Goal: Task Accomplishment & Management: Manage account settings

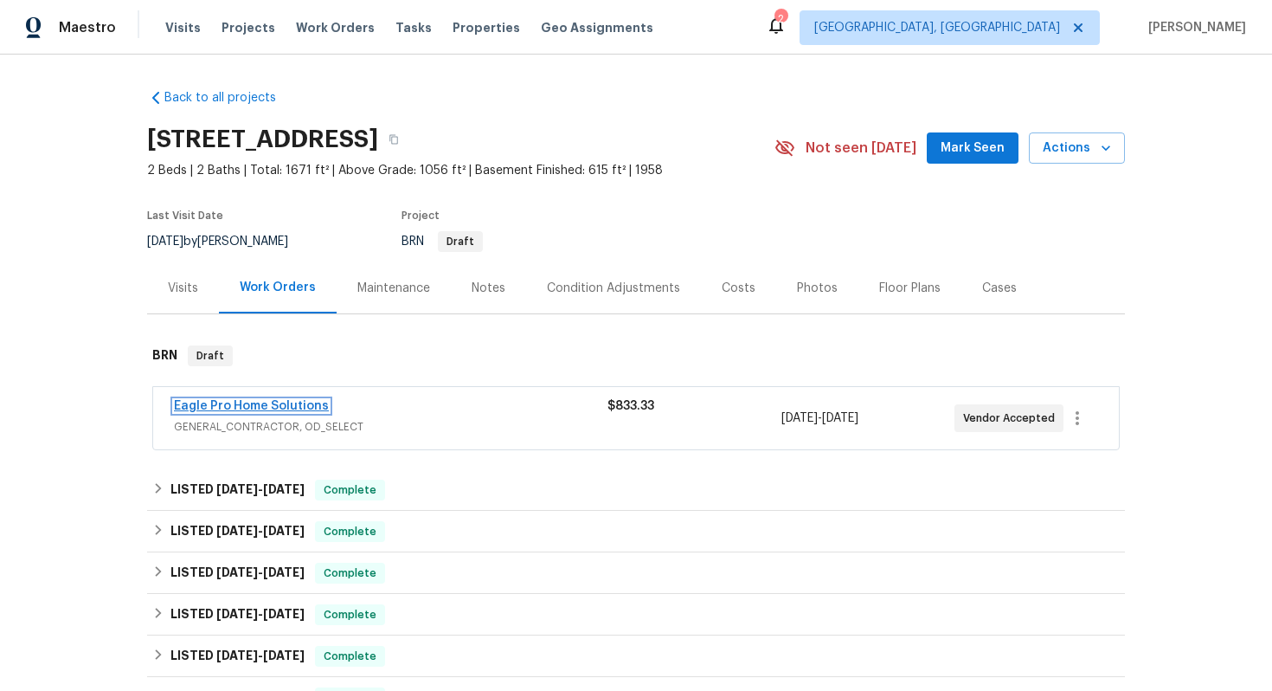
click at [272, 404] on link "Eagle Pro Home Solutions" at bounding box center [251, 406] width 155 height 12
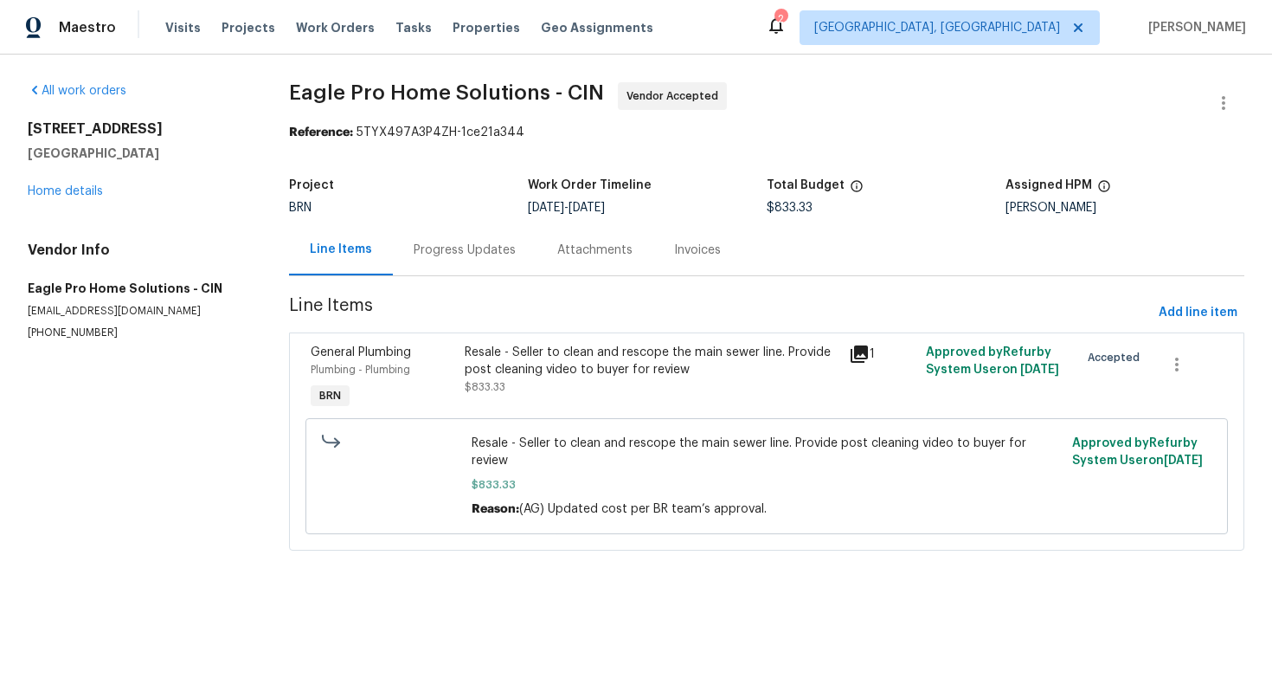
click at [474, 254] on div "Progress Updates" at bounding box center [465, 249] width 102 height 17
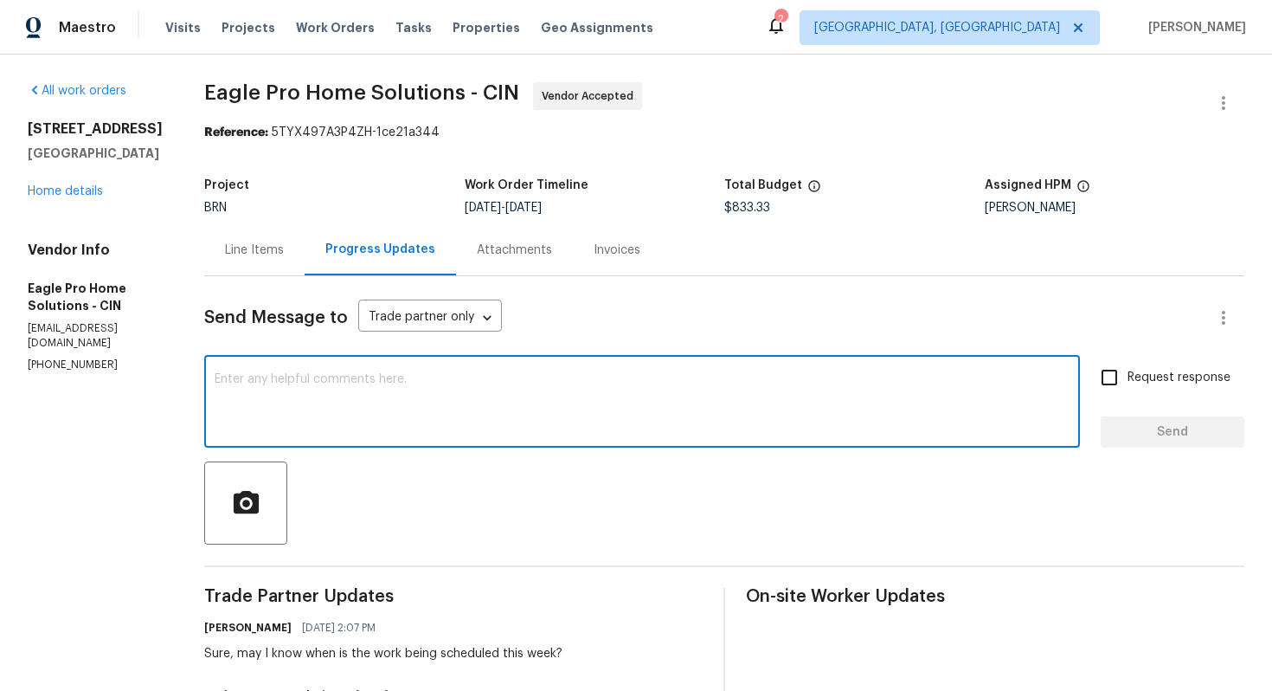
click at [712, 421] on textarea at bounding box center [642, 403] width 855 height 61
paste textarea "https://drive.google.com/file/d/173WHCLuujbOl5eBEZmgpYmaWHPrnszg4/view"
type textarea "I have got the video link and sharing it here in the chat - https://drive.googl…"
click at [1140, 366] on label "Request response" at bounding box center [1160, 377] width 139 height 36
click at [1128, 366] on input "Request response" at bounding box center [1109, 377] width 36 height 36
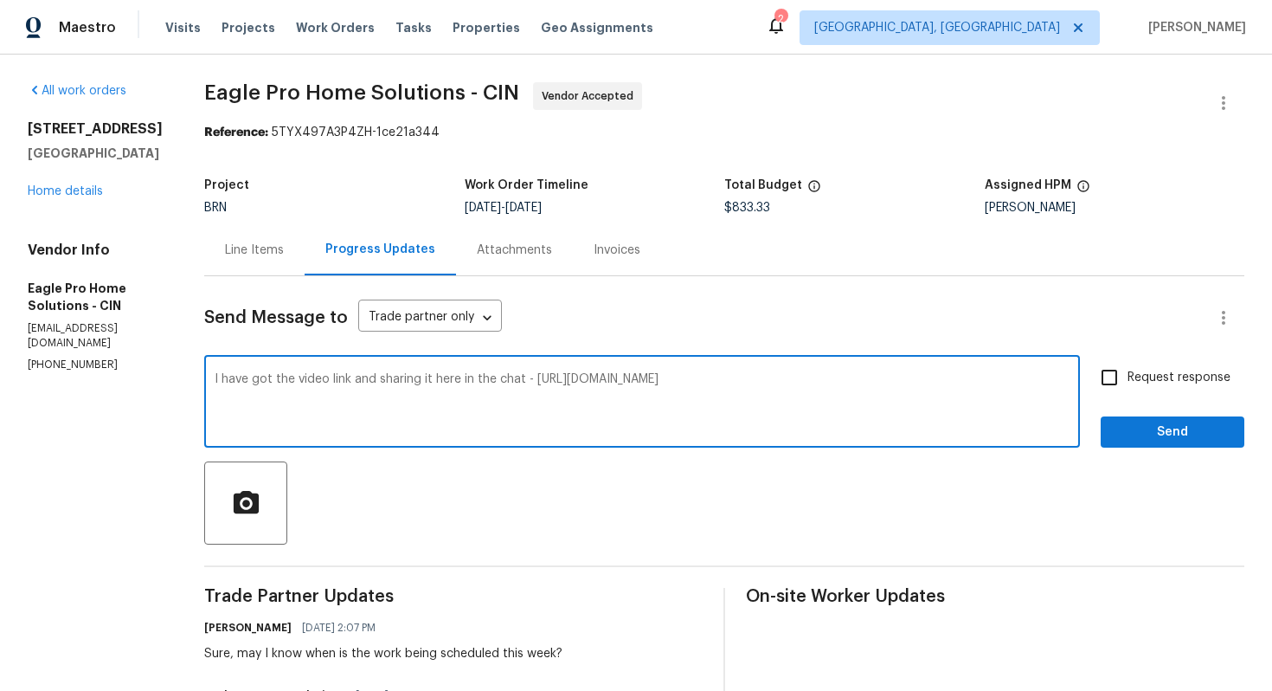
checkbox input "true"
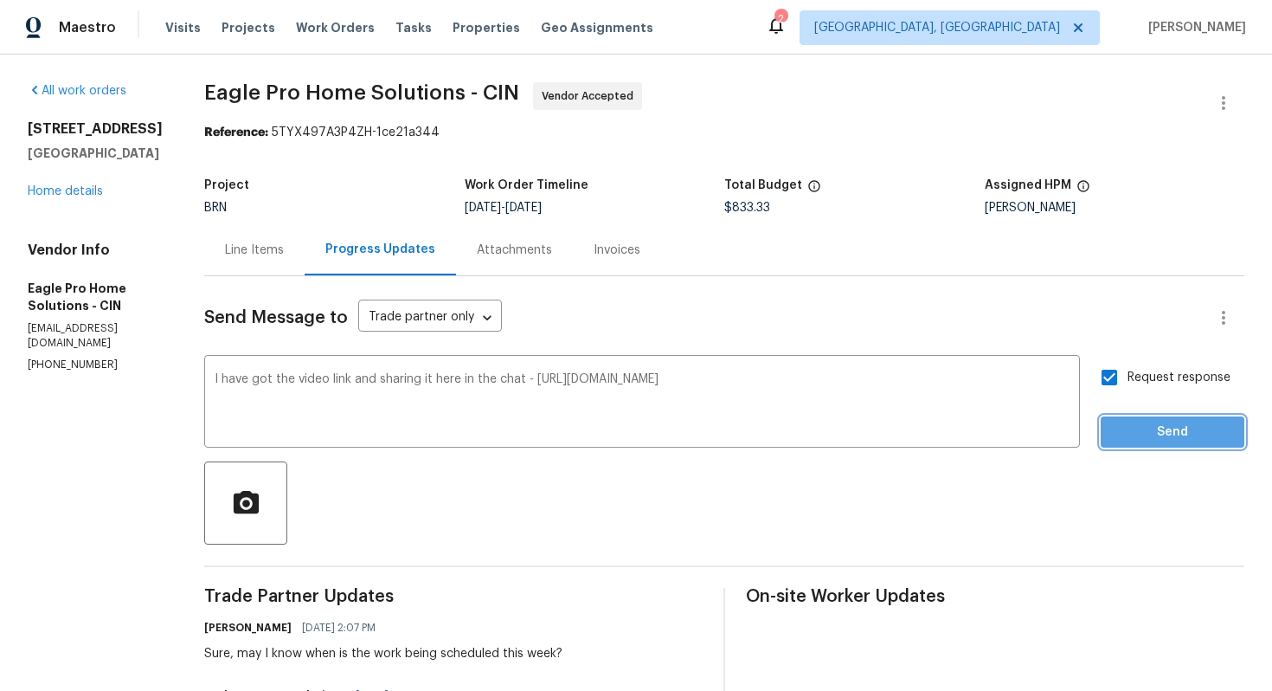
click at [1188, 435] on span "Send" at bounding box center [1173, 433] width 116 height 22
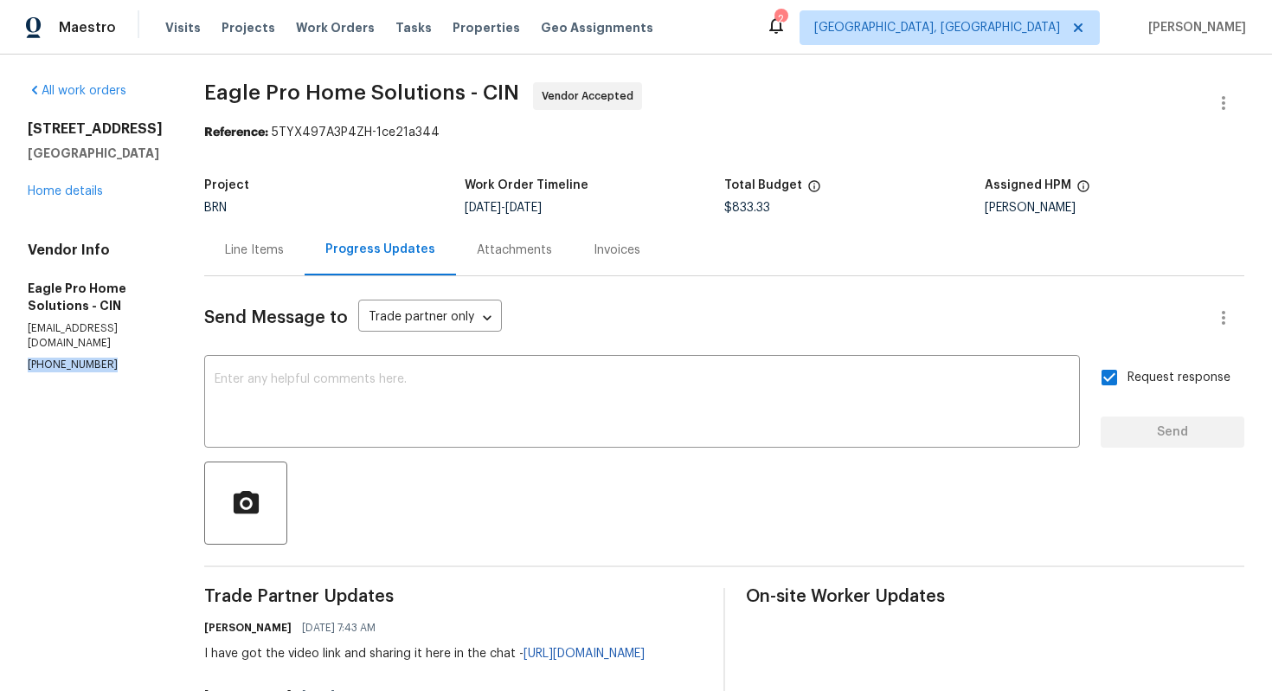
drag, startPoint x: 23, startPoint y: 342, endPoint x: 125, endPoint y: 351, distance: 102.5
copy p "(614) 696-5556"
click at [284, 248] on div "Line Items" at bounding box center [254, 249] width 59 height 17
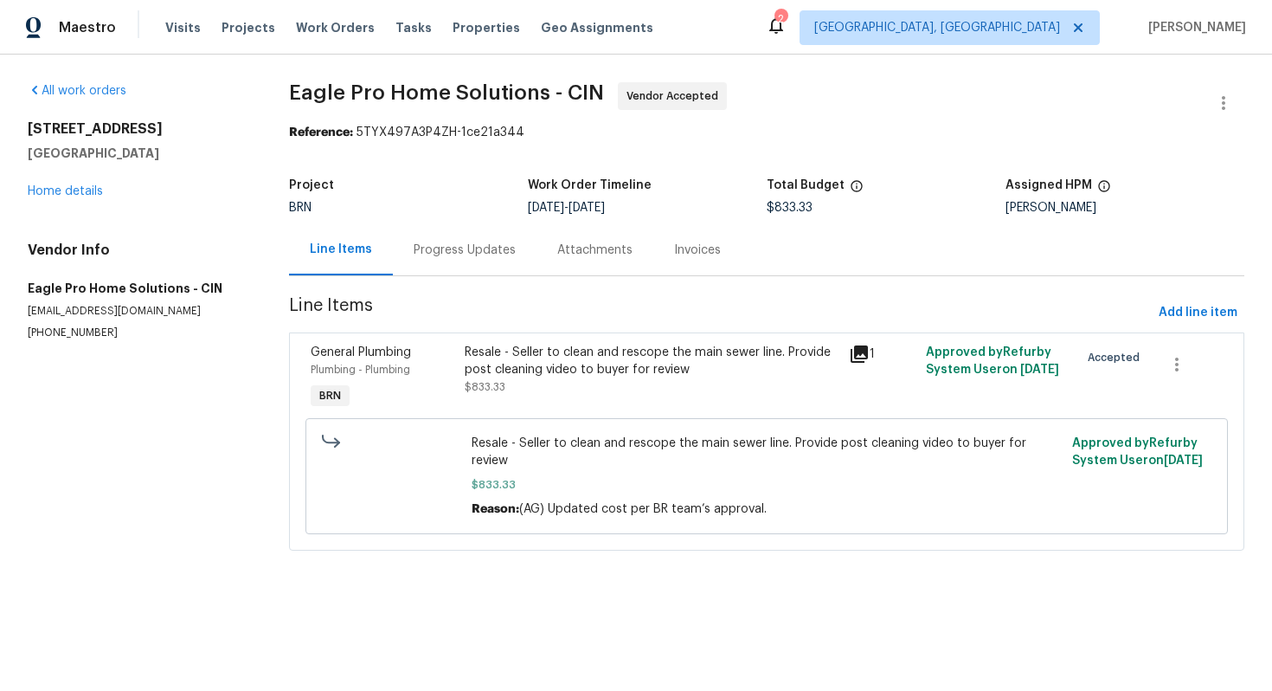
click at [464, 261] on div "Progress Updates" at bounding box center [465, 249] width 144 height 51
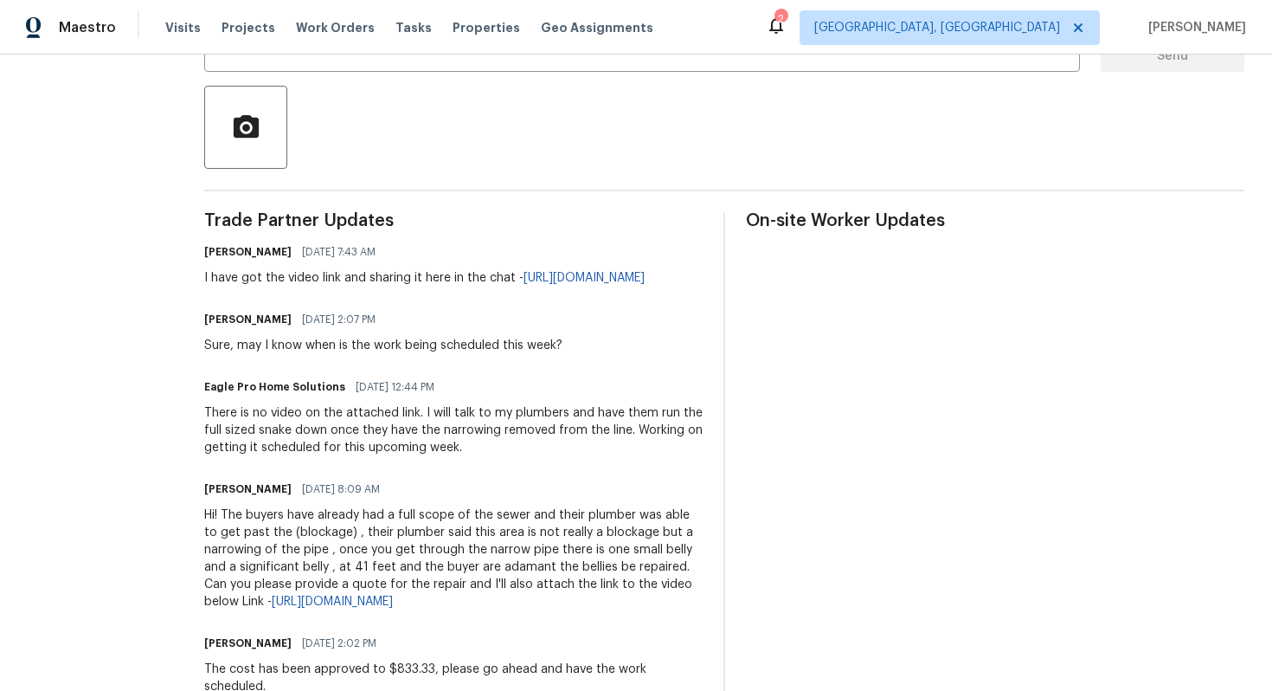
scroll to position [384, 0]
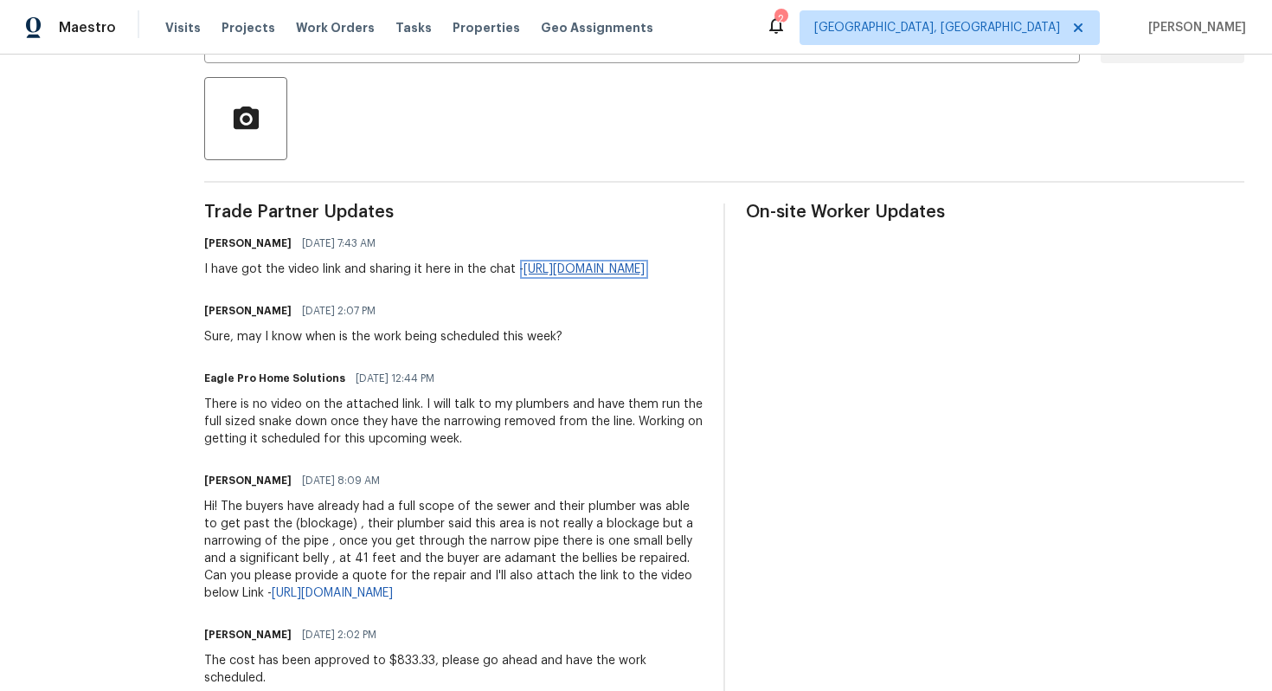
click at [524, 275] on link "https://drive.google.com/file/d/173WHCLuujbOl5eBEZmgpYmaWHPrnszg4/view" at bounding box center [584, 269] width 121 height 12
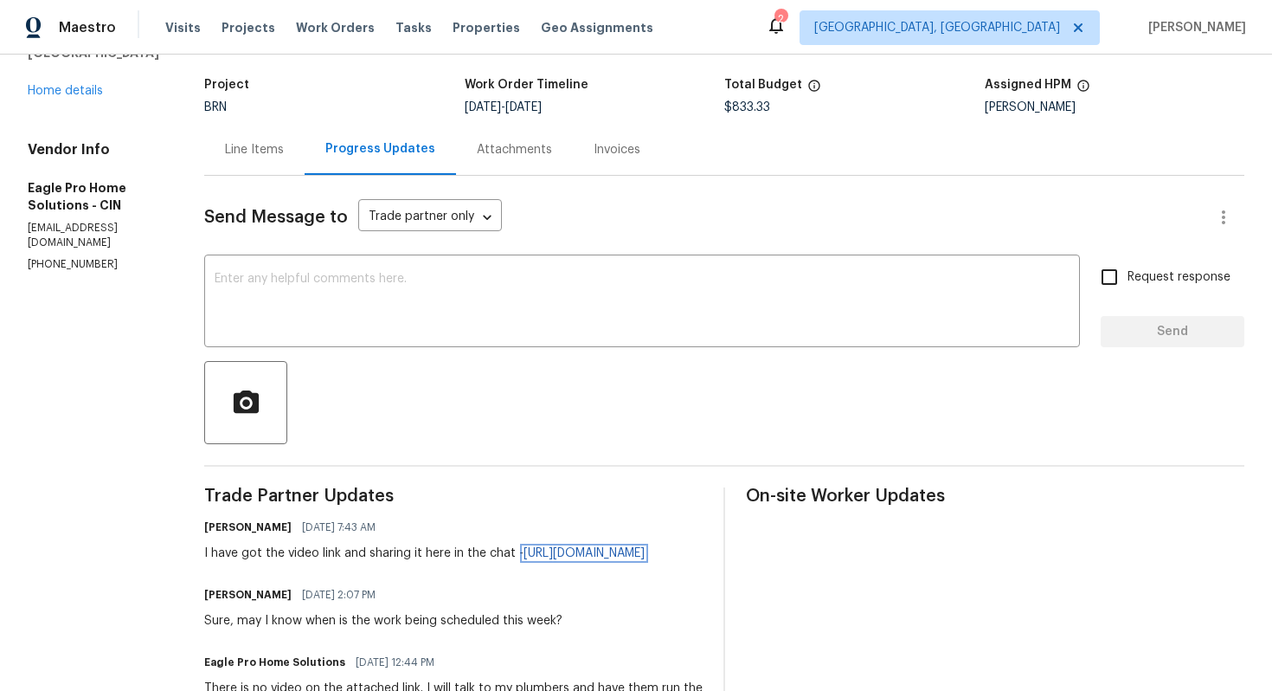
scroll to position [0, 0]
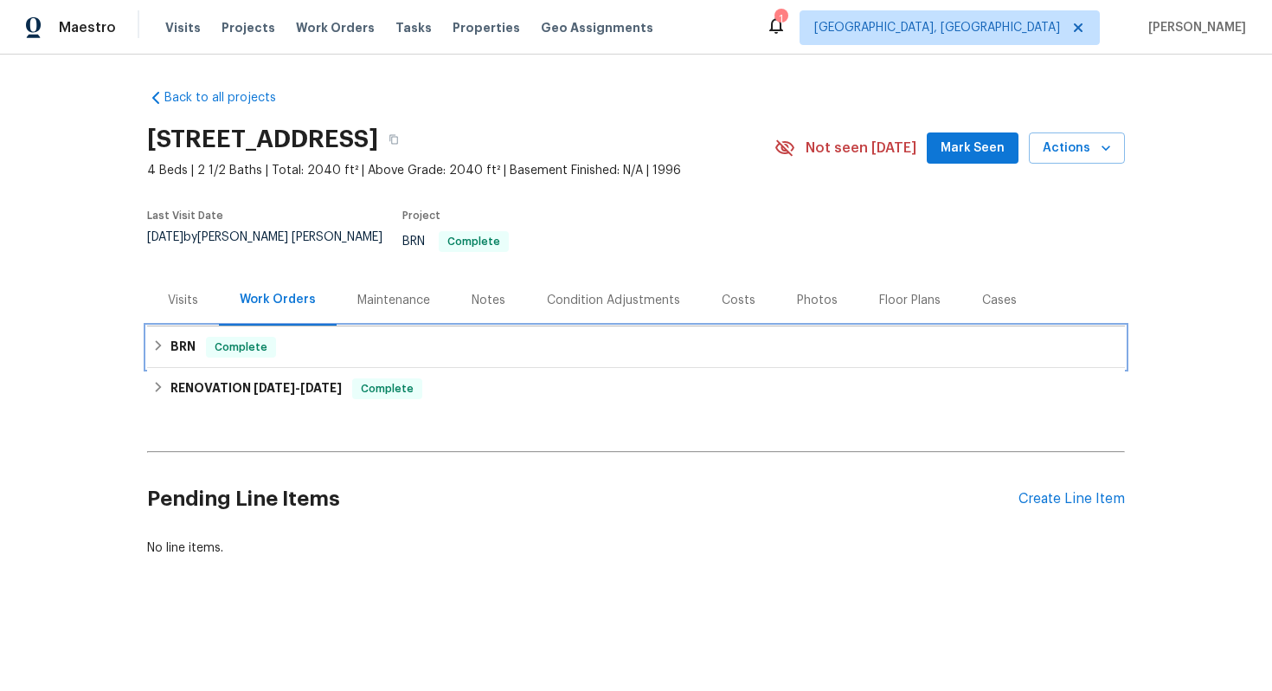
click at [219, 344] on div "Complete" at bounding box center [241, 347] width 70 height 21
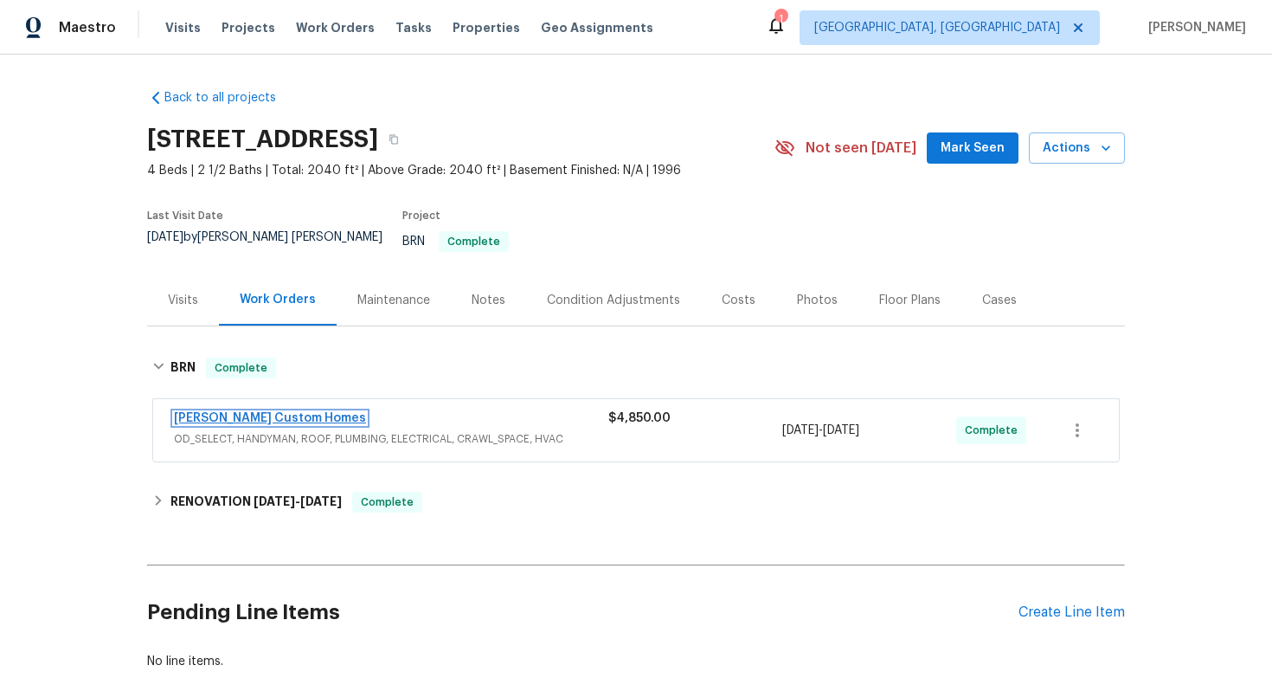
click at [226, 412] on link "Rappa Custom Homes" at bounding box center [270, 418] width 192 height 12
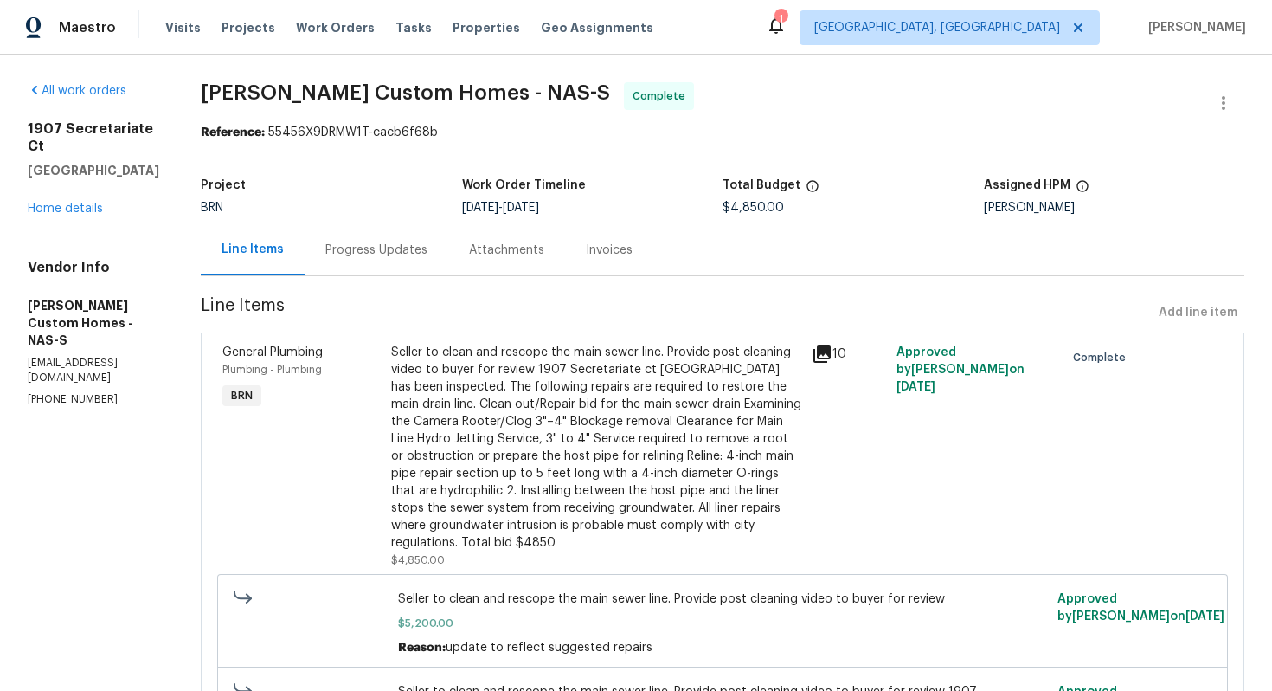
click at [389, 248] on div "Progress Updates" at bounding box center [376, 249] width 102 height 17
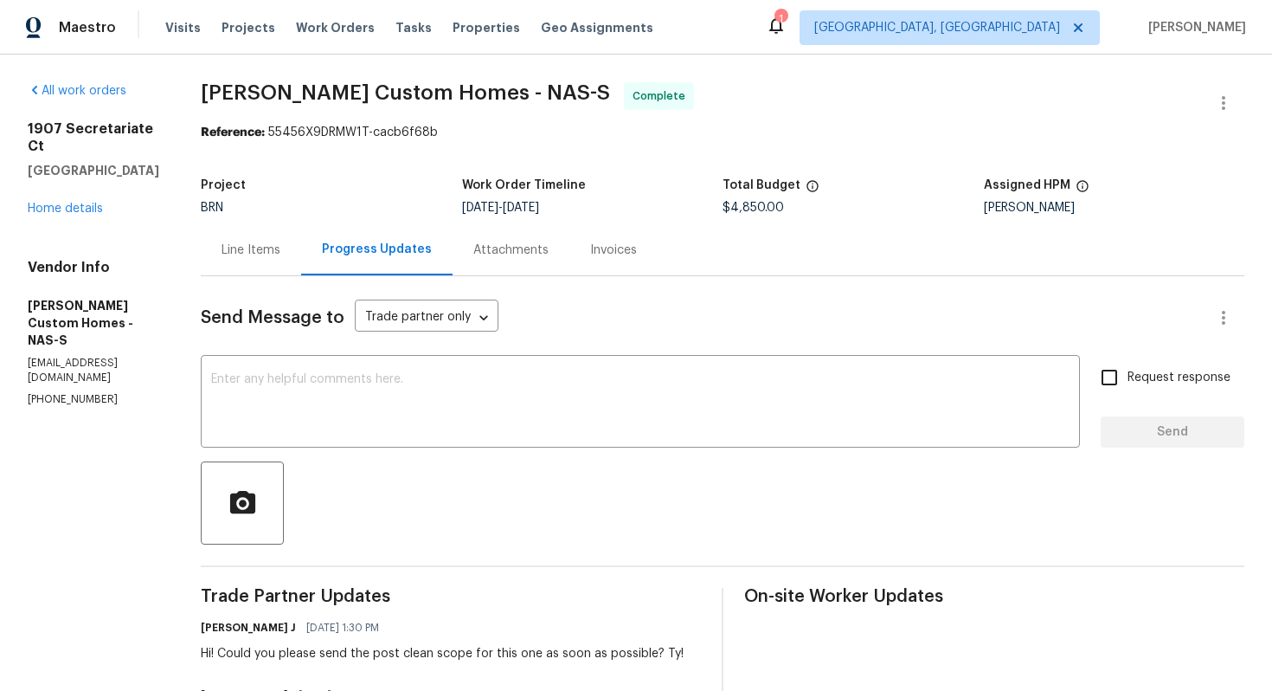
click at [273, 251] on div "Line Items" at bounding box center [251, 249] width 59 height 17
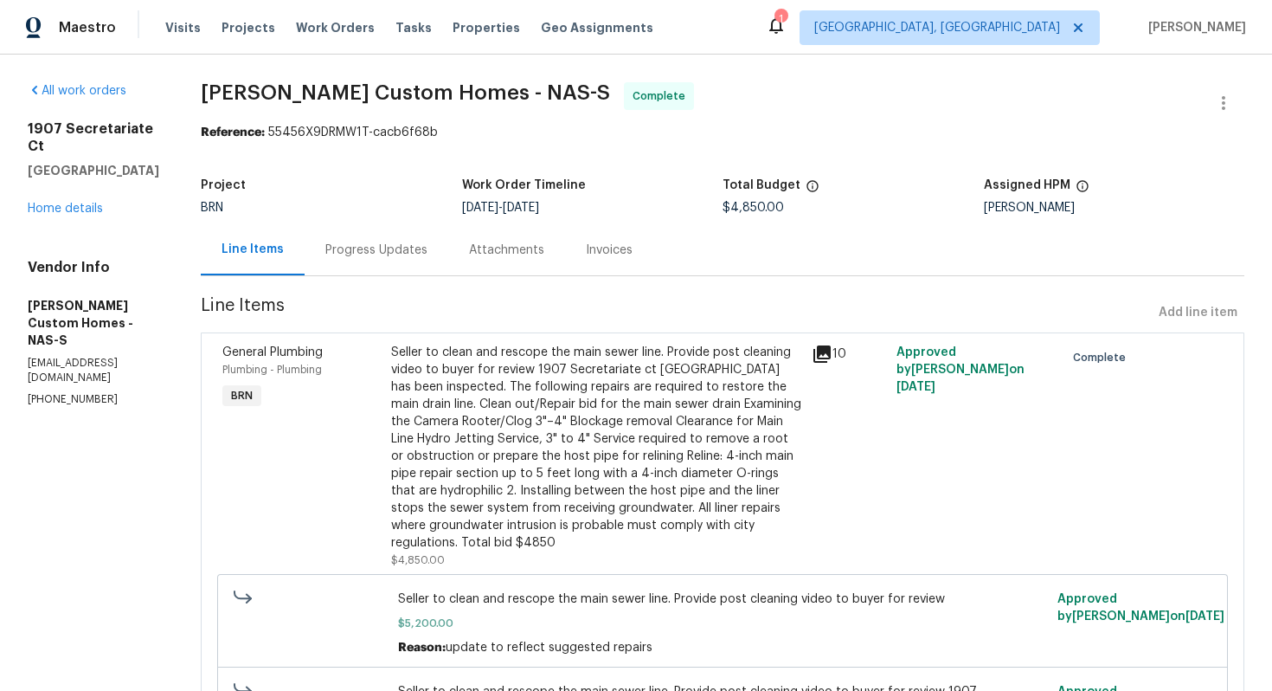
click at [603, 380] on div "Seller to clean and rescope the main sewer line. Provide post cleaning video to…" at bounding box center [596, 448] width 411 height 208
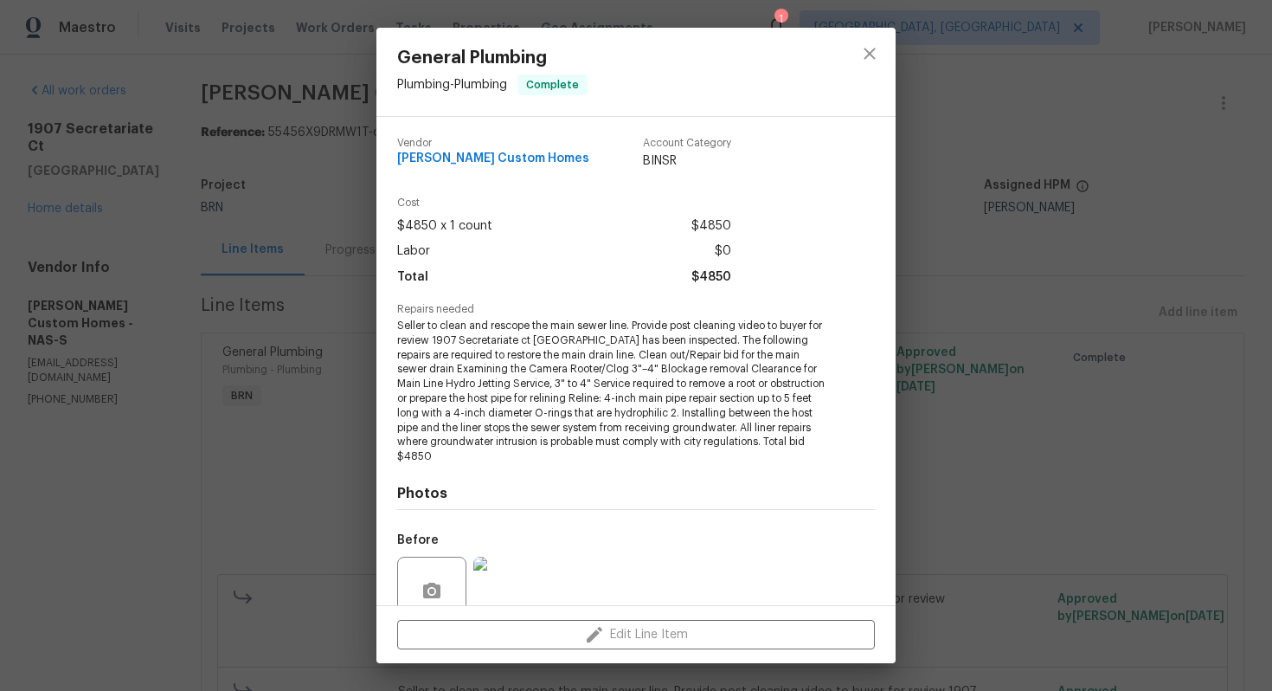
scroll to position [151, 0]
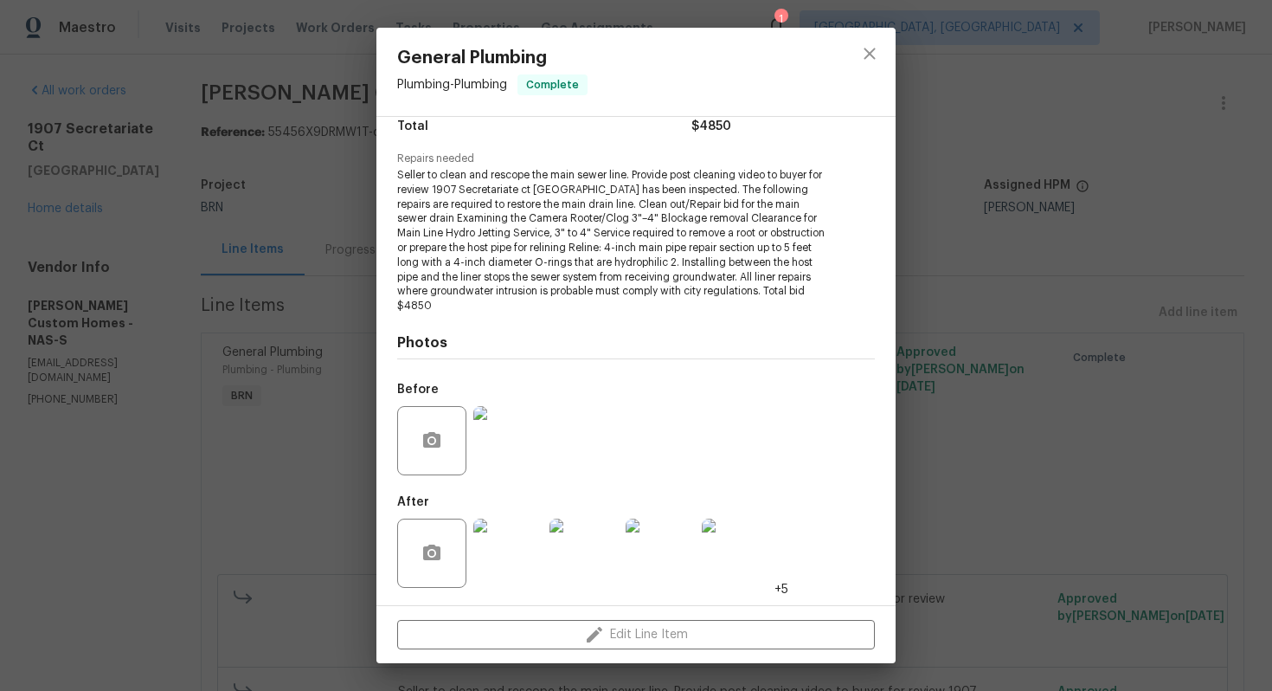
click at [520, 564] on img at bounding box center [507, 552] width 69 height 69
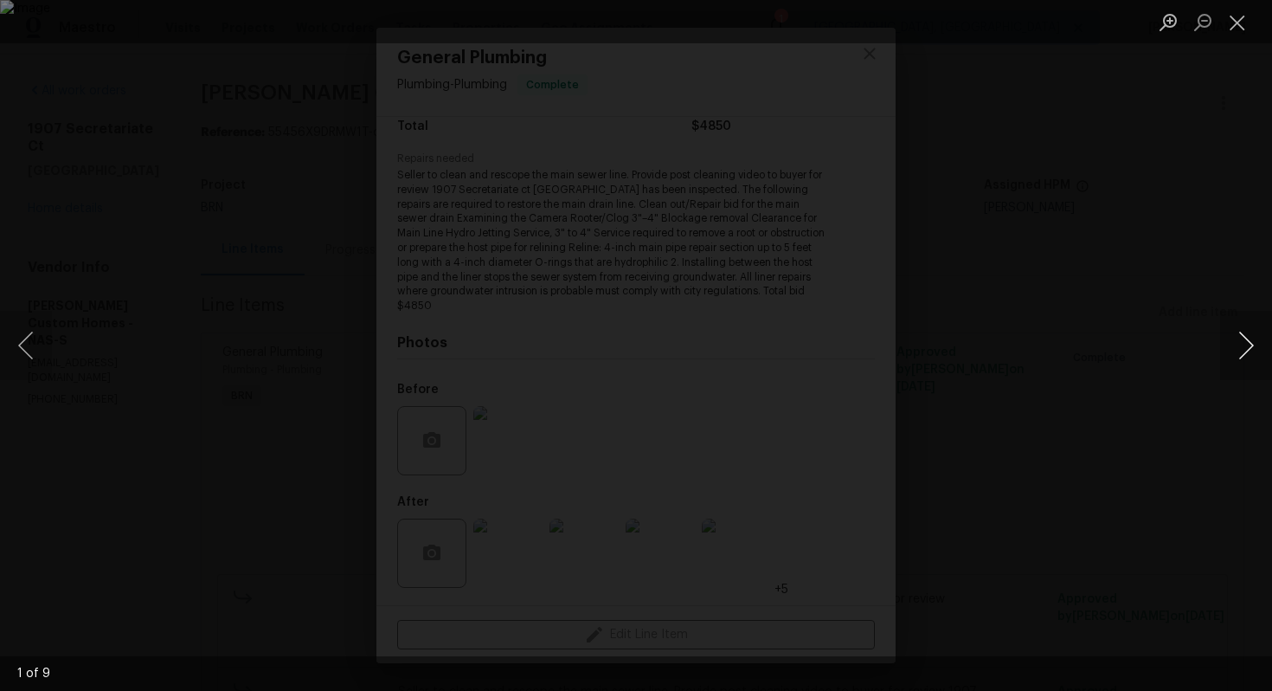
click at [1237, 348] on button "Next image" at bounding box center [1246, 345] width 52 height 69
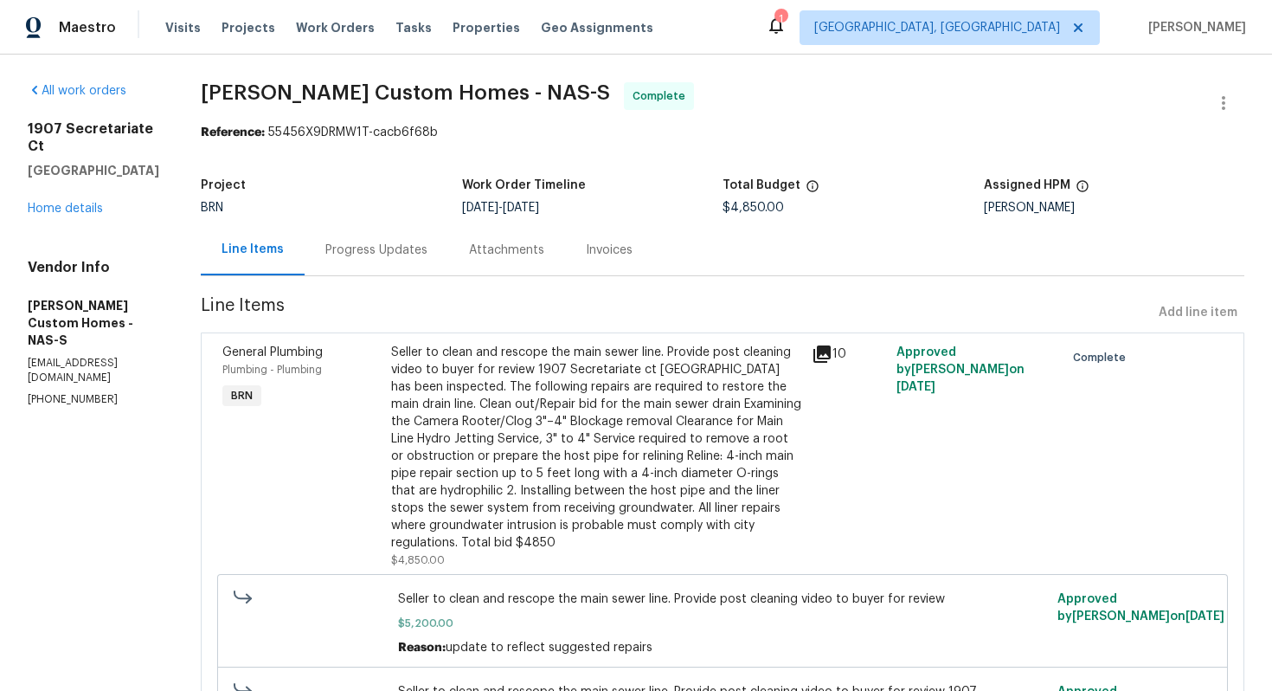
click at [586, 431] on div "Seller to clean and rescope the main sewer line. Provide post cleaning video to…" at bounding box center [596, 448] width 411 height 208
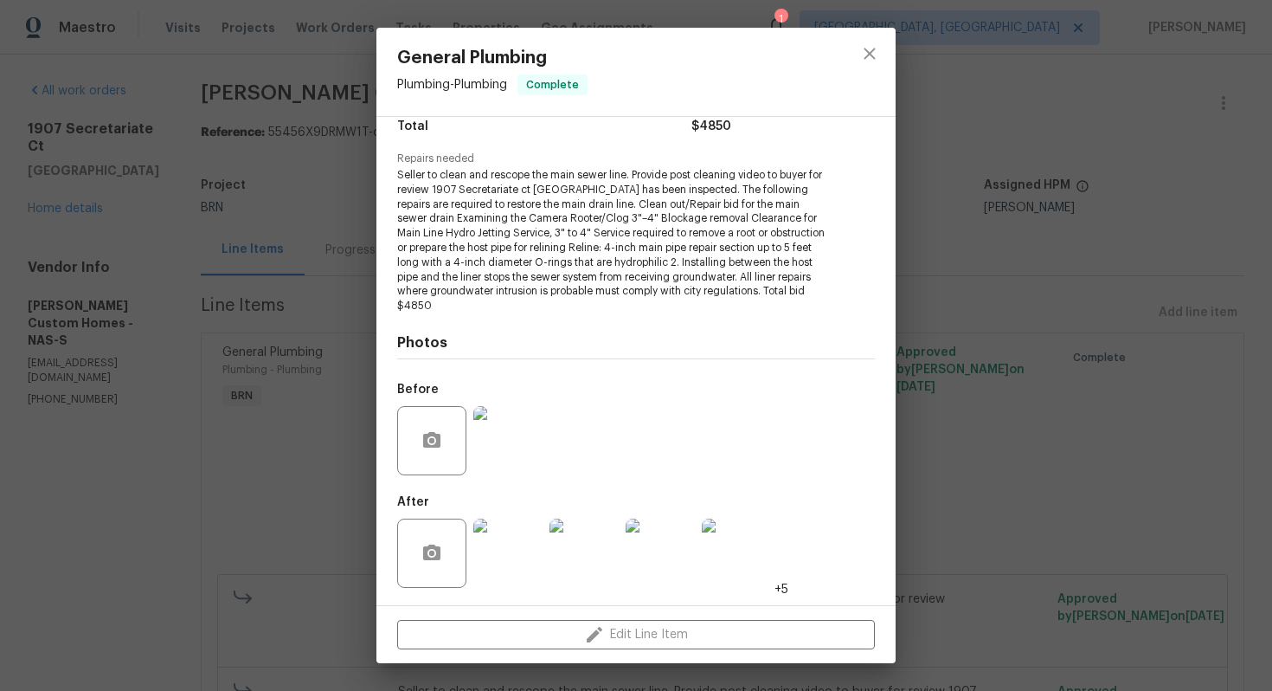
click at [514, 441] on img at bounding box center [507, 440] width 69 height 69
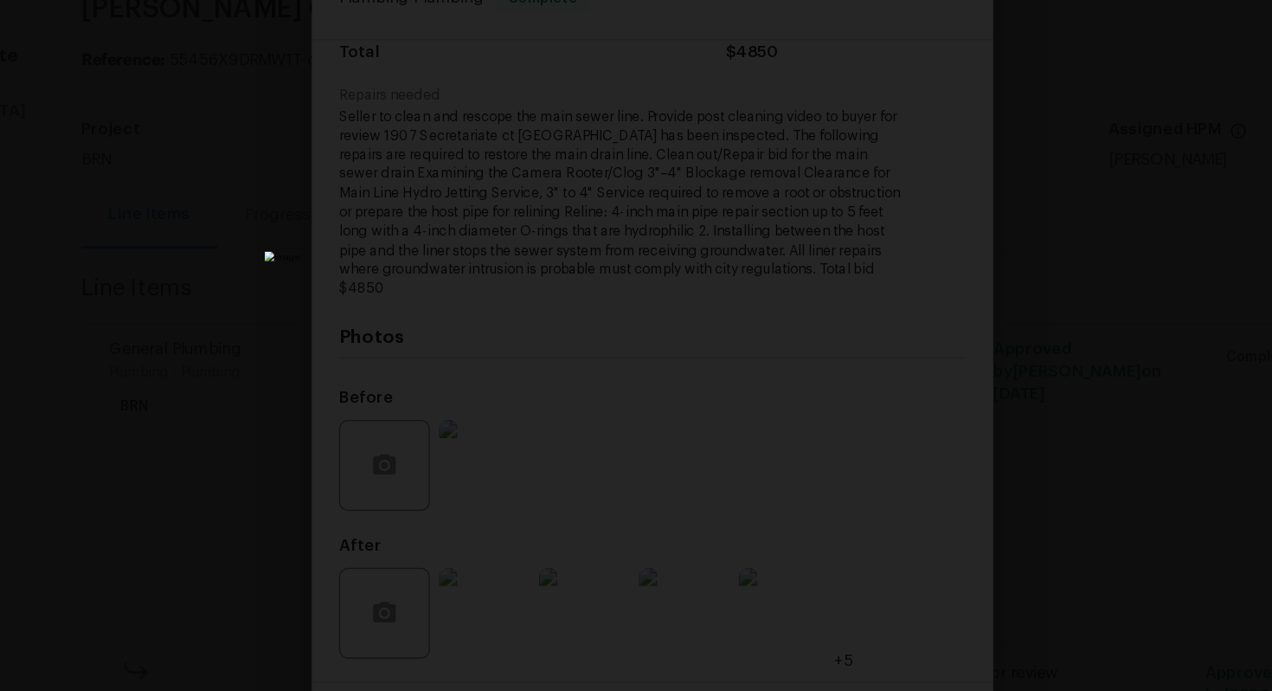
click at [619, 494] on img "Lightbox" at bounding box center [679, 462] width 679 height 369
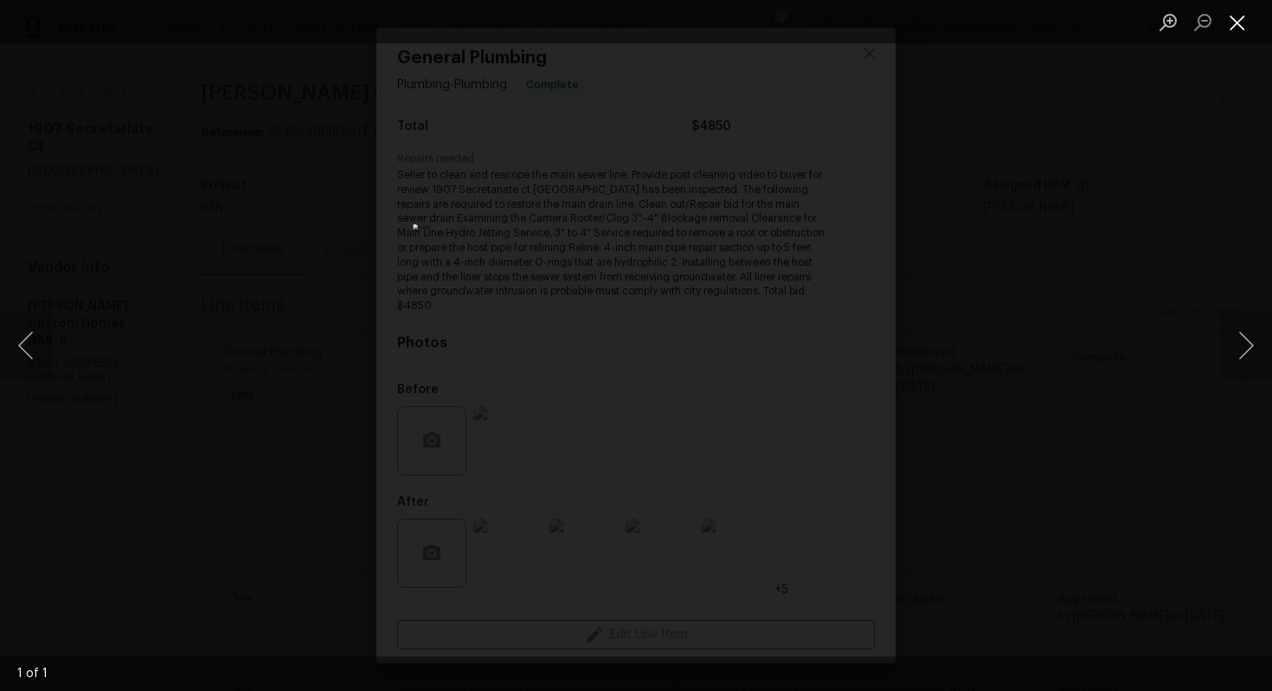
click at [1236, 8] on button "Close lightbox" at bounding box center [1237, 22] width 35 height 30
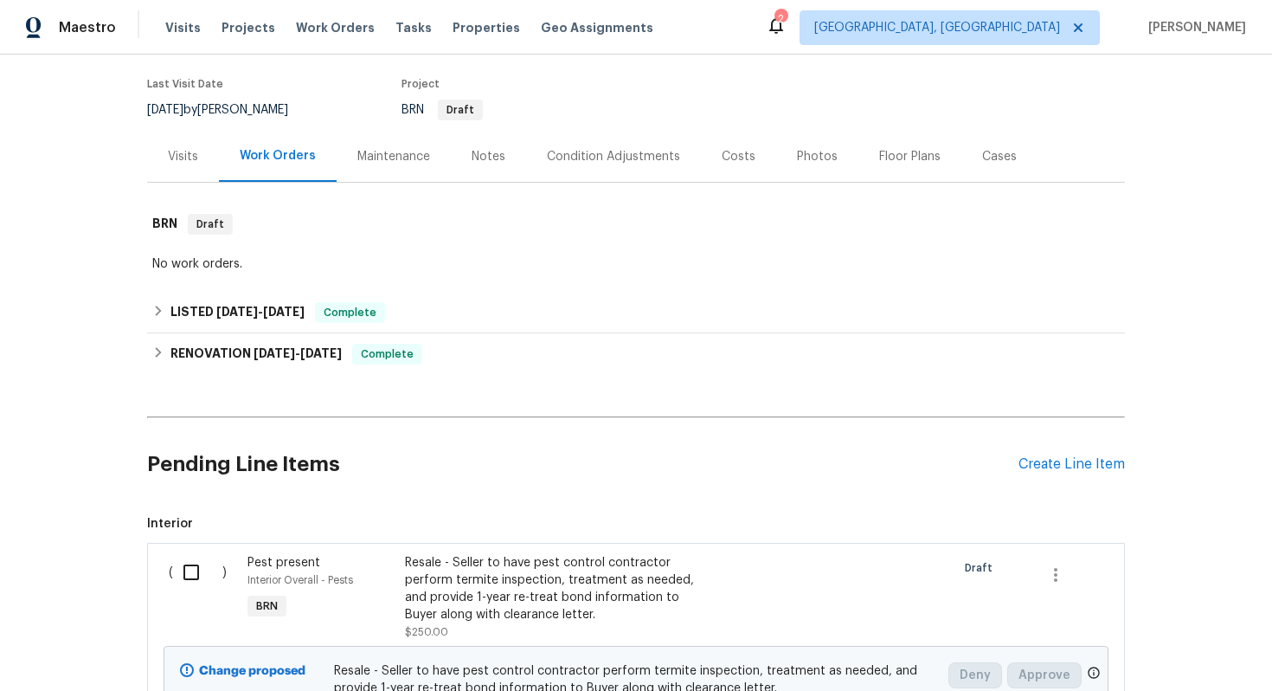
scroll to position [312, 0]
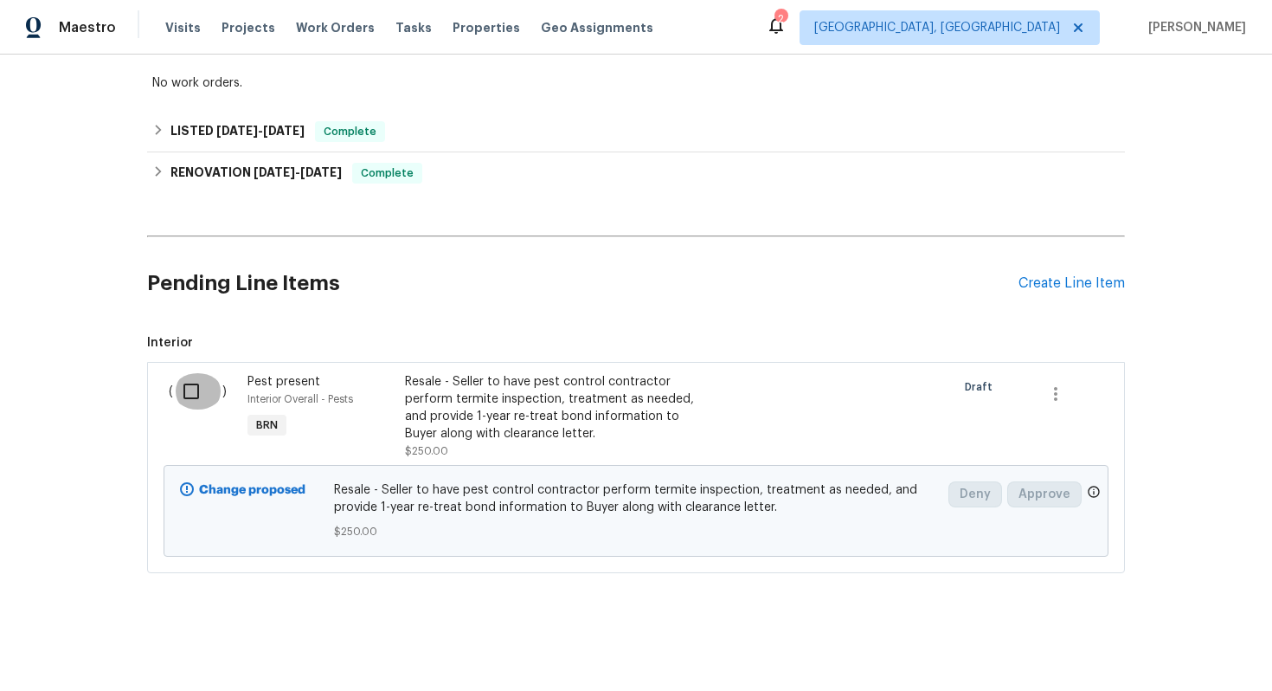
click at [187, 400] on input "checkbox" at bounding box center [197, 391] width 49 height 36
checkbox input "true"
click at [1184, 641] on span "Create Work Order" at bounding box center [1173, 648] width 115 height 22
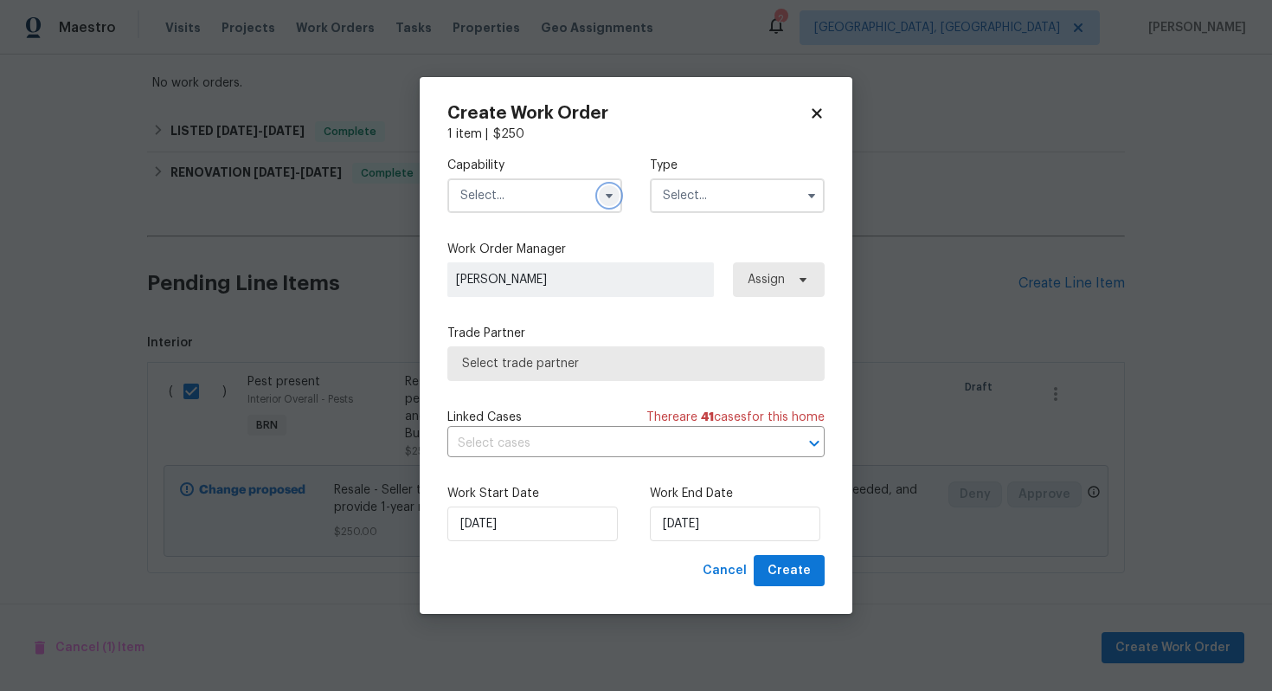
click at [608, 200] on icon "button" at bounding box center [609, 196] width 14 height 14
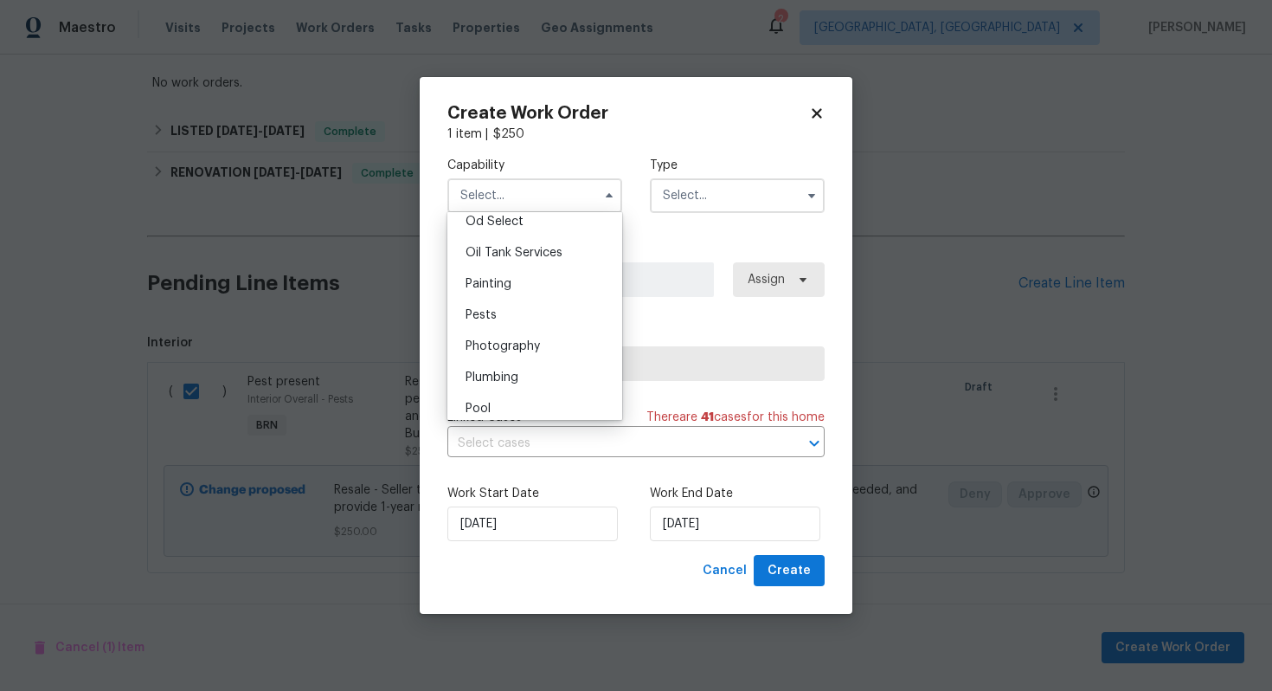
scroll to position [1381, 0]
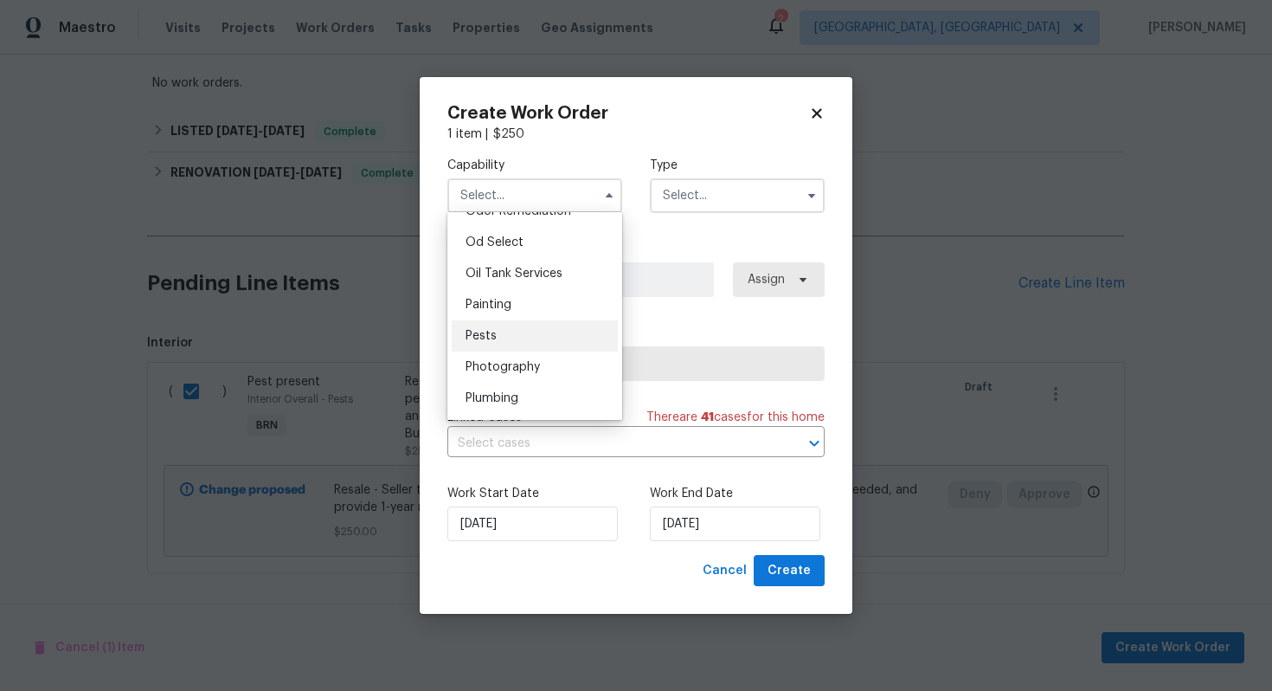
click at [540, 338] on div "Pests" at bounding box center [535, 335] width 166 height 31
type input "Pests"
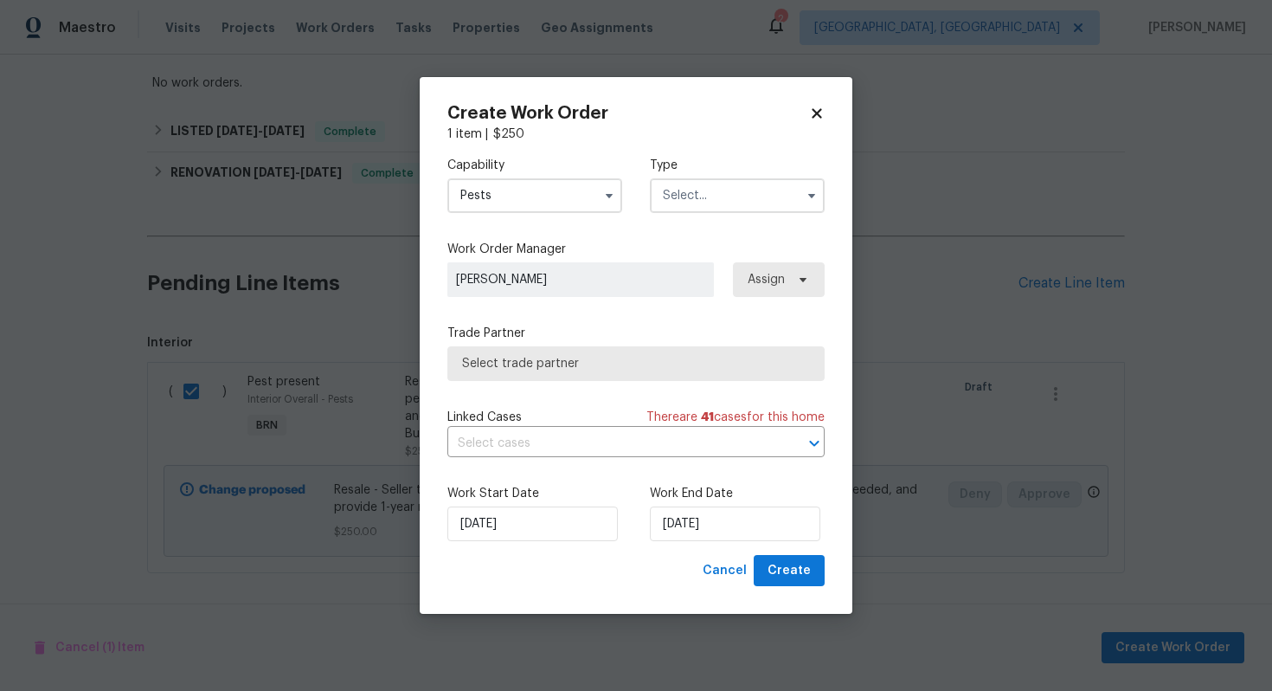
click at [668, 195] on input "text" at bounding box center [737, 195] width 175 height 35
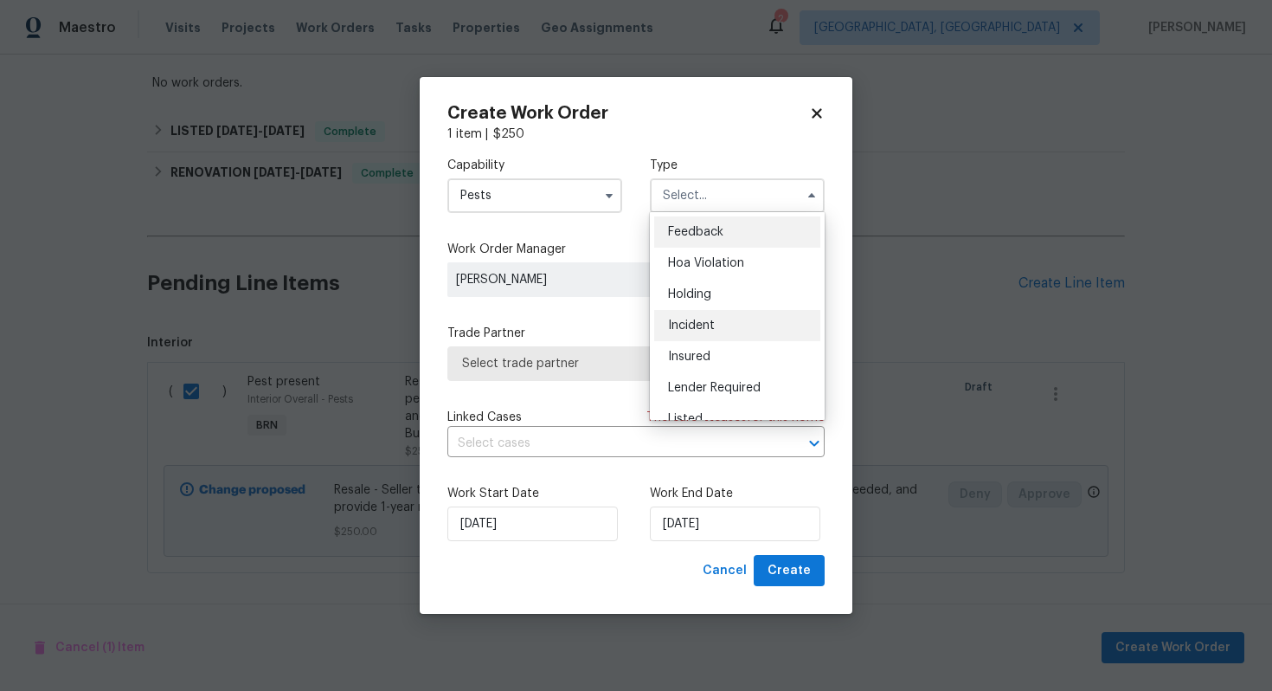
scroll to position [393, 0]
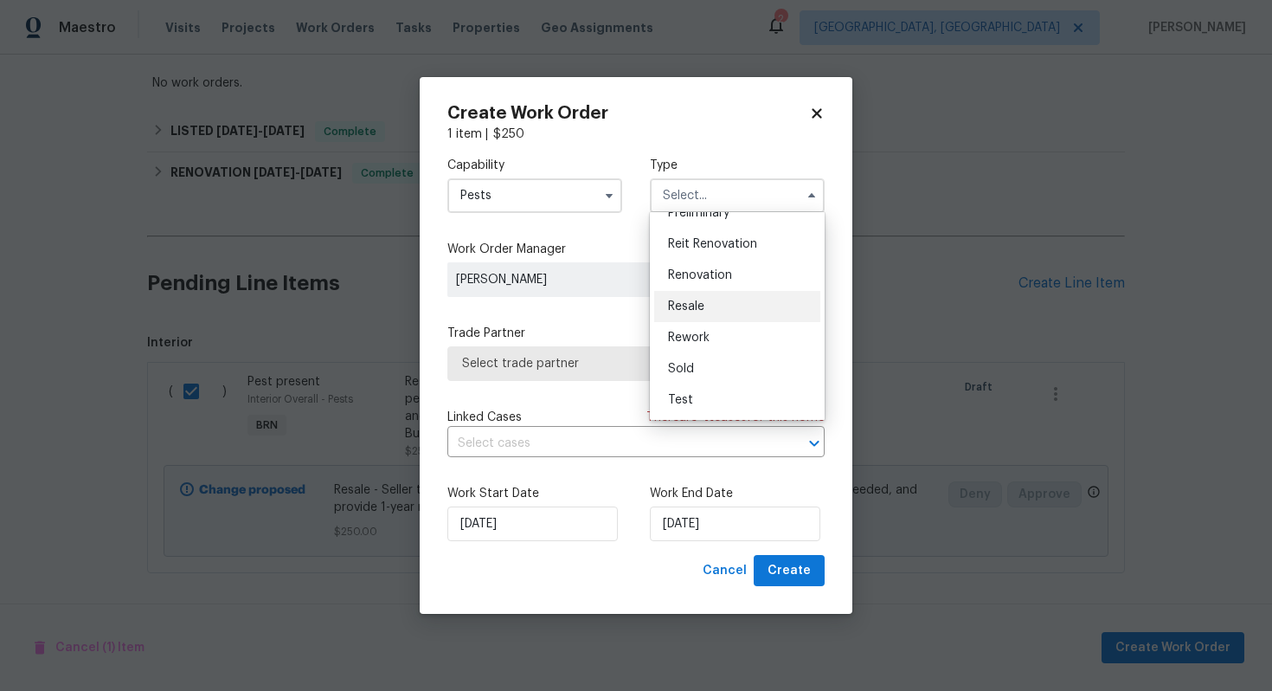
click at [731, 300] on div "Resale" at bounding box center [737, 306] width 166 height 31
type input "Resale"
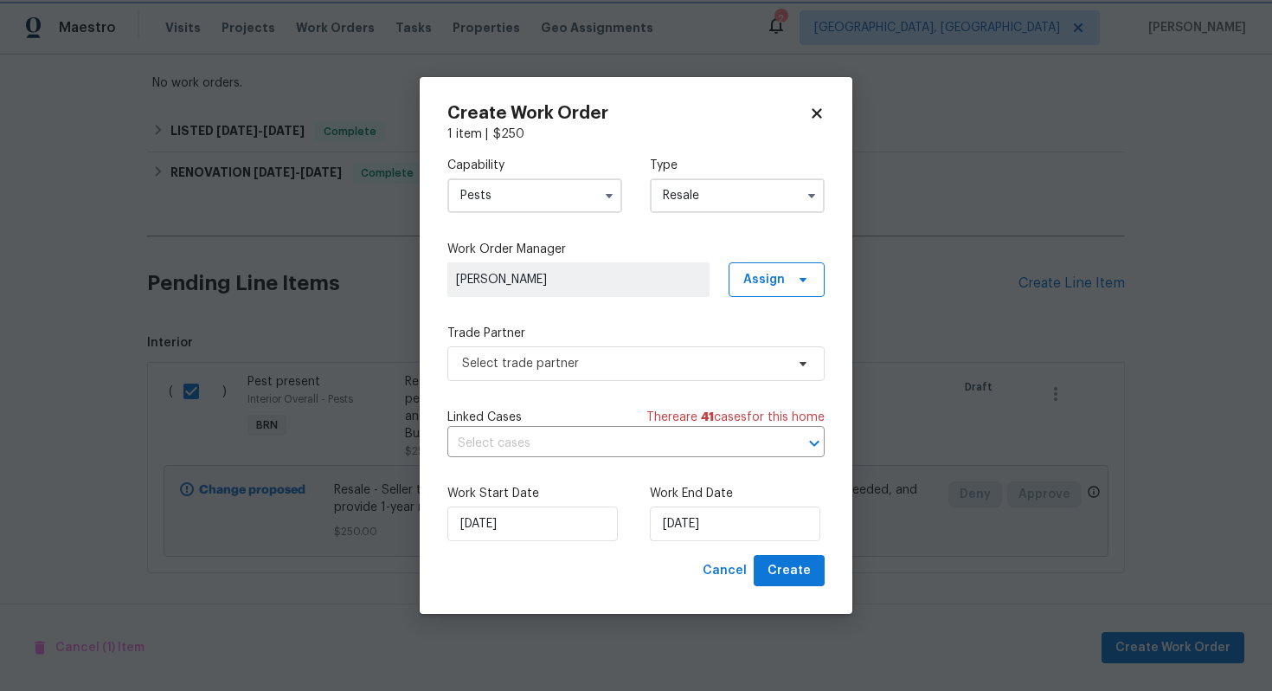
scroll to position [0, 0]
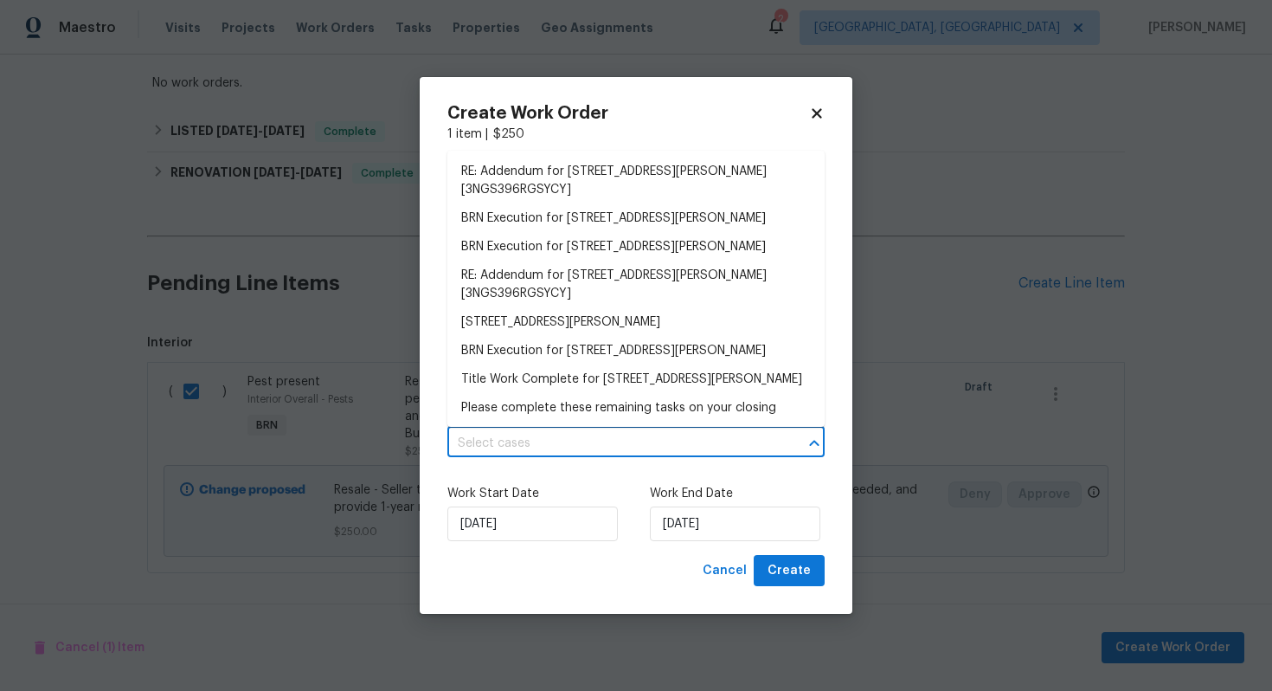
click at [609, 445] on input "text" at bounding box center [612, 443] width 329 height 27
click at [603, 209] on li "BRN Execution for 1336 Johnson Ave, Columbia, SC 29203" at bounding box center [636, 218] width 377 height 29
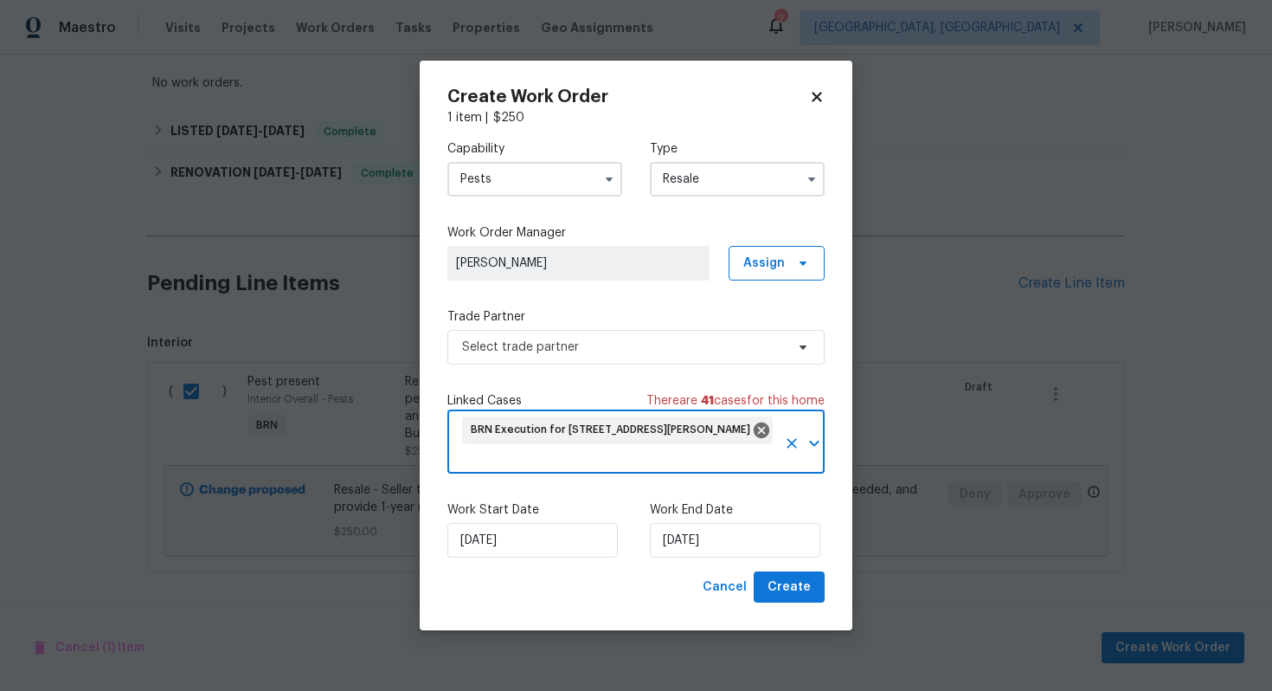
click at [579, 455] on input "text" at bounding box center [618, 460] width 317 height 27
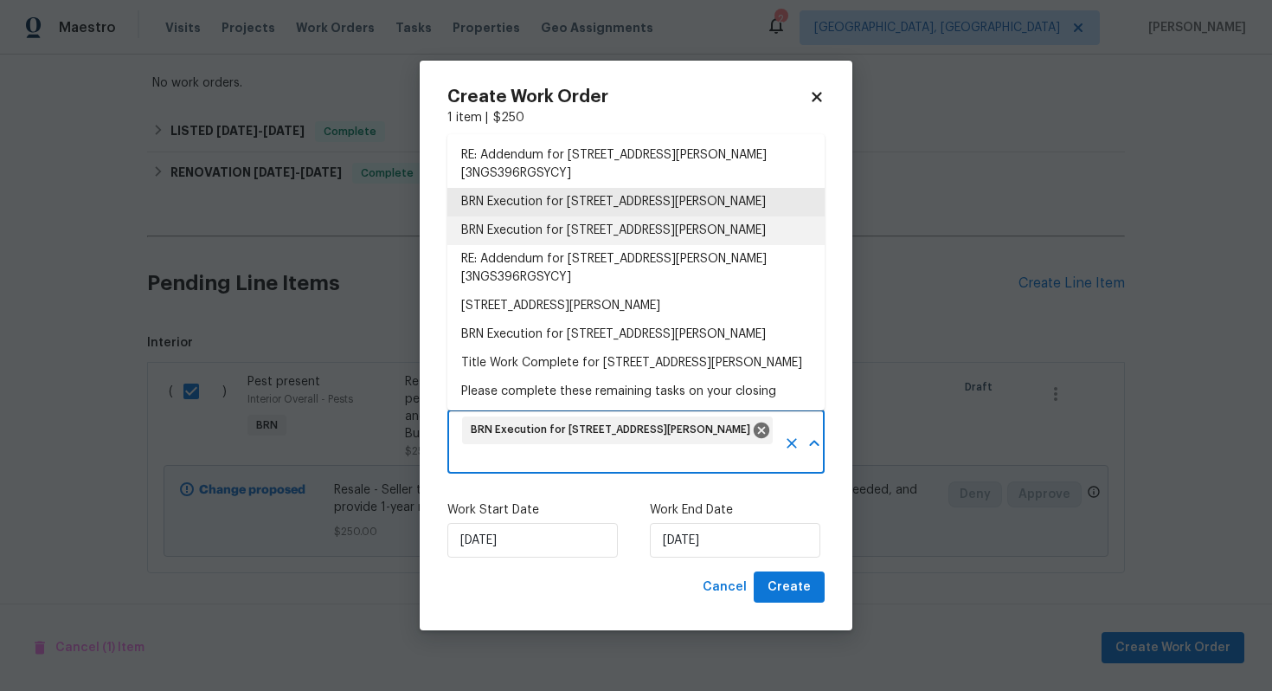
click at [584, 235] on li "BRN Execution for 1336 Johnson Ave, Columbia, SC 29203" at bounding box center [636, 230] width 377 height 29
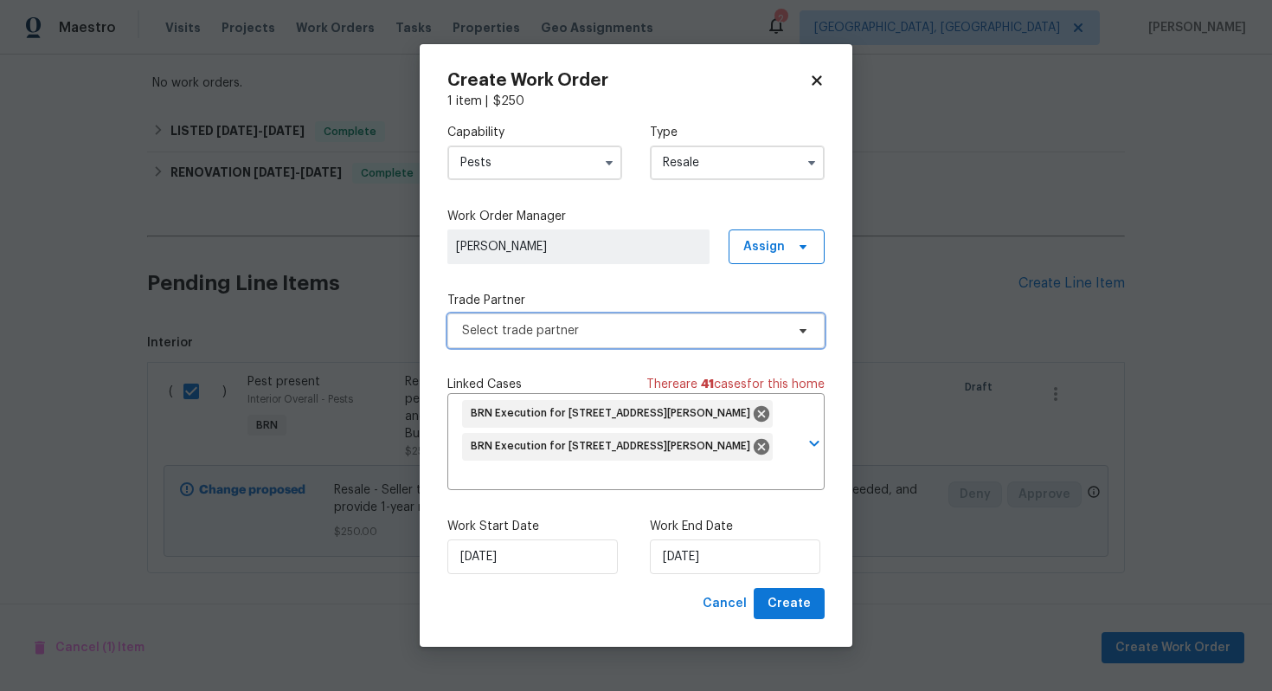
click at [570, 332] on span "Select trade partner" at bounding box center [623, 330] width 323 height 17
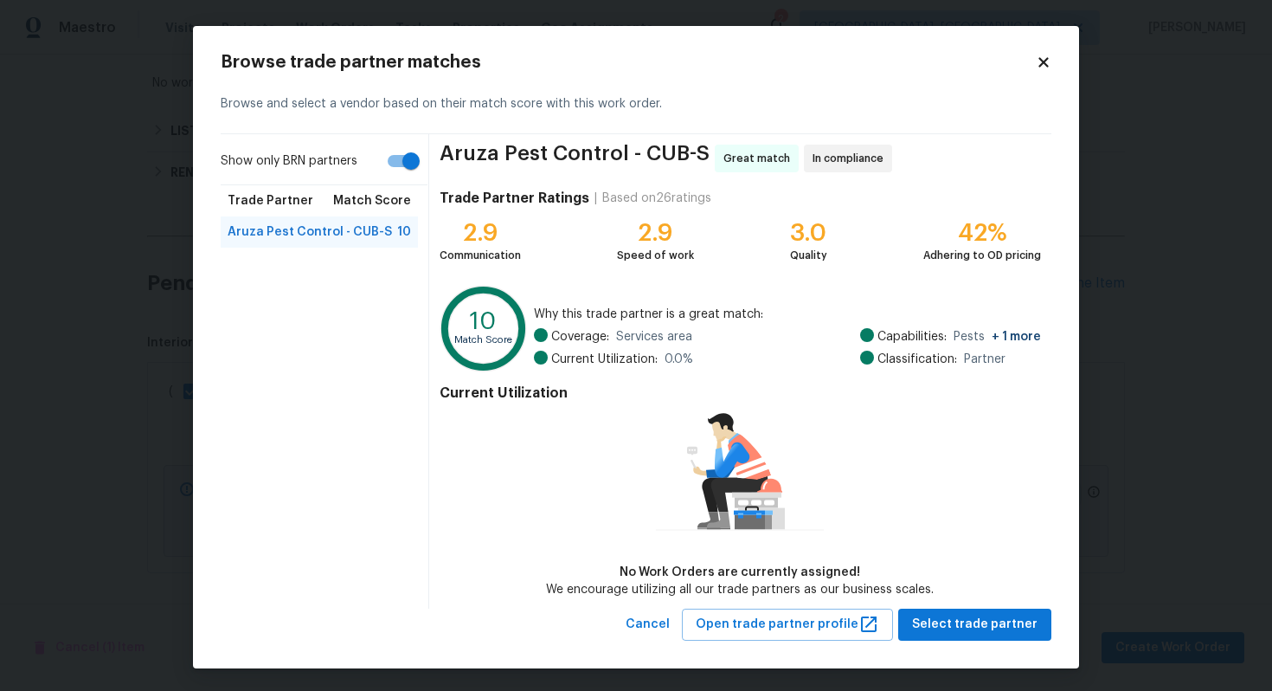
scroll to position [2, 0]
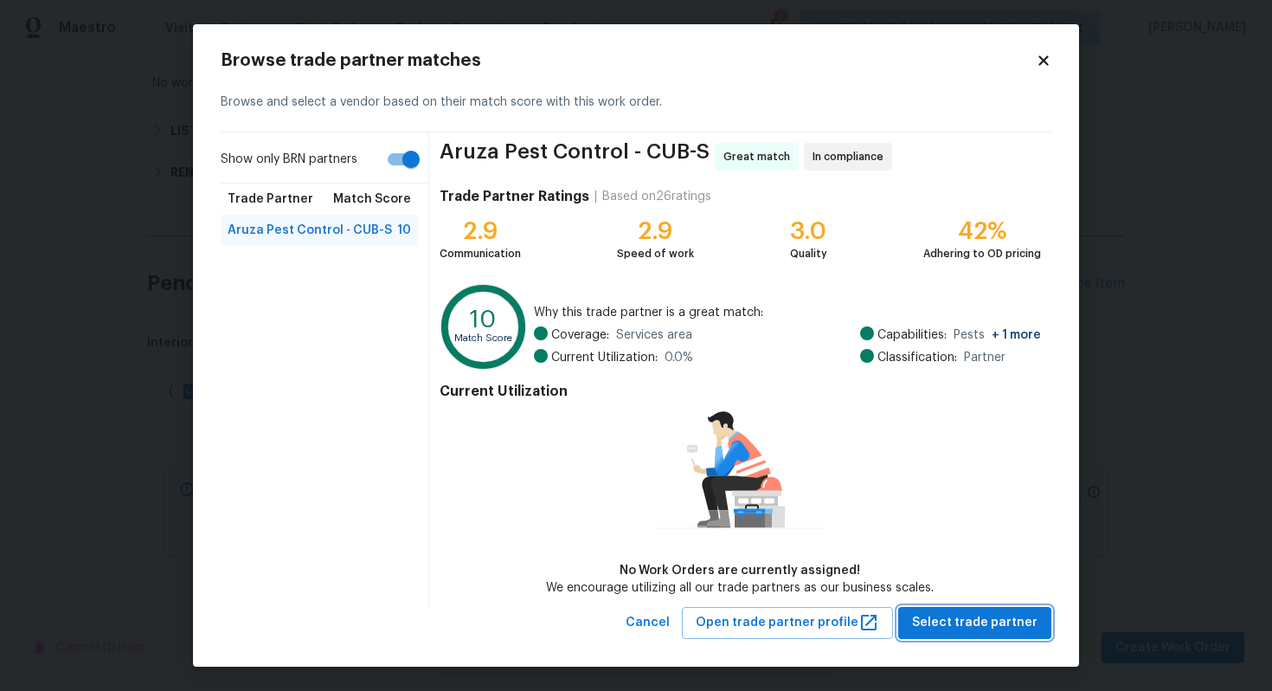
click at [945, 625] on span "Select trade partner" at bounding box center [975, 623] width 126 height 22
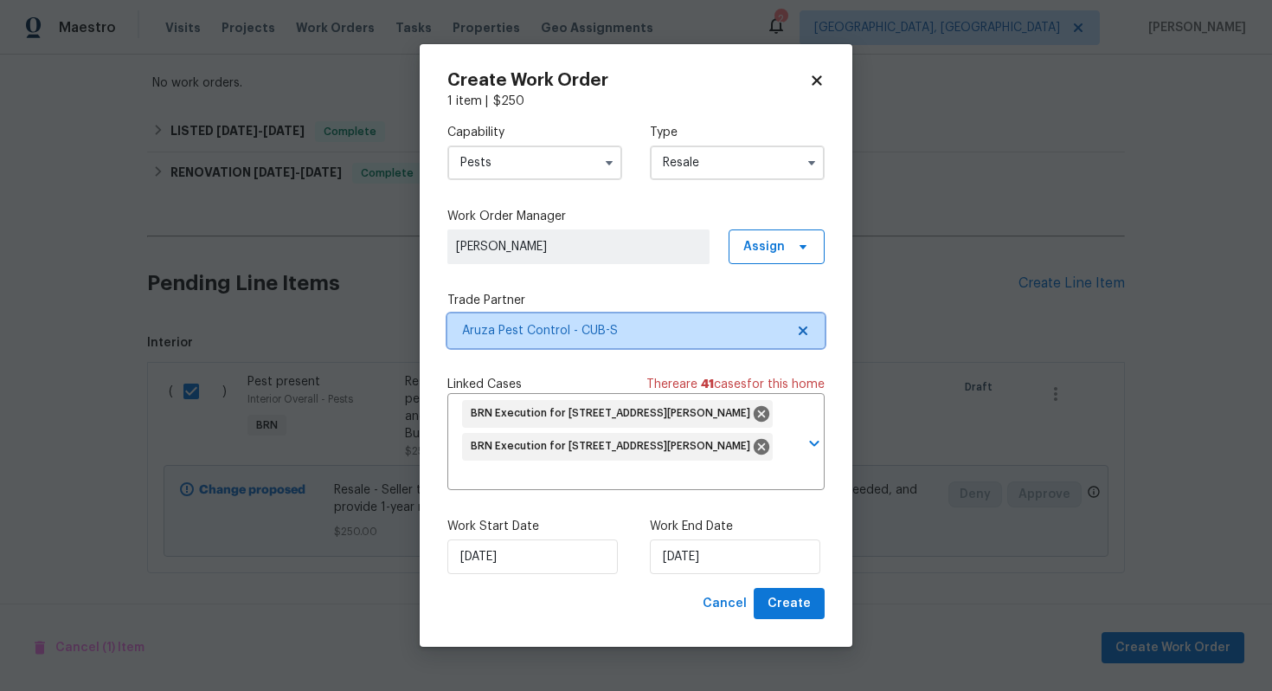
scroll to position [0, 0]
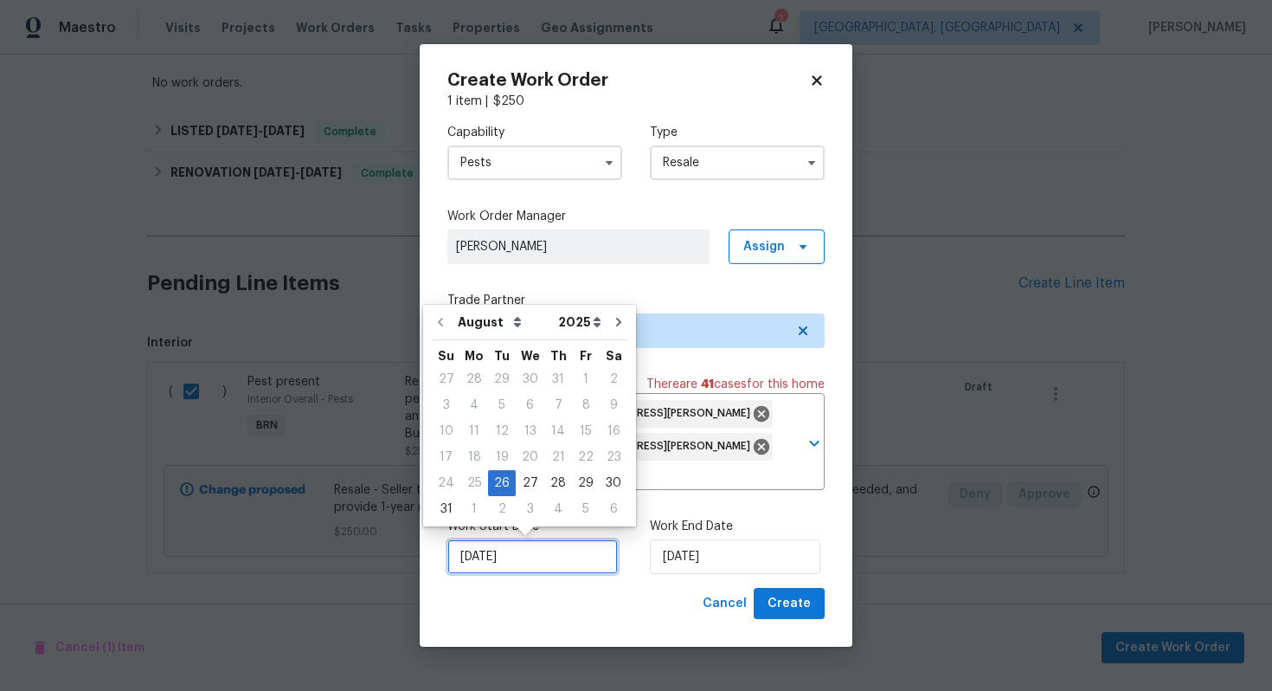
click at [468, 555] on input "8/26/2025" at bounding box center [533, 556] width 171 height 35
click at [491, 476] on div "26" at bounding box center [502, 483] width 28 height 24
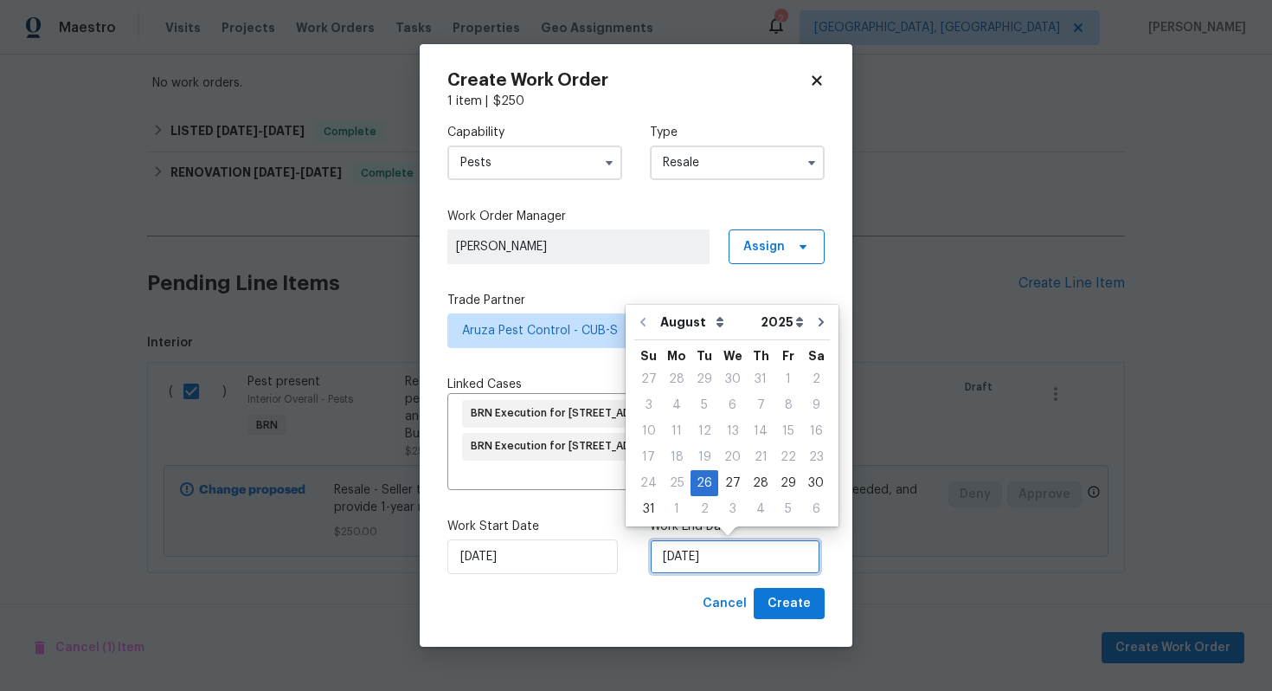
click at [685, 563] on input "8/26/2025" at bounding box center [735, 556] width 171 height 35
click at [735, 484] on div "27" at bounding box center [732, 483] width 29 height 24
type input "8/27/2025"
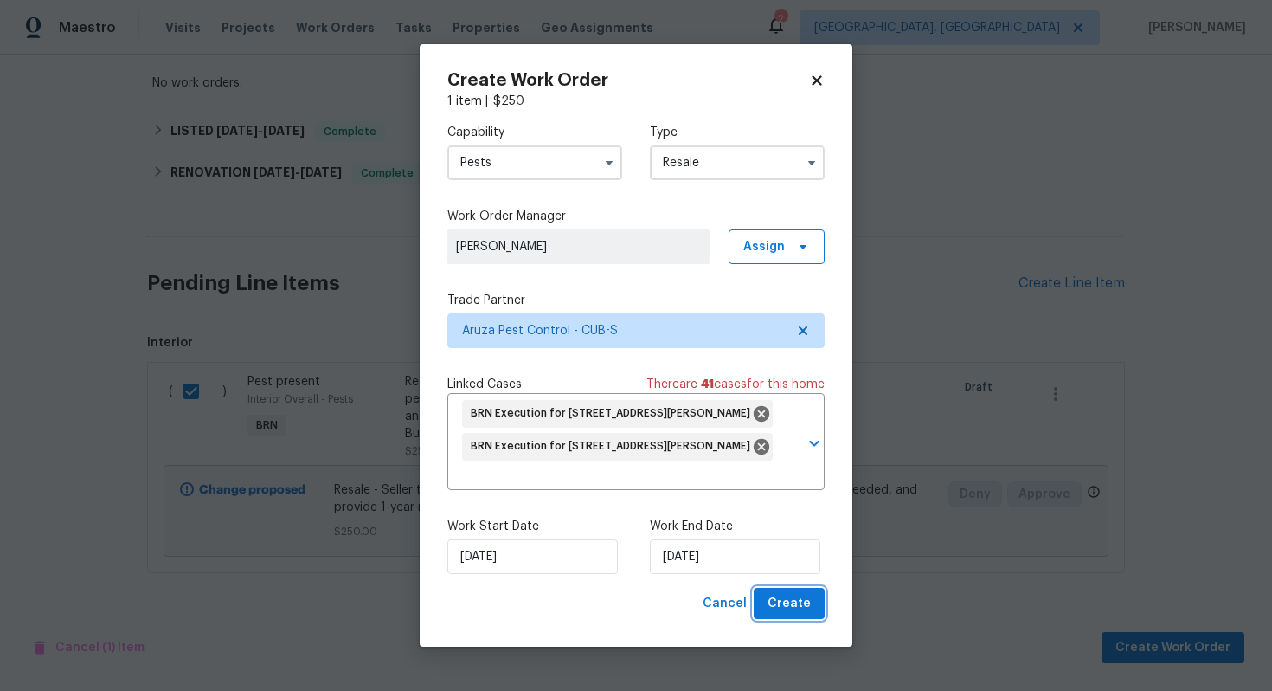
click at [803, 597] on span "Create" at bounding box center [789, 604] width 43 height 22
checkbox input "false"
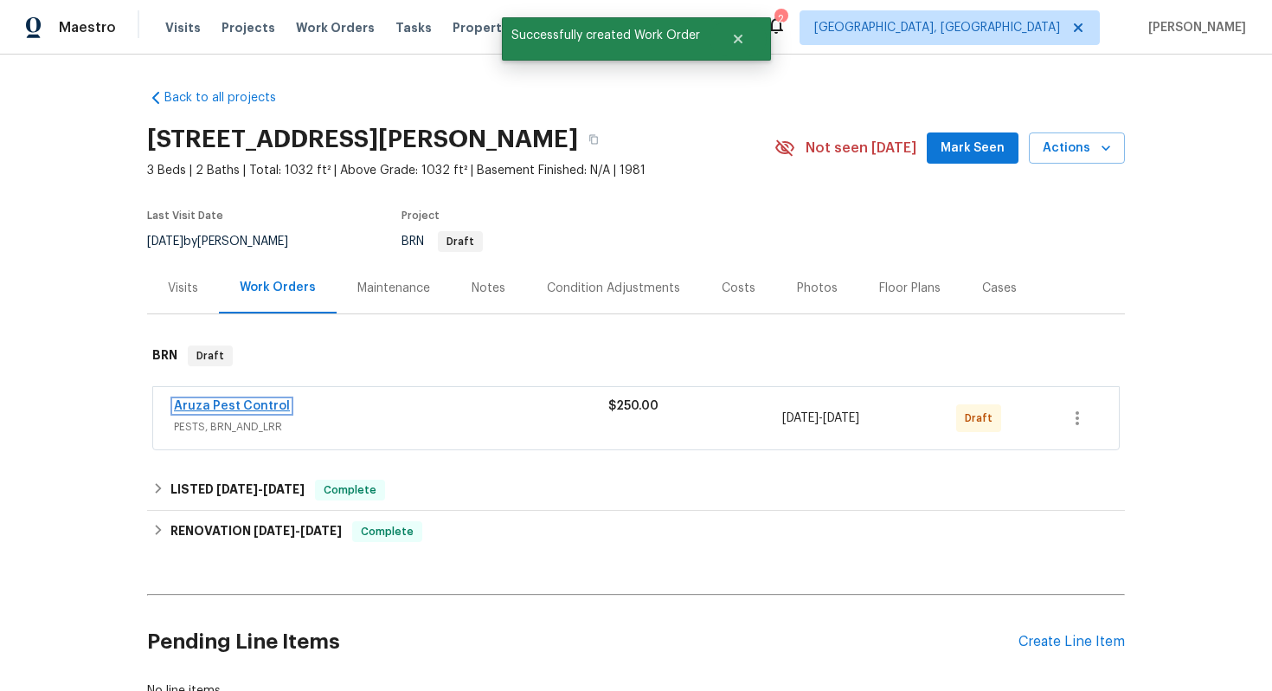
click at [266, 405] on link "Aruza Pest Control" at bounding box center [232, 406] width 116 height 12
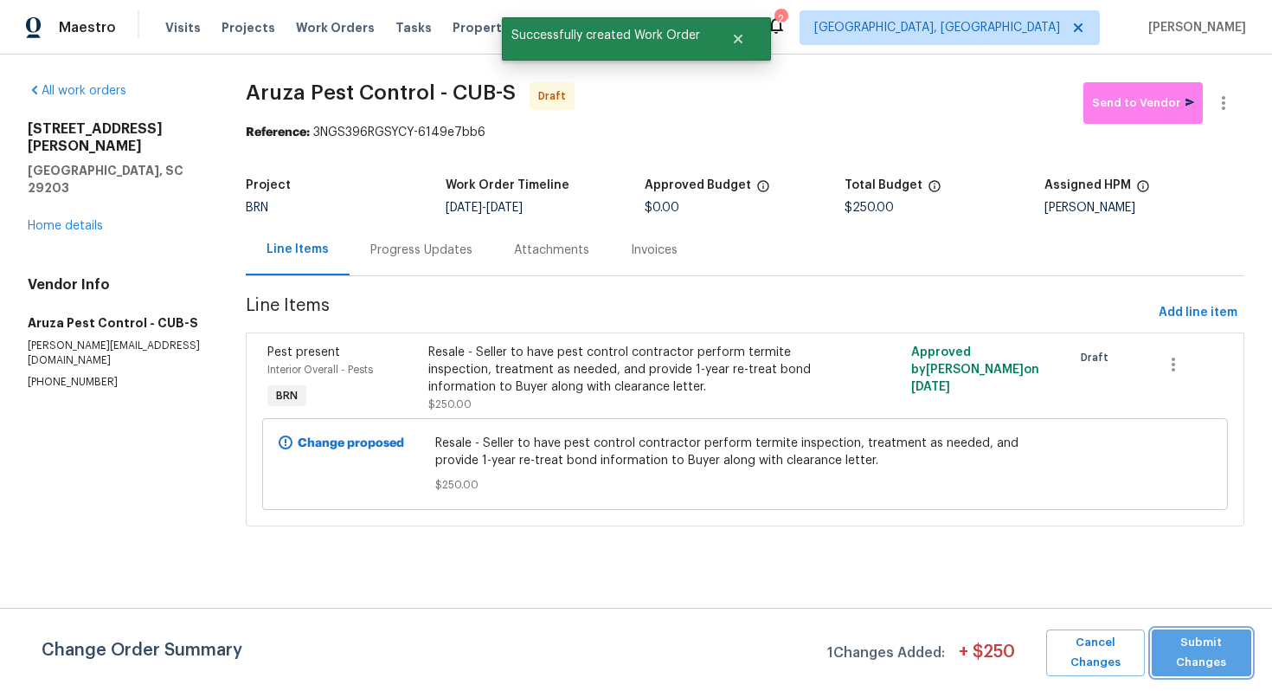
click at [1236, 657] on span "Submit Changes" at bounding box center [1202, 653] width 82 height 40
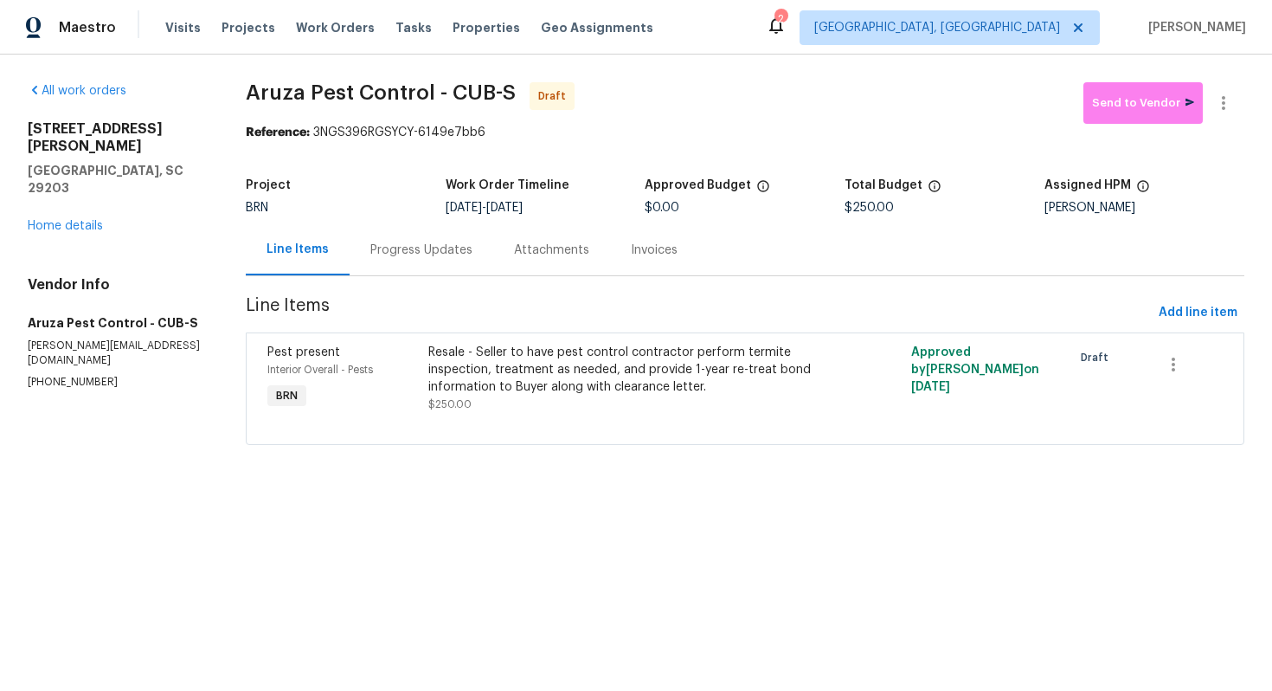
click at [387, 244] on div "Progress Updates" at bounding box center [421, 249] width 102 height 17
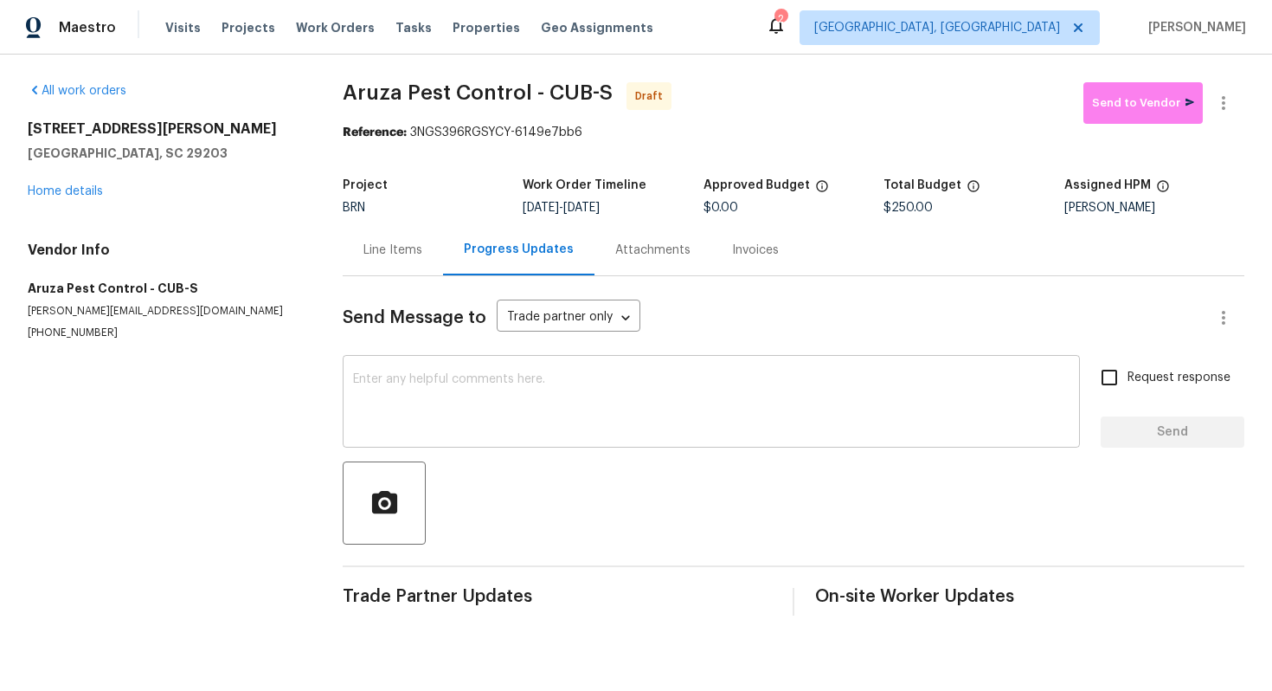
click at [479, 387] on textarea at bounding box center [711, 403] width 717 height 61
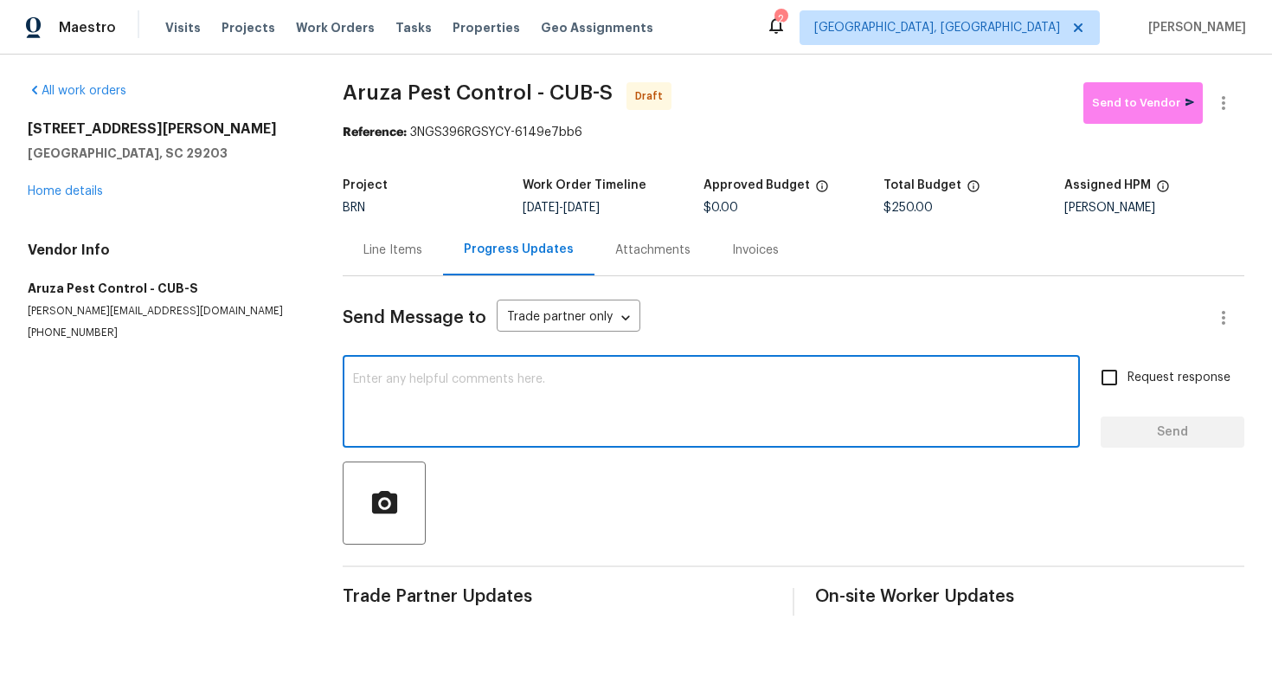
paste textarea "Hey! This is Ajay with Opendoor. I’m confirming a BRN Work Order for the proper…"
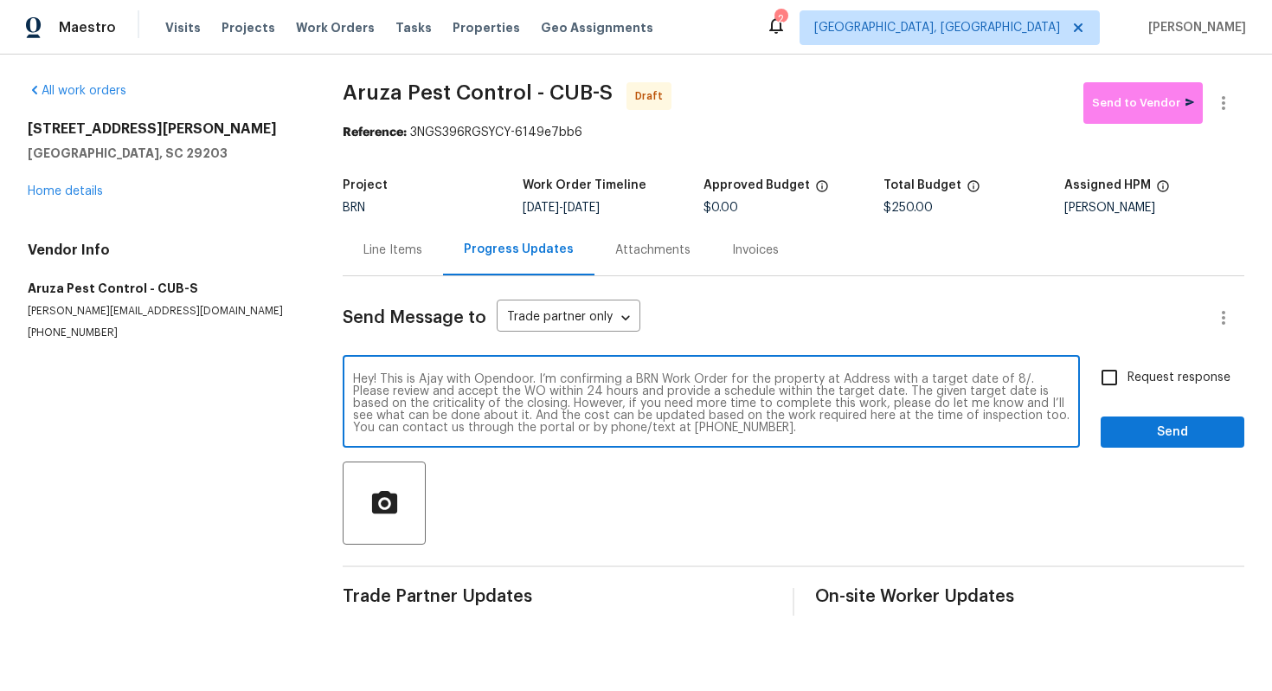
click at [857, 378] on textarea "Hey! This is Ajay with Opendoor. I’m confirming a BRN Work Order for the proper…" at bounding box center [711, 403] width 717 height 61
paste textarea "1336 Johnson Ave, Columbia, SC 29203"
click at [481, 393] on textarea "Hey! This is Ajay with Opendoor. I’m confirming a BRN Work Order for the proper…" at bounding box center [711, 403] width 717 height 61
type textarea "Hey! This is Ajay with Opendoor. I’m confirming a BRN Work Order for the proper…"
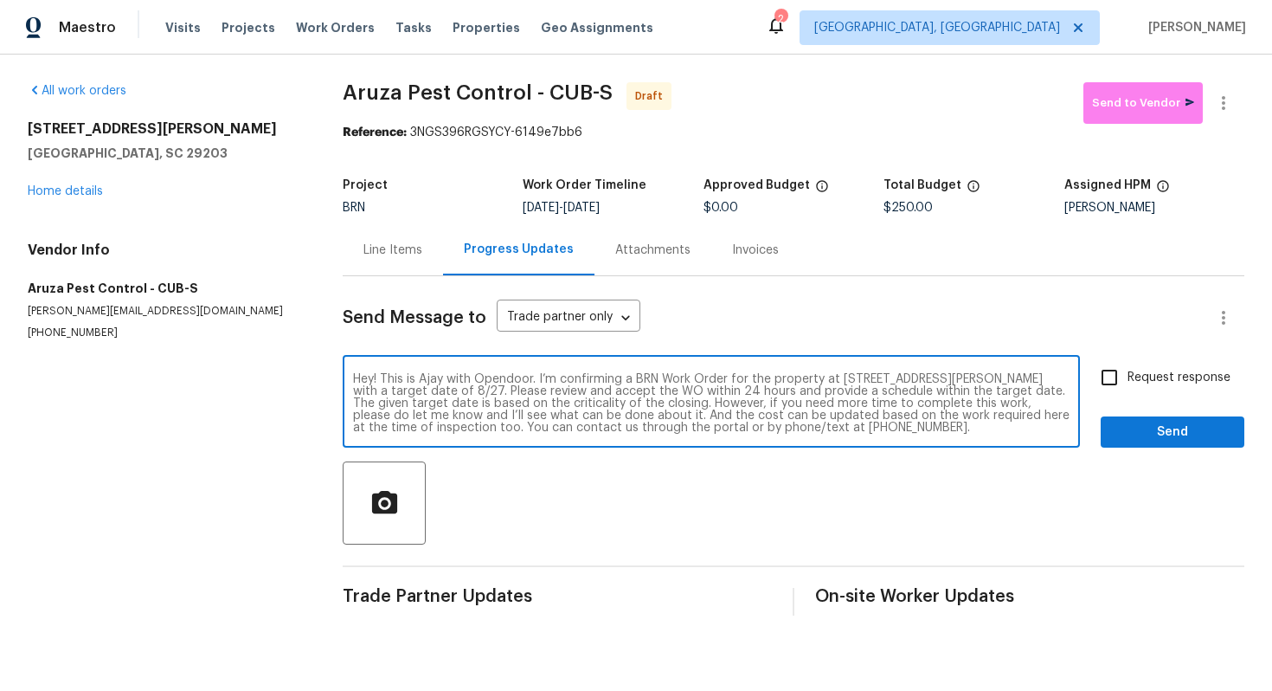
click at [1173, 377] on span "Request response" at bounding box center [1179, 378] width 103 height 18
click at [1128, 377] on input "Request response" at bounding box center [1109, 377] width 36 height 36
checkbox input "true"
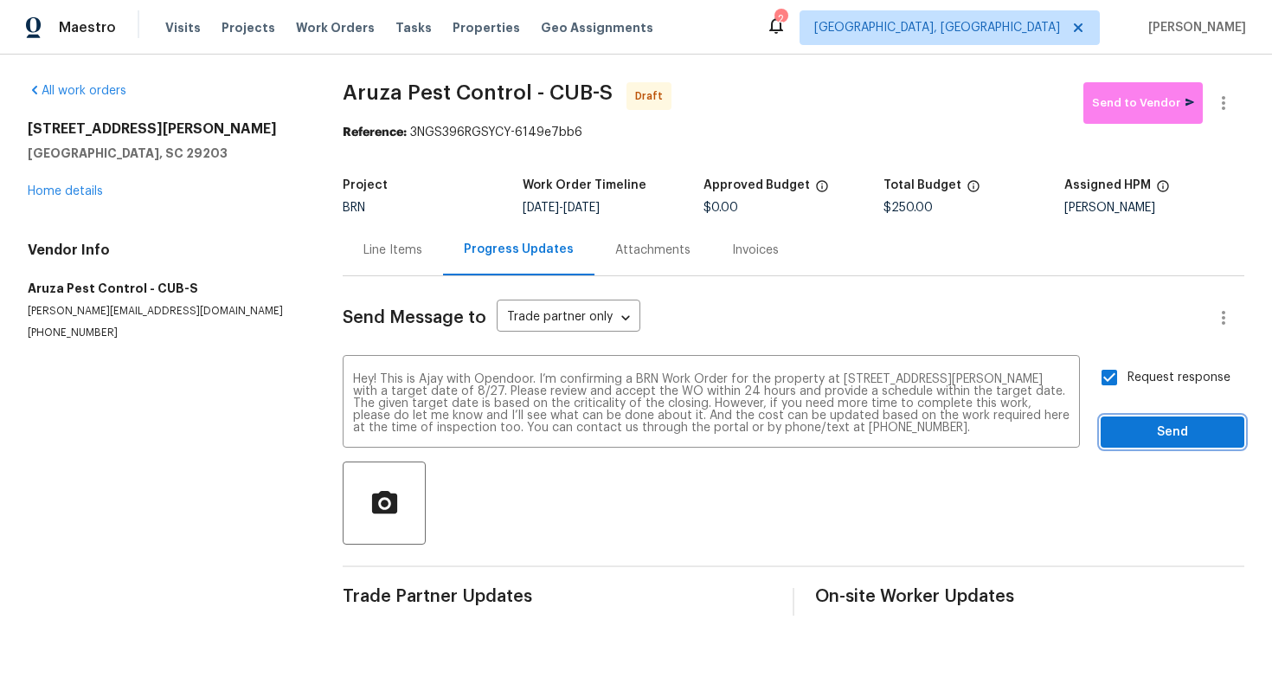
click at [1174, 430] on span "Send" at bounding box center [1173, 433] width 116 height 22
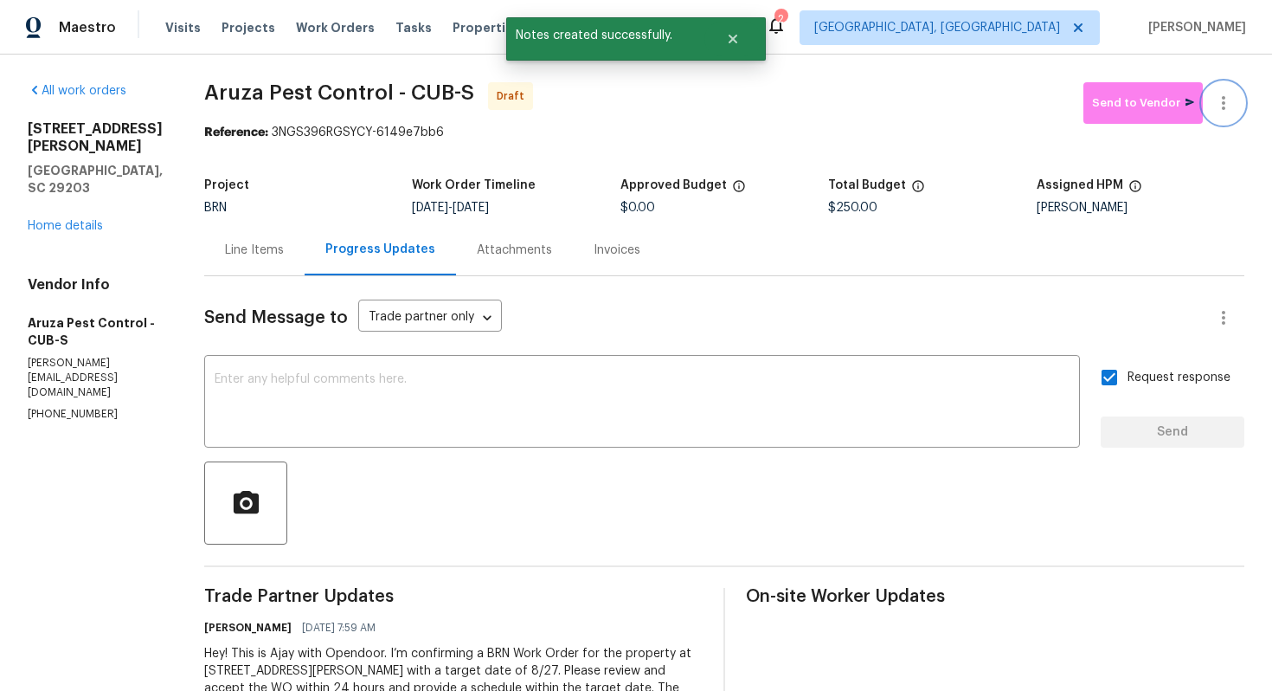
click at [1217, 106] on icon "button" at bounding box center [1224, 103] width 21 height 21
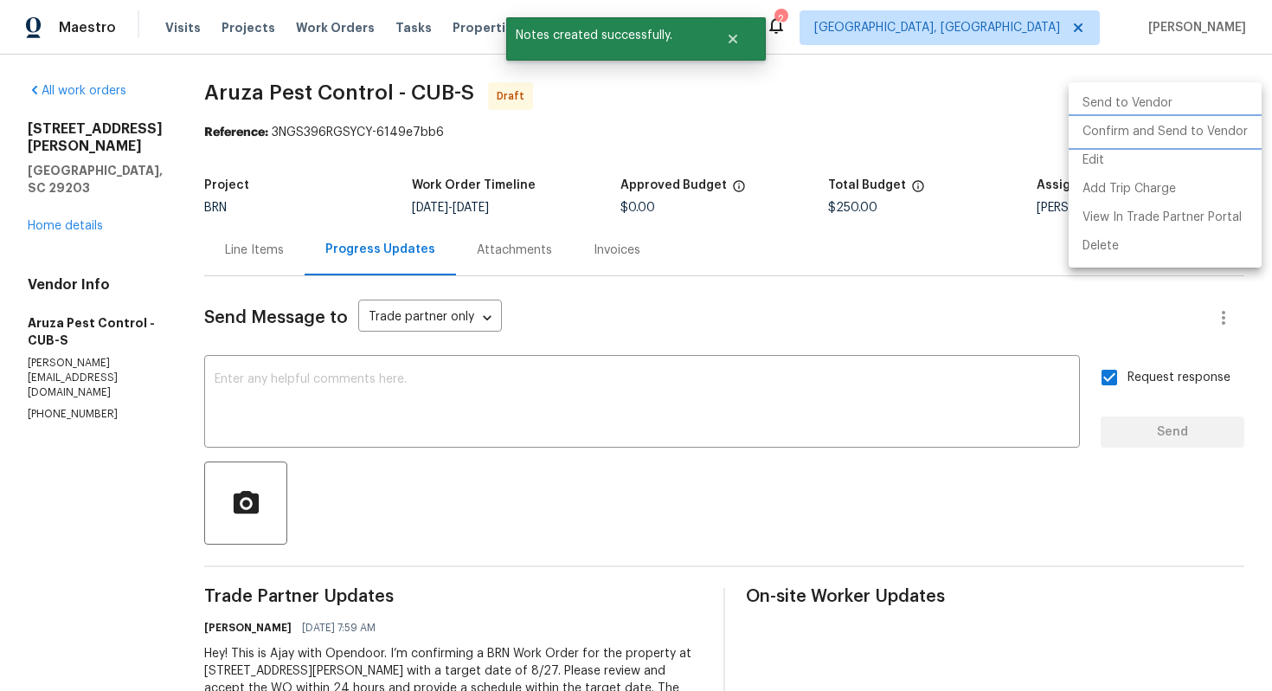
click at [1204, 127] on li "Confirm and Send to Vendor" at bounding box center [1165, 132] width 193 height 29
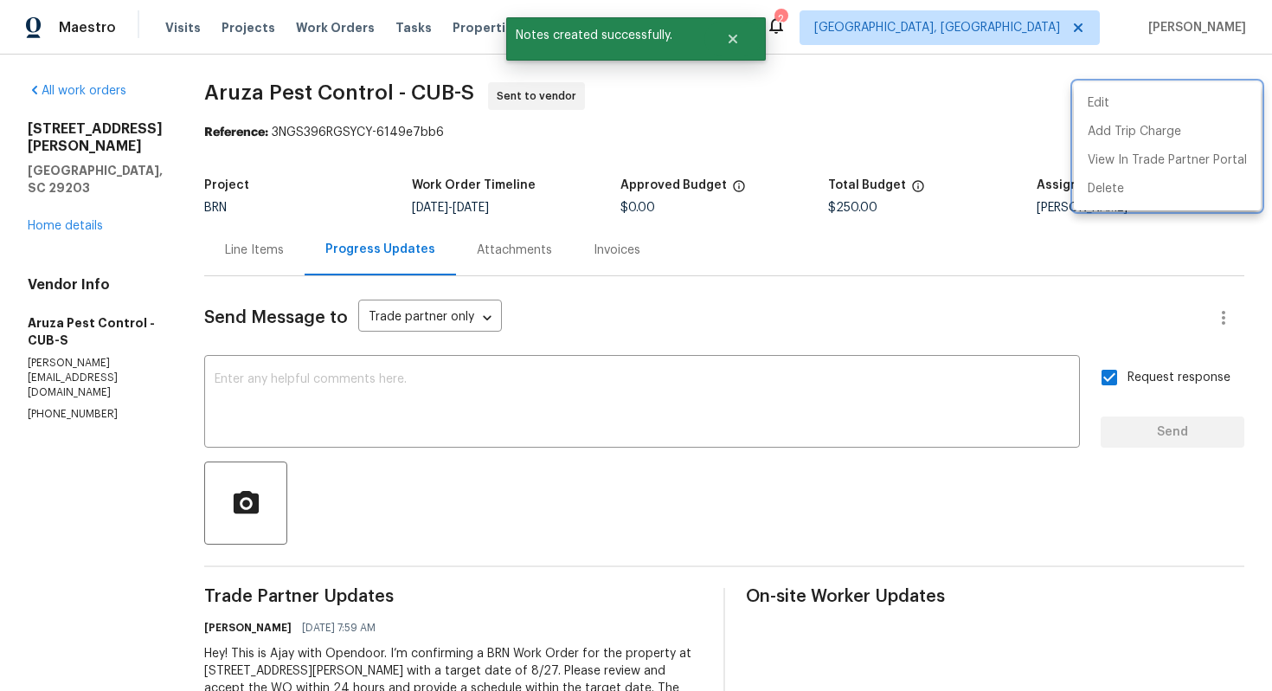
click at [716, 390] on div at bounding box center [636, 345] width 1272 height 691
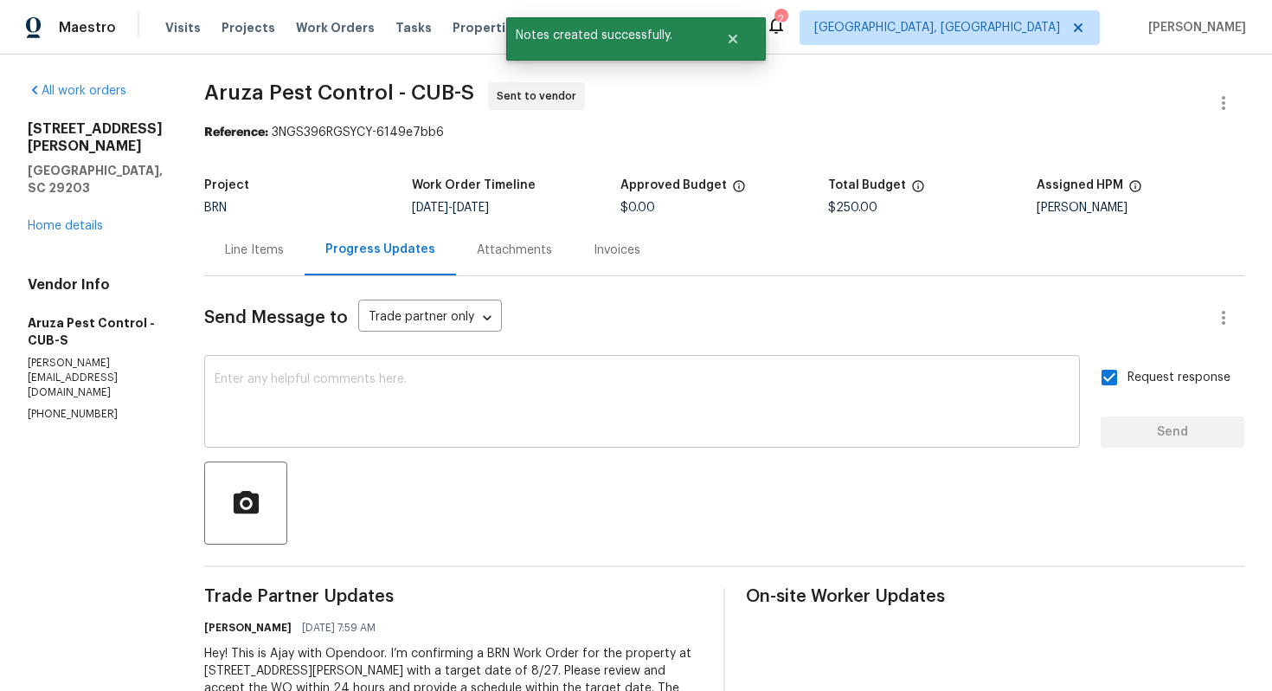
click at [694, 399] on textarea at bounding box center [642, 403] width 855 height 61
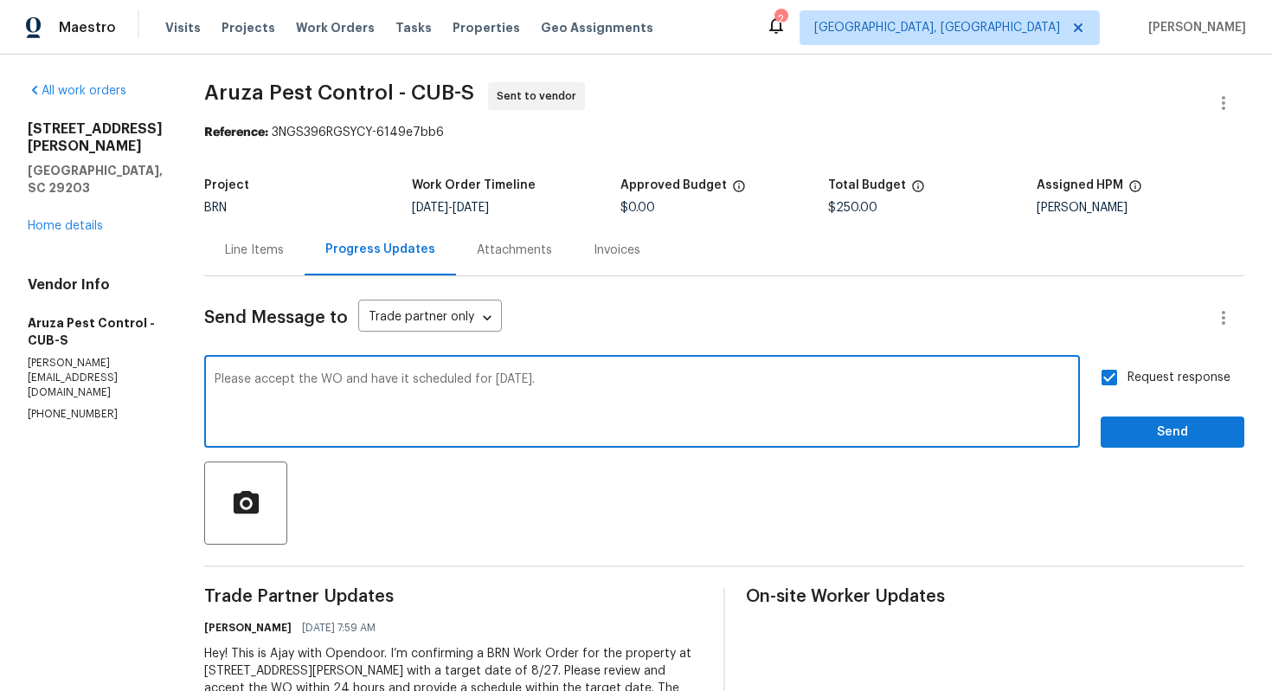
type textarea "Please accept the WO and have it scheduled for tomorrow."
click at [1130, 437] on span "Send" at bounding box center [1173, 433] width 116 height 22
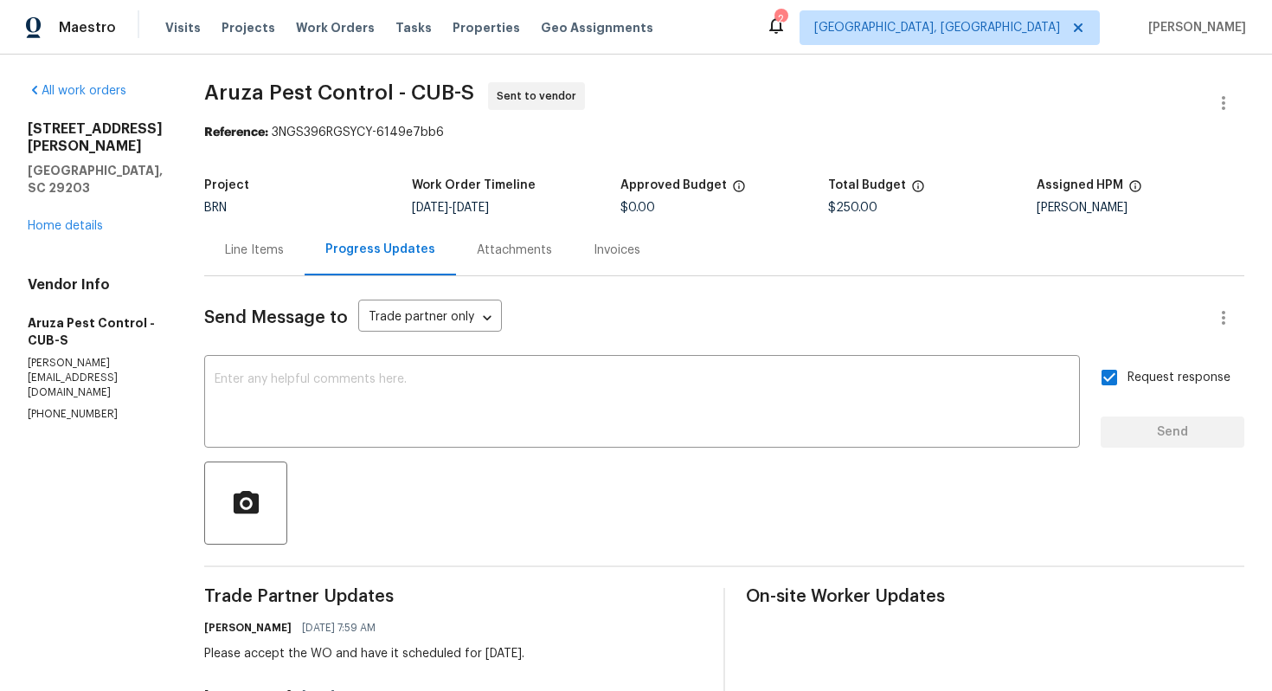
click at [245, 254] on div "Line Items" at bounding box center [254, 249] width 59 height 17
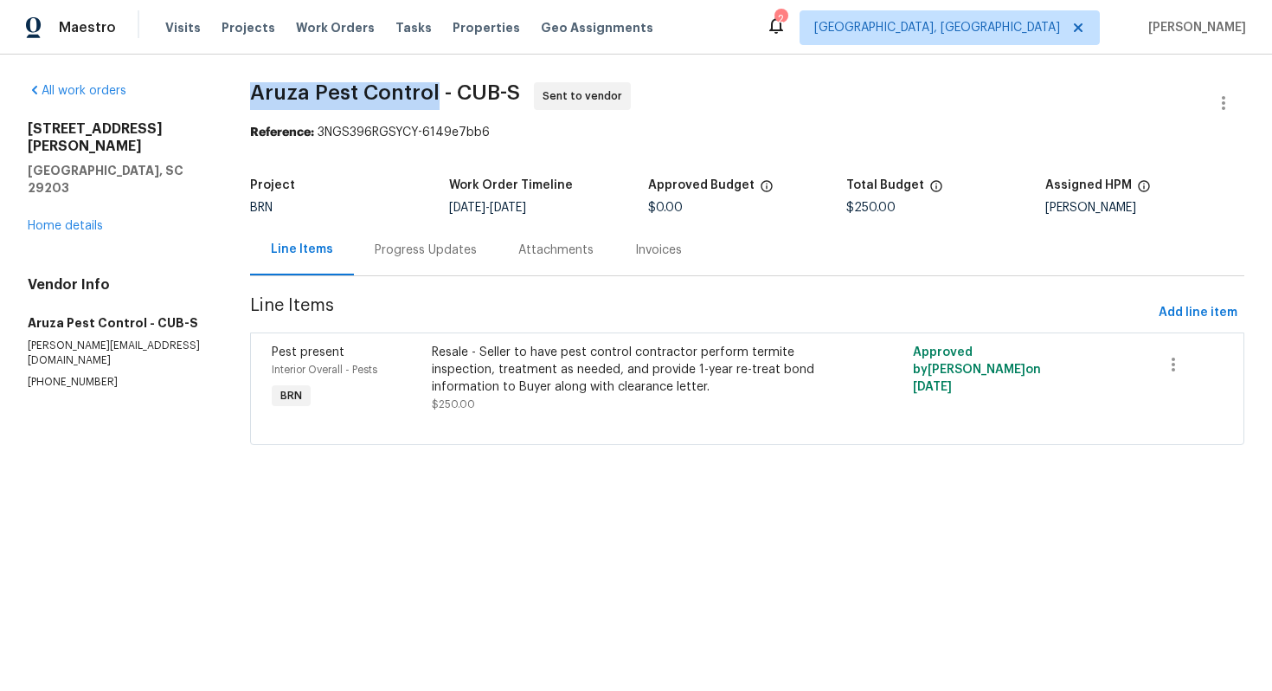
drag, startPoint x: 242, startPoint y: 92, endPoint x: 436, endPoint y: 87, distance: 193.9
click at [436, 87] on div "All work orders 1336 Johnson Ave Columbia, SC 29203 Home details Vendor Info Ar…" at bounding box center [636, 274] width 1272 height 439
copy span "Aruza Pest Control"
click at [572, 299] on span "Line Items" at bounding box center [701, 313] width 902 height 32
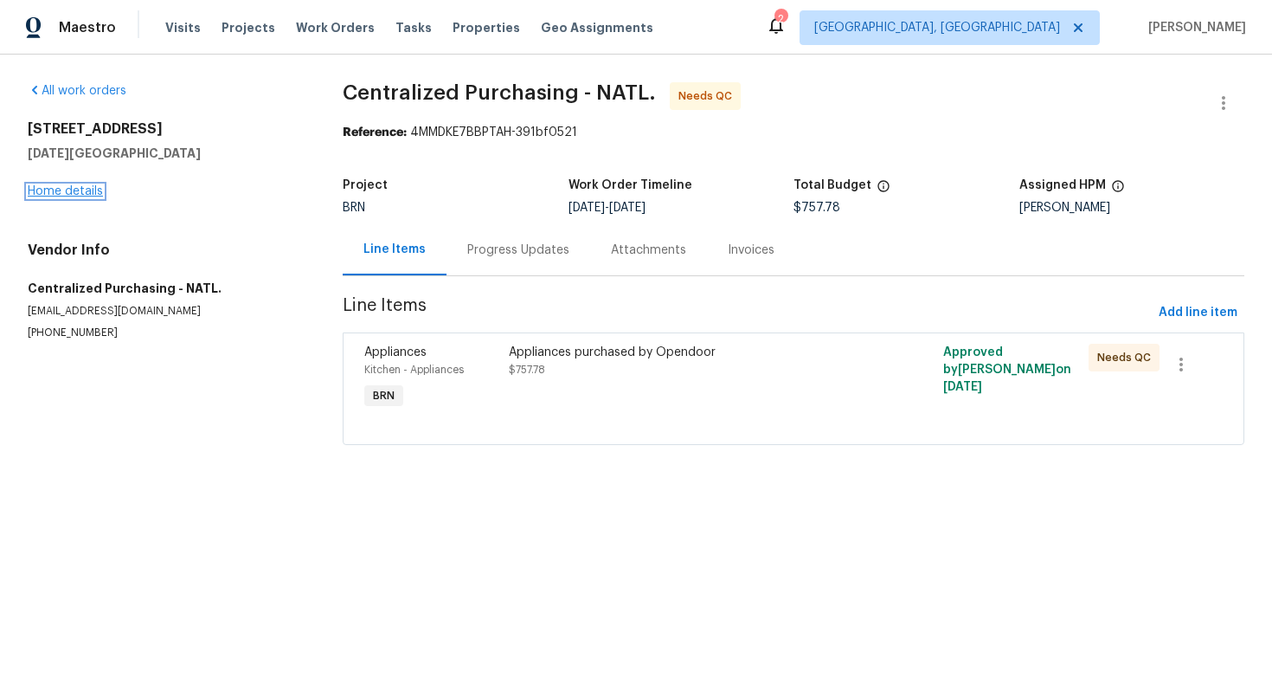
click at [72, 188] on link "Home details" at bounding box center [65, 191] width 75 height 12
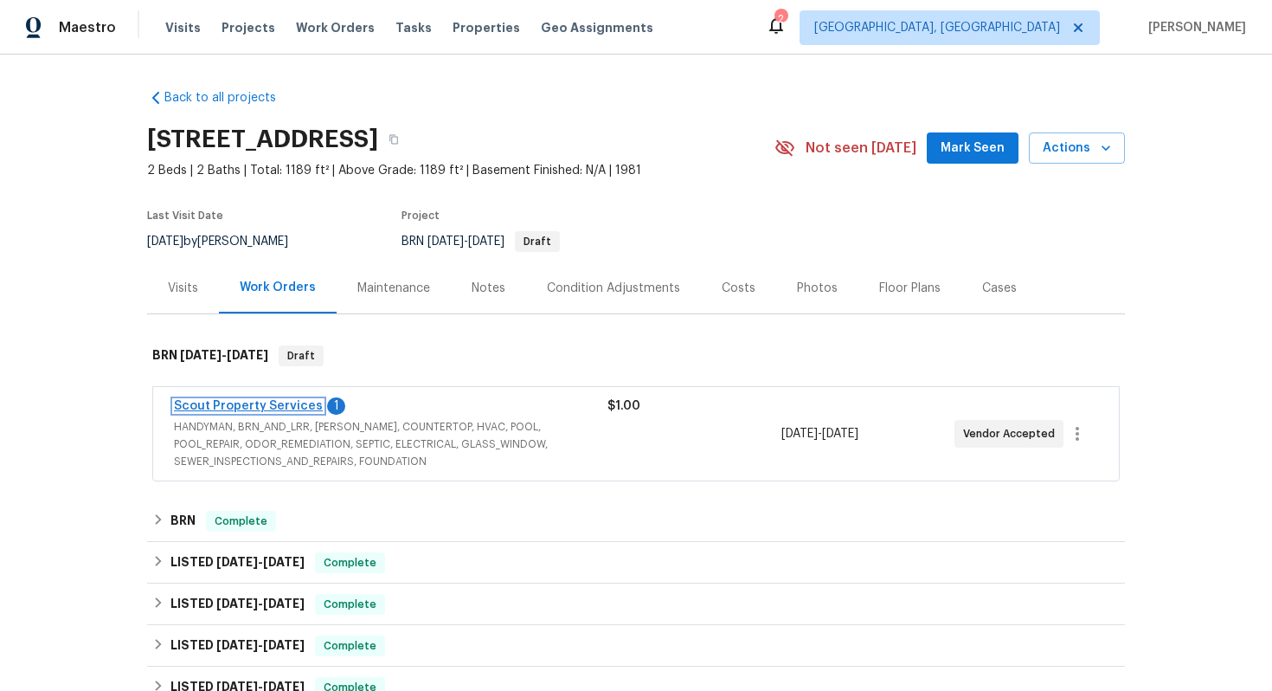
click at [243, 406] on link "Scout Property Services" at bounding box center [248, 406] width 149 height 12
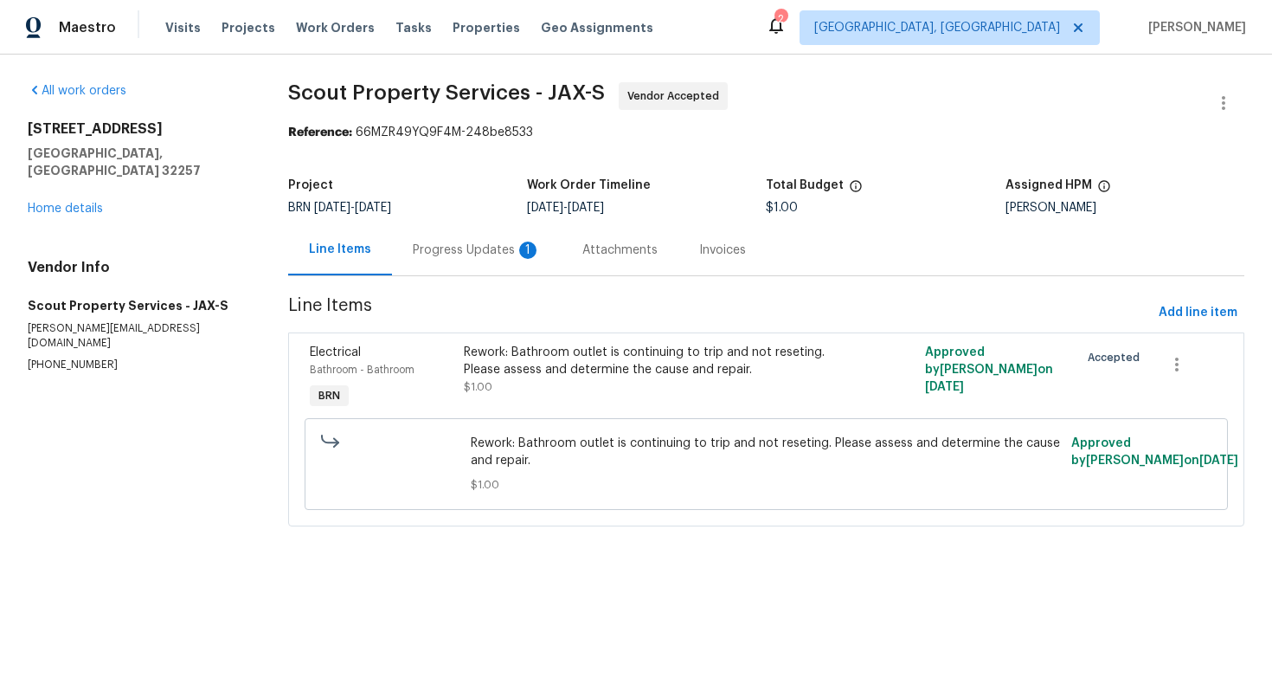
click at [484, 244] on div "Progress Updates 1" at bounding box center [477, 249] width 128 height 17
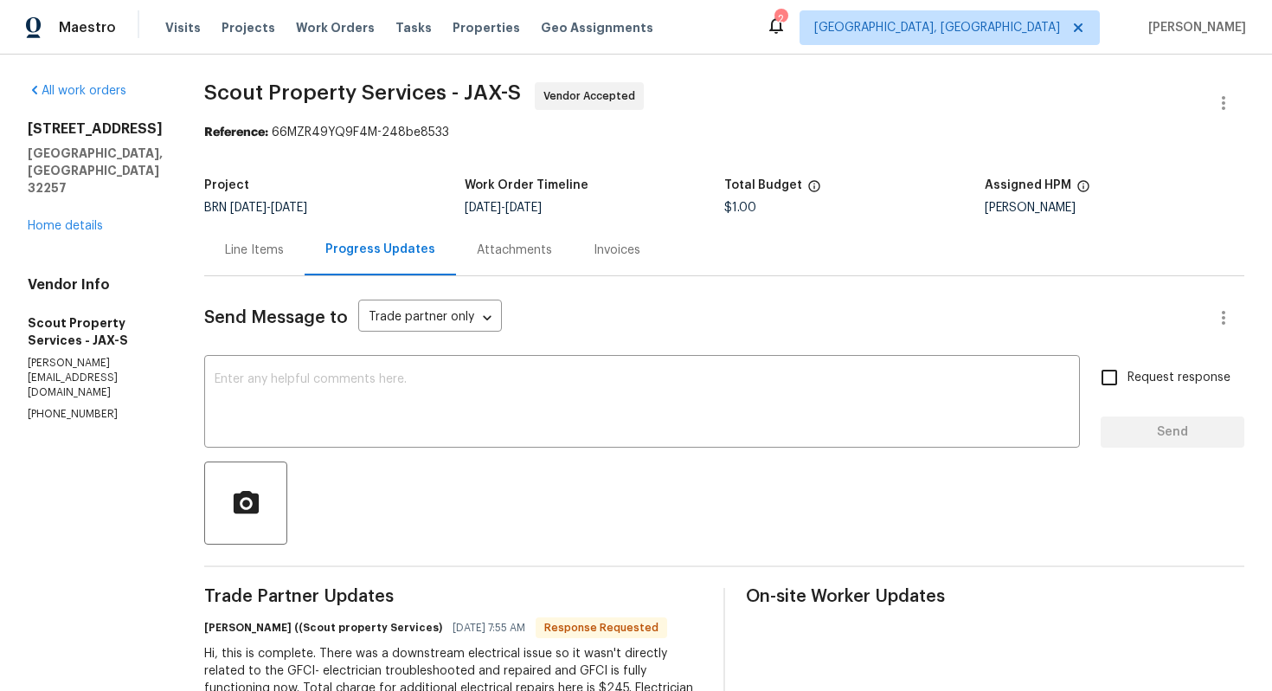
click at [217, 253] on div "Line Items" at bounding box center [254, 249] width 100 height 51
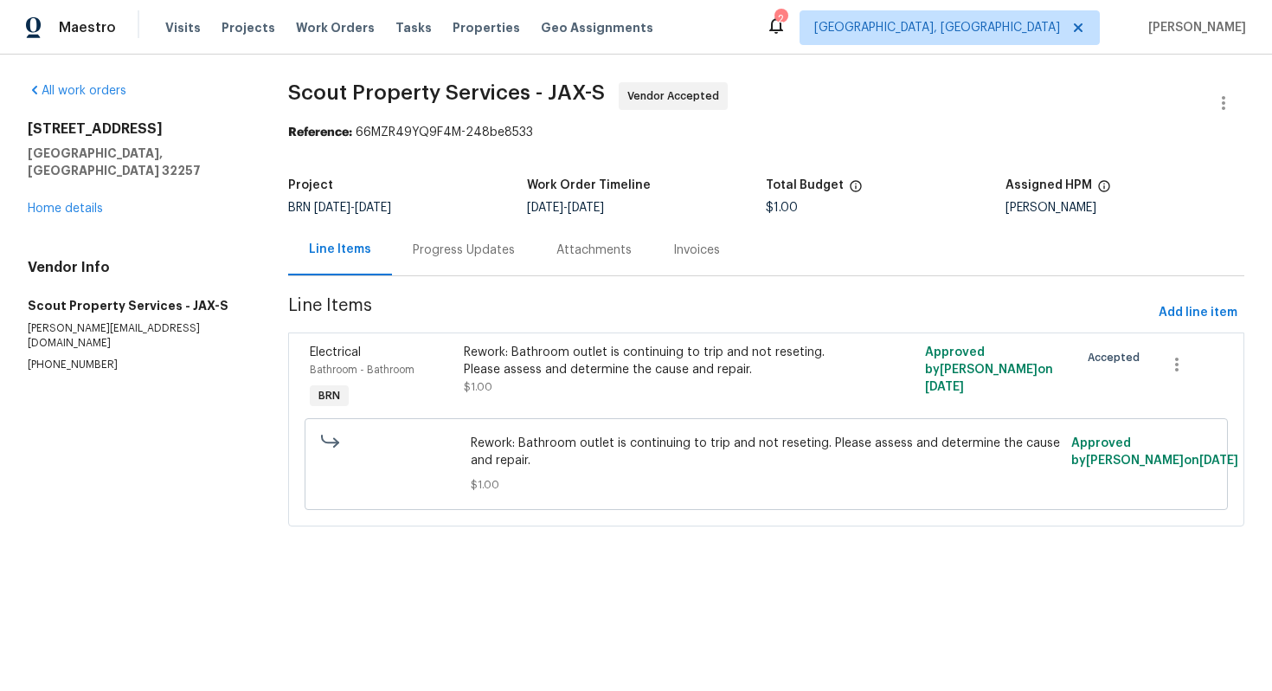
click at [422, 247] on div "Progress Updates" at bounding box center [464, 249] width 102 height 17
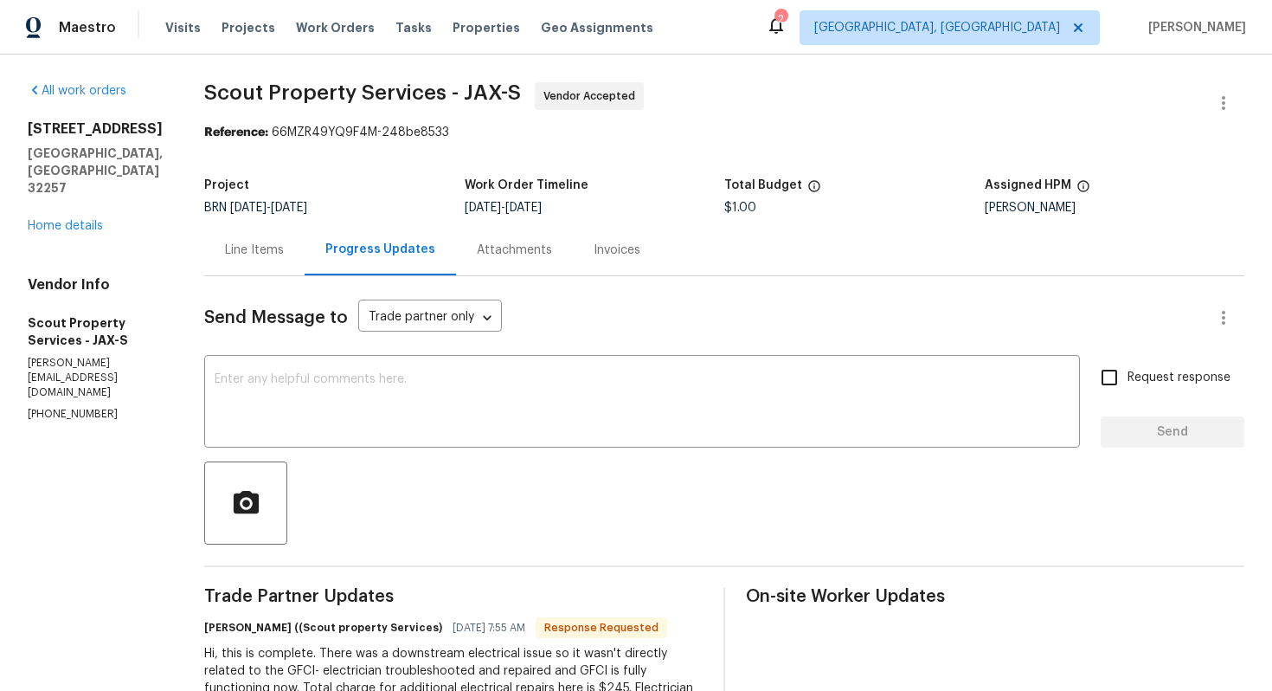
click at [249, 267] on div "Line Items" at bounding box center [254, 249] width 100 height 51
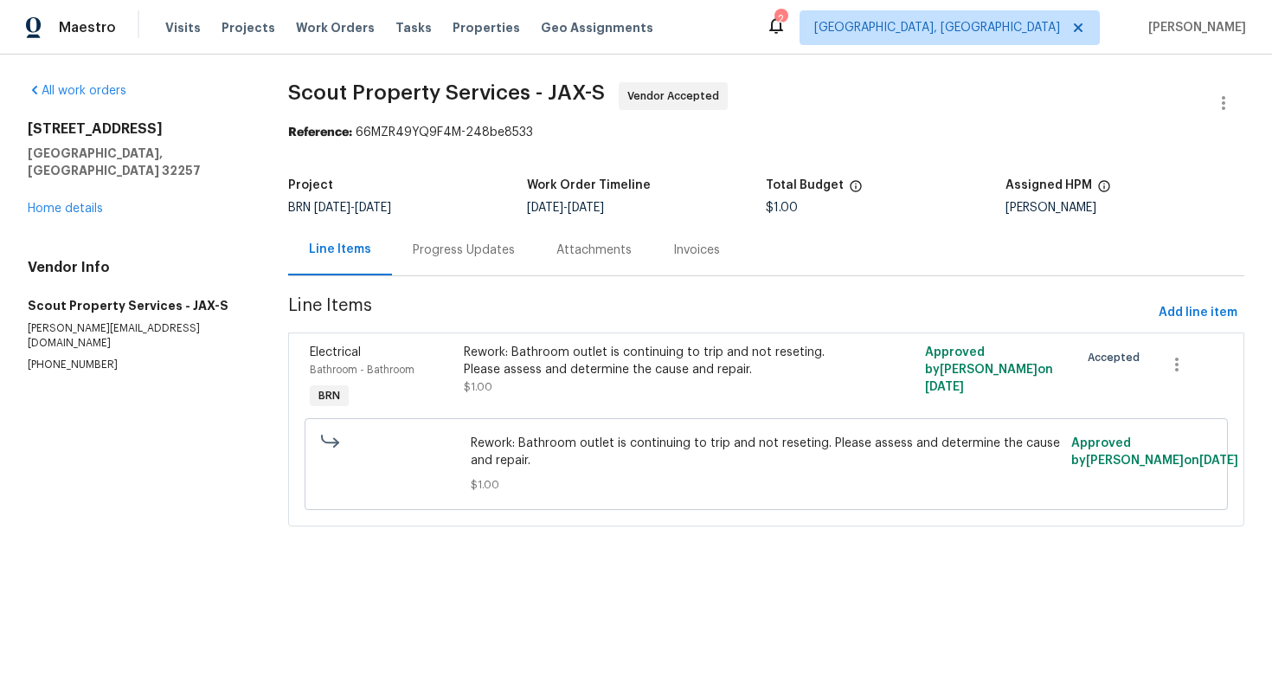
click at [556, 374] on div "Rework: Bathroom outlet is continuing to trip and not reseting. Please assess a…" at bounding box center [651, 361] width 375 height 35
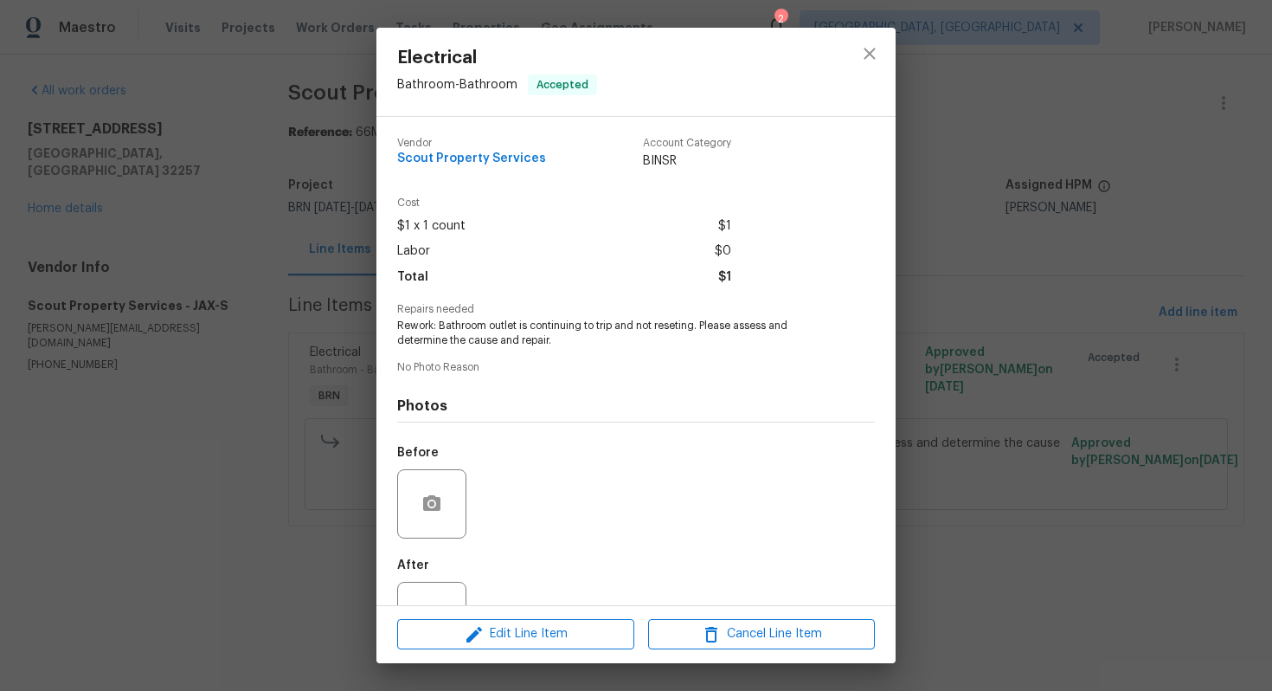
scroll to position [63, 0]
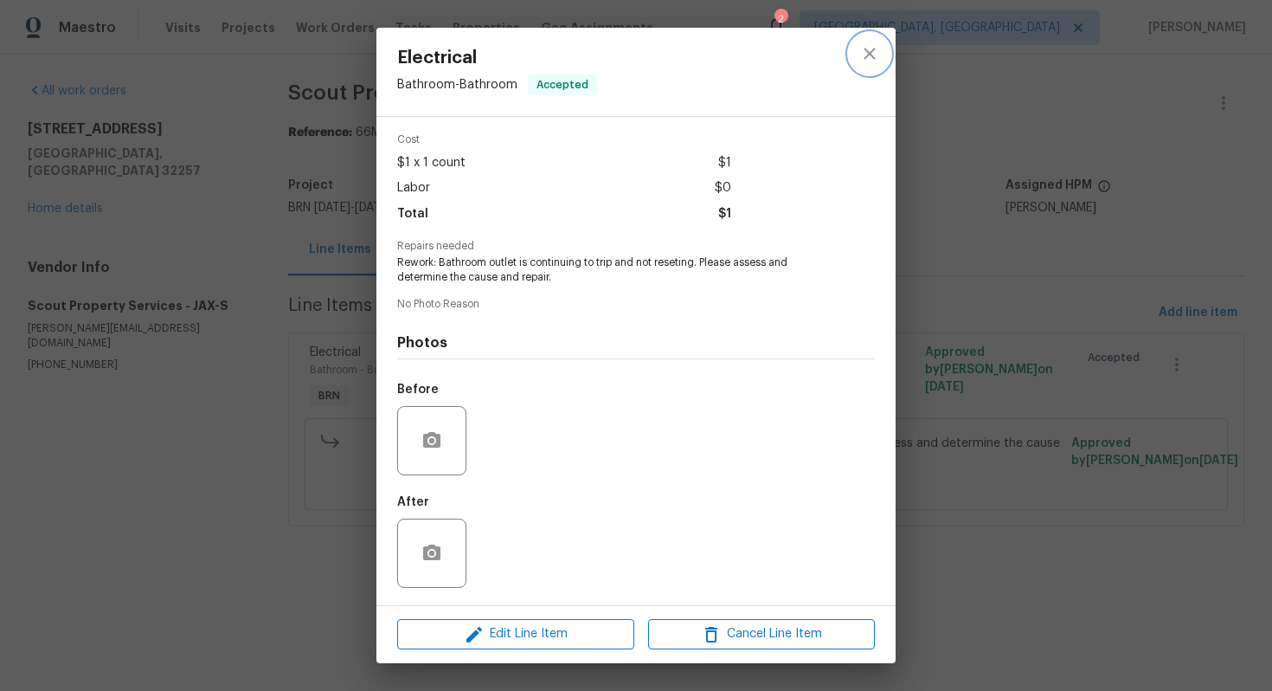
click at [853, 57] on button "close" at bounding box center [870, 54] width 42 height 42
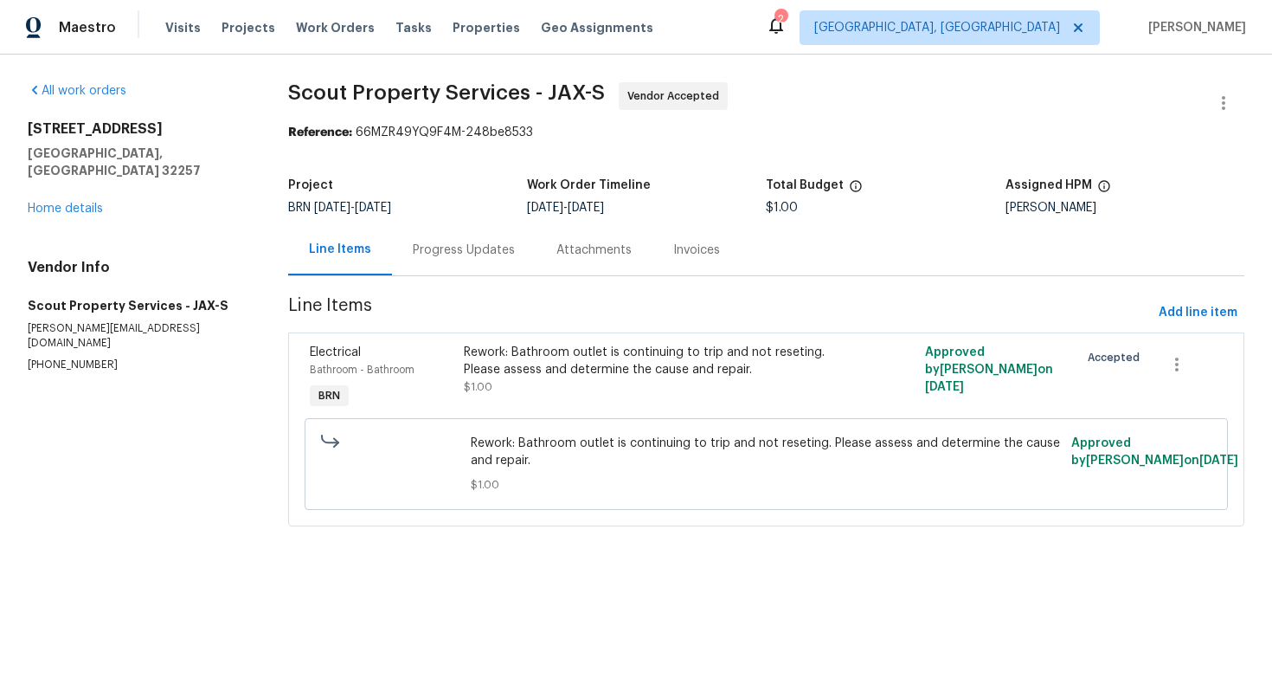
click at [479, 254] on div "Progress Updates" at bounding box center [464, 249] width 102 height 17
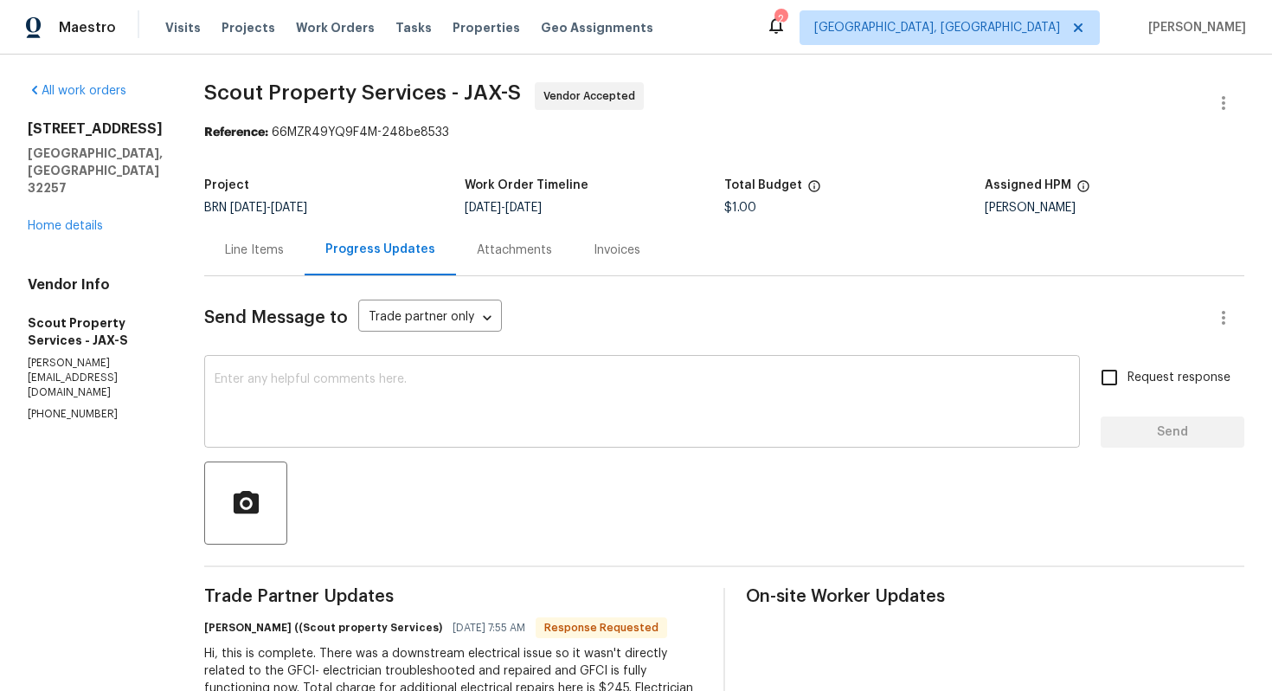
click at [450, 403] on textarea at bounding box center [642, 403] width 855 height 61
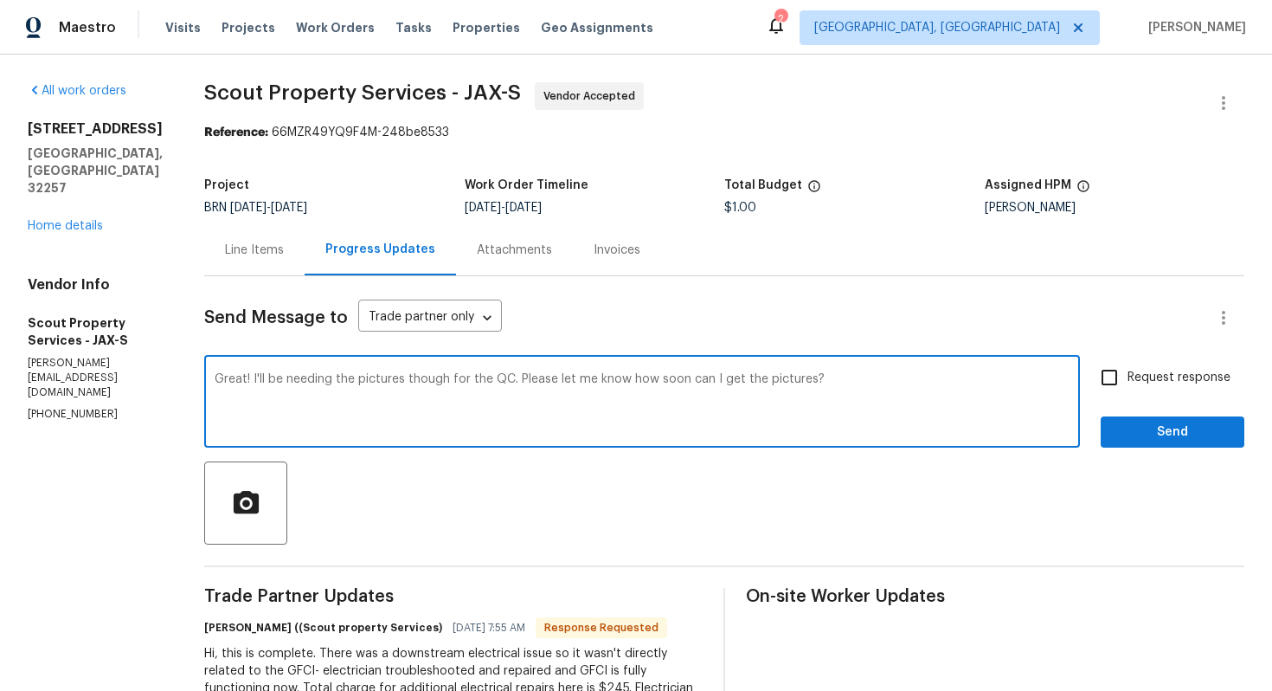
type textarea "Great! I'll be needing the pictures though for the QC. Please let me know how s…"
click at [1183, 387] on label "Request response" at bounding box center [1160, 377] width 139 height 36
click at [1128, 387] on input "Request response" at bounding box center [1109, 377] width 36 height 36
checkbox input "true"
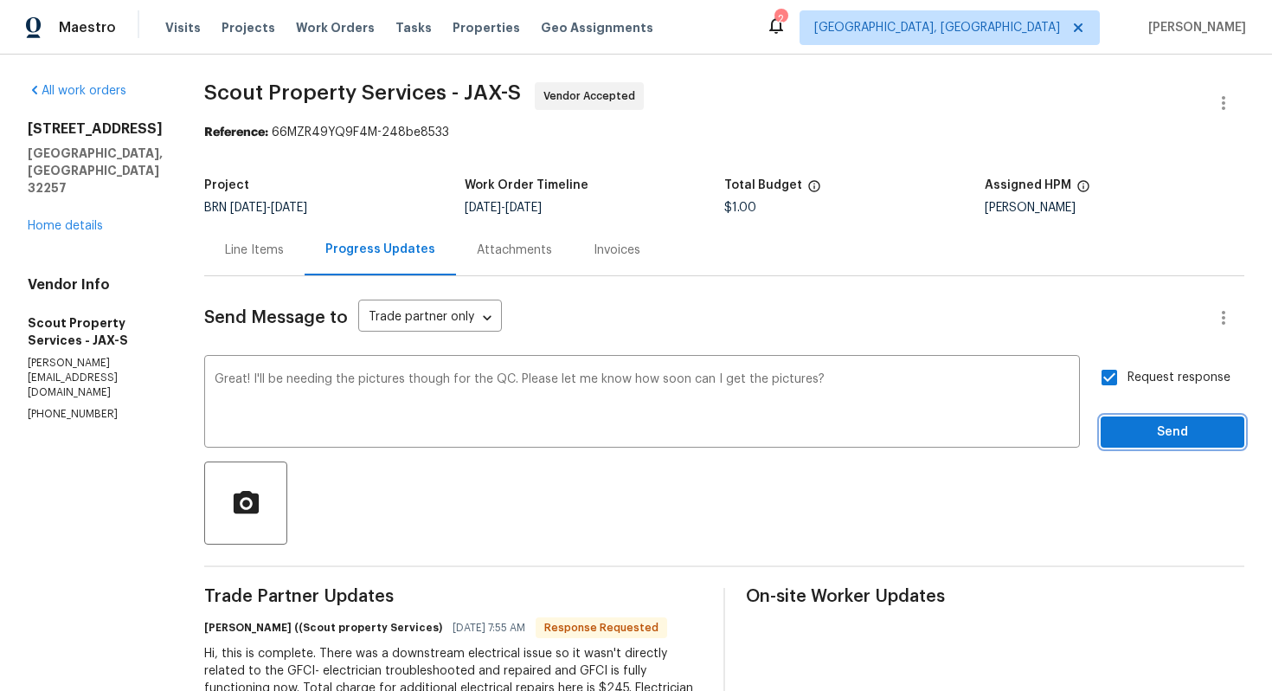
click at [1165, 422] on span "Send" at bounding box center [1173, 433] width 116 height 22
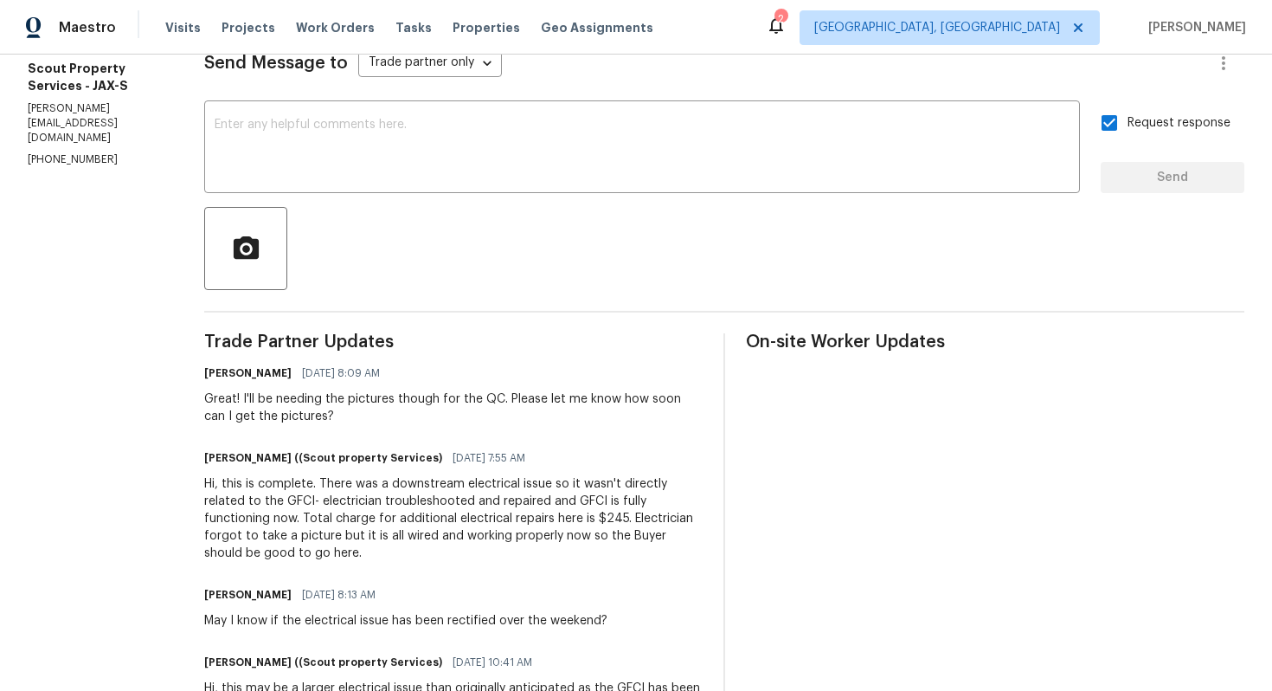
scroll to position [266, 0]
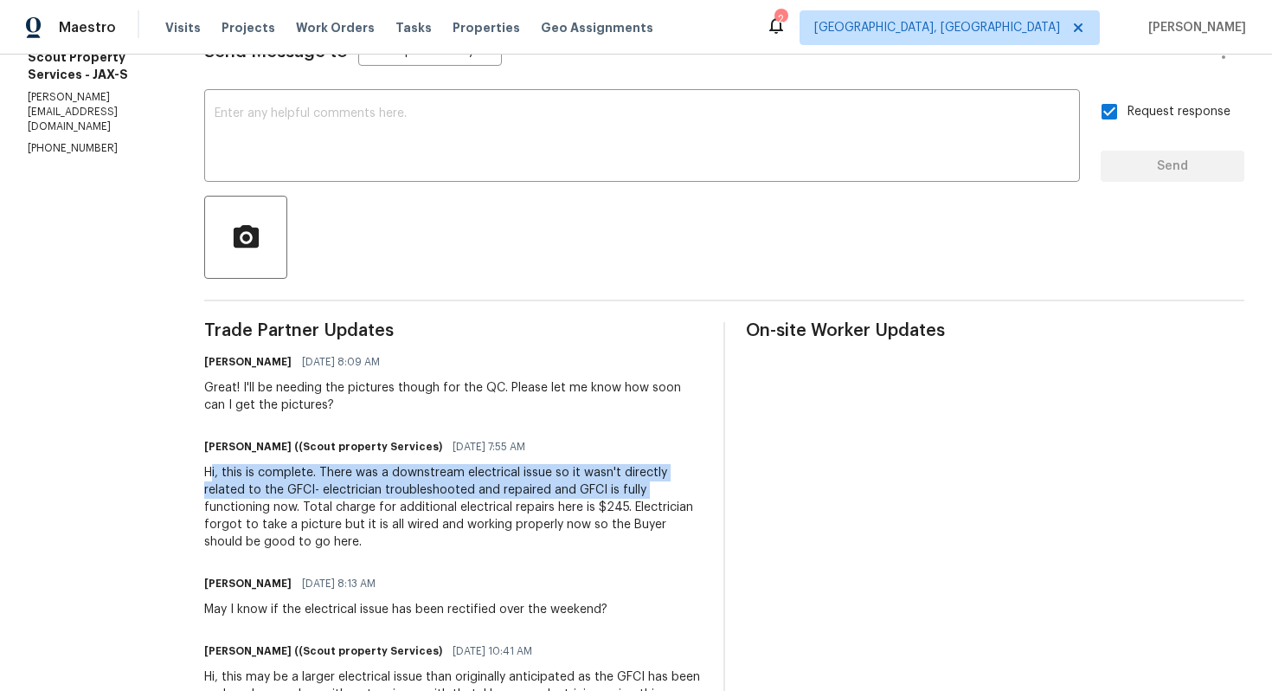
drag, startPoint x: 203, startPoint y: 474, endPoint x: 591, endPoint y: 492, distance: 388.2
click at [591, 492] on div "Hi, this is complete. There was a downstream electrical issue so it wasn't dire…" at bounding box center [453, 507] width 499 height 87
drag, startPoint x: 214, startPoint y: 474, endPoint x: 690, endPoint y: 493, distance: 476.4
click at [691, 495] on div "Hi, this is complete. There was a downstream electrical issue so it wasn't dire…" at bounding box center [453, 507] width 499 height 87
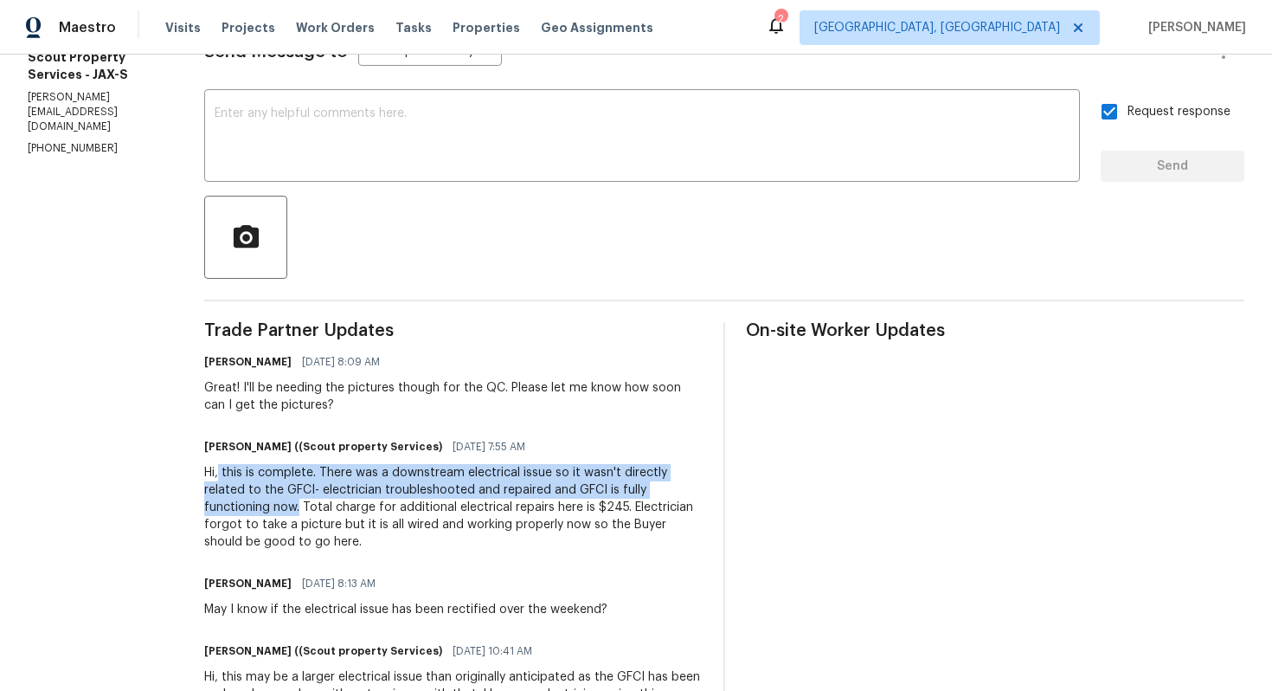
copy div "this is complete. There was a downstream electrical issue so it wasn't directly…"
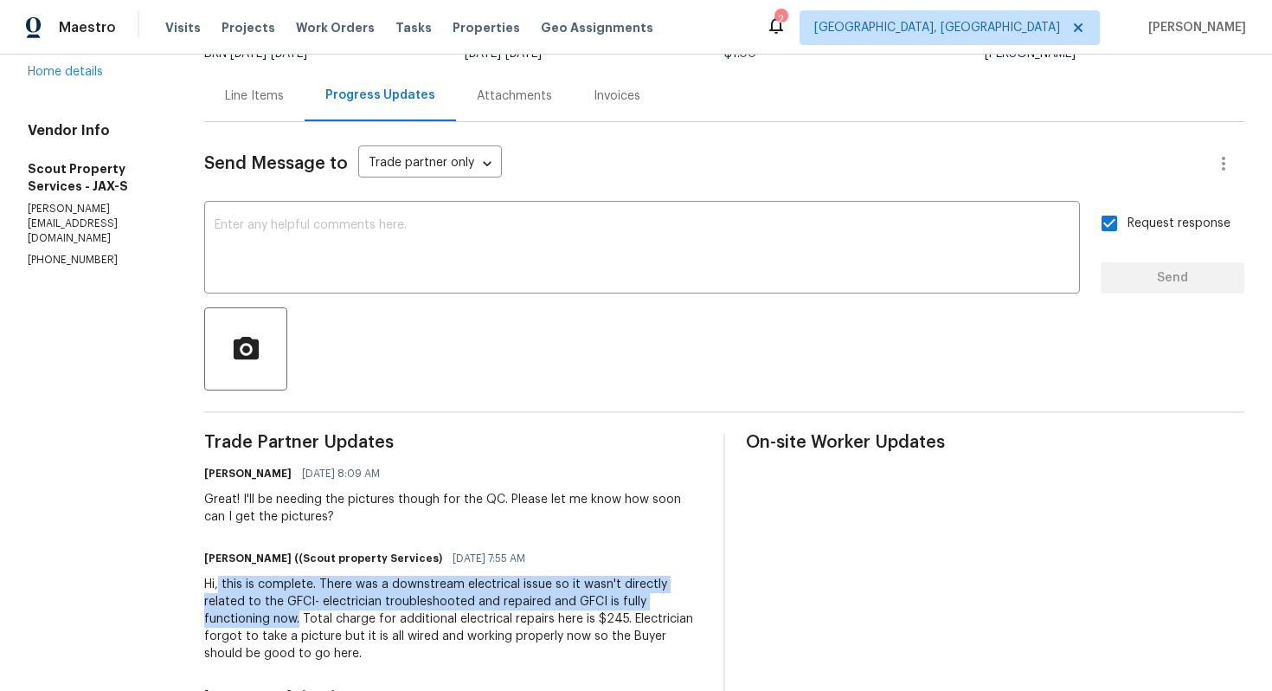
scroll to position [0, 0]
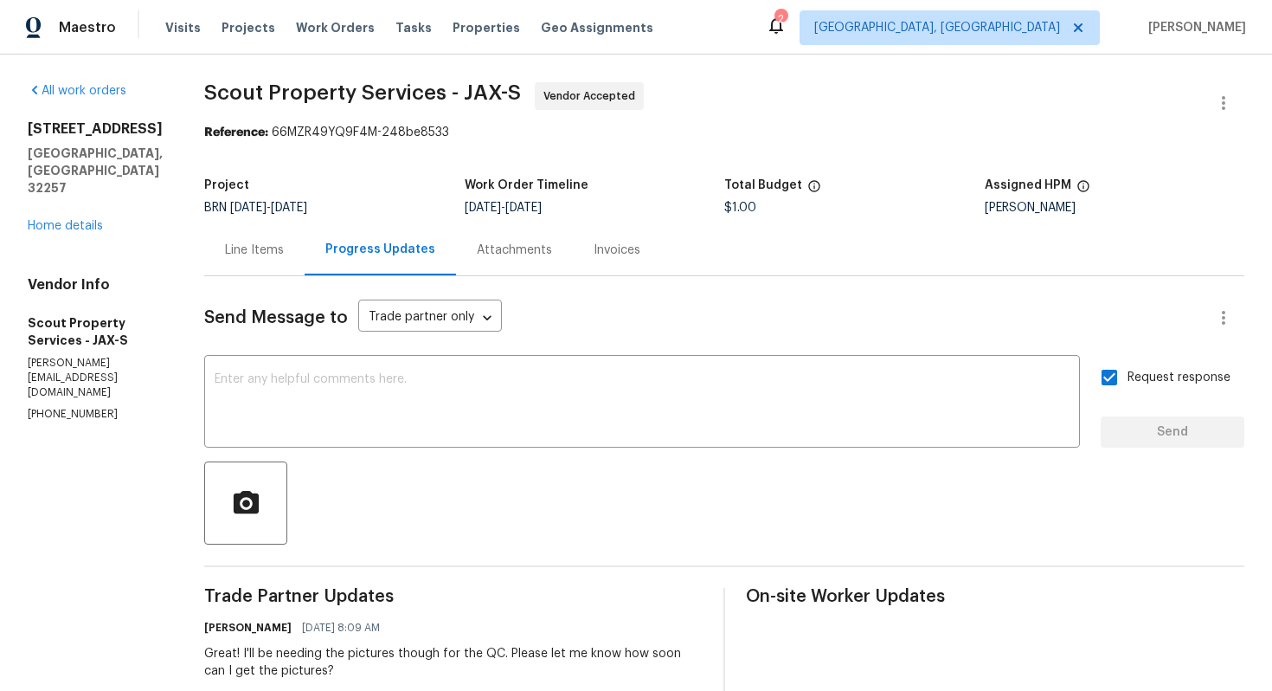
click at [272, 254] on div "Line Items" at bounding box center [254, 249] width 59 height 17
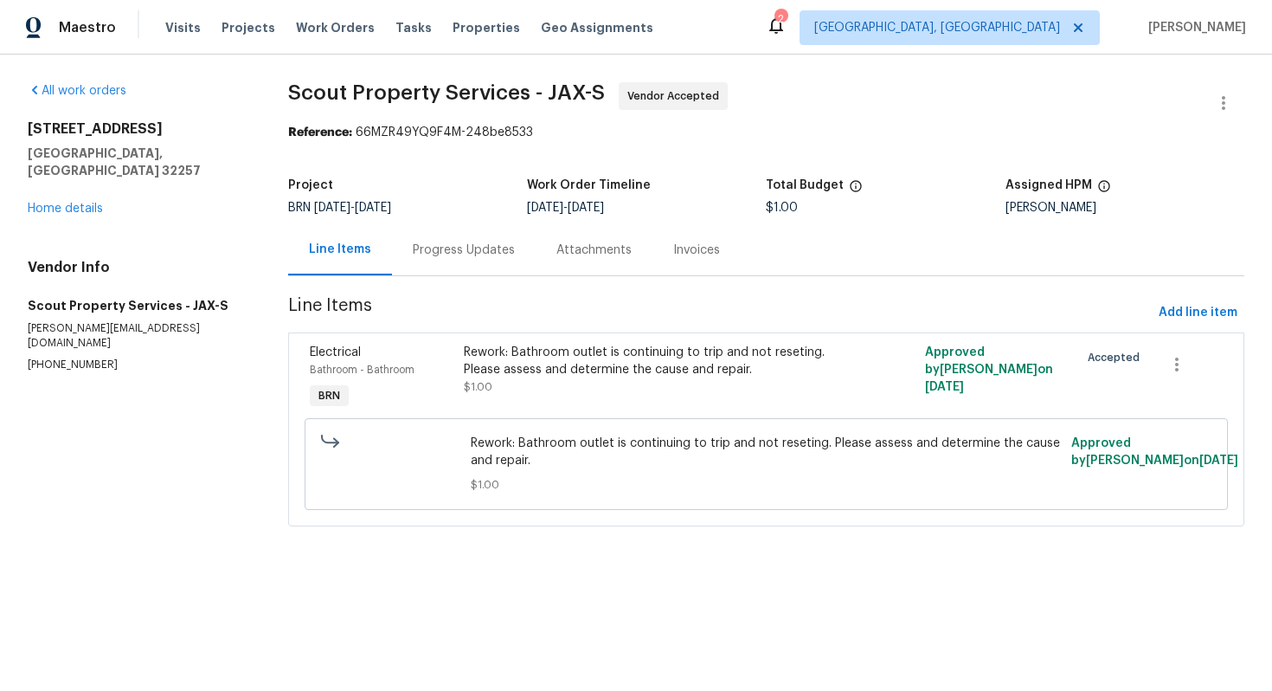
click at [554, 357] on div "Rework: Bathroom outlet is continuing to trip and not reseting. Please assess a…" at bounding box center [651, 361] width 375 height 35
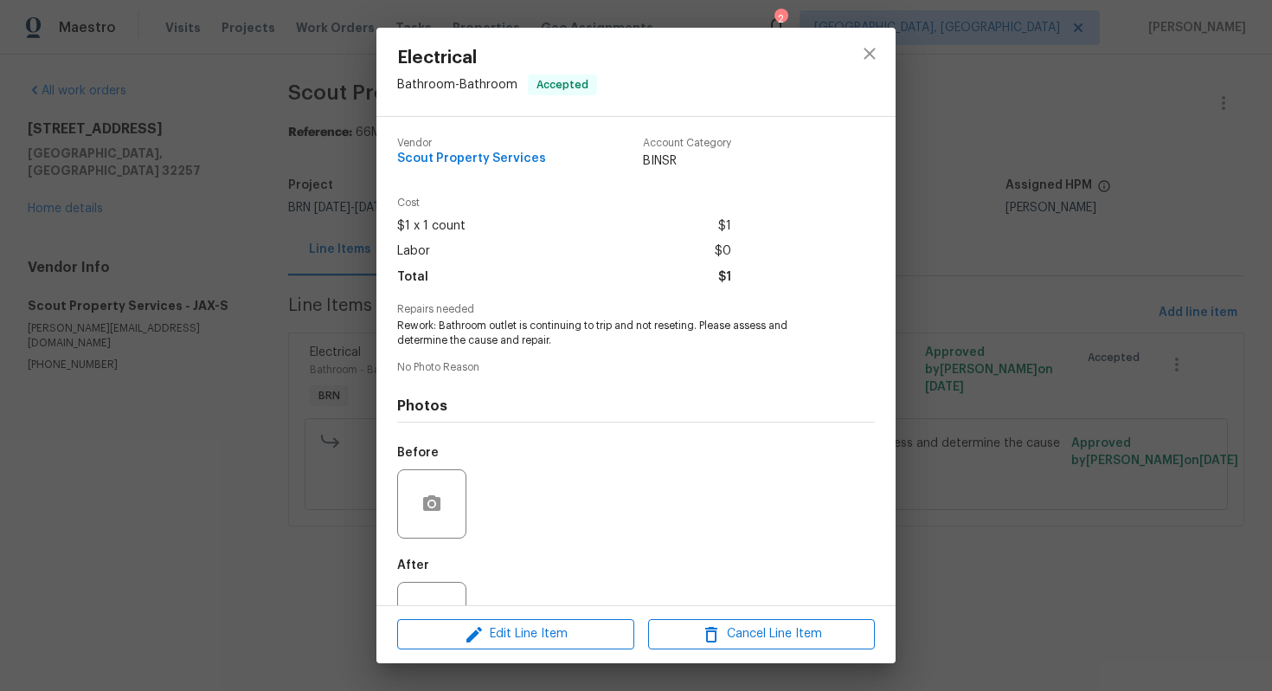
click at [416, 325] on span "Rework: Bathroom outlet is continuing to trip and not reseting. Please assess a…" at bounding box center [612, 333] width 430 height 29
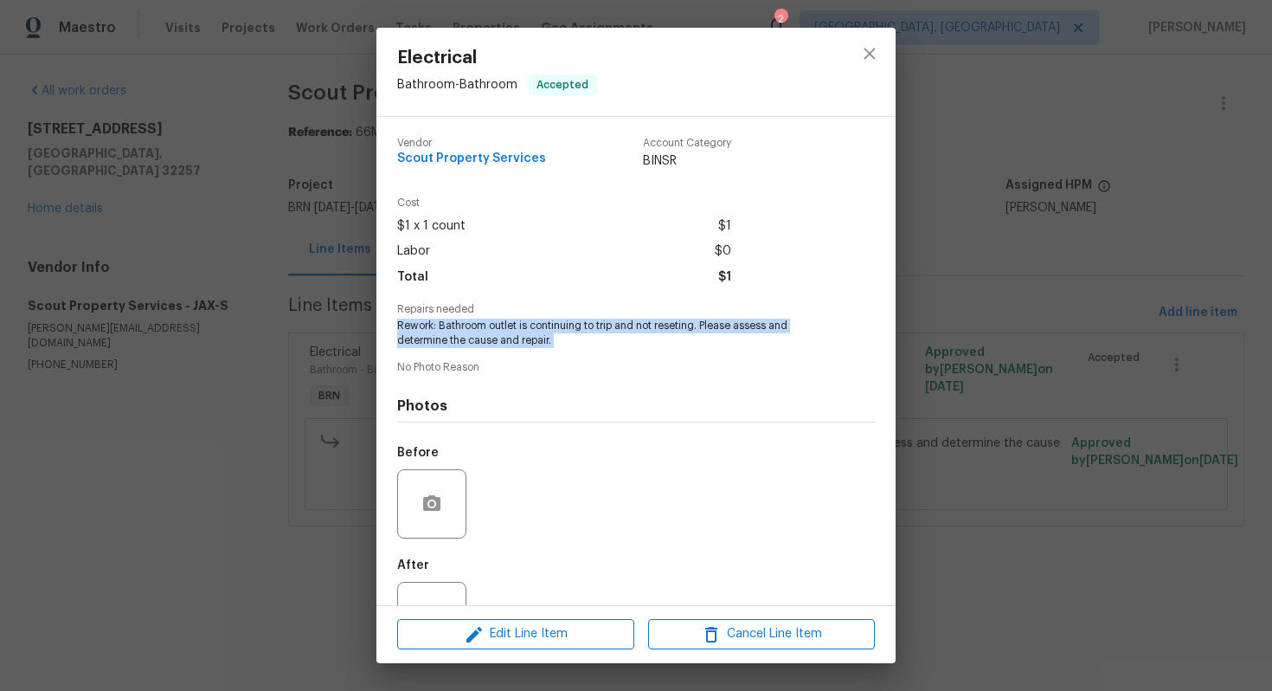
copy span "Rework: Bathroom outlet is continuing to trip and not reseting. Please assess a…"
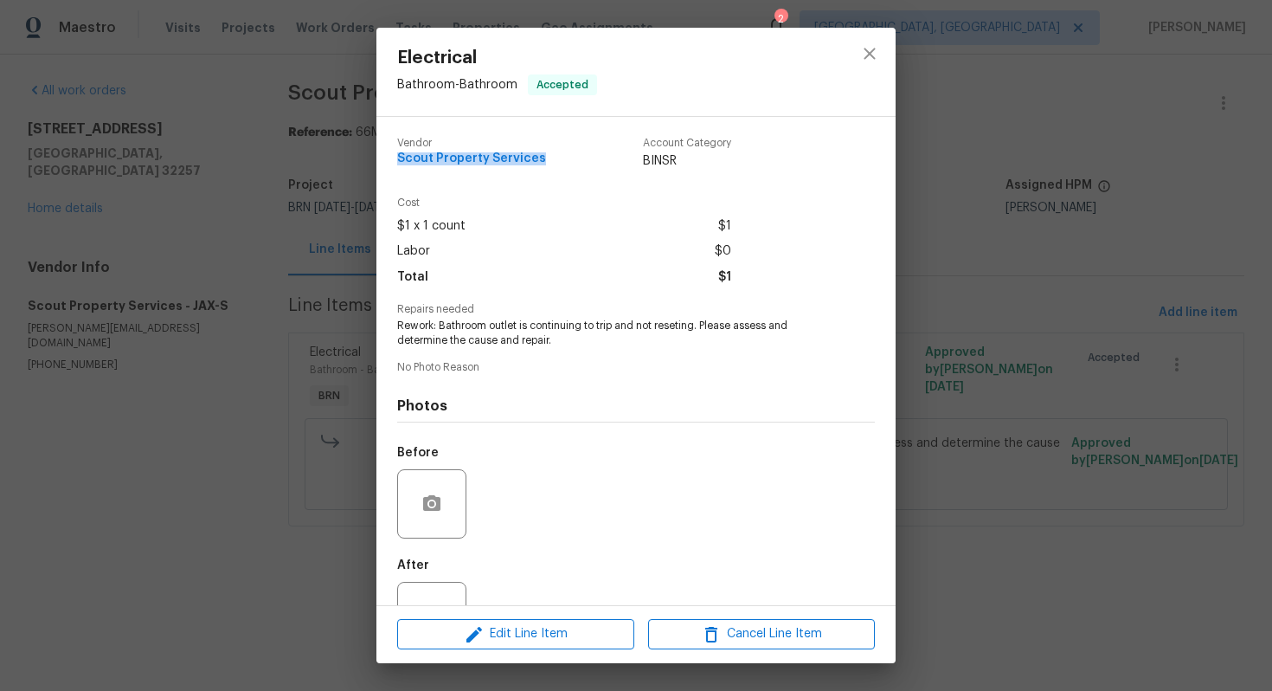
drag, startPoint x: 391, startPoint y: 157, endPoint x: 544, endPoint y: 158, distance: 152.4
click at [544, 158] on div "Vendor Scout Property Services Account Category BINSR Cost $1 x 1 count $1 Labo…" at bounding box center [636, 361] width 519 height 488
copy span "Scout Property Services"
click at [909, 181] on div "Electrical Bathroom - Bathroom Accepted Vendor Scout Property Services Account …" at bounding box center [636, 345] width 1272 height 691
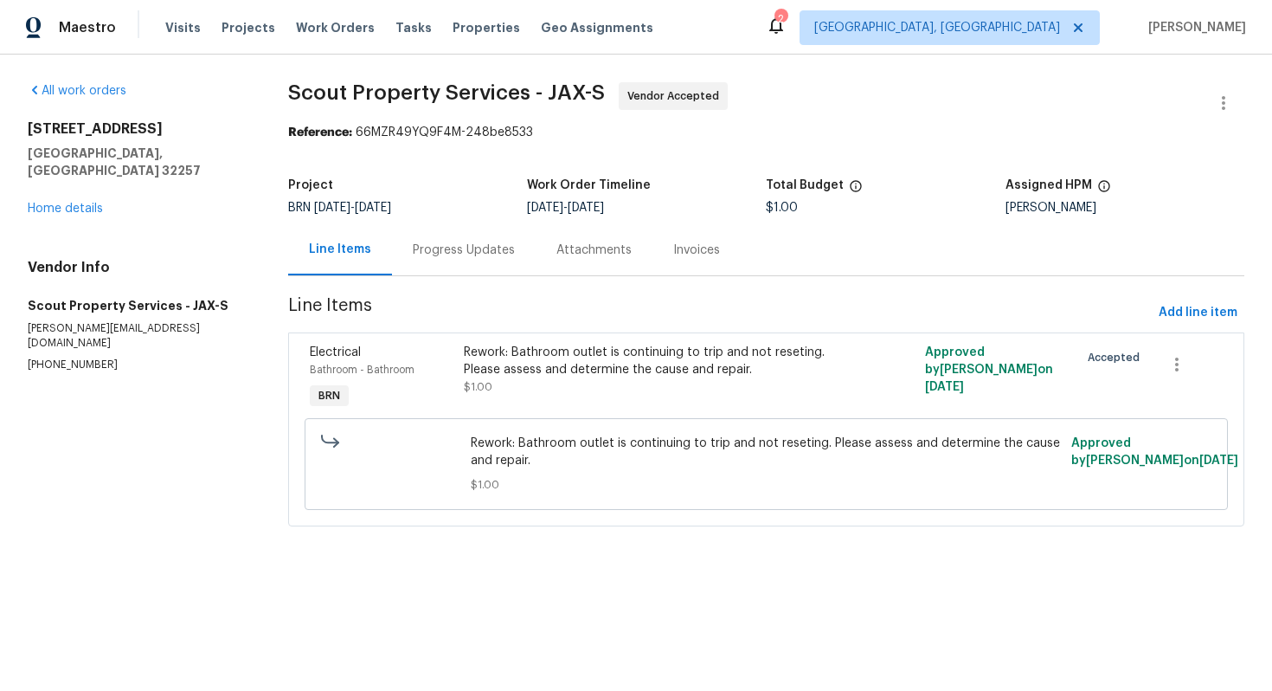
click at [436, 251] on div "Progress Updates" at bounding box center [464, 249] width 102 height 17
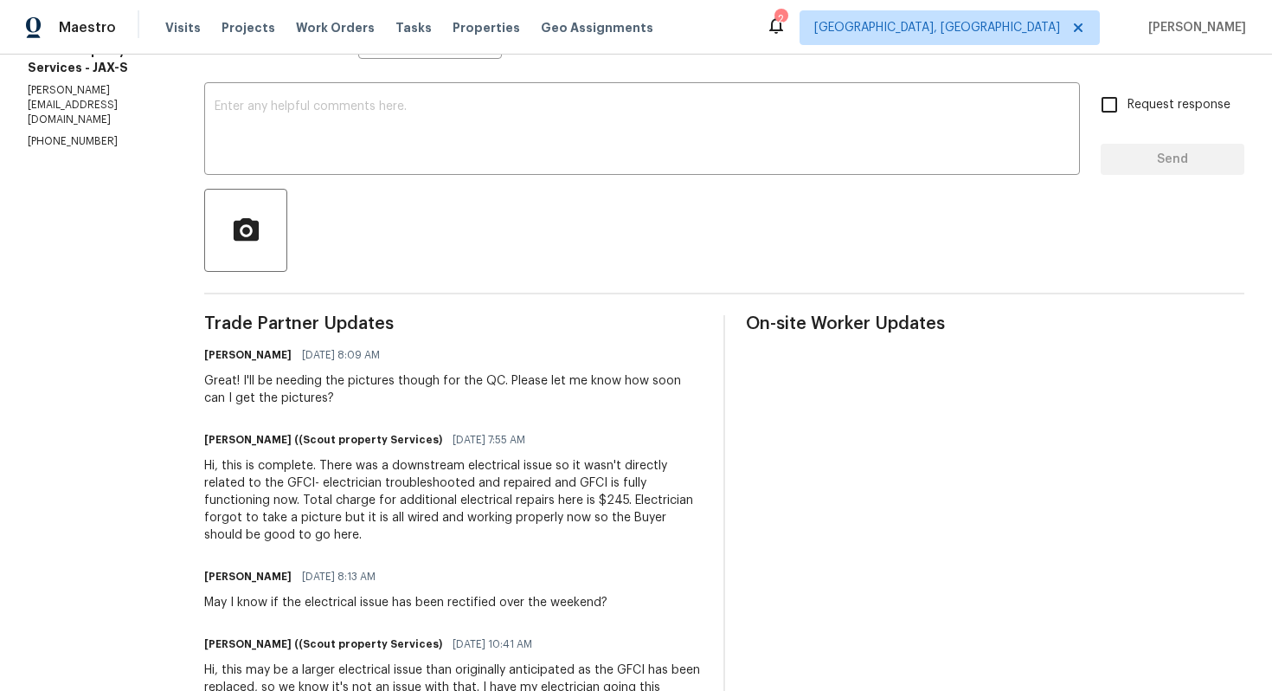
scroll to position [446, 0]
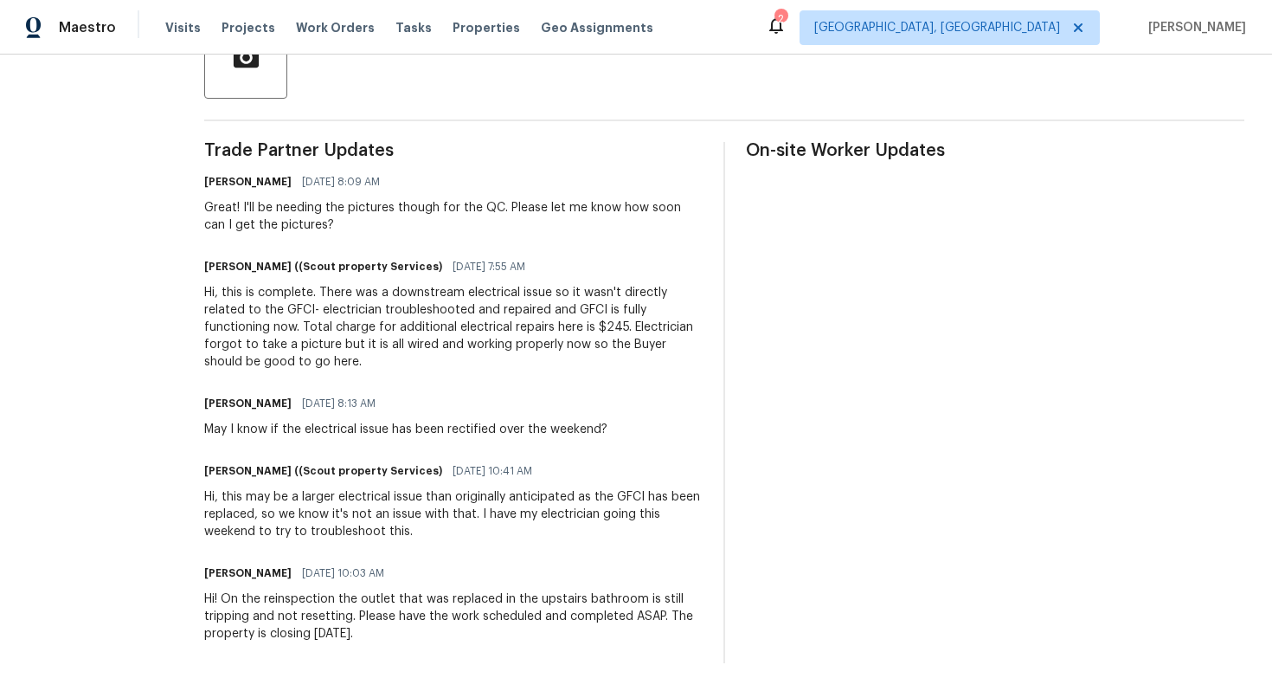
click at [356, 334] on div "Hi, this is complete. There was a downstream electrical issue so it wasn't dire…" at bounding box center [453, 327] width 499 height 87
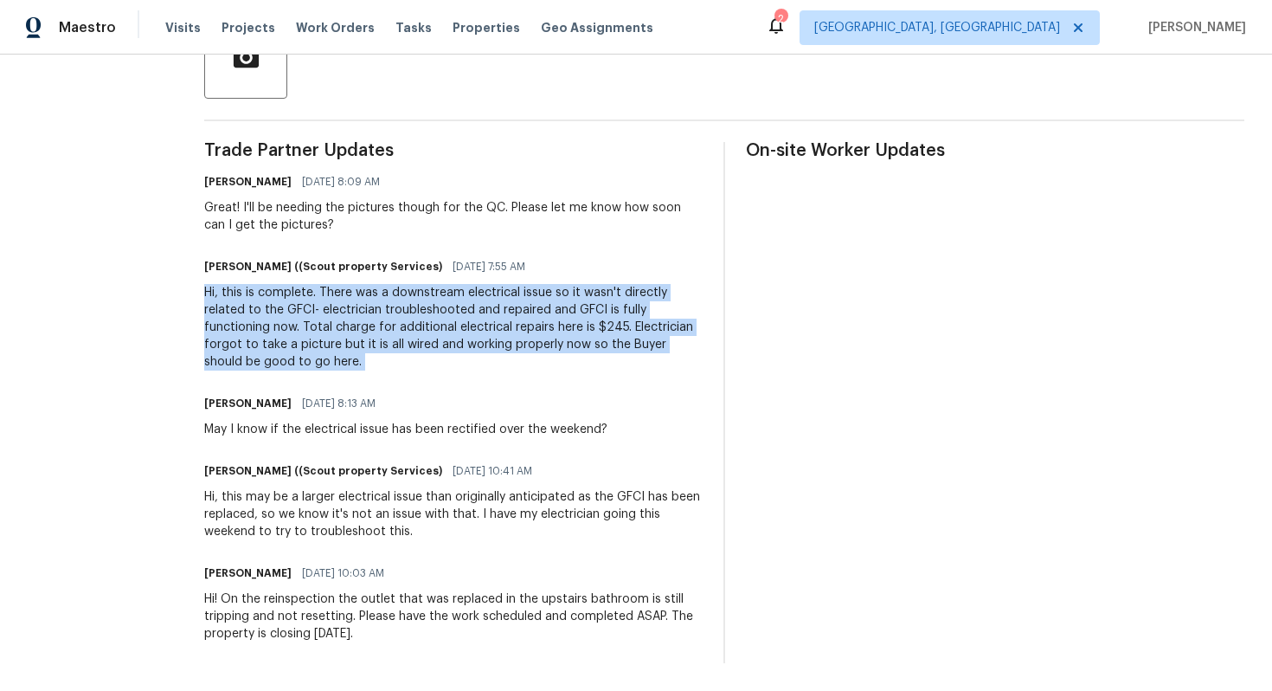
copy div "Hi, this is complete. There was a downstream electrical issue so it wasn't dire…"
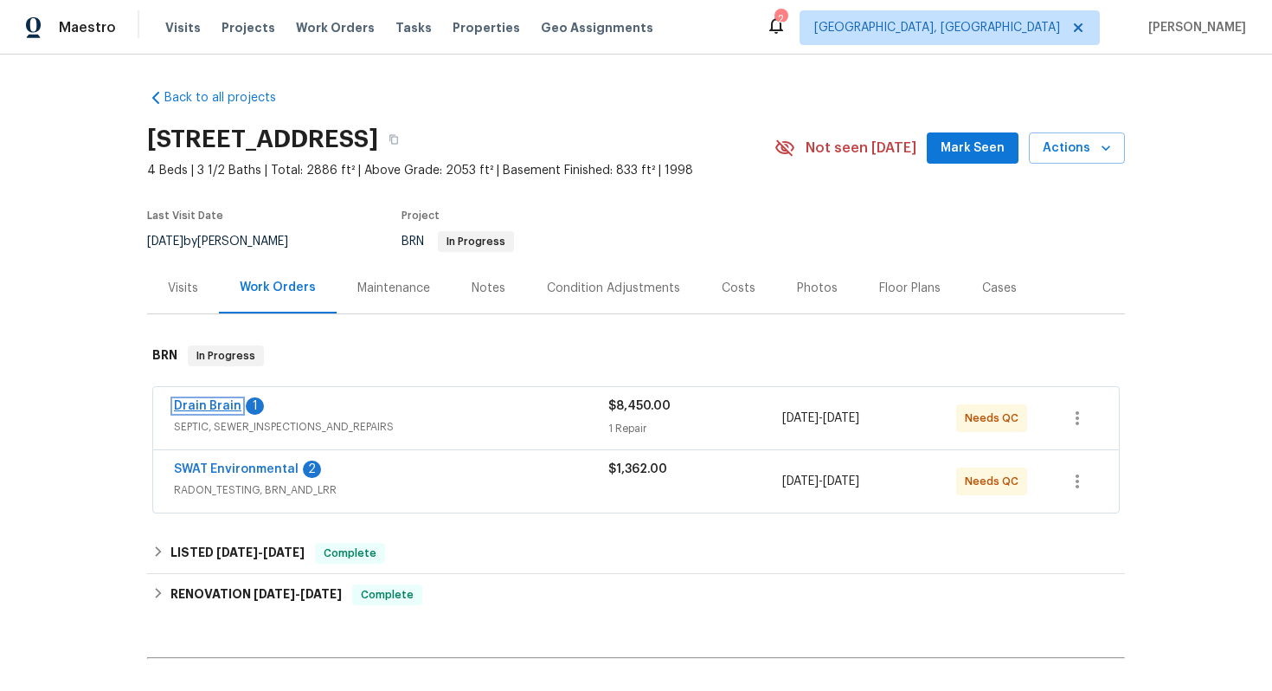
click at [228, 402] on link "Drain Brain" at bounding box center [208, 406] width 68 height 12
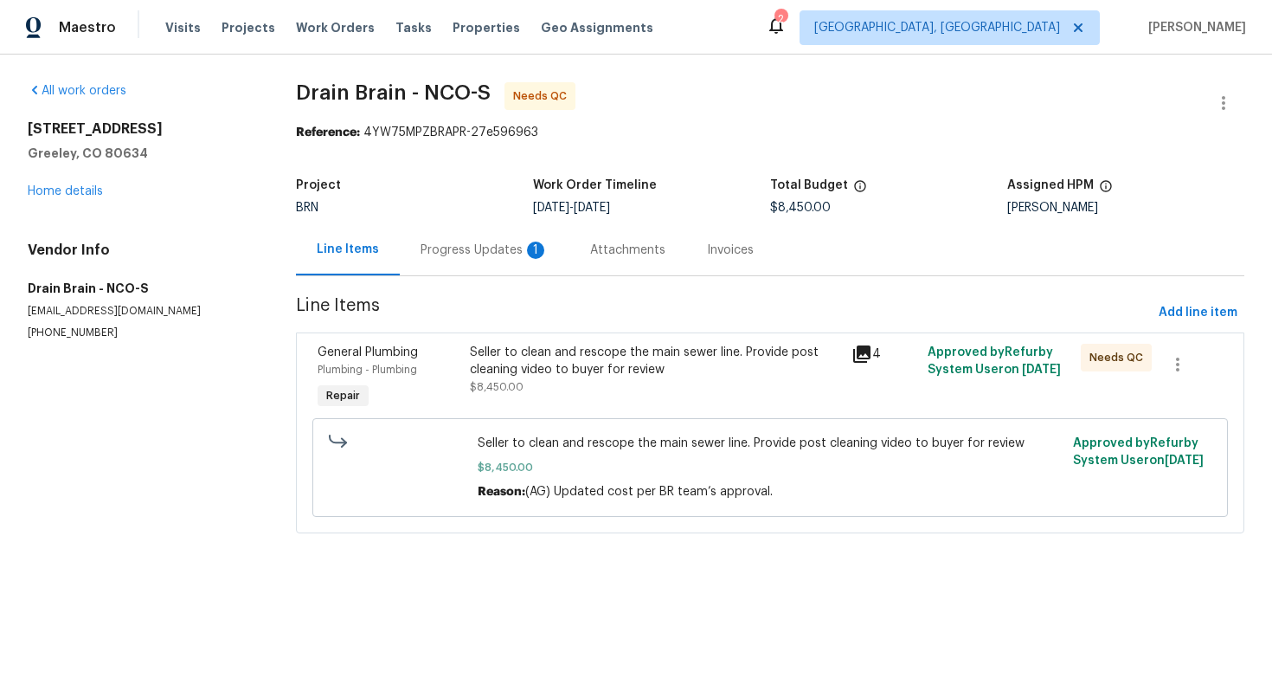
click at [450, 256] on div "Progress Updates 1" at bounding box center [485, 249] width 128 height 17
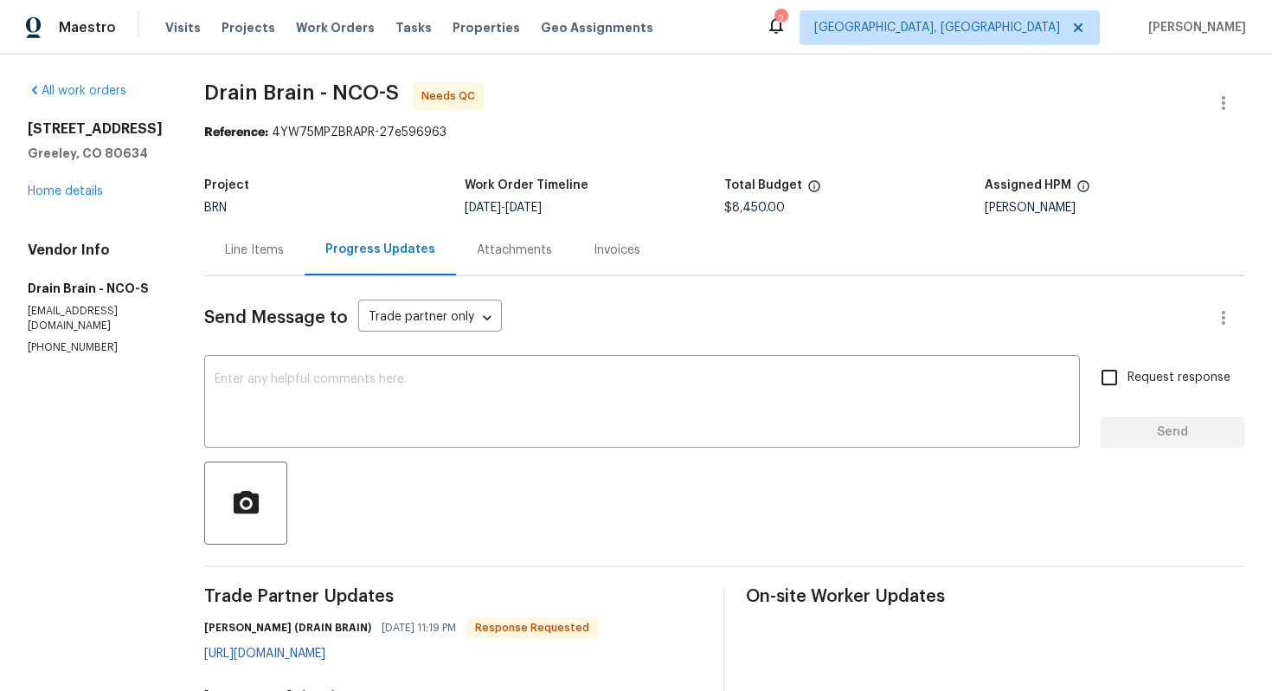
click at [246, 252] on div "Line Items" at bounding box center [254, 249] width 59 height 17
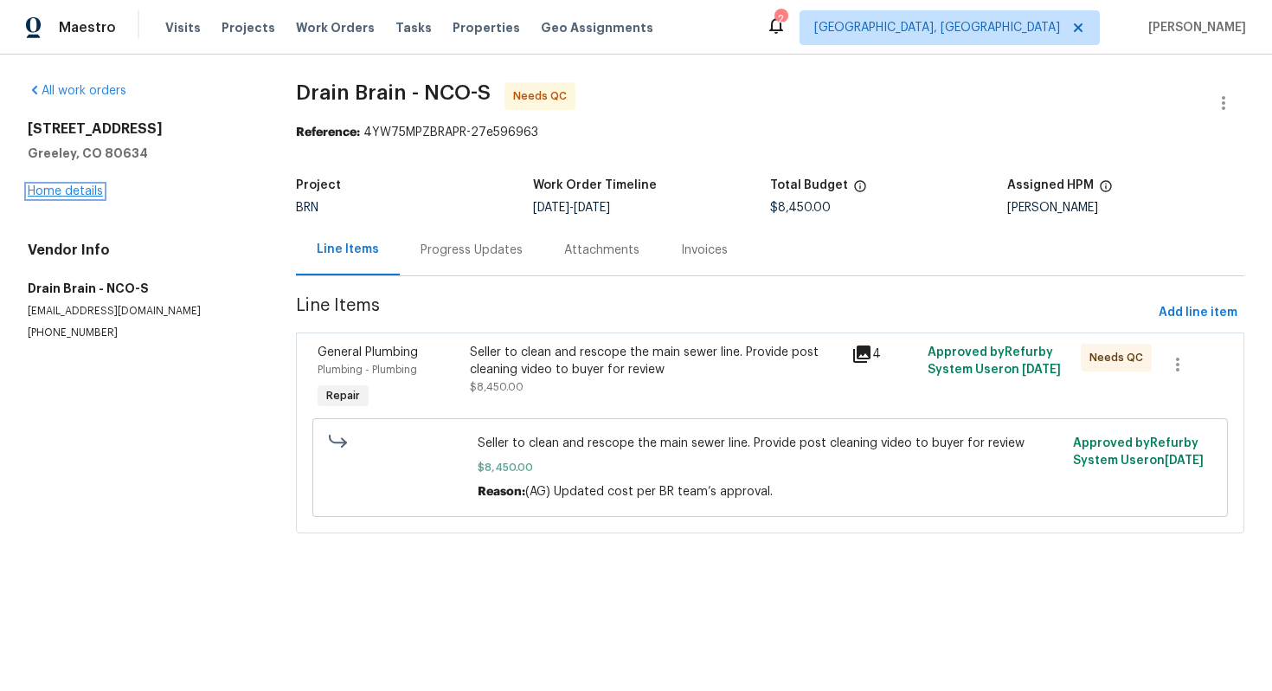
click at [94, 190] on link "Home details" at bounding box center [65, 191] width 75 height 12
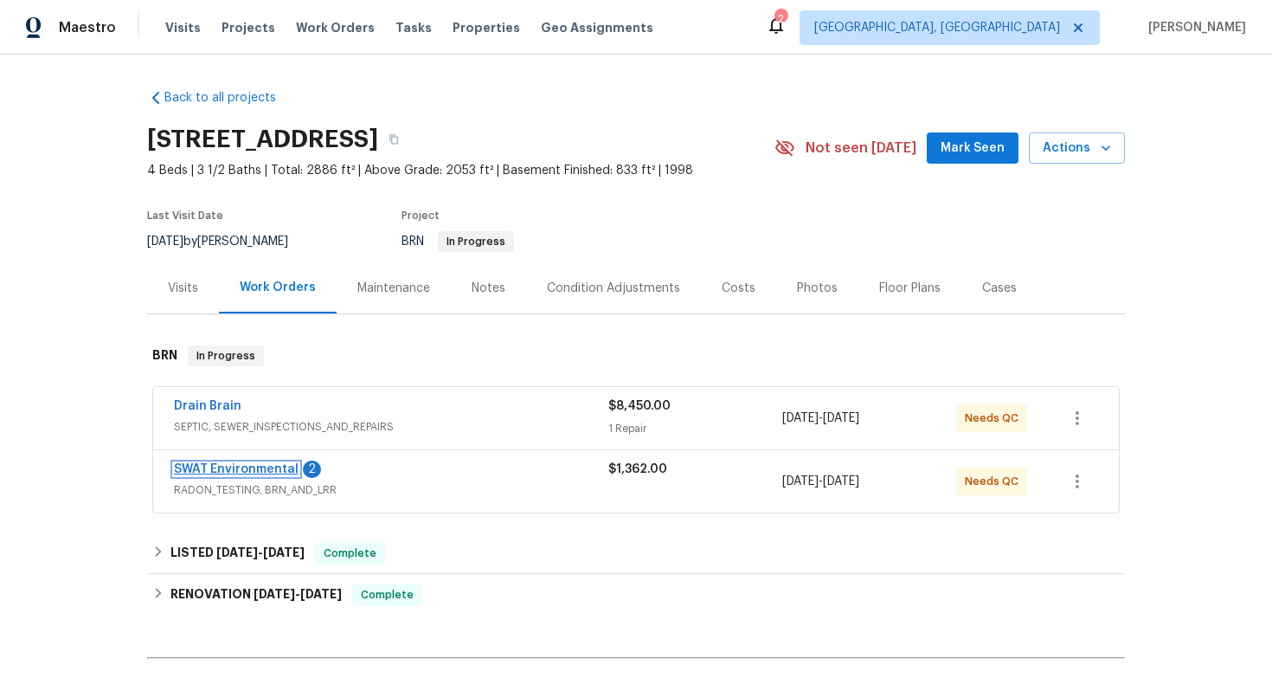
click at [251, 473] on link "SWAT Environmental" at bounding box center [236, 469] width 125 height 12
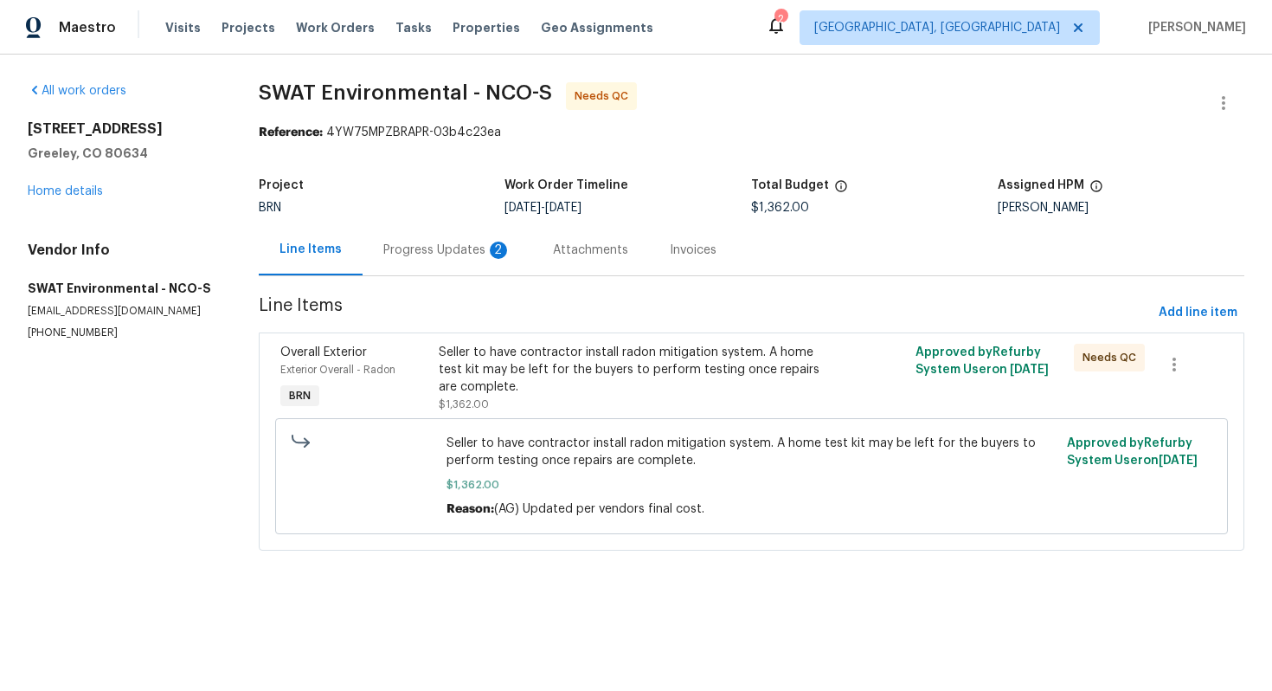
click at [467, 259] on div "Progress Updates 2" at bounding box center [448, 249] width 170 height 51
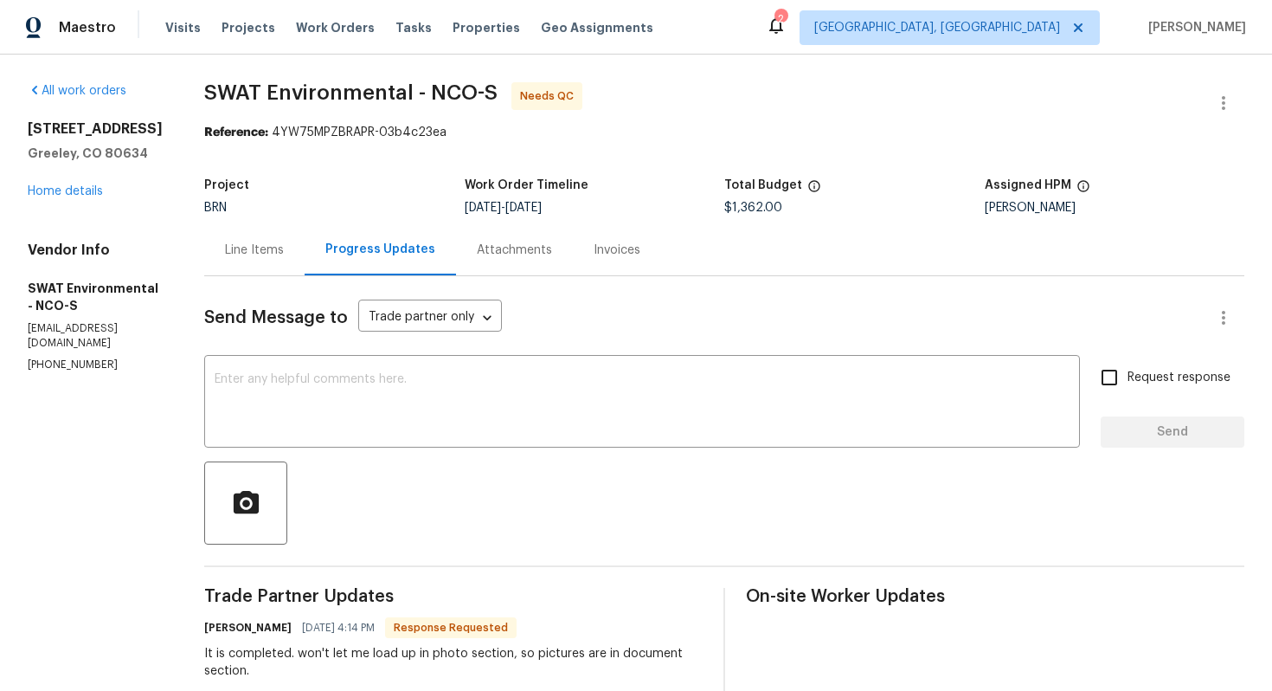
click at [241, 251] on div "Line Items" at bounding box center [254, 249] width 59 height 17
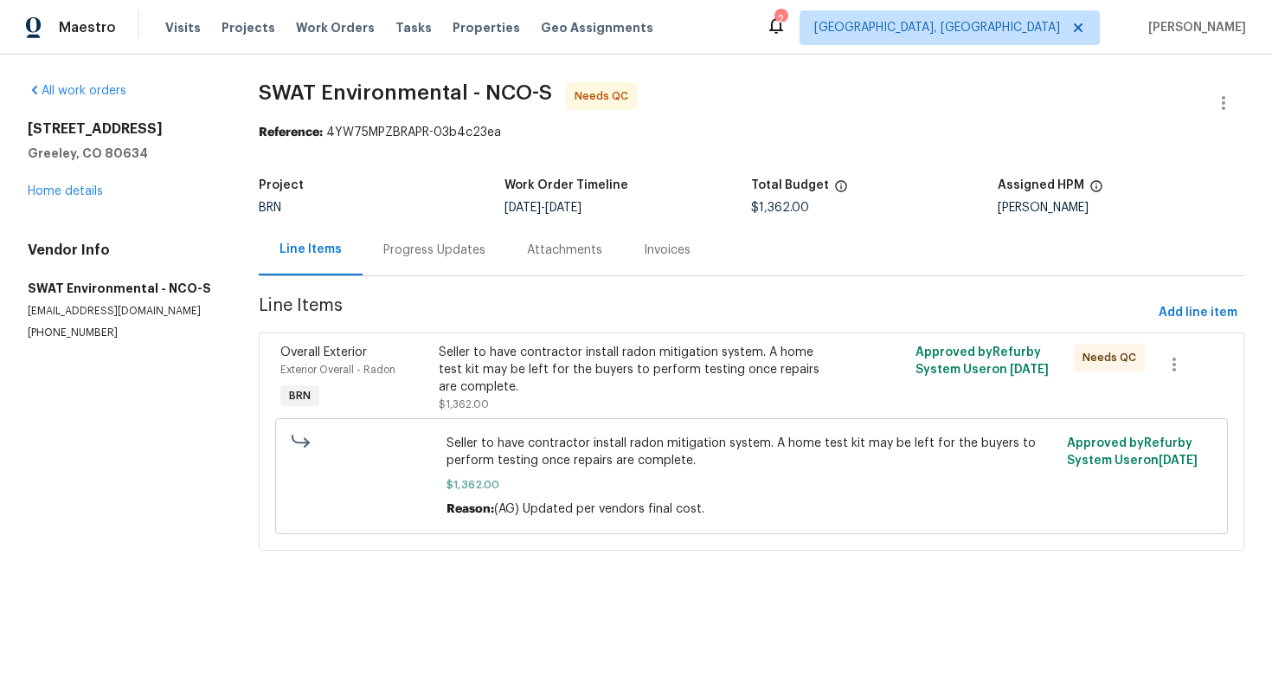
click at [401, 235] on div "Progress Updates" at bounding box center [435, 249] width 144 height 51
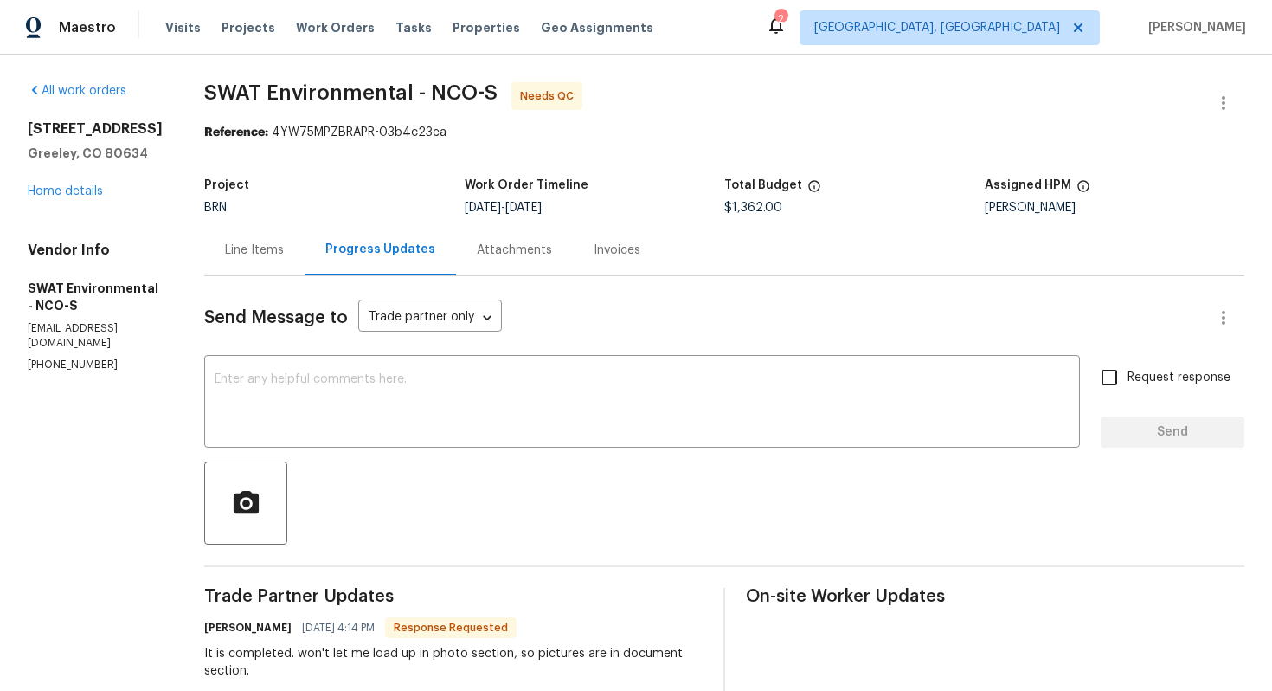
click at [227, 271] on div "Line Items" at bounding box center [254, 249] width 100 height 51
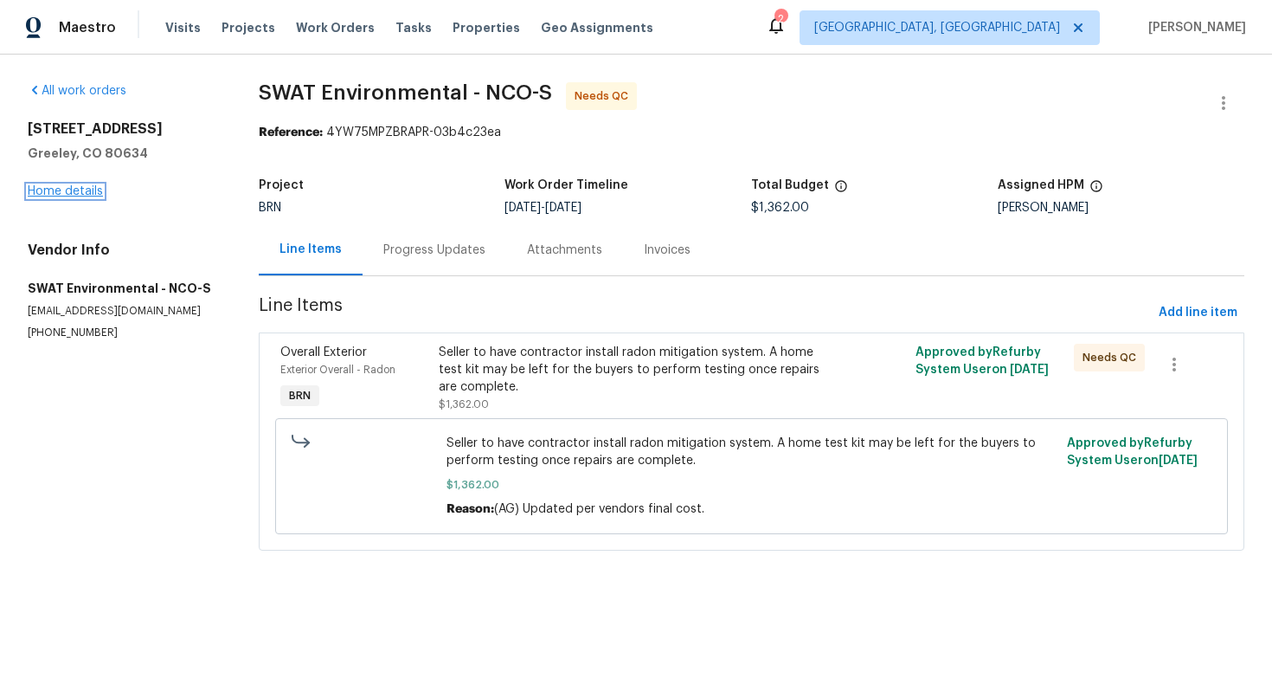
click at [78, 190] on link "Home details" at bounding box center [65, 191] width 75 height 12
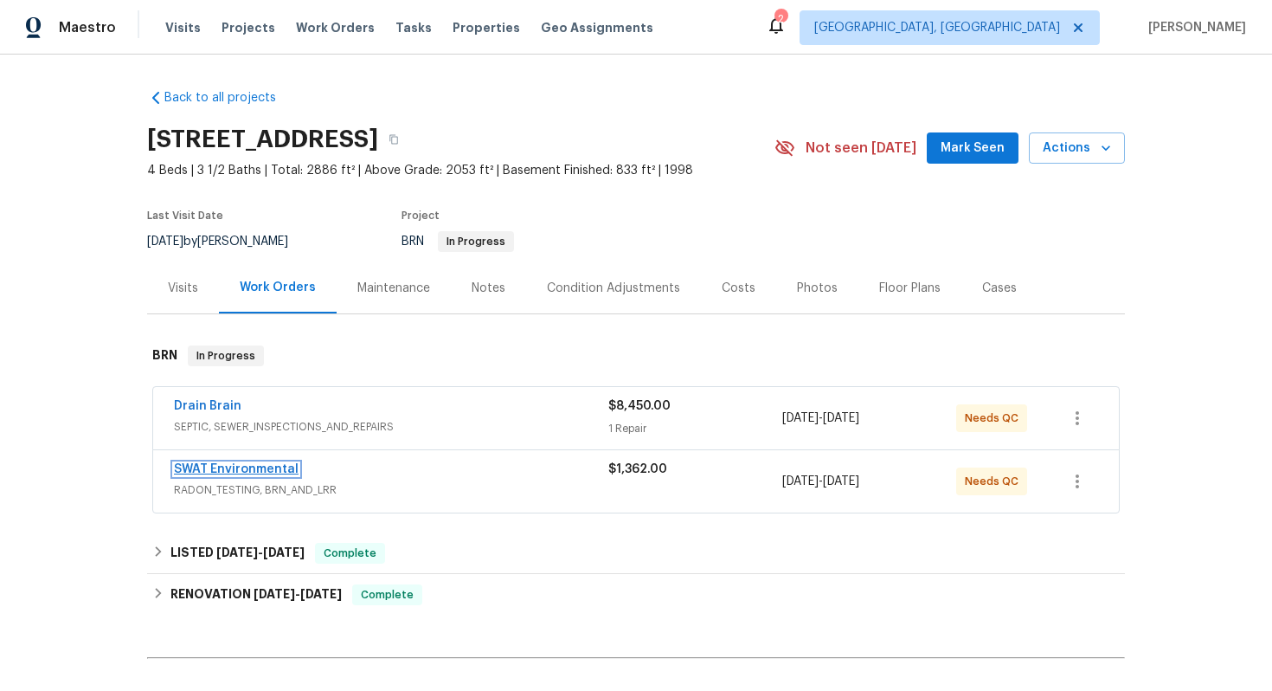
click at [213, 465] on link "SWAT Environmental" at bounding box center [236, 469] width 125 height 12
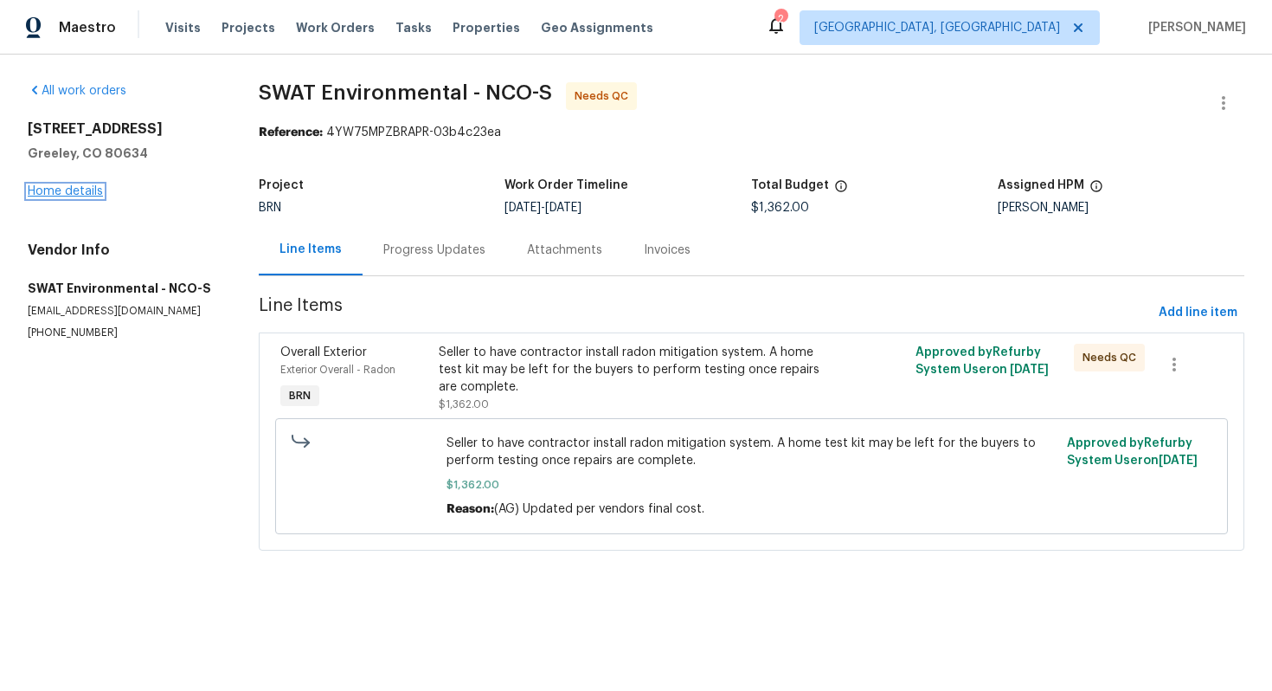
click at [87, 190] on link "Home details" at bounding box center [65, 191] width 75 height 12
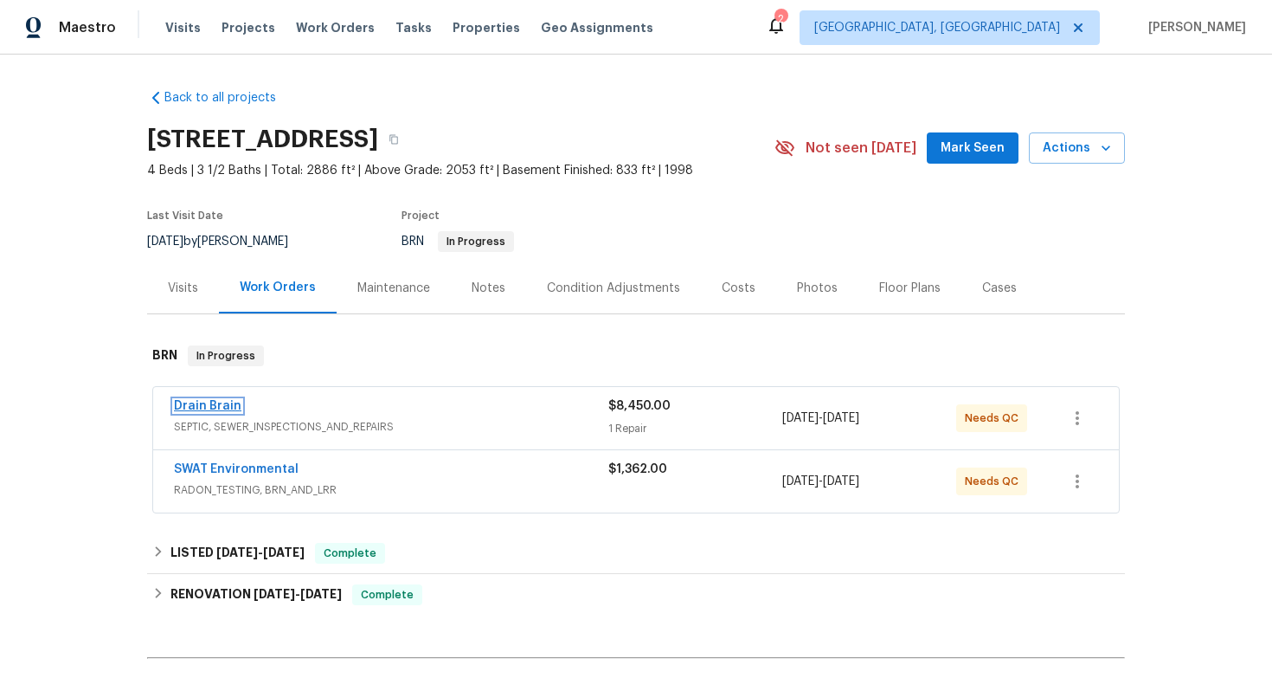
click at [221, 405] on link "Drain Brain" at bounding box center [208, 406] width 68 height 12
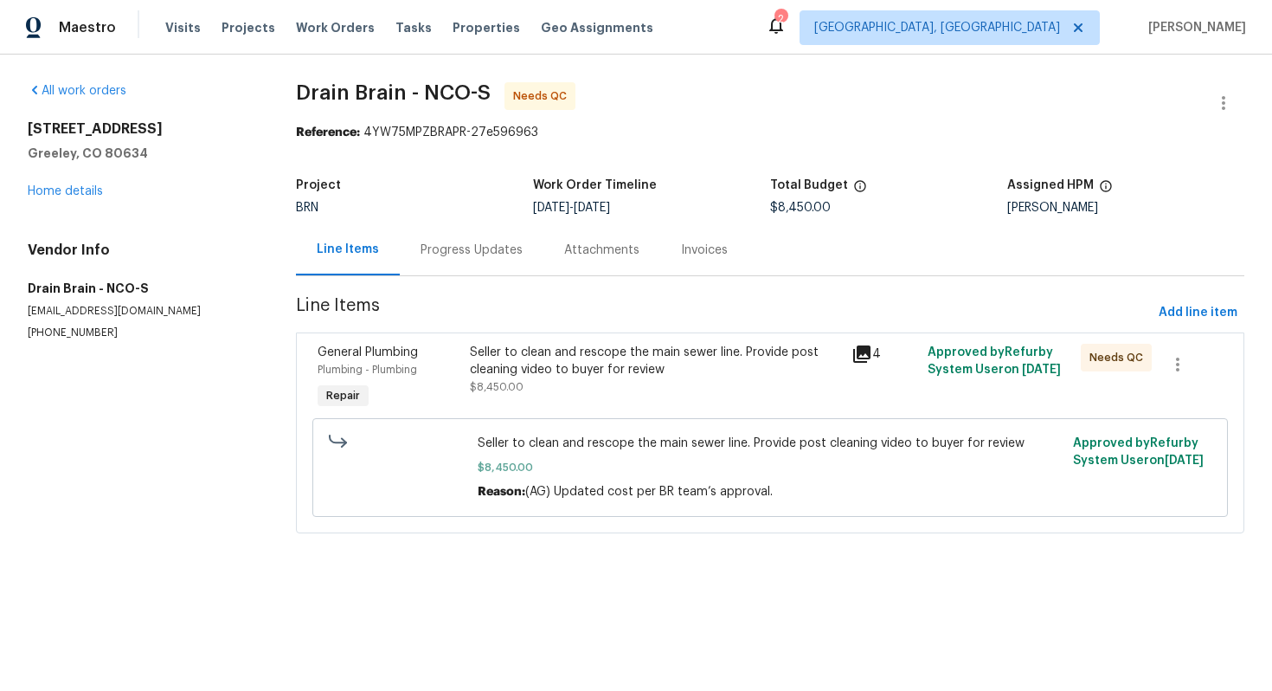
click at [409, 263] on div "Progress Updates" at bounding box center [472, 249] width 144 height 51
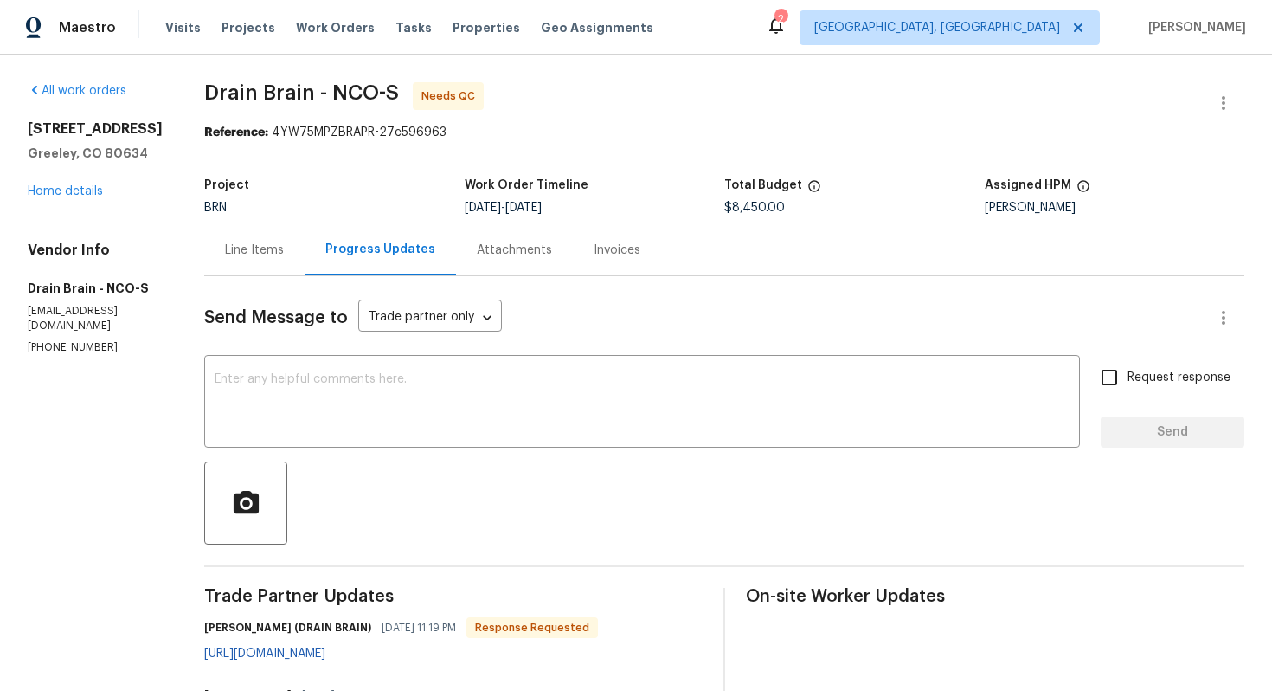
click at [266, 257] on div "Line Items" at bounding box center [254, 249] width 59 height 17
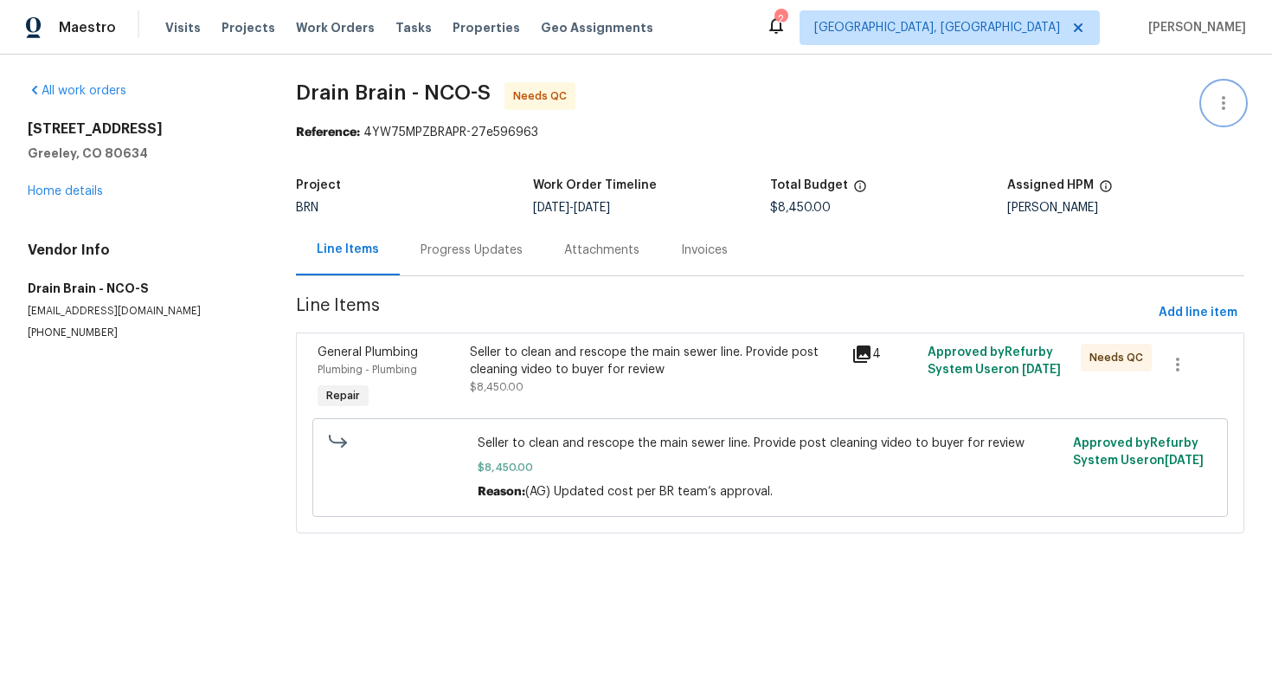
click at [1214, 103] on icon "button" at bounding box center [1224, 103] width 21 height 21
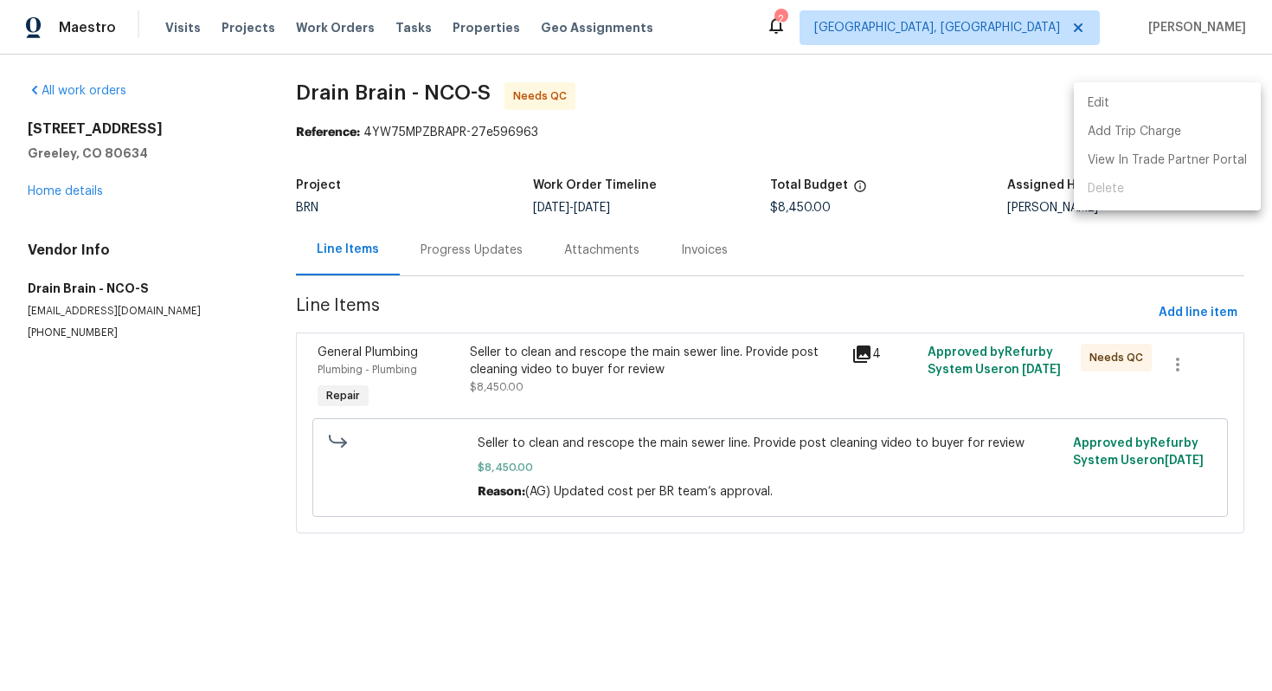
click at [1209, 102] on li "Edit" at bounding box center [1167, 103] width 187 height 29
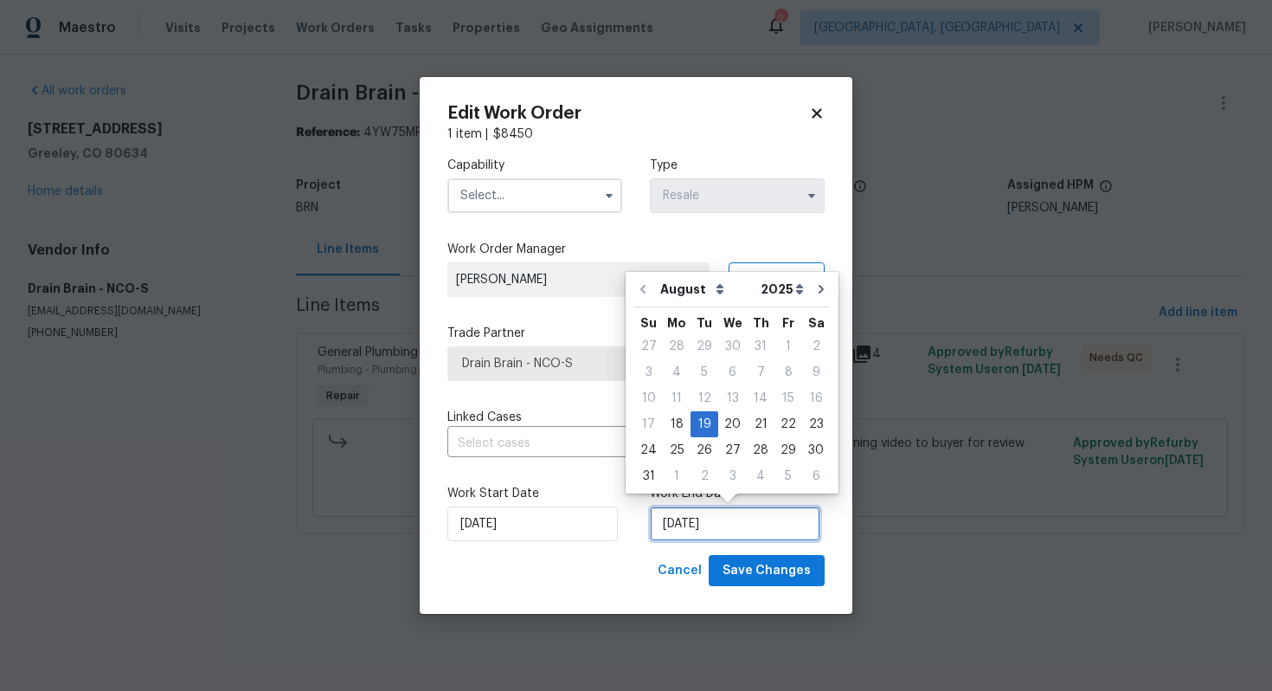
click at [691, 526] on input "8/19/2025" at bounding box center [735, 523] width 171 height 35
click at [775, 422] on div "22" at bounding box center [789, 424] width 28 height 24
type input "[DATE]"
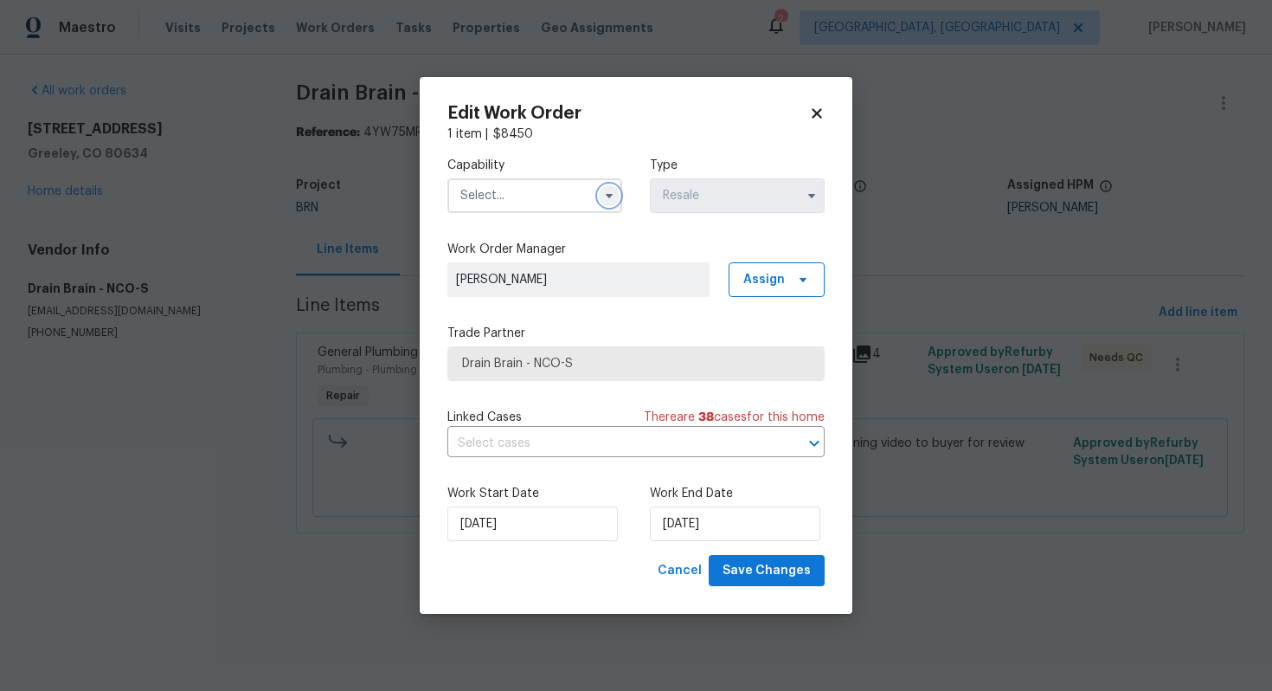
click at [606, 196] on icon "button" at bounding box center [609, 196] width 14 height 14
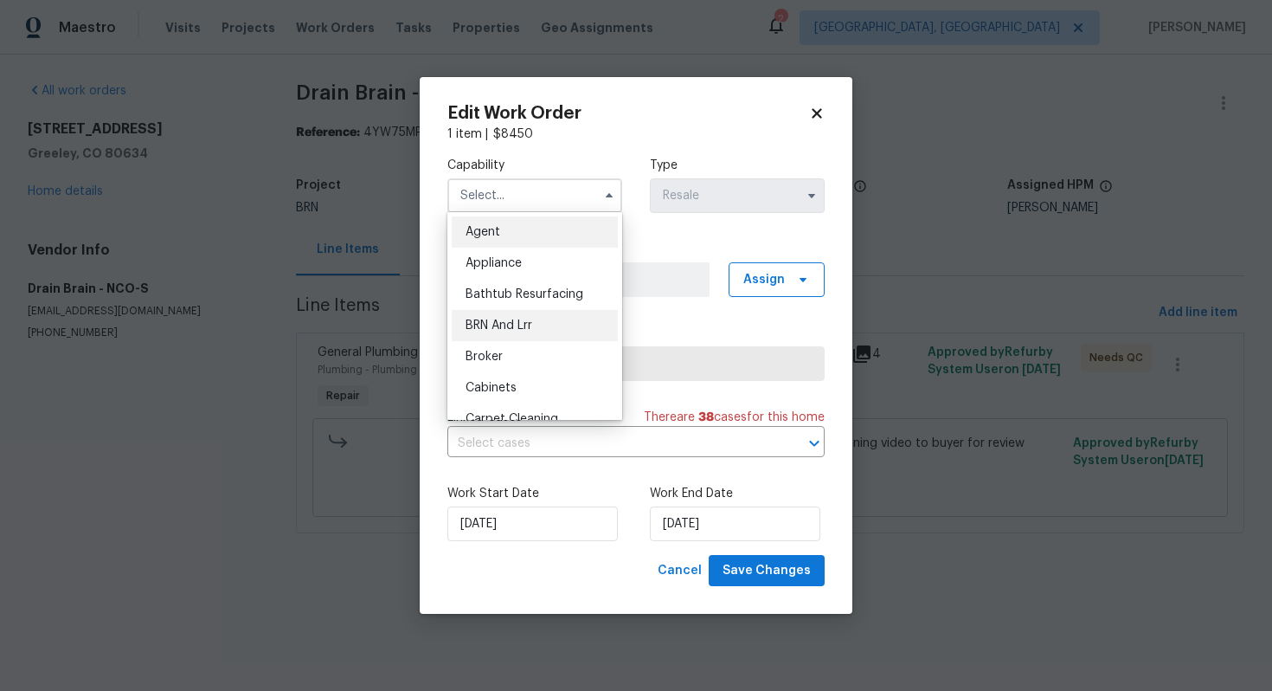
click at [561, 330] on div "BRN And Lrr" at bounding box center [535, 325] width 166 height 31
type input "BRN And Lrr"
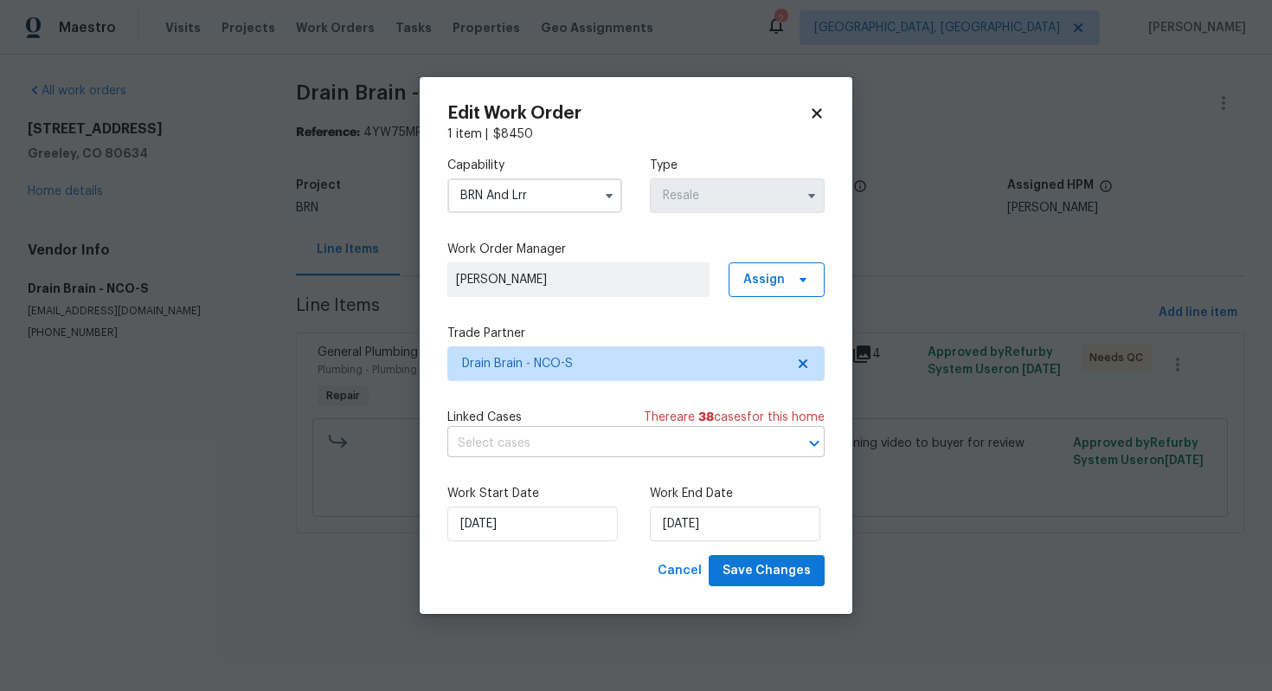
click at [567, 437] on input "text" at bounding box center [612, 443] width 329 height 27
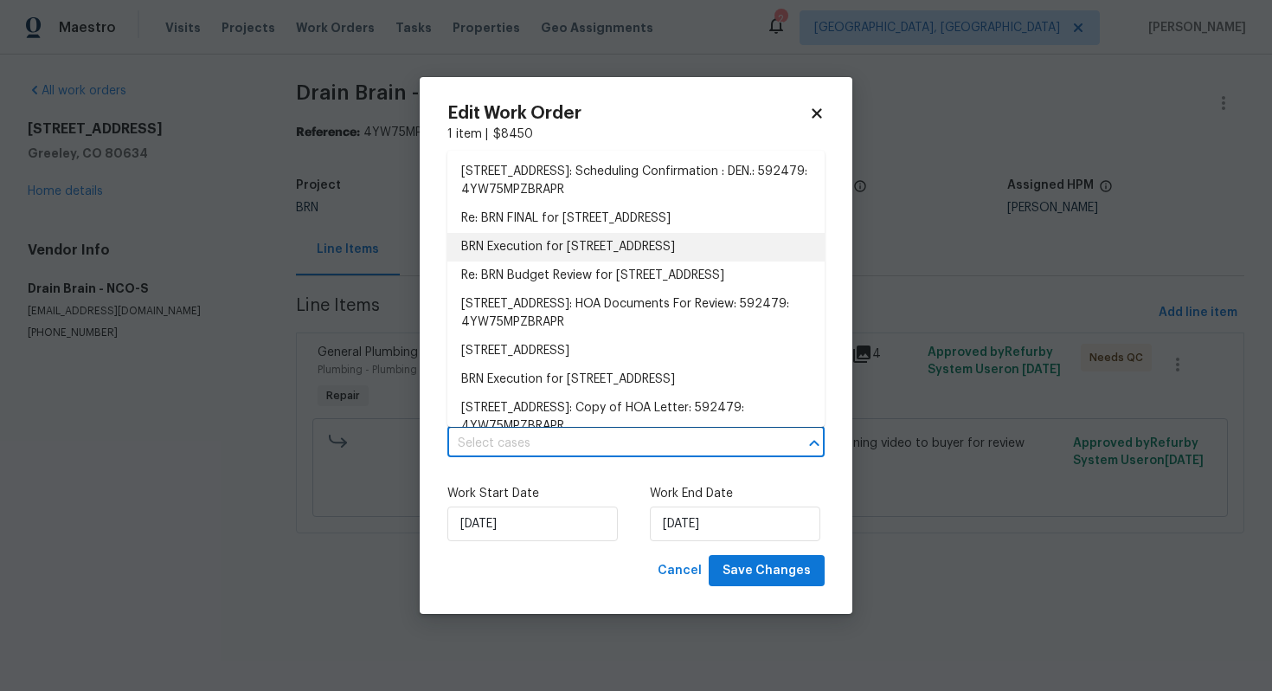
click at [587, 248] on li "BRN Execution for 642 52nd Ave, Greeley, CO 80634" at bounding box center [636, 247] width 377 height 29
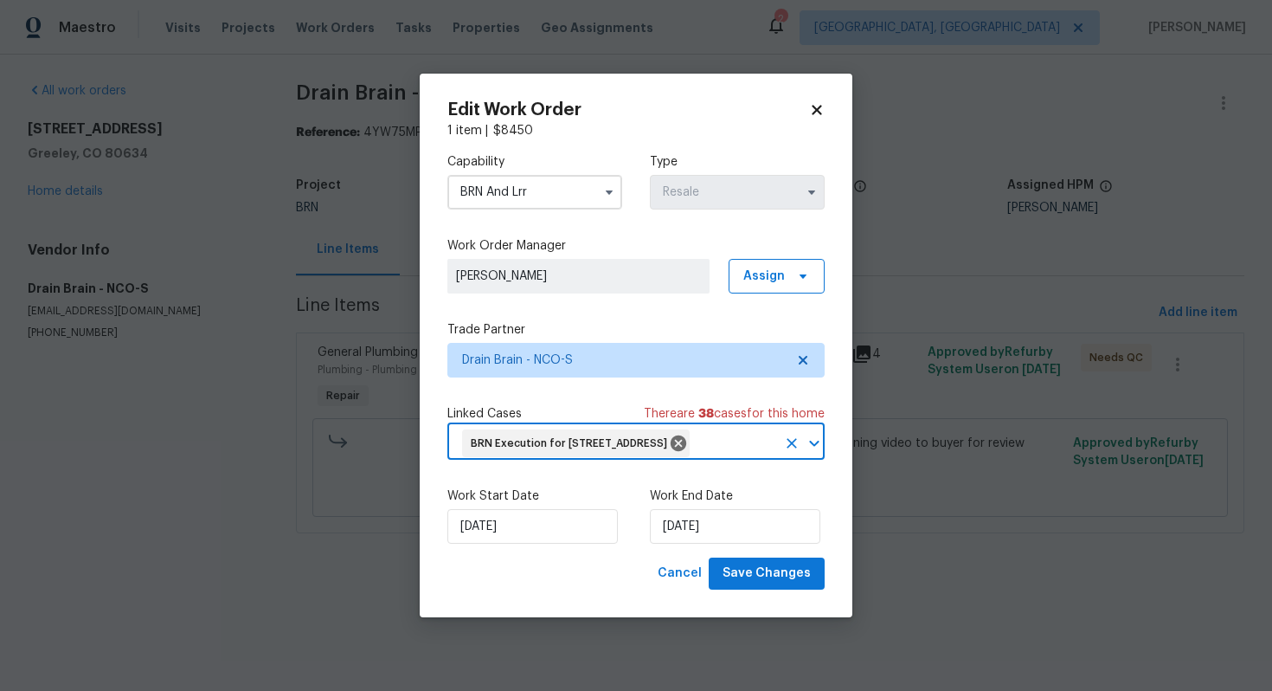
click at [773, 602] on div "Edit Work Order 1 item | $ 8450 Capability BRN And Lrr Type Resale Work Order M…" at bounding box center [636, 346] width 433 height 544
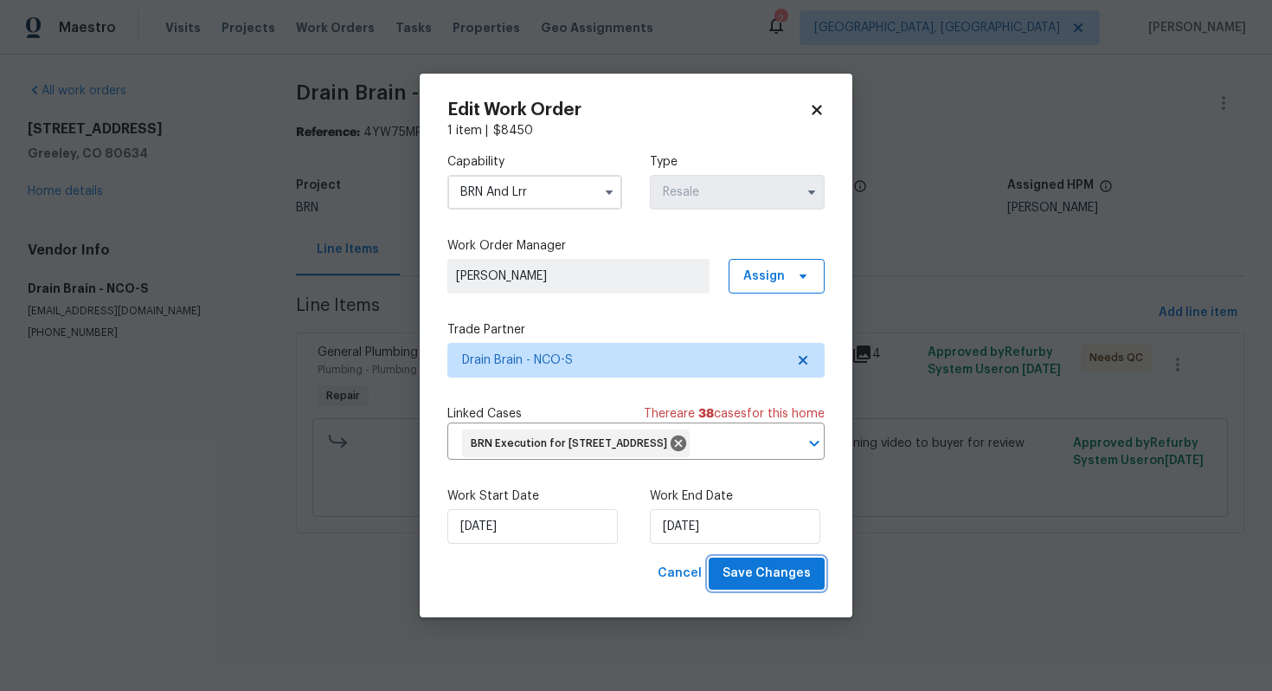
click at [770, 584] on span "Save Changes" at bounding box center [767, 574] width 88 height 22
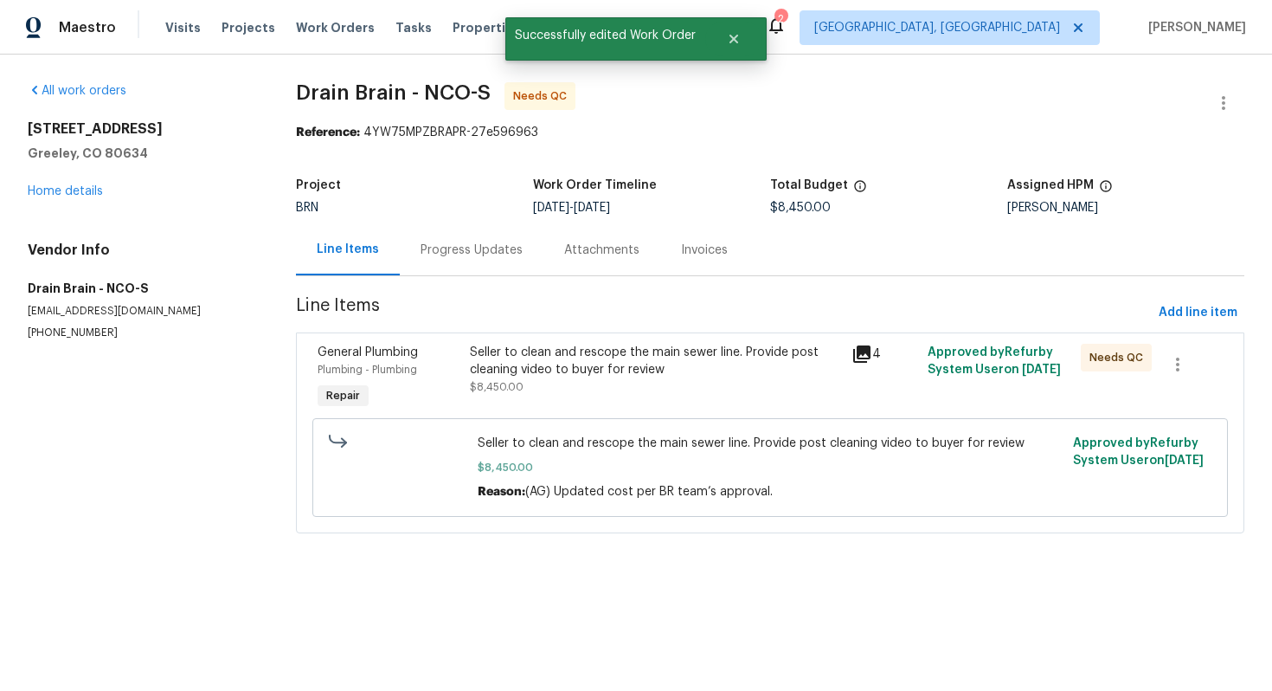
click at [518, 384] on span "$8,450.00" at bounding box center [497, 387] width 54 height 10
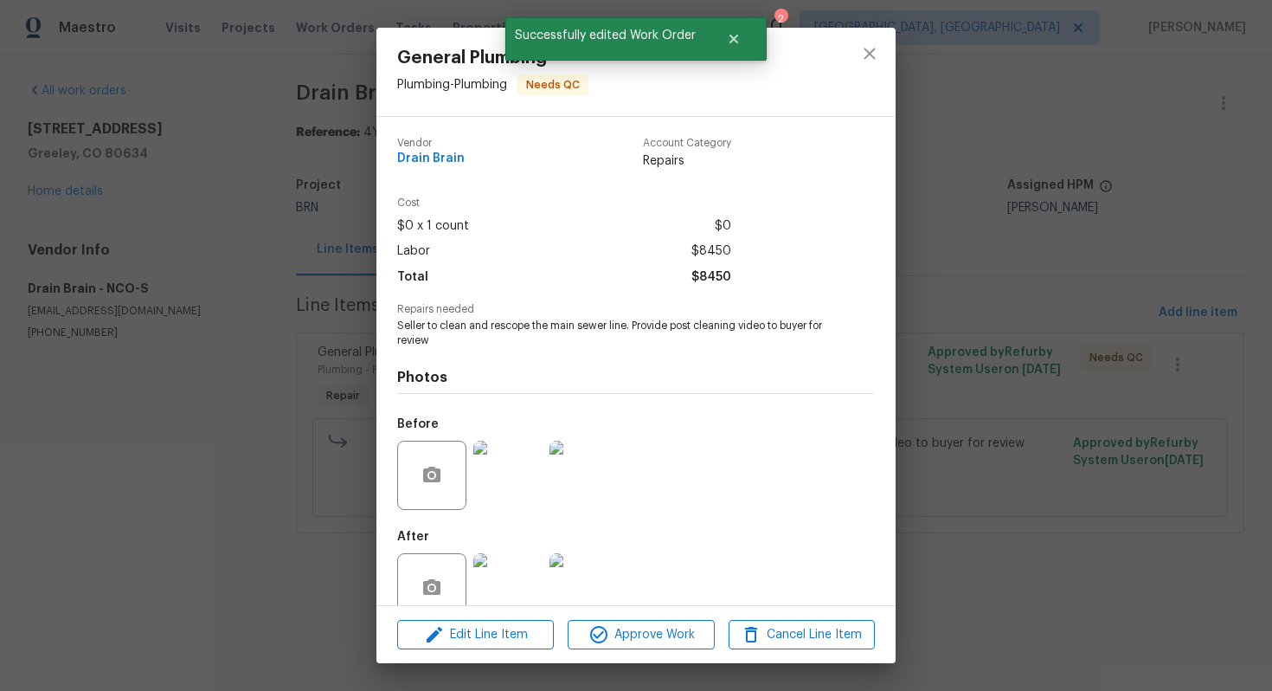
scroll to position [35, 0]
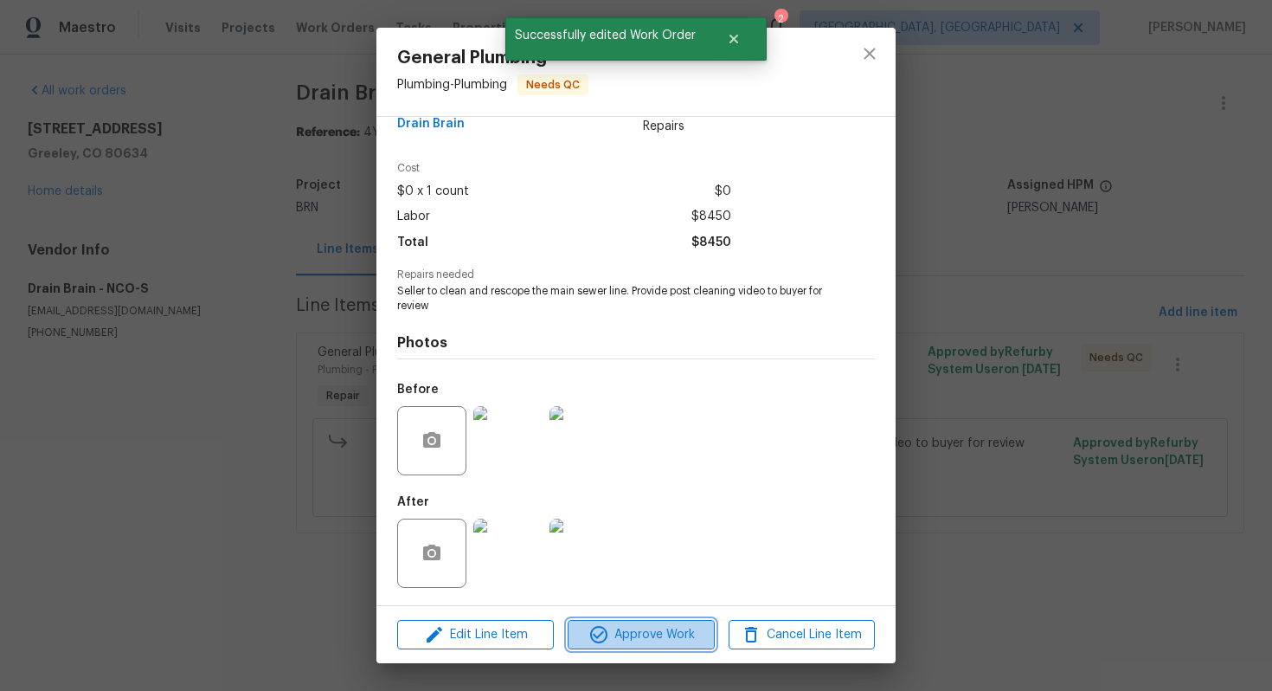
click at [625, 626] on span "Approve Work" at bounding box center [641, 635] width 136 height 22
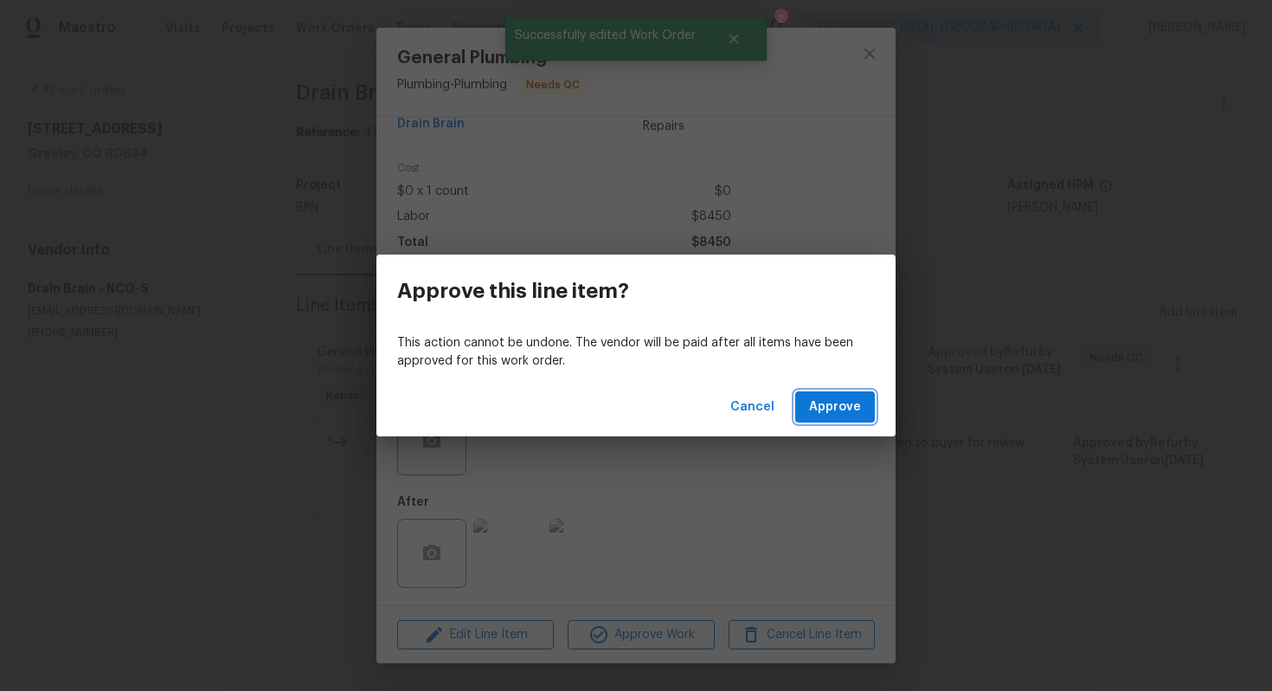
click at [834, 401] on span "Approve" at bounding box center [835, 407] width 52 height 22
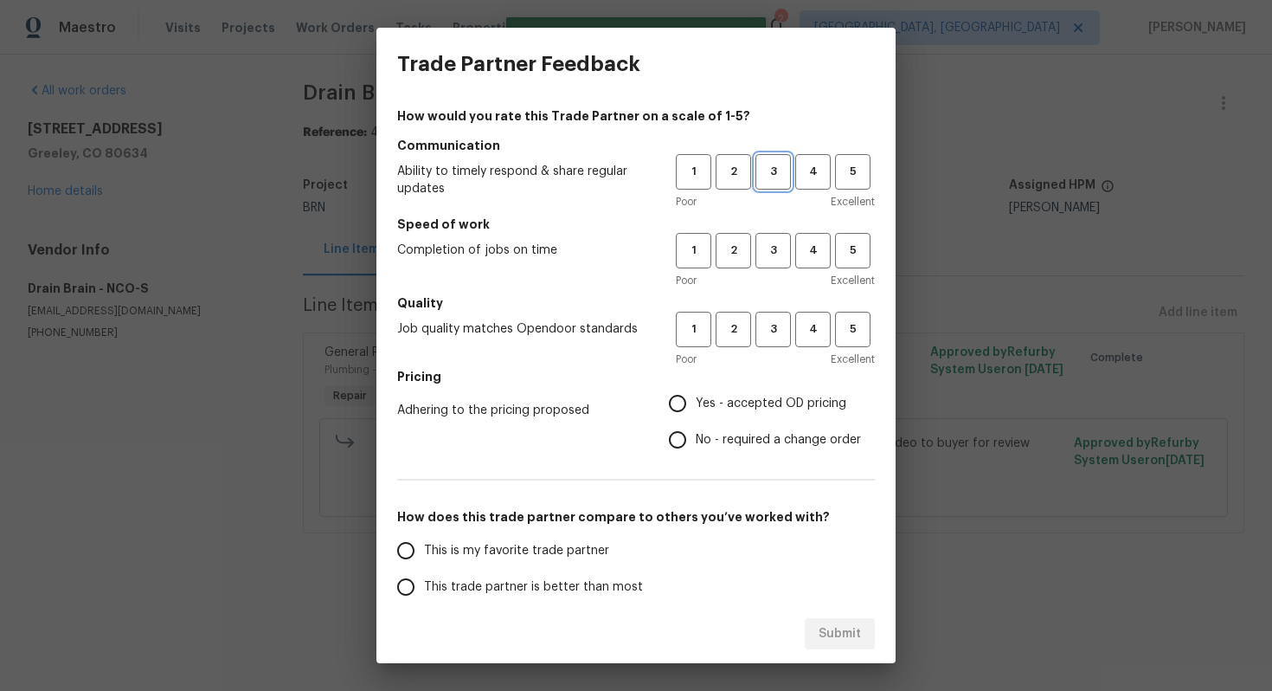
click at [767, 184] on button "3" at bounding box center [773, 171] width 35 height 35
click at [769, 247] on span "3" at bounding box center [773, 251] width 32 height 20
click at [776, 316] on button "3" at bounding box center [773, 329] width 35 height 35
click at [711, 427] on label "No - required a change order" at bounding box center [761, 440] width 202 height 36
click at [696, 427] on input "No - required a change order" at bounding box center [678, 440] width 36 height 36
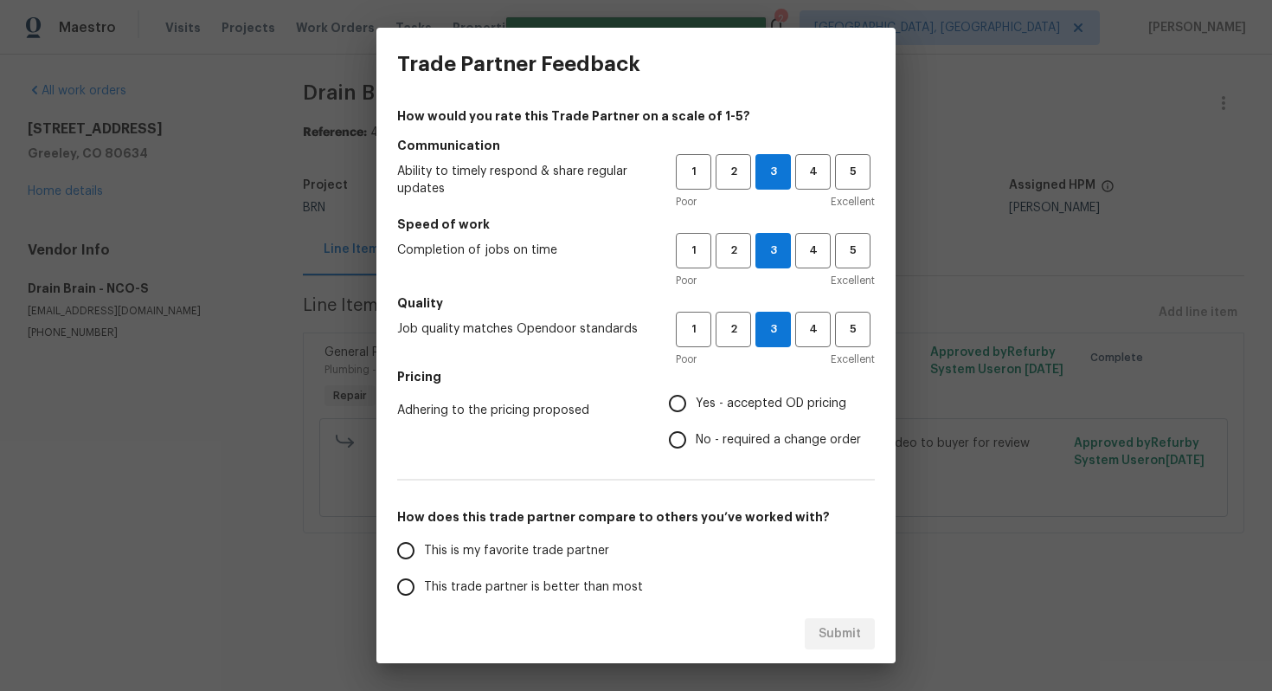
radio input "true"
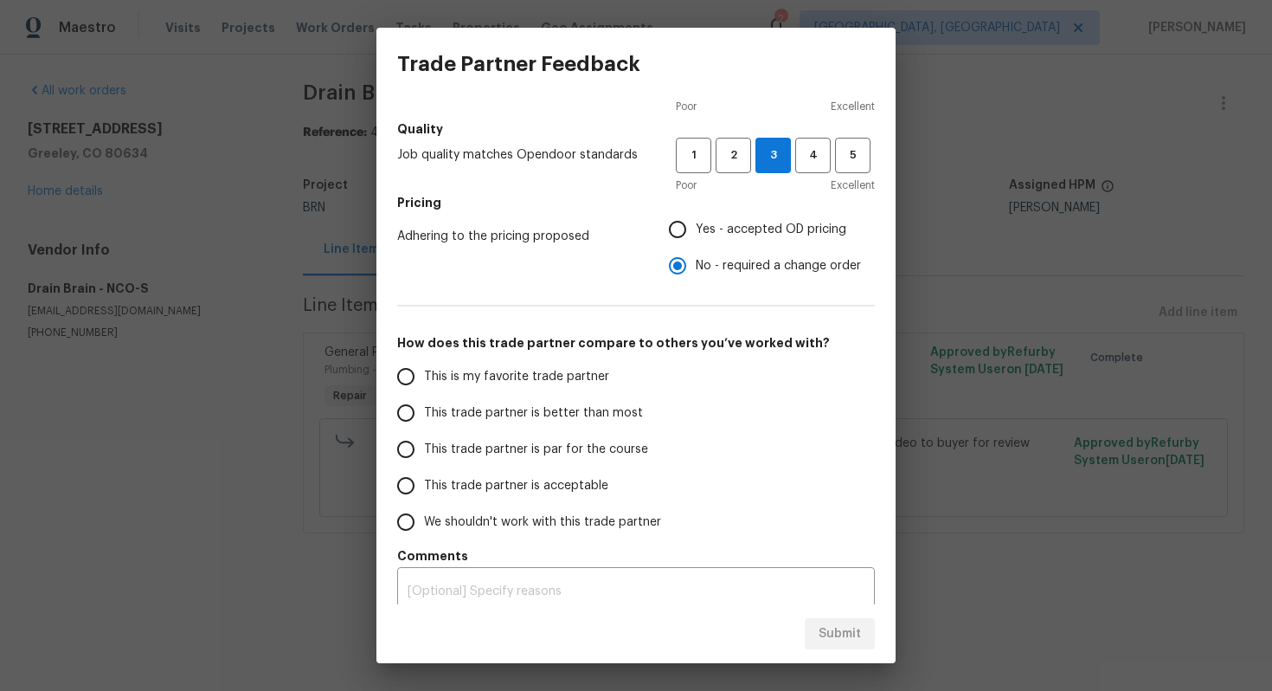
scroll to position [188, 0]
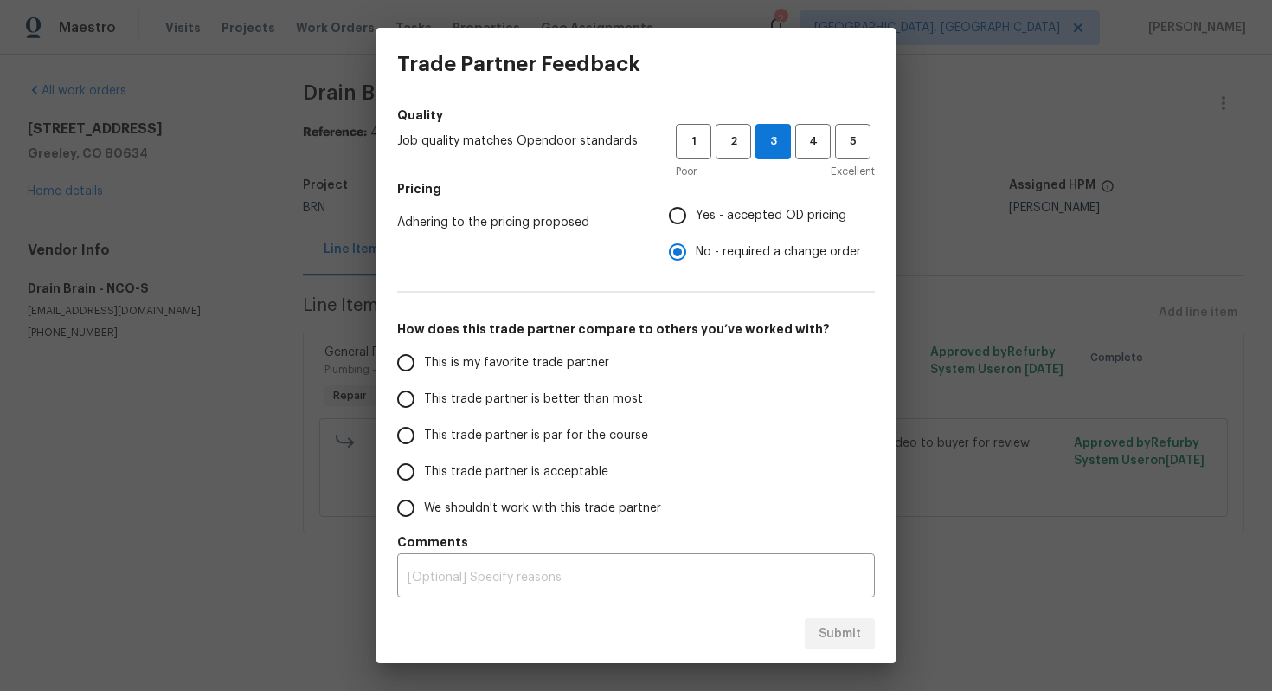
click at [559, 435] on span "This trade partner is par for the course" at bounding box center [536, 436] width 224 height 18
click at [424, 435] on input "This trade partner is par for the course" at bounding box center [406, 435] width 36 height 36
click at [826, 640] on span "Submit" at bounding box center [840, 634] width 42 height 22
radio input "true"
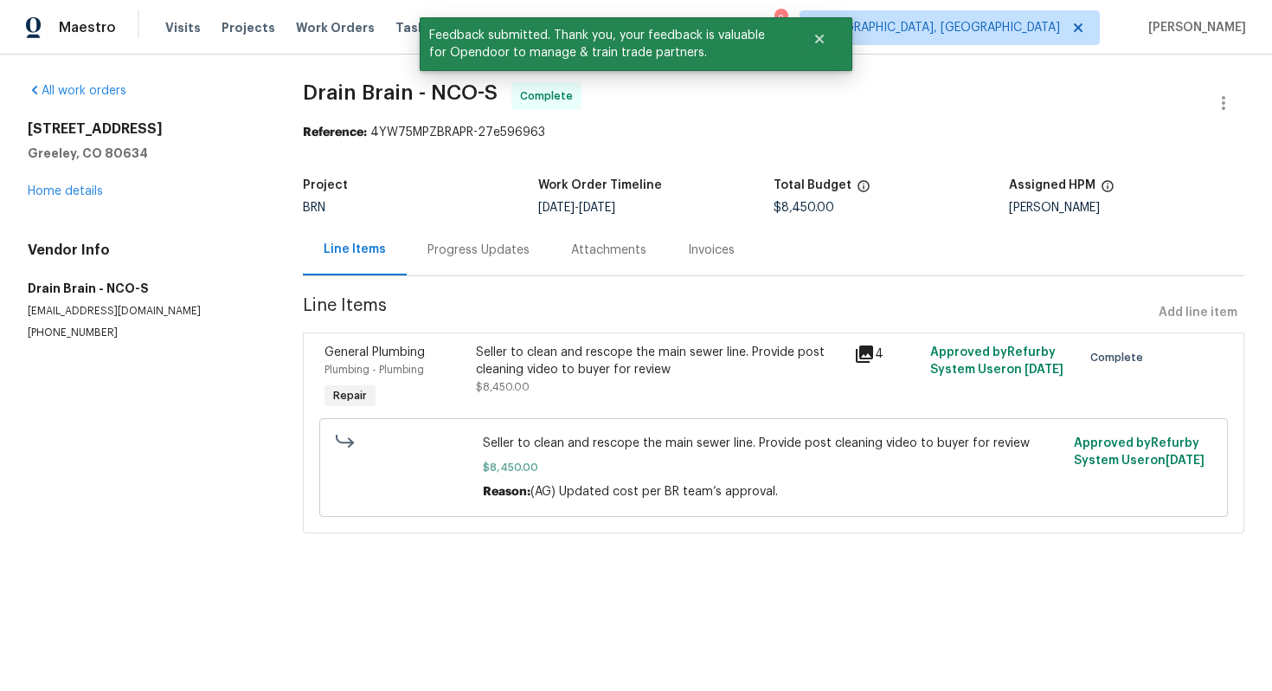
click at [439, 263] on div "Progress Updates" at bounding box center [479, 249] width 144 height 51
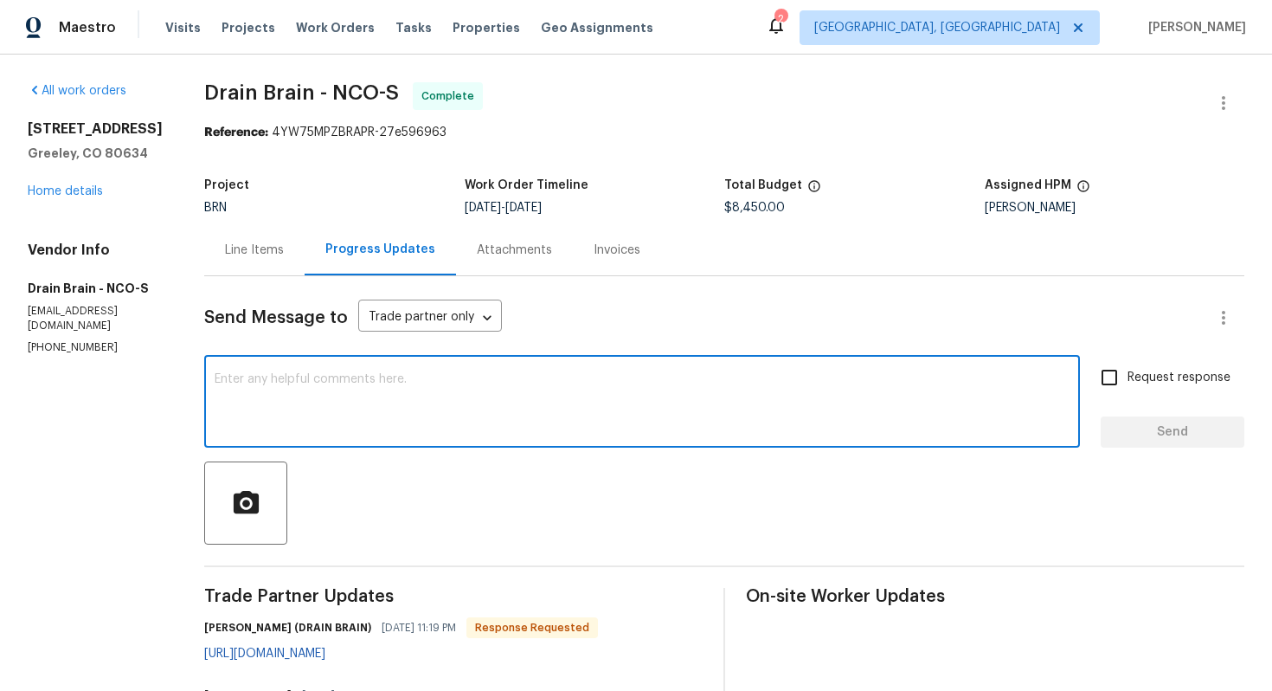
click at [666, 380] on textarea at bounding box center [642, 403] width 855 height 61
paste textarea "WO is approved. Please upload the invoice under invoice section. Thanks!"
type textarea "WO is approved. Please upload the invoice under invoice section. Thanks!"
click at [1117, 393] on input "Request response" at bounding box center [1109, 377] width 36 height 36
checkbox input "true"
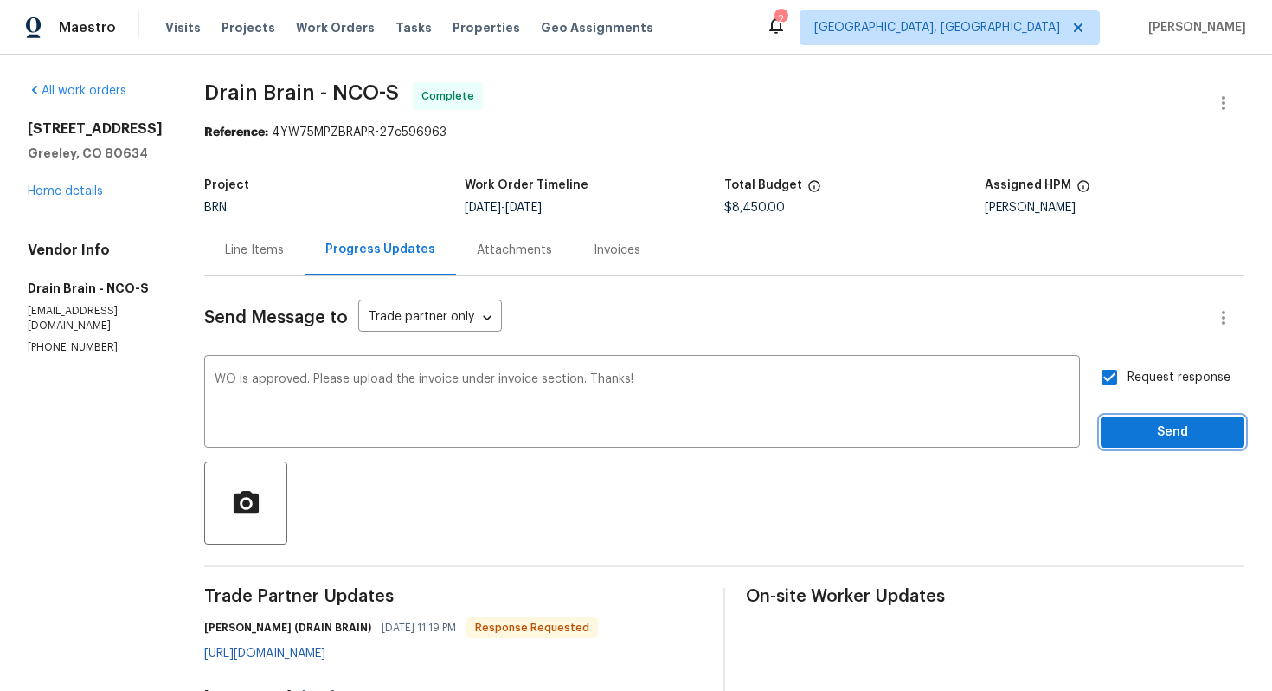
click at [1143, 440] on span "Send" at bounding box center [1173, 433] width 116 height 22
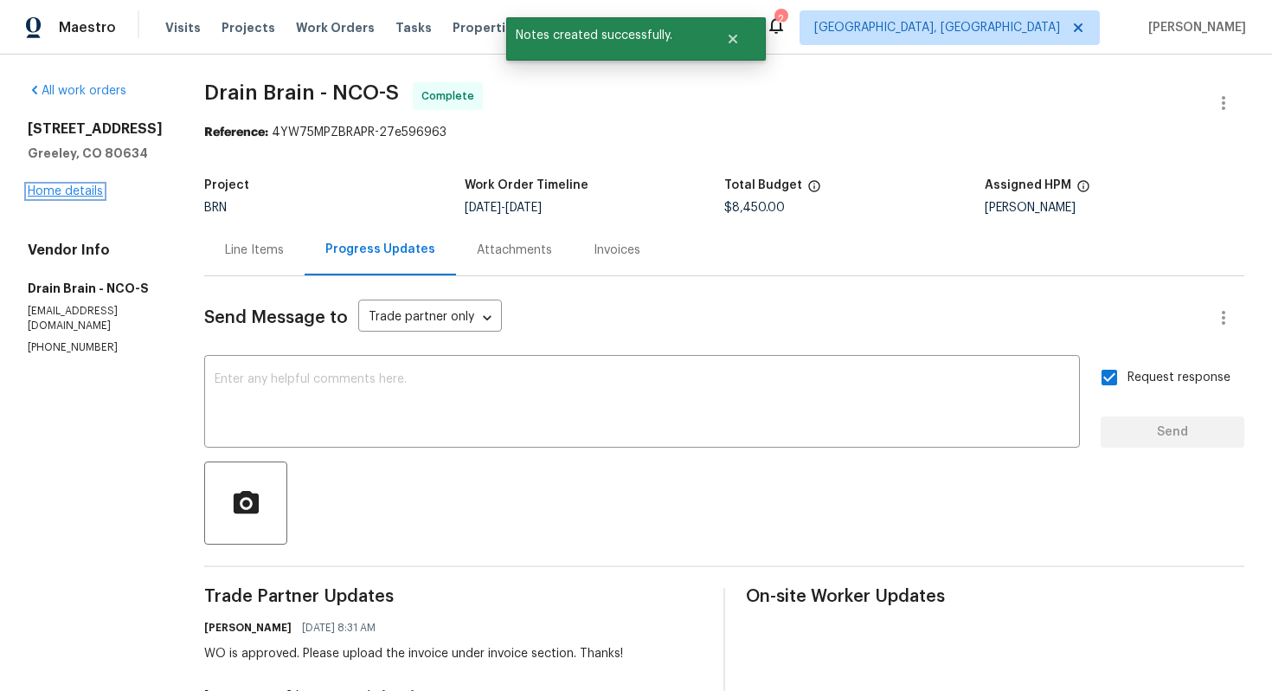
click at [74, 192] on link "Home details" at bounding box center [65, 191] width 75 height 12
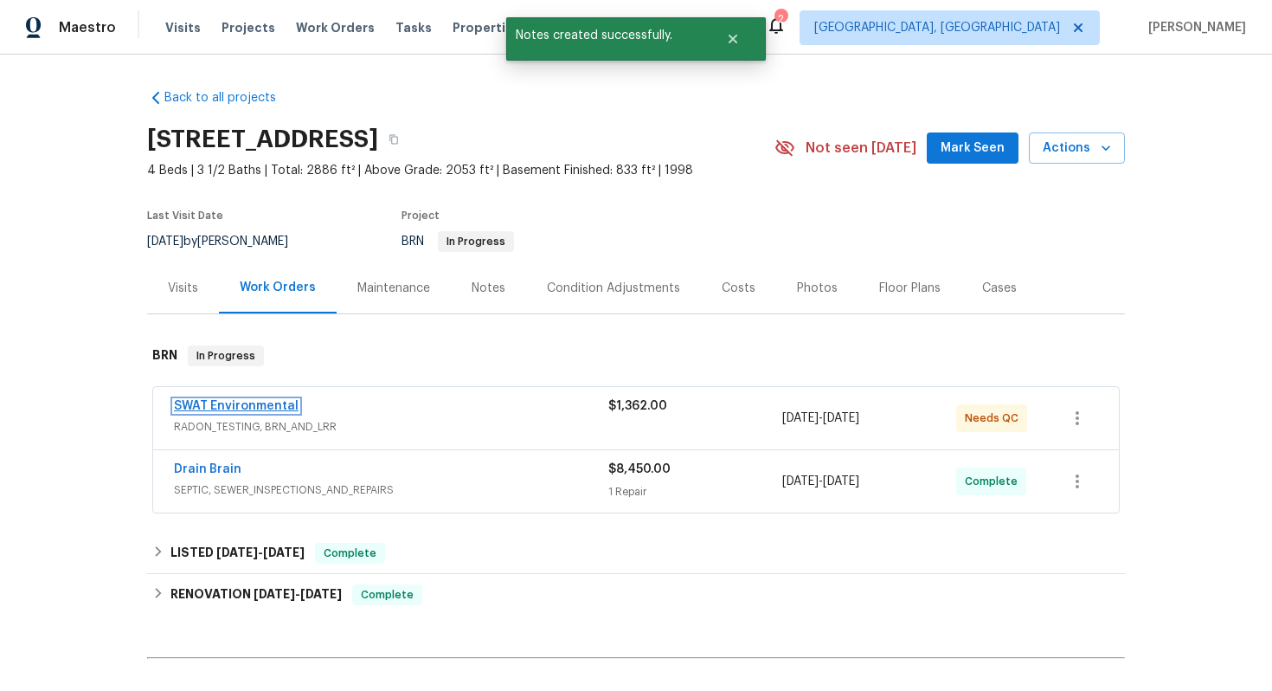
click at [246, 409] on link "SWAT Environmental" at bounding box center [236, 406] width 125 height 12
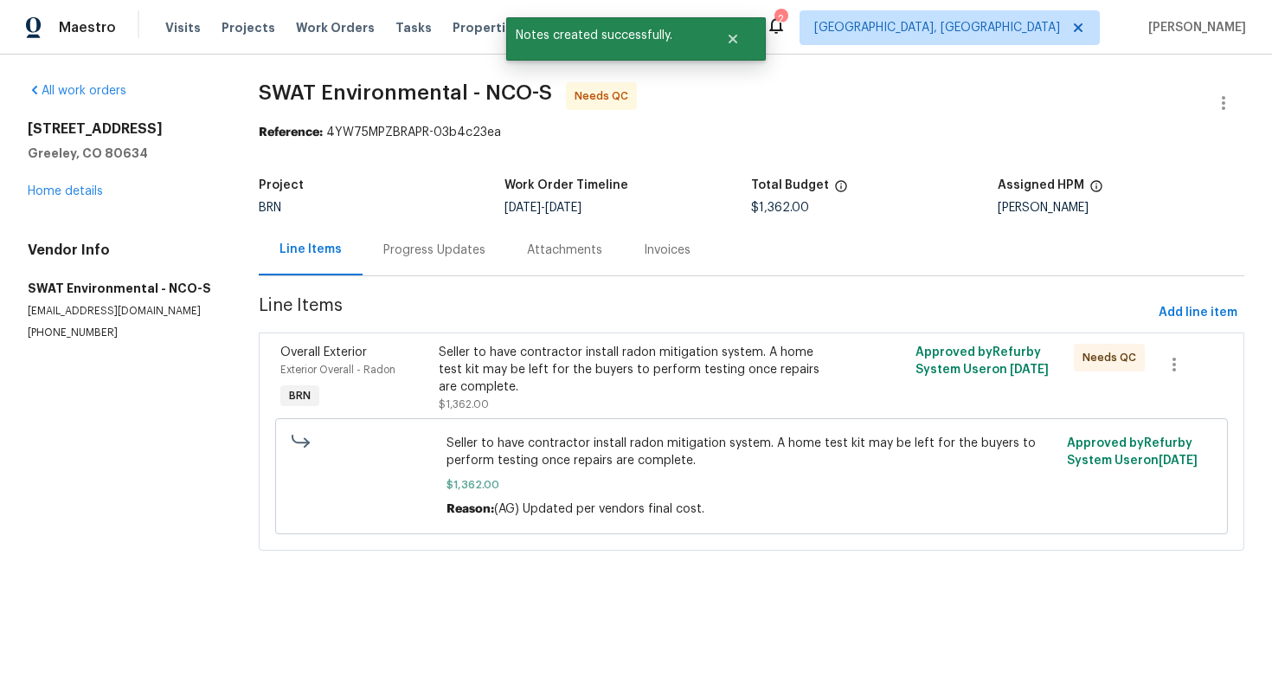
click at [436, 240] on div "Progress Updates" at bounding box center [435, 249] width 144 height 51
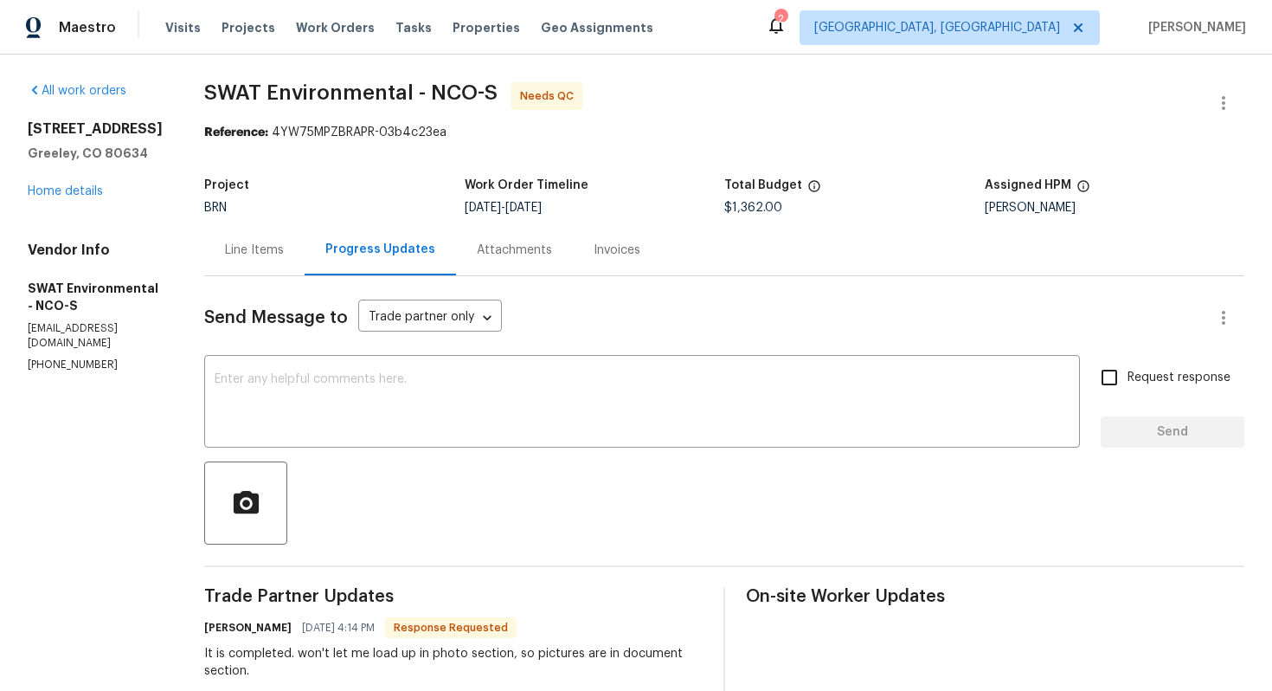
click at [265, 259] on div "Line Items" at bounding box center [254, 249] width 100 height 51
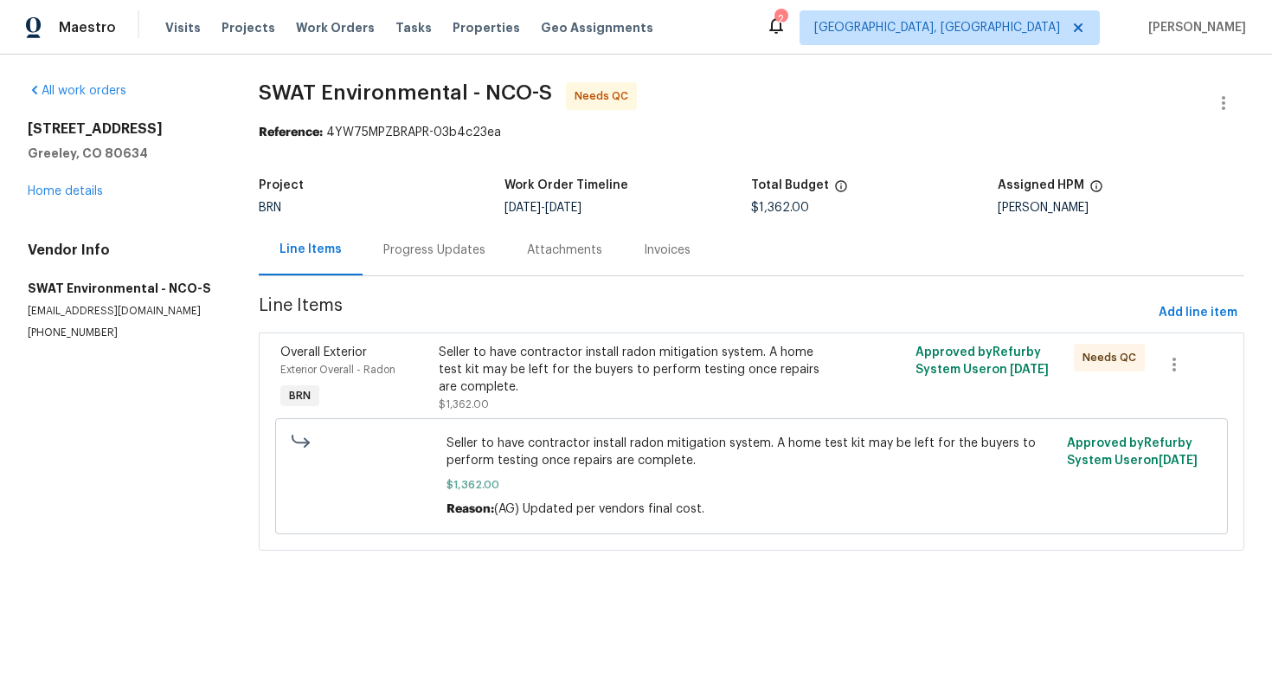
click at [547, 371] on div "Seller to have contractor install radon mitigation system. A home test kit may …" at bounding box center [632, 370] width 387 height 52
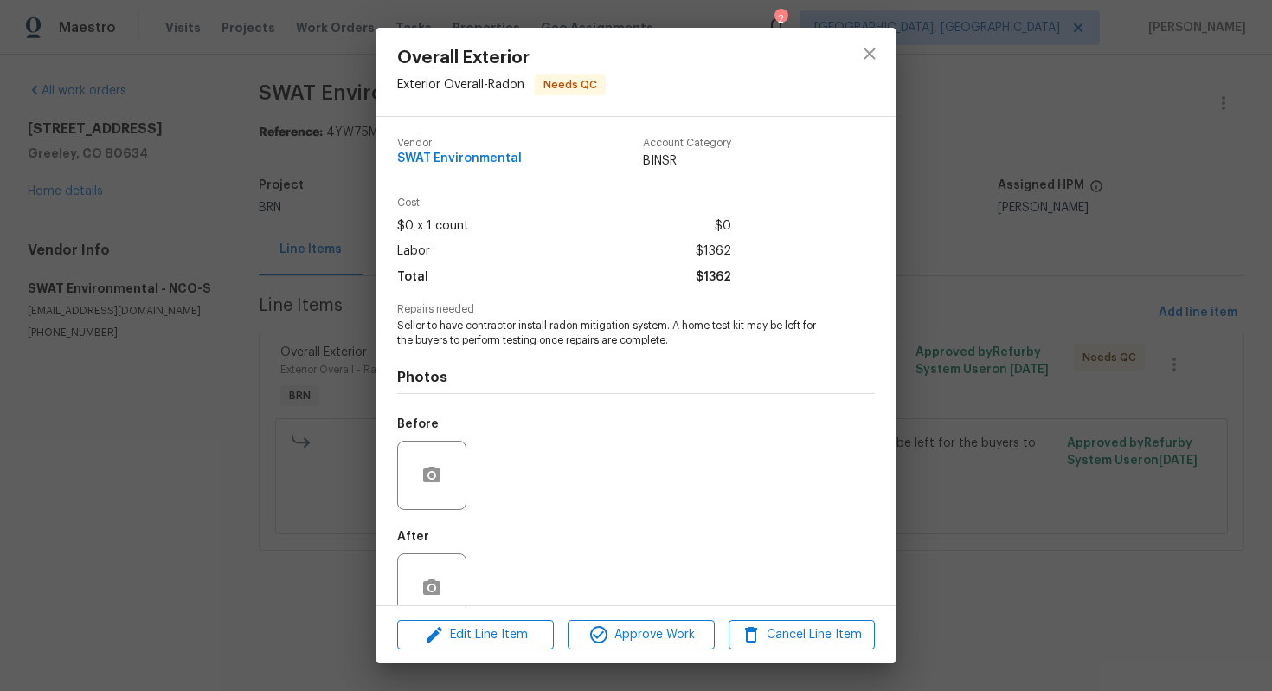
click at [853, 66] on div at bounding box center [870, 72] width 52 height 88
click at [856, 63] on button "close" at bounding box center [870, 54] width 42 height 42
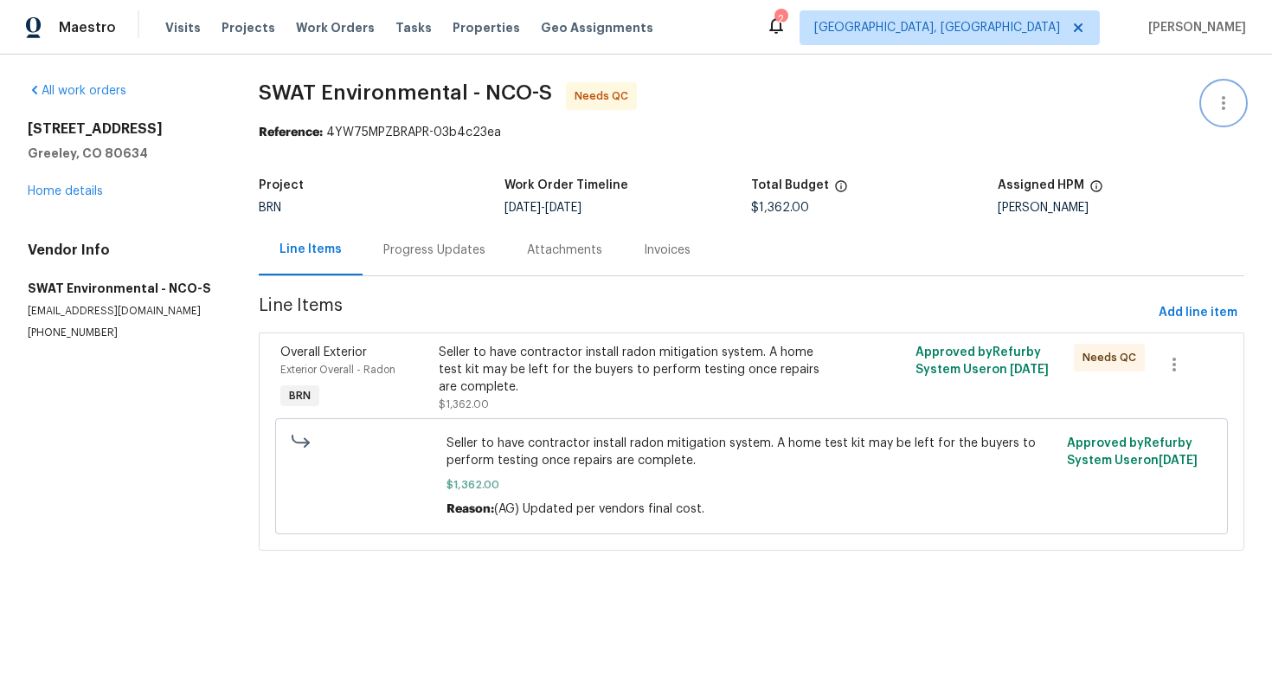
click at [1215, 109] on icon "button" at bounding box center [1224, 103] width 21 height 21
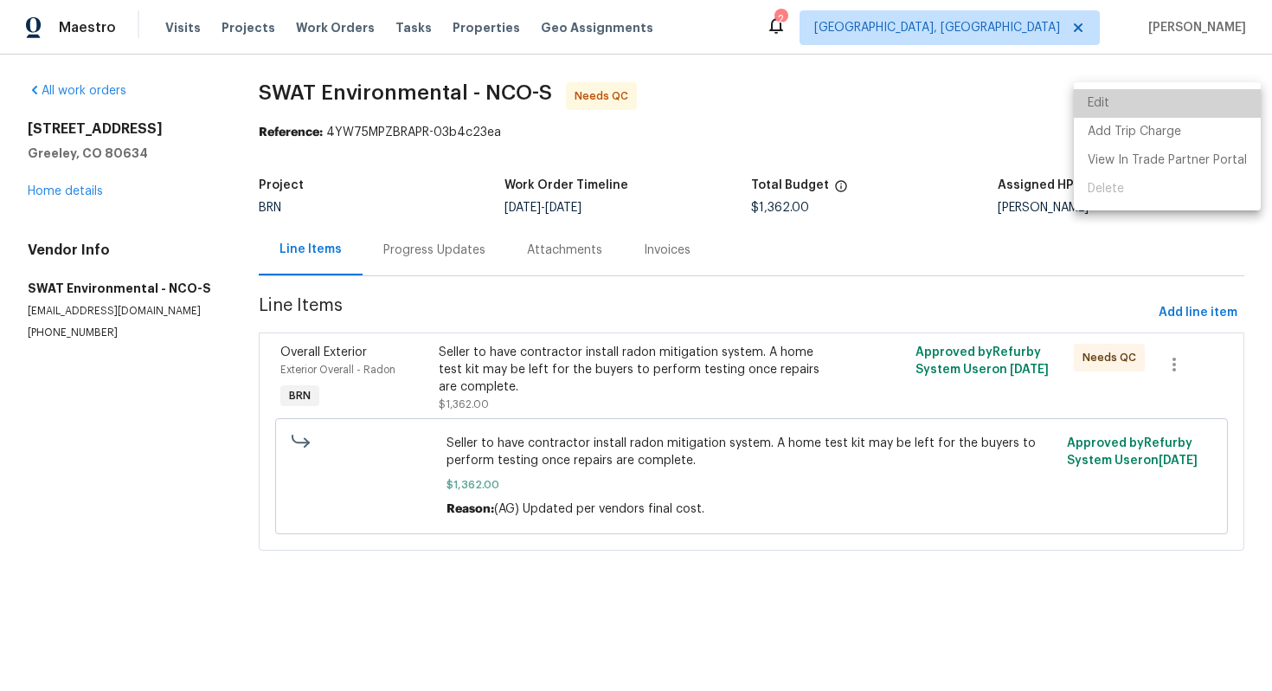
click at [1215, 109] on li "Edit" at bounding box center [1167, 103] width 187 height 29
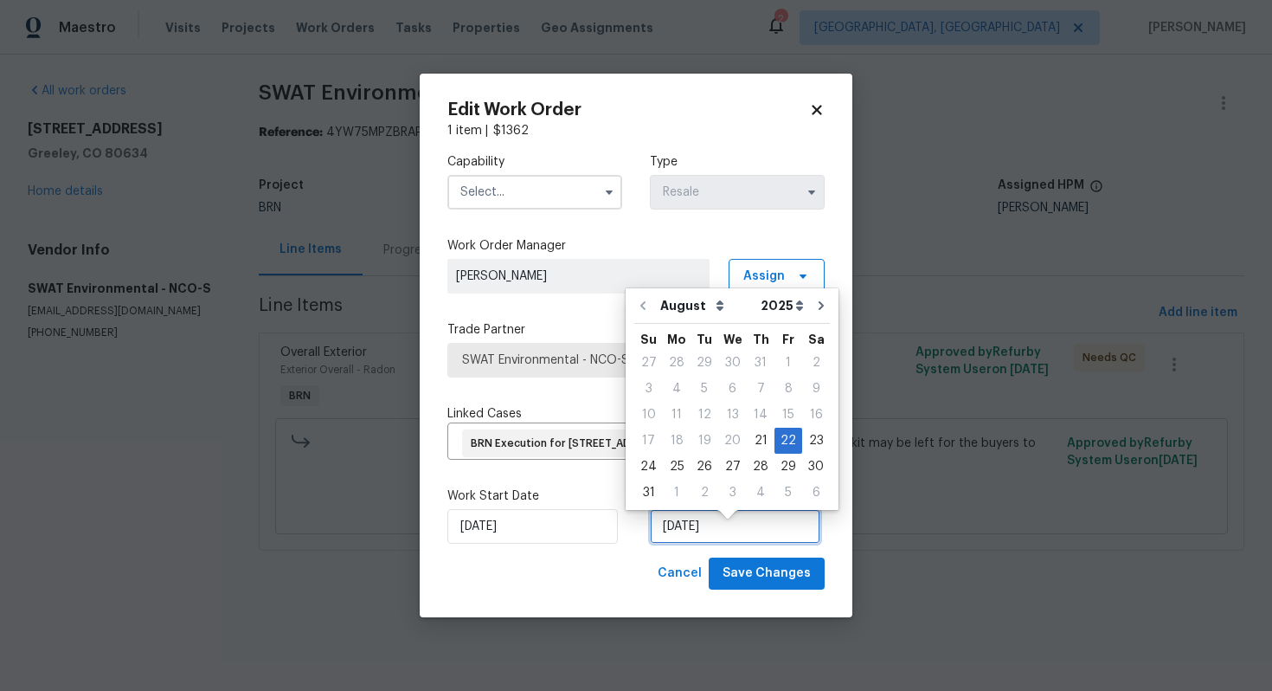
click at [677, 538] on input "[DATE]" at bounding box center [735, 526] width 171 height 35
click at [680, 471] on div "25" at bounding box center [677, 466] width 28 height 24
type input "[DATE]"
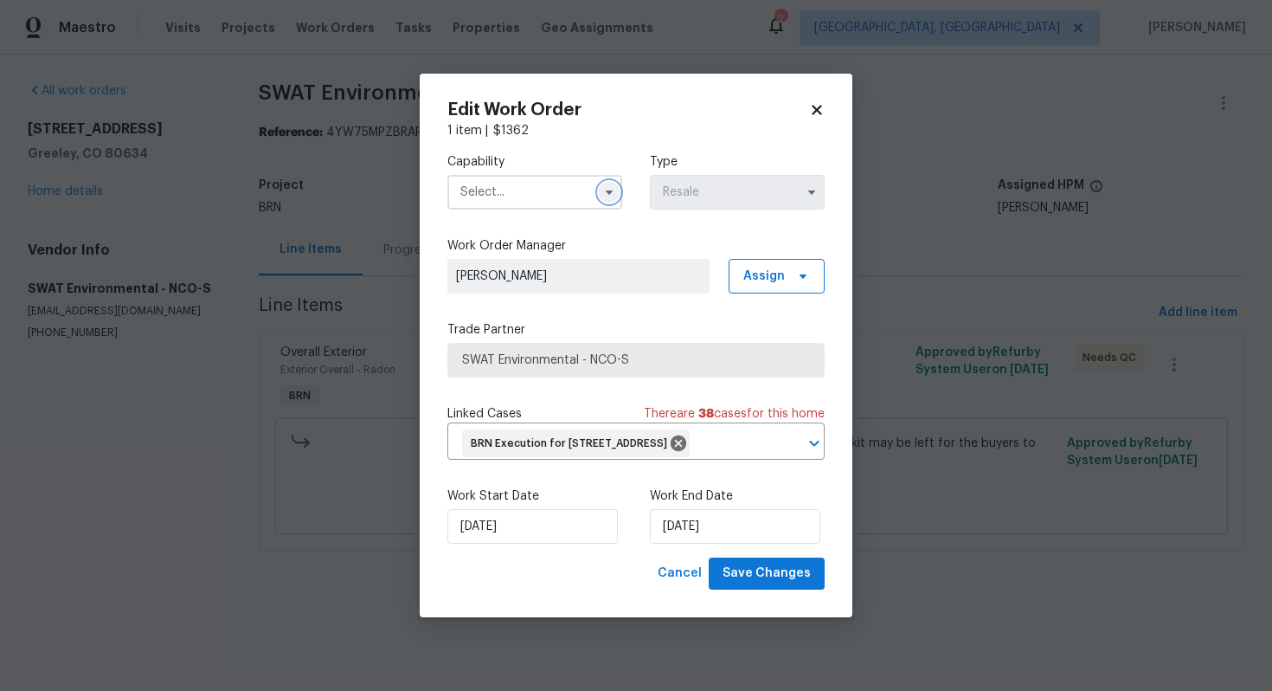
click at [607, 190] on icon "button" at bounding box center [609, 192] width 7 height 4
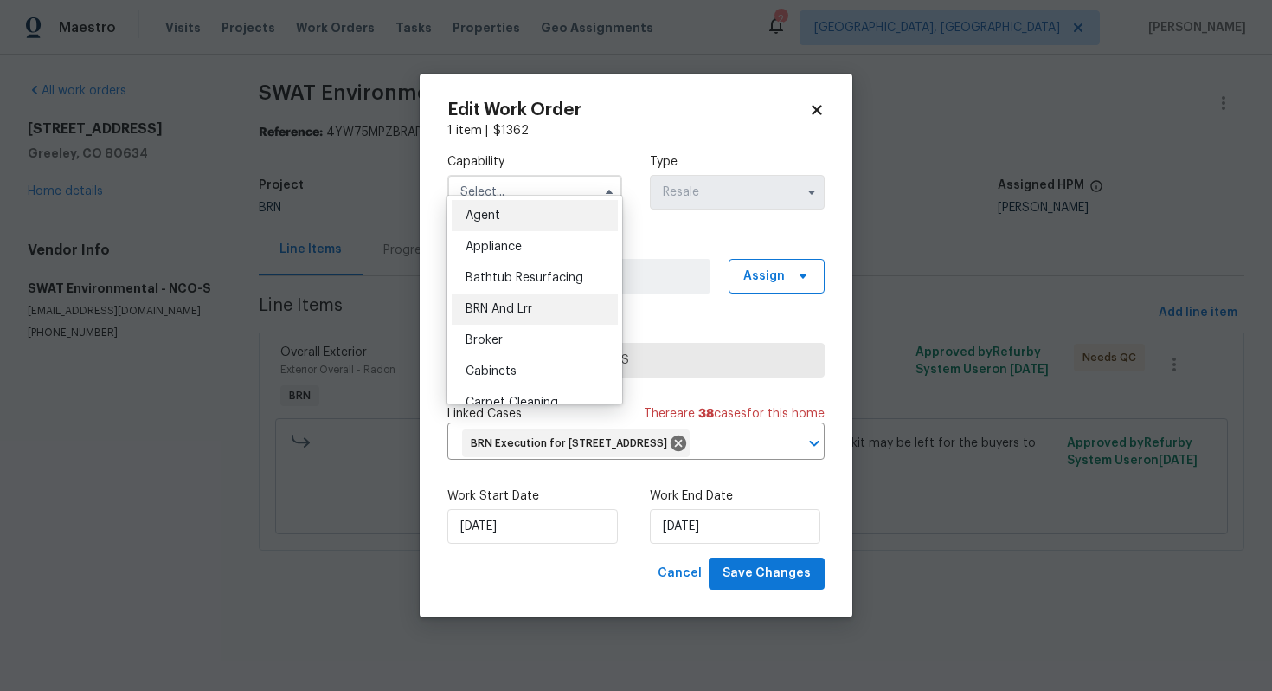
click at [523, 306] on span "BRN And Lrr" at bounding box center [499, 309] width 67 height 12
type input "BRN And Lrr"
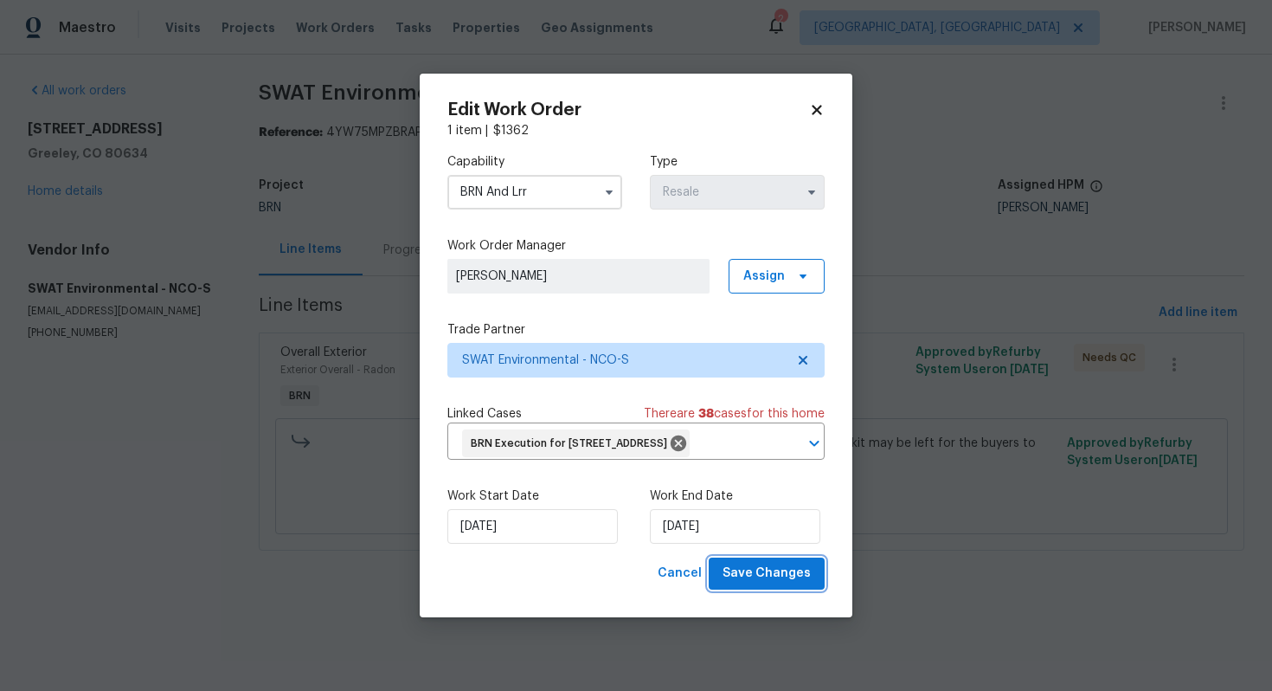
click at [780, 584] on span "Save Changes" at bounding box center [767, 574] width 88 height 22
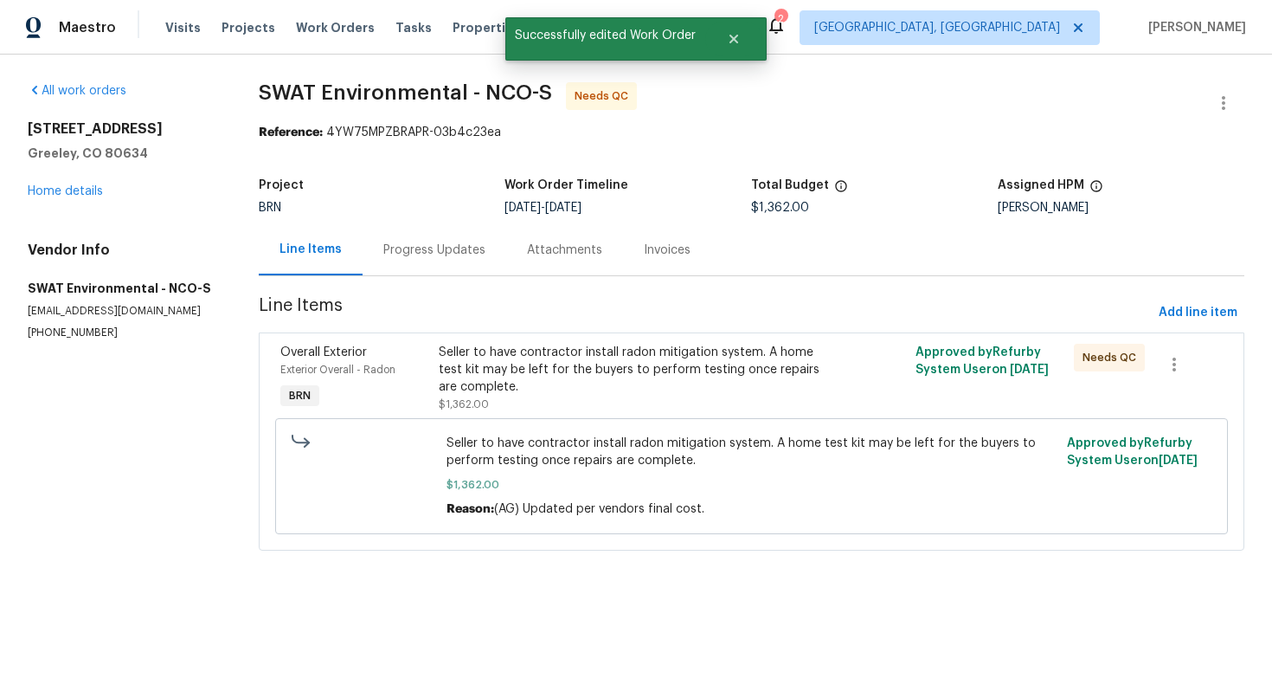
click at [499, 369] on div "Seller to have contractor install radon mitigation system. A home test kit may …" at bounding box center [632, 370] width 387 height 52
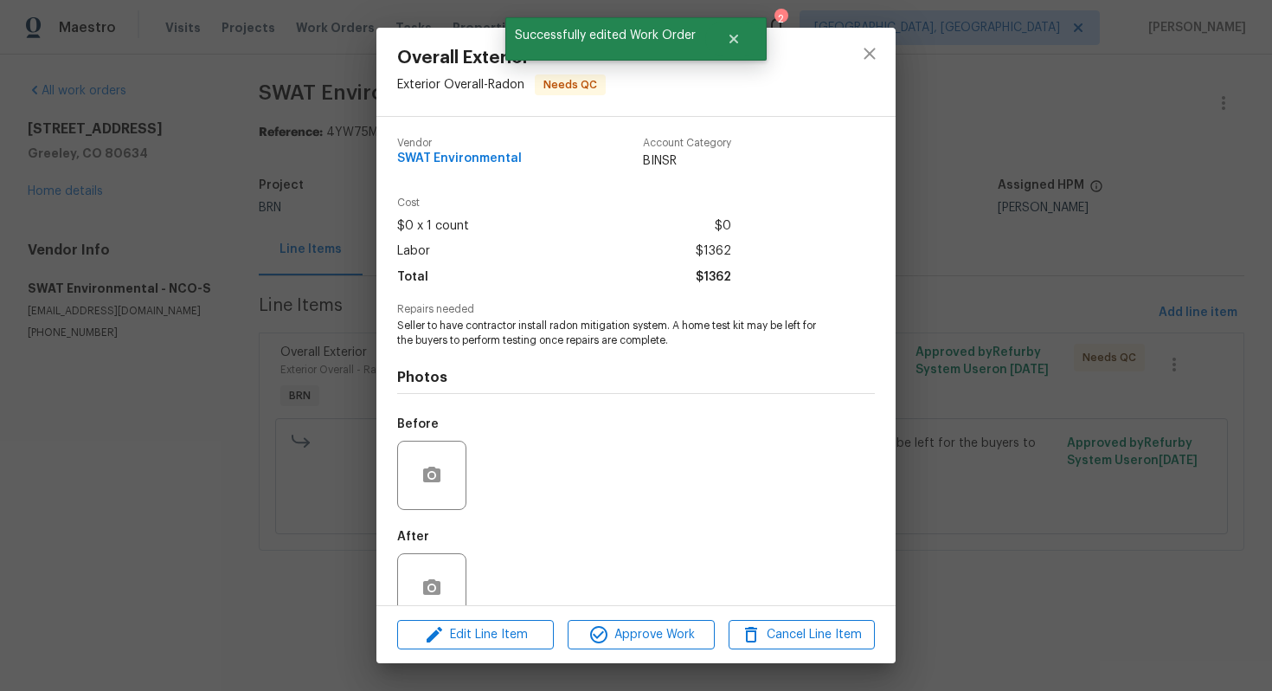
scroll to position [35, 0]
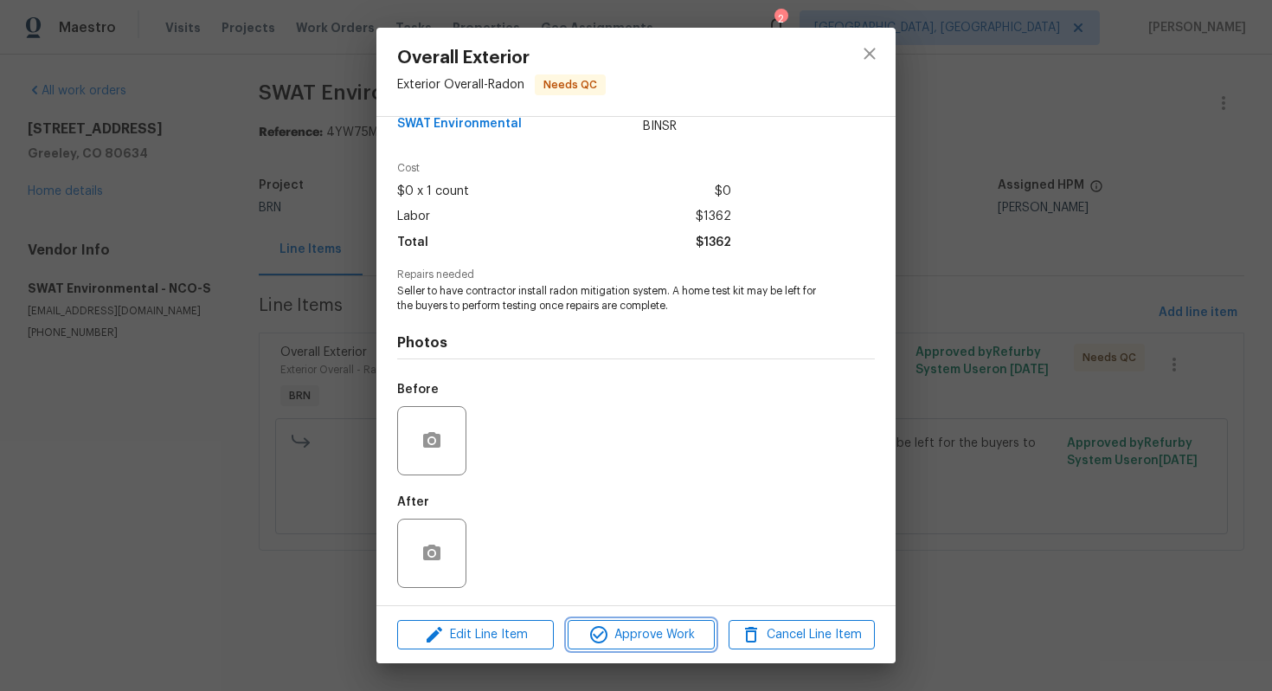
click at [643, 631] on span "Approve Work" at bounding box center [641, 635] width 136 height 22
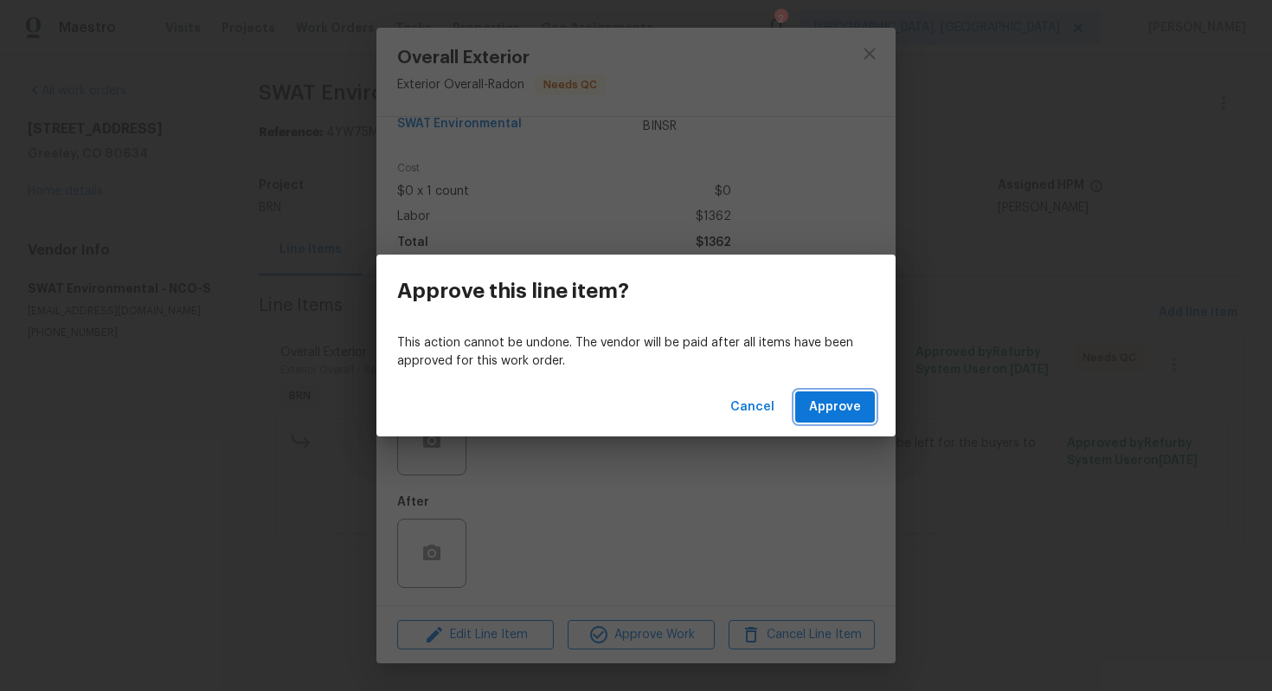
click at [827, 399] on span "Approve" at bounding box center [835, 407] width 52 height 22
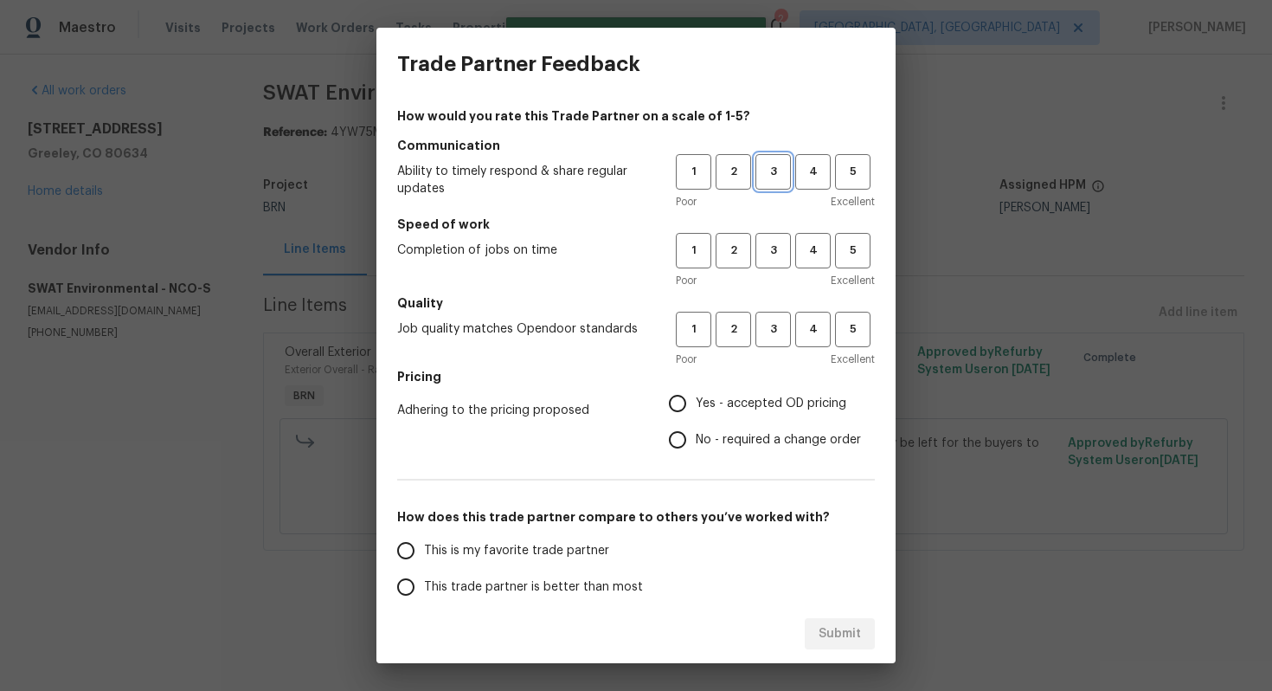
click at [768, 177] on span "3" at bounding box center [773, 172] width 32 height 20
click at [775, 254] on span "3" at bounding box center [773, 251] width 32 height 20
click at [776, 317] on button "3" at bounding box center [773, 329] width 35 height 35
click at [720, 435] on span "No - required a change order" at bounding box center [778, 440] width 165 height 18
click at [696, 435] on input "No - required a change order" at bounding box center [678, 440] width 36 height 36
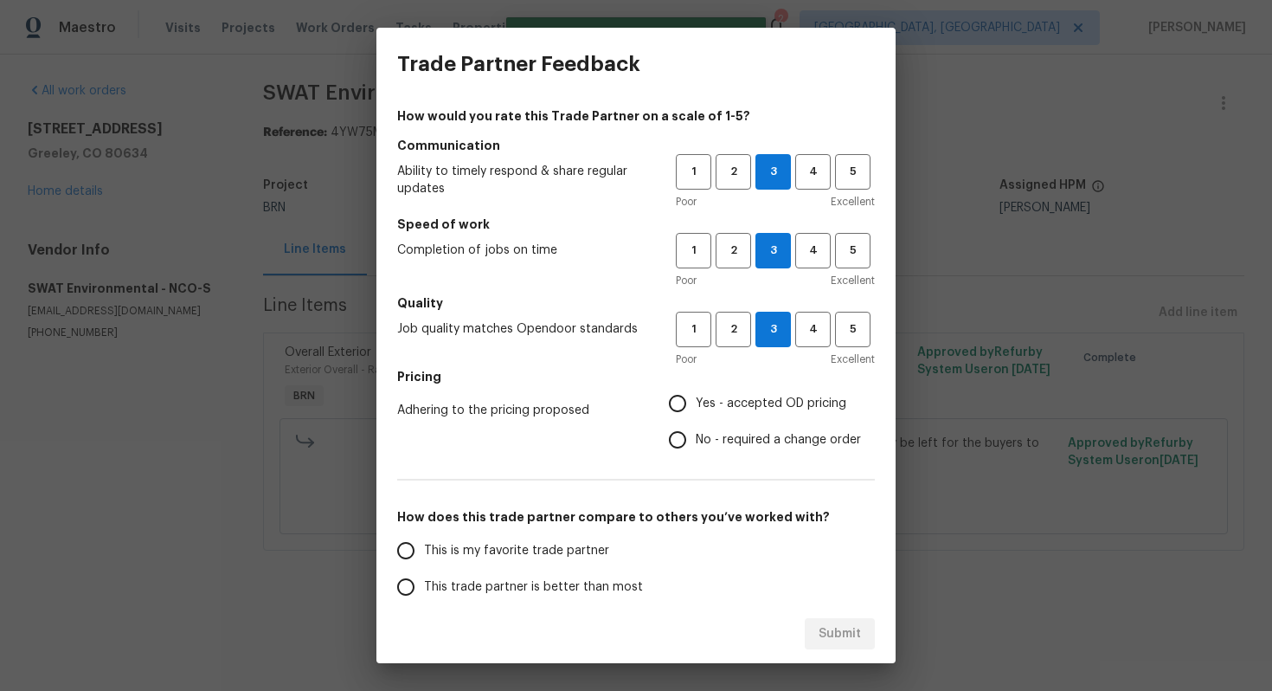
radio input "true"
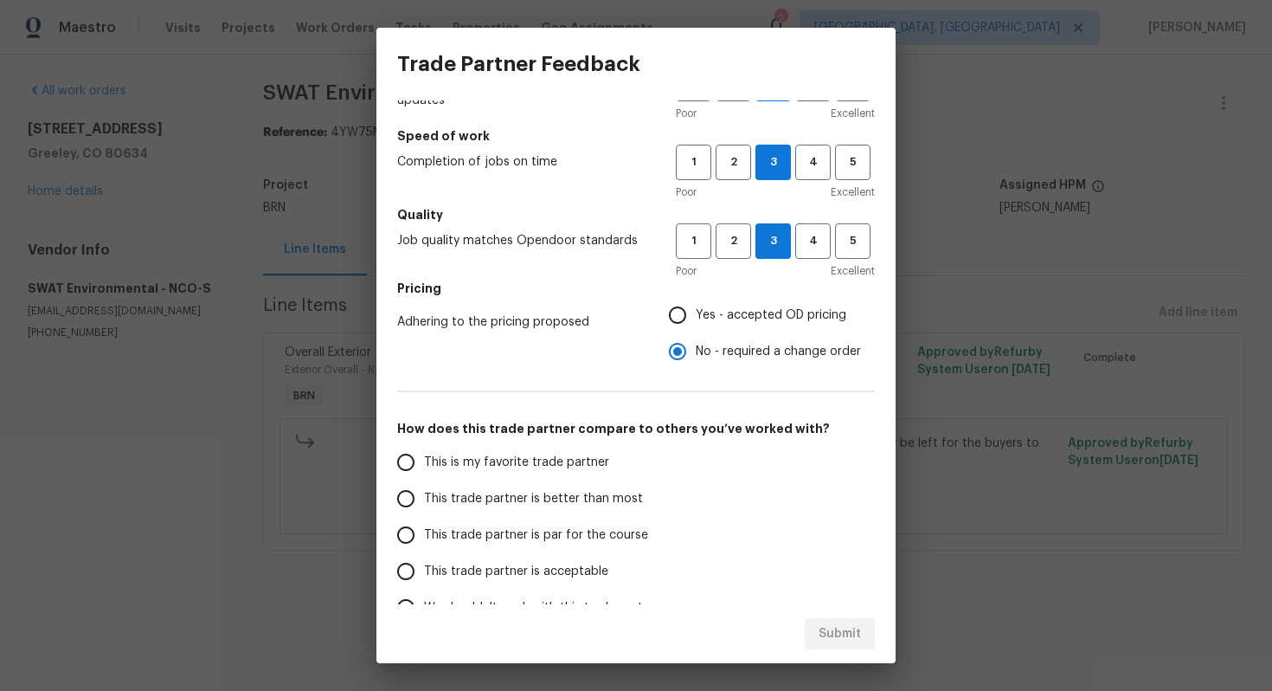
scroll to position [109, 0]
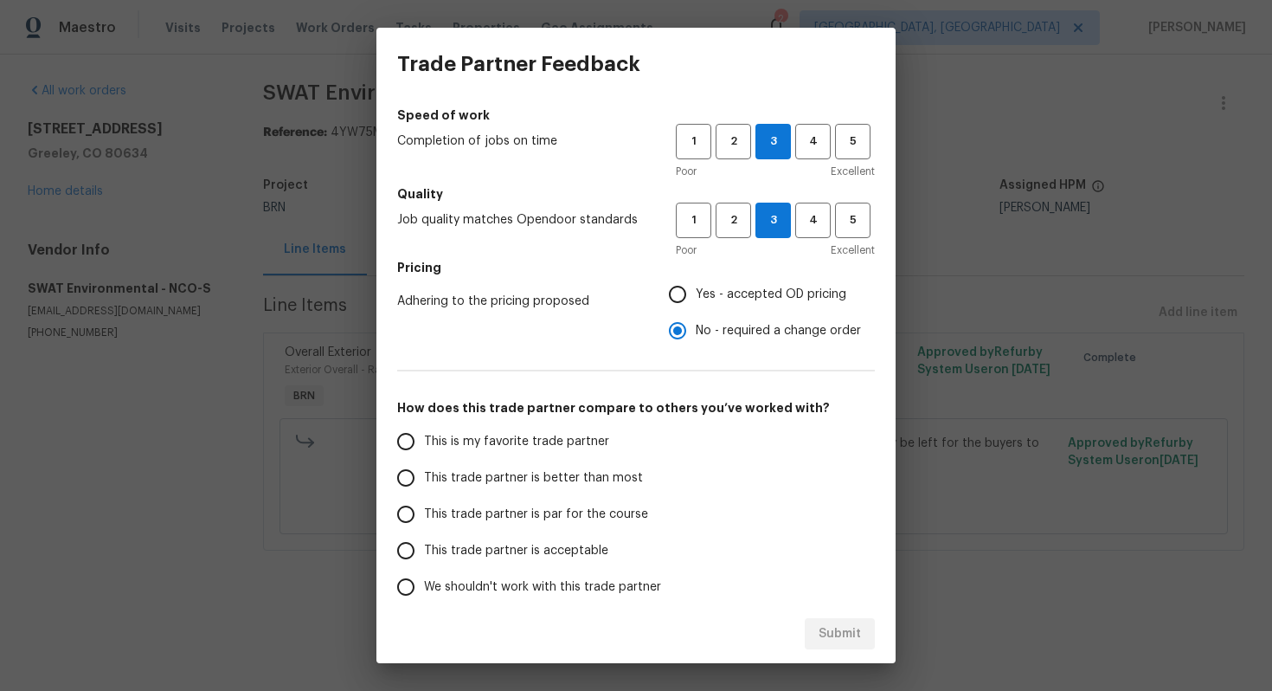
click at [523, 470] on span "This trade partner is better than most" at bounding box center [533, 478] width 219 height 18
click at [424, 470] on input "This trade partner is better than most" at bounding box center [406, 478] width 36 height 36
click at [851, 628] on span "Submit" at bounding box center [840, 634] width 42 height 22
radio input "true"
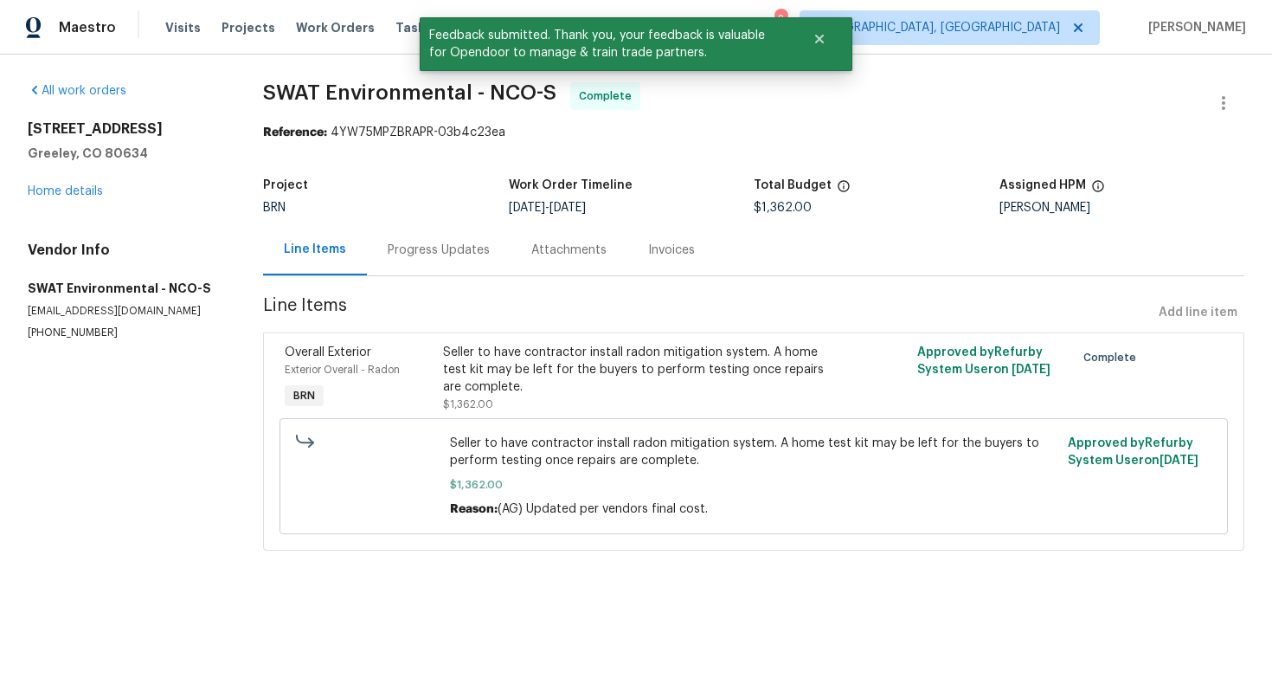
click at [423, 265] on div "Progress Updates" at bounding box center [439, 249] width 144 height 51
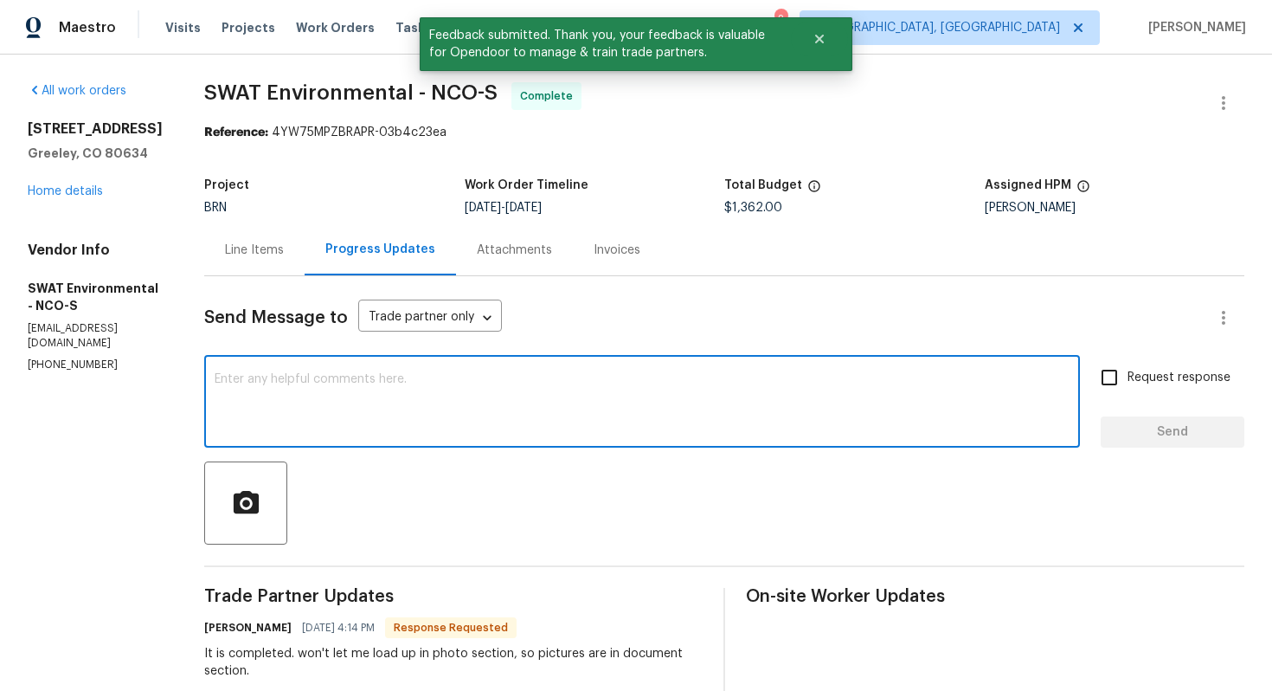
click at [495, 400] on textarea at bounding box center [642, 403] width 855 height 61
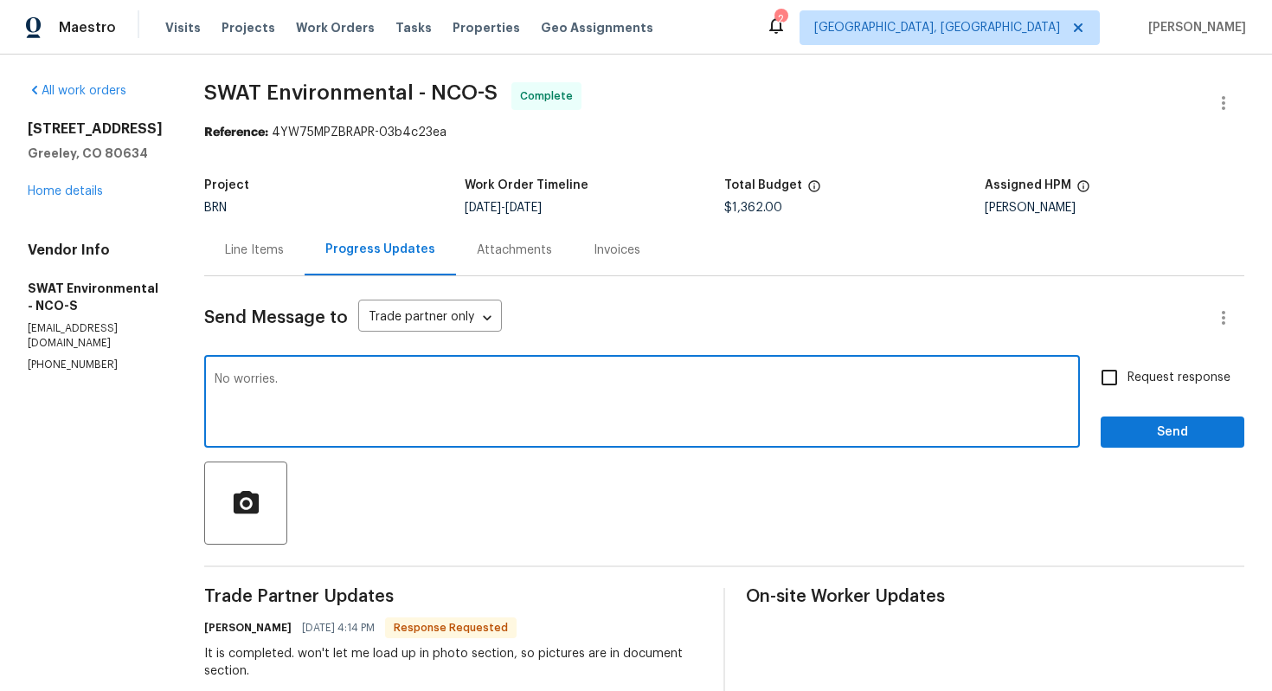
paste textarea "WO is approved. Please upload the invoice under invoice section. Thanks!"
type textarea "No worries. WO is approved. Please upload the invoice under invoice section. Th…"
click at [1164, 384] on span "Request response" at bounding box center [1179, 378] width 103 height 18
click at [1128, 384] on input "Request response" at bounding box center [1109, 377] width 36 height 36
checkbox input "true"
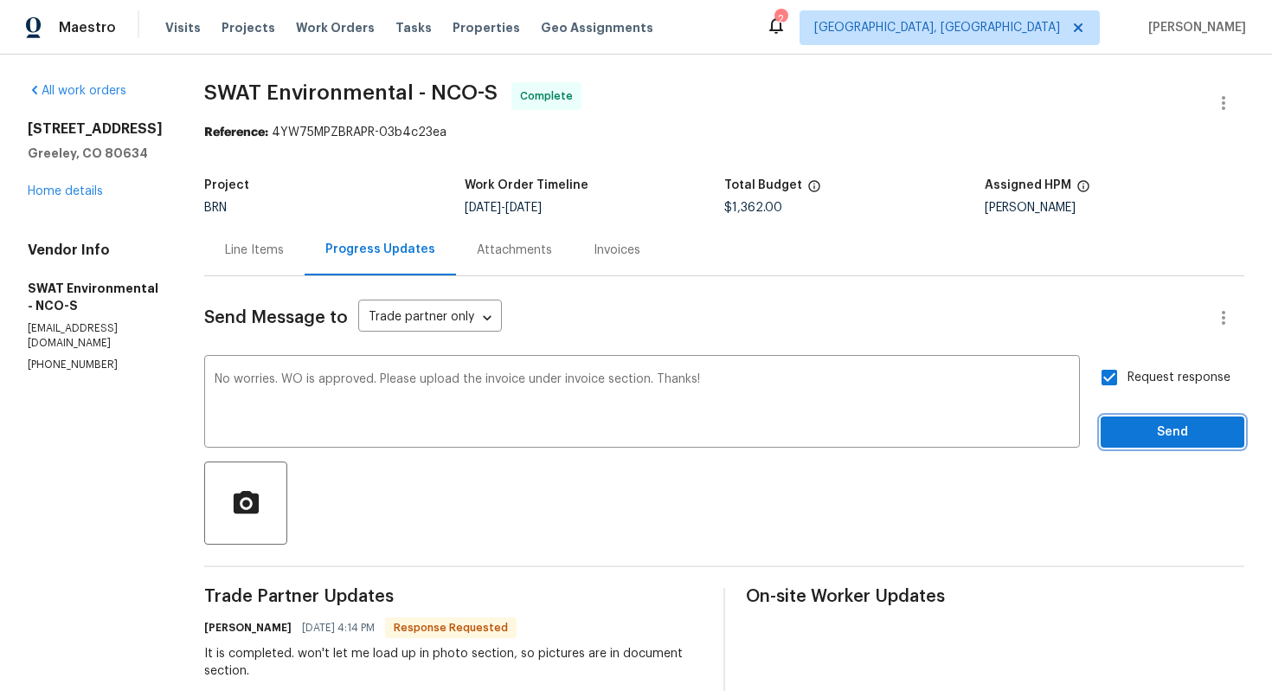
click at [1164, 424] on span "Send" at bounding box center [1173, 433] width 116 height 22
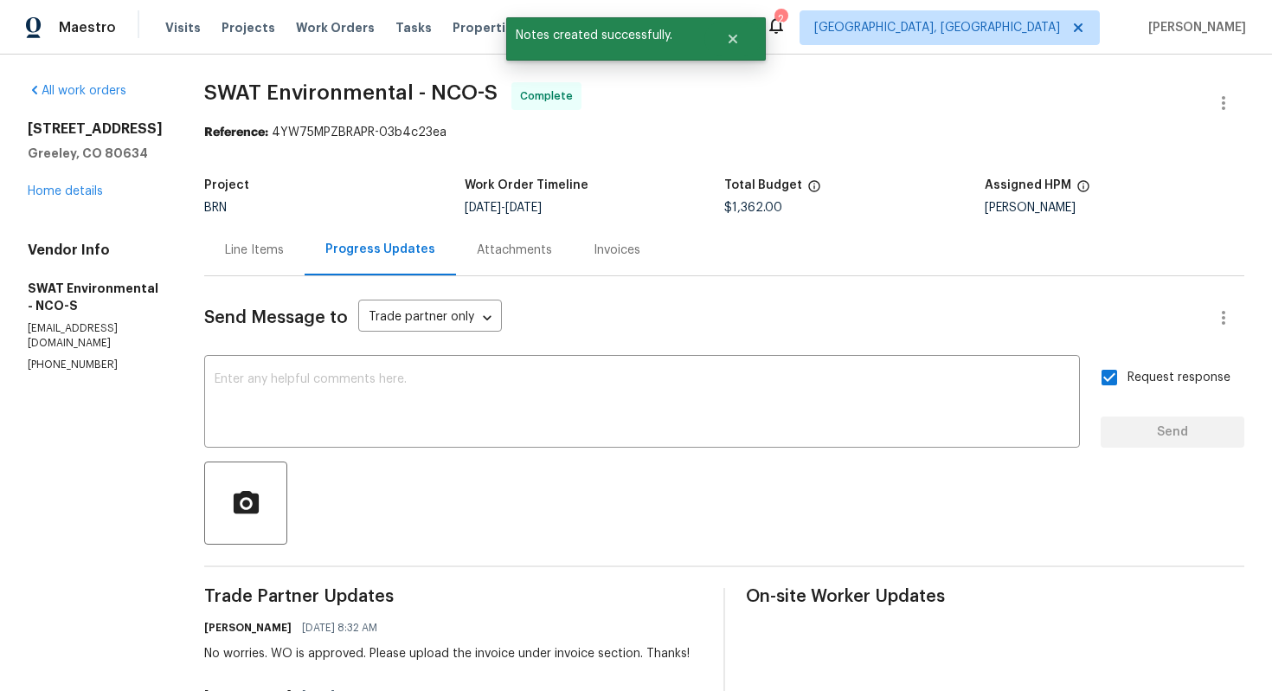
click at [228, 255] on div "Line Items" at bounding box center [254, 249] width 59 height 17
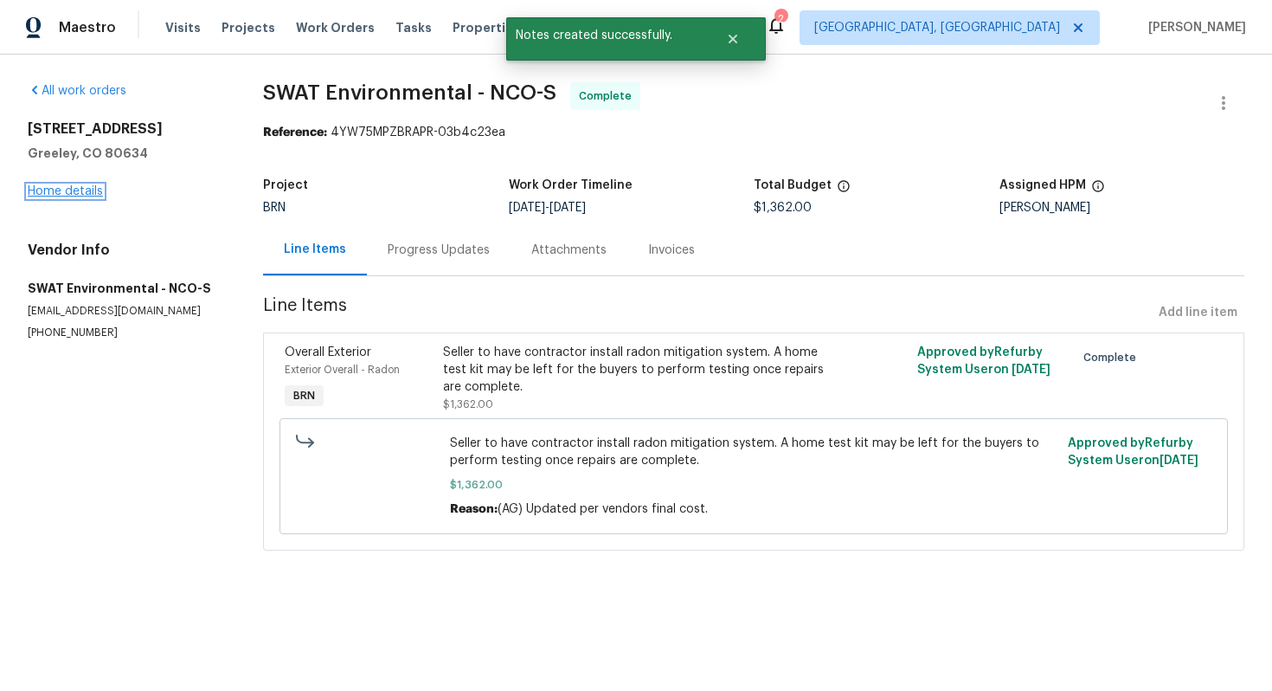
click at [98, 189] on link "Home details" at bounding box center [65, 191] width 75 height 12
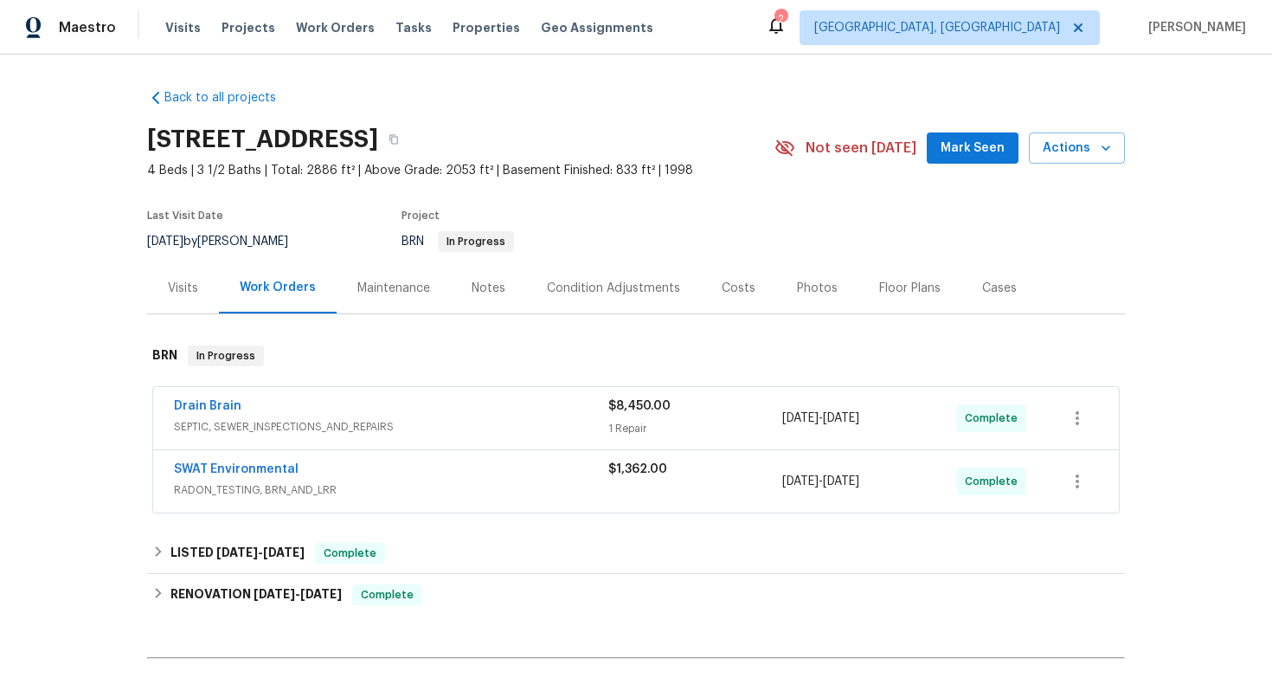
click at [209, 412] on span "Drain Brain" at bounding box center [208, 405] width 68 height 17
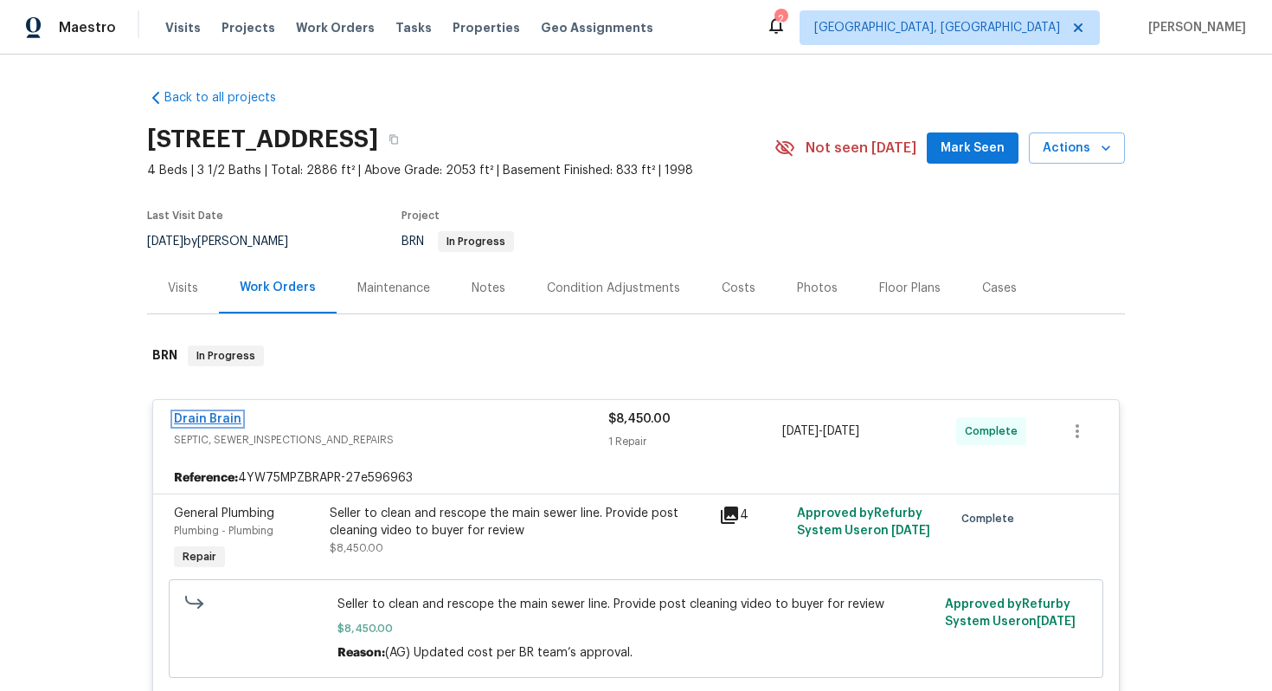
click at [208, 418] on link "Drain Brain" at bounding box center [208, 419] width 68 height 12
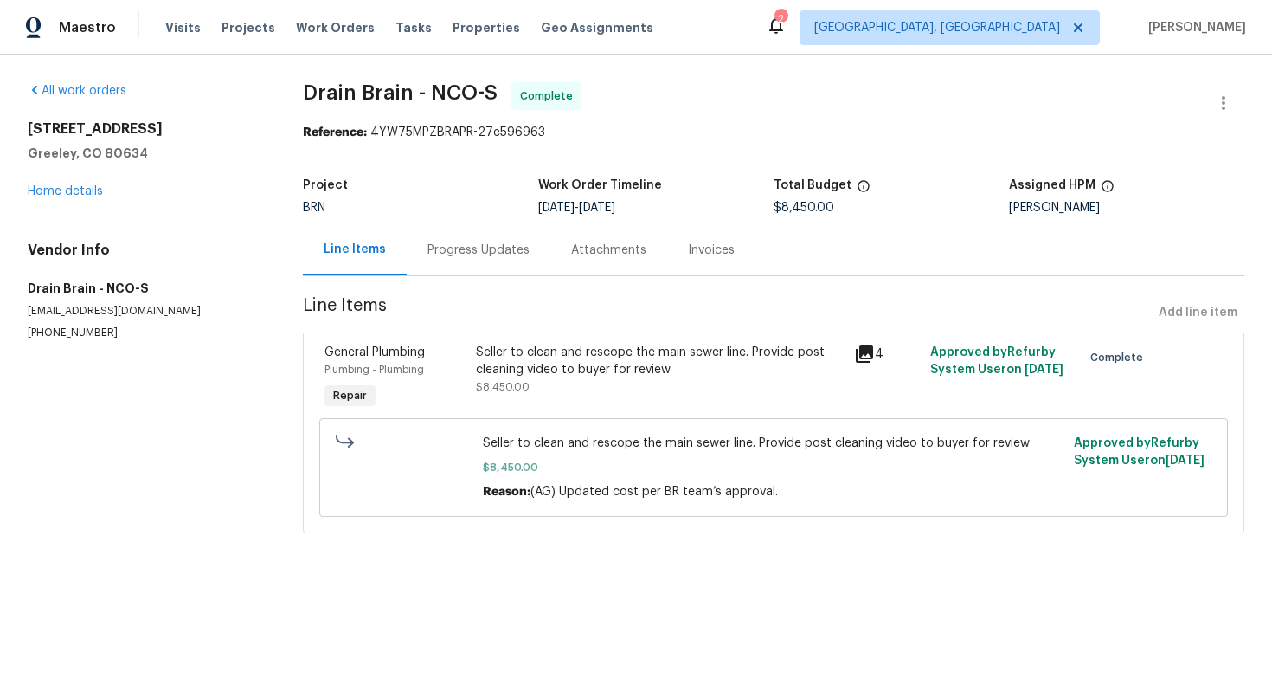
click at [458, 235] on div "Progress Updates" at bounding box center [479, 249] width 144 height 51
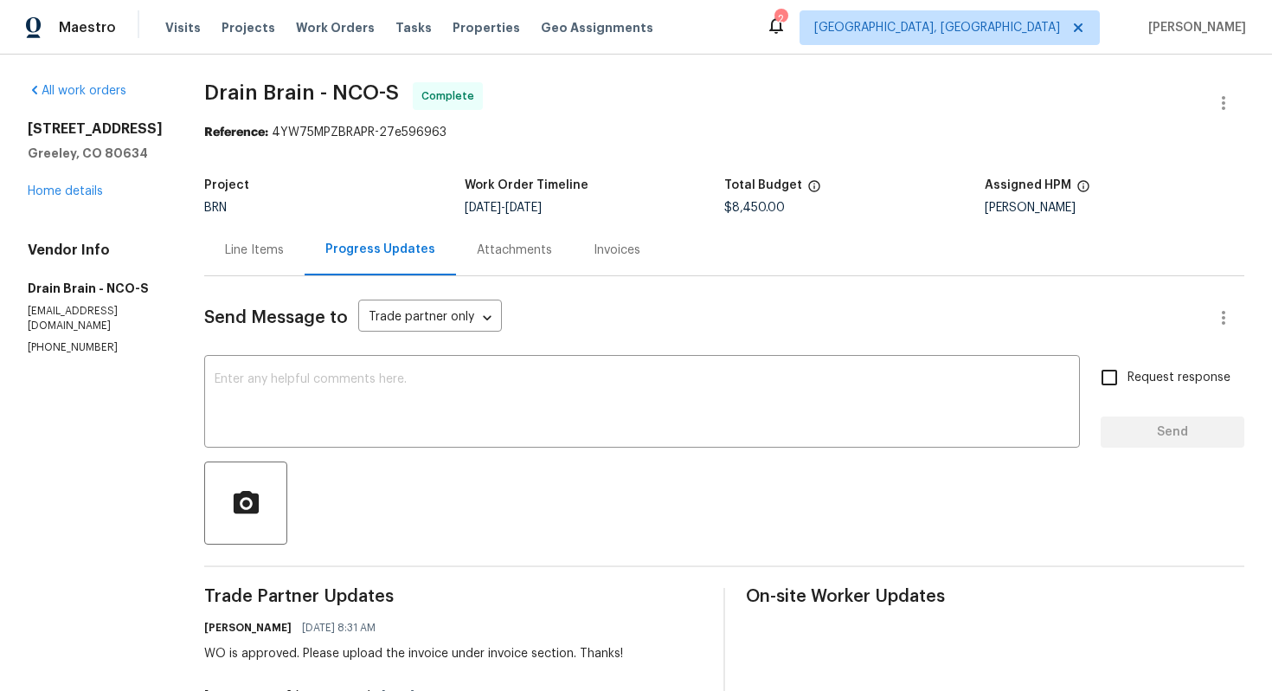
click at [623, 259] on div "Invoices" at bounding box center [617, 249] width 88 height 51
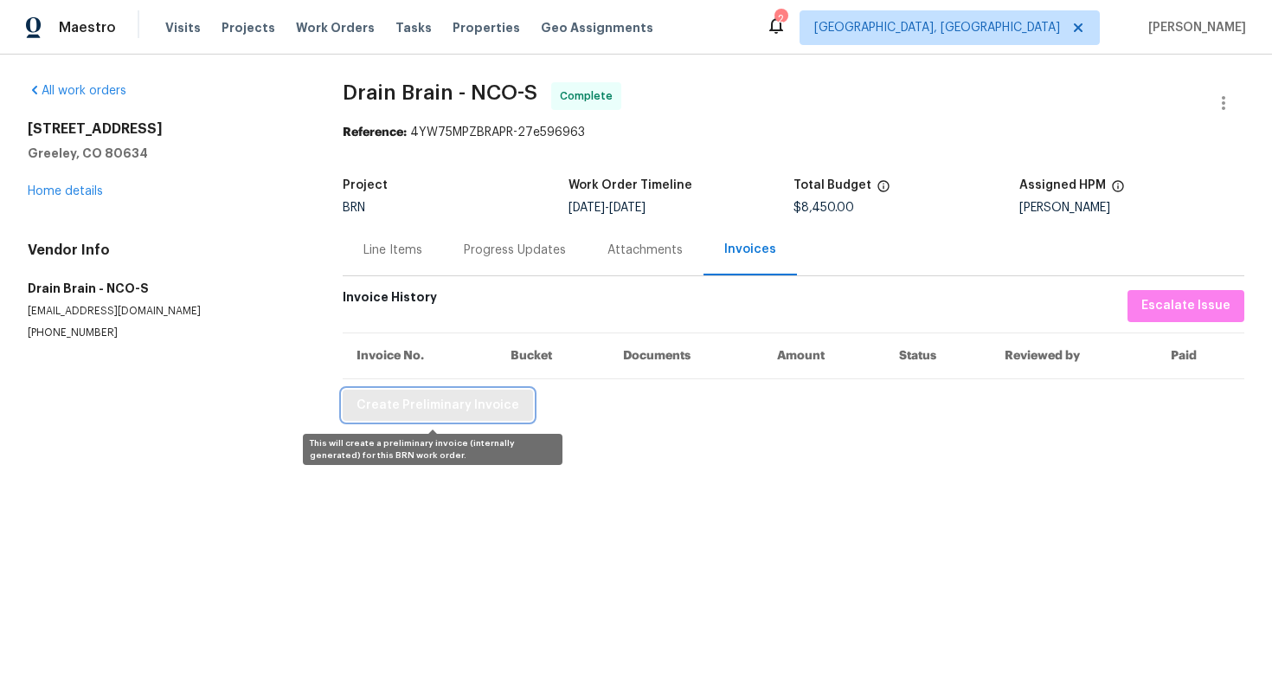
click at [468, 402] on span "Create Preliminary Invoice" at bounding box center [438, 406] width 163 height 22
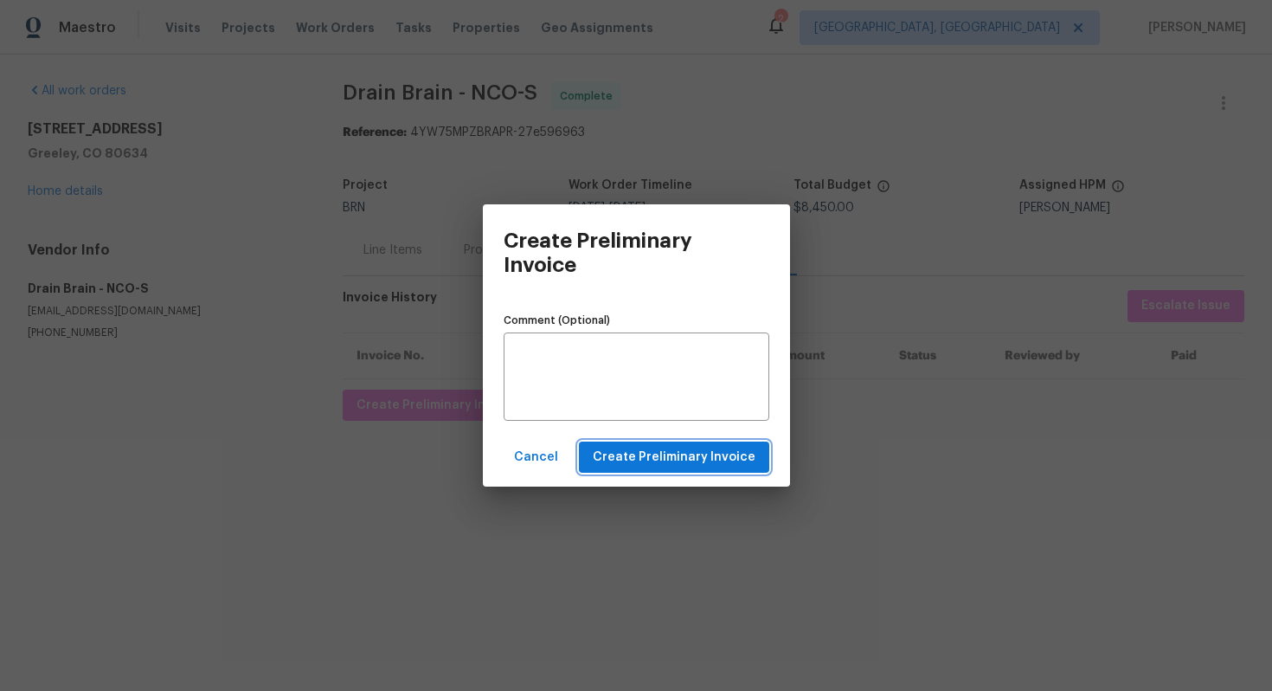
click at [650, 463] on span "Create Preliminary Invoice" at bounding box center [674, 458] width 163 height 22
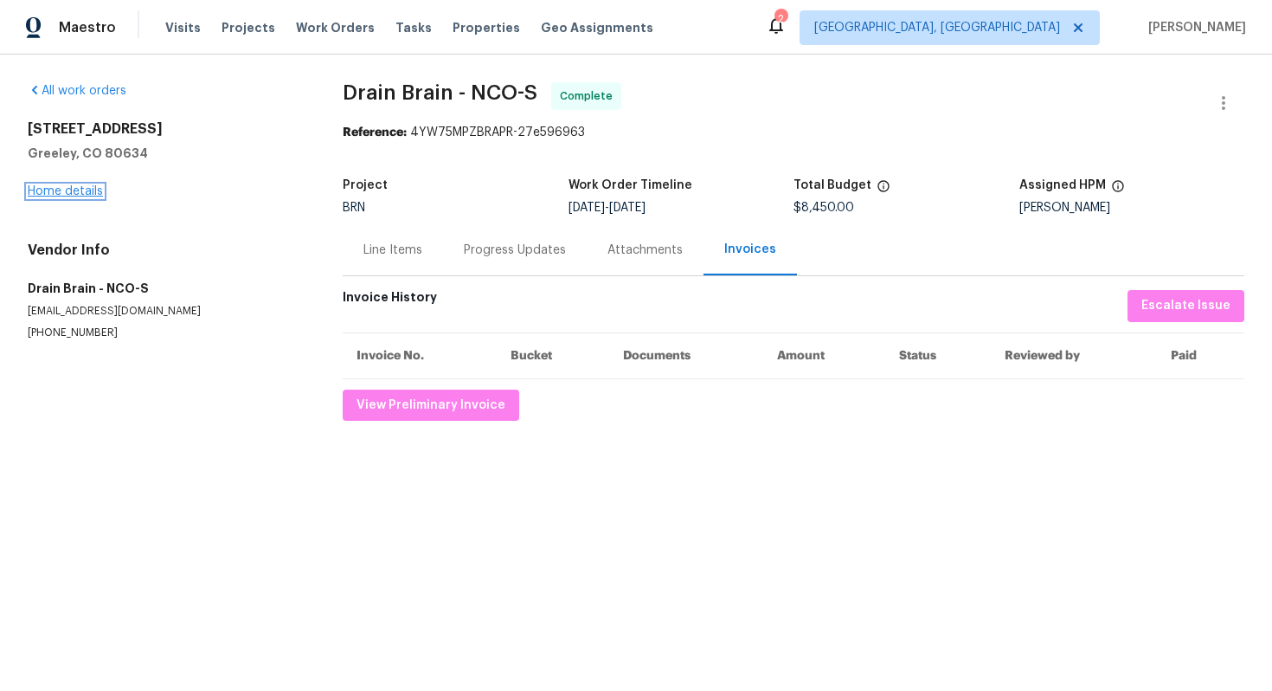
click at [82, 189] on link "Home details" at bounding box center [65, 191] width 75 height 12
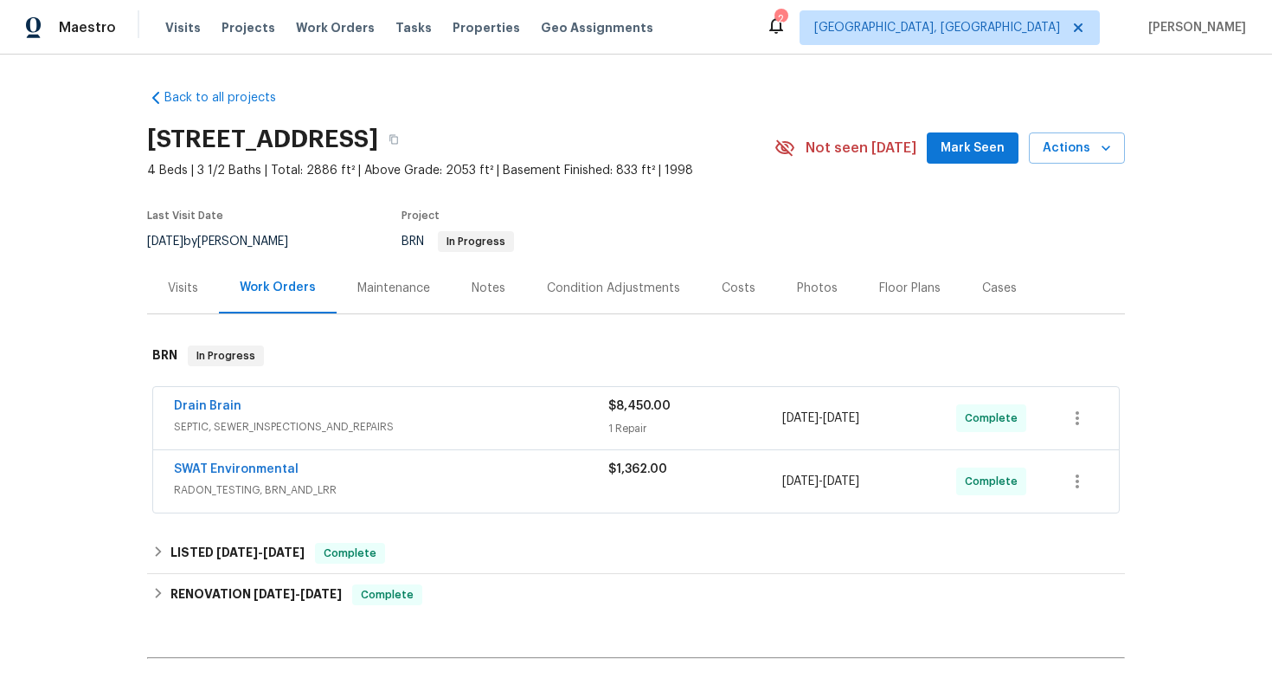
click at [216, 460] on span "SWAT Environmental" at bounding box center [236, 468] width 125 height 17
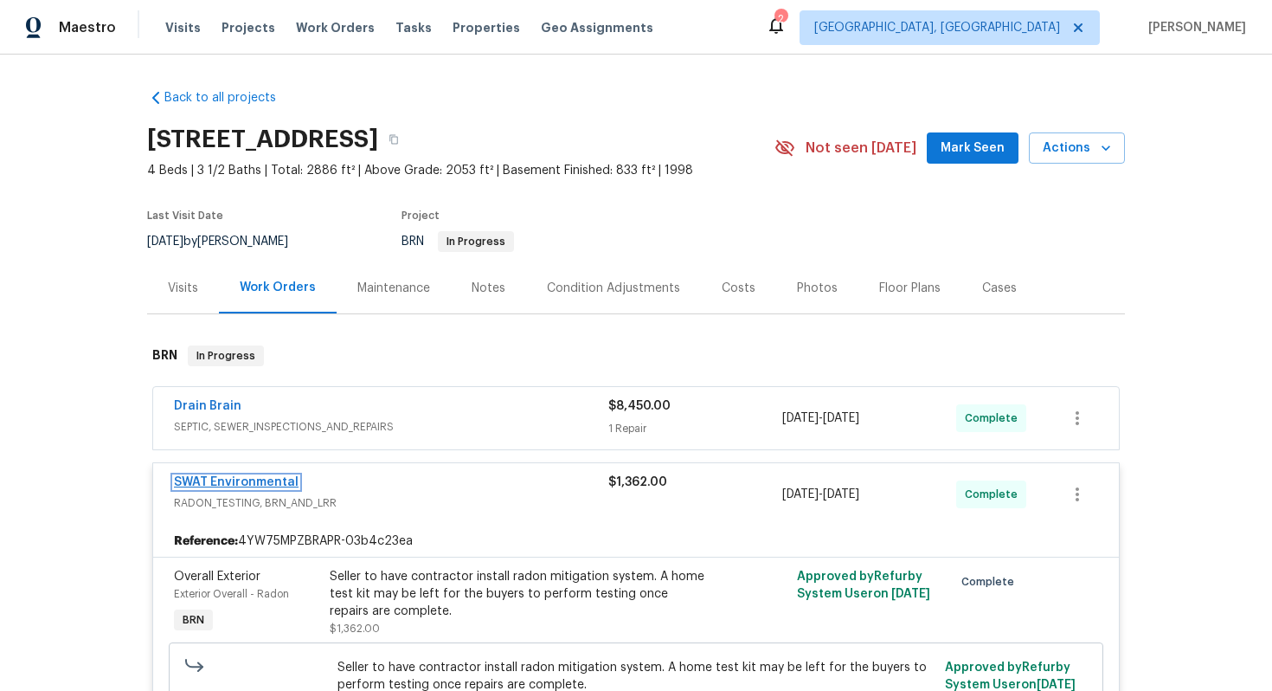
click at [214, 476] on link "SWAT Environmental" at bounding box center [236, 482] width 125 height 12
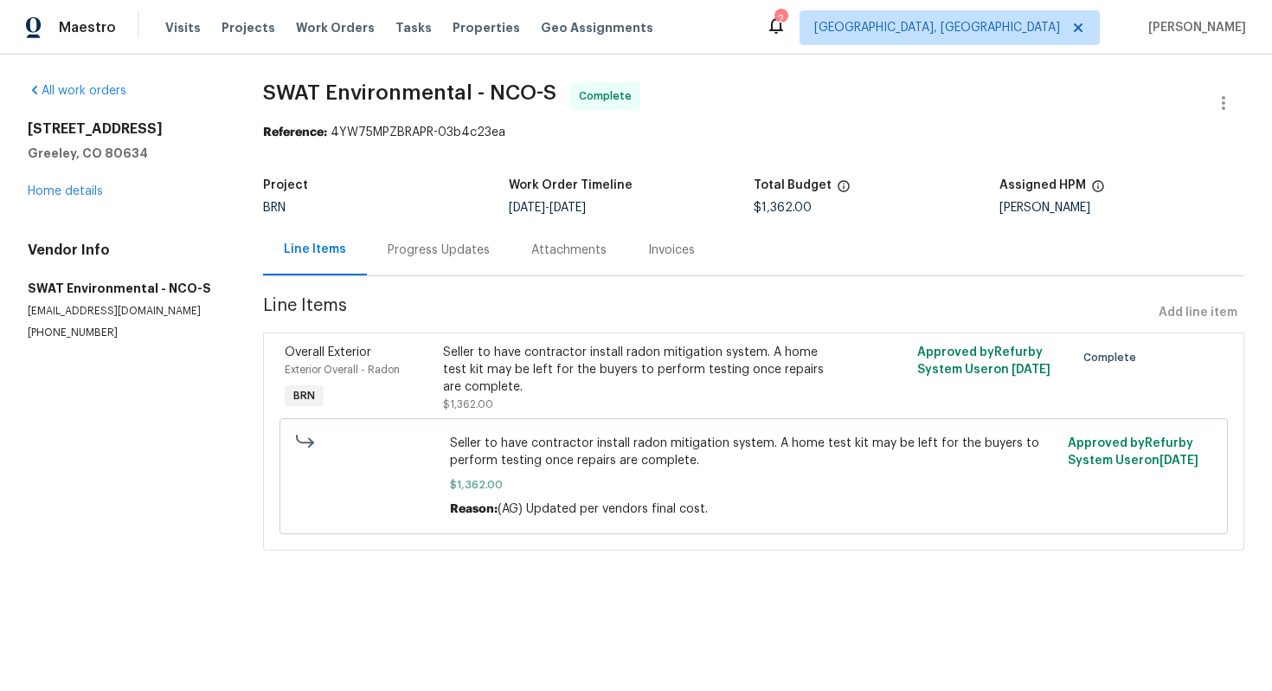
click at [660, 248] on div "Invoices" at bounding box center [671, 249] width 47 height 17
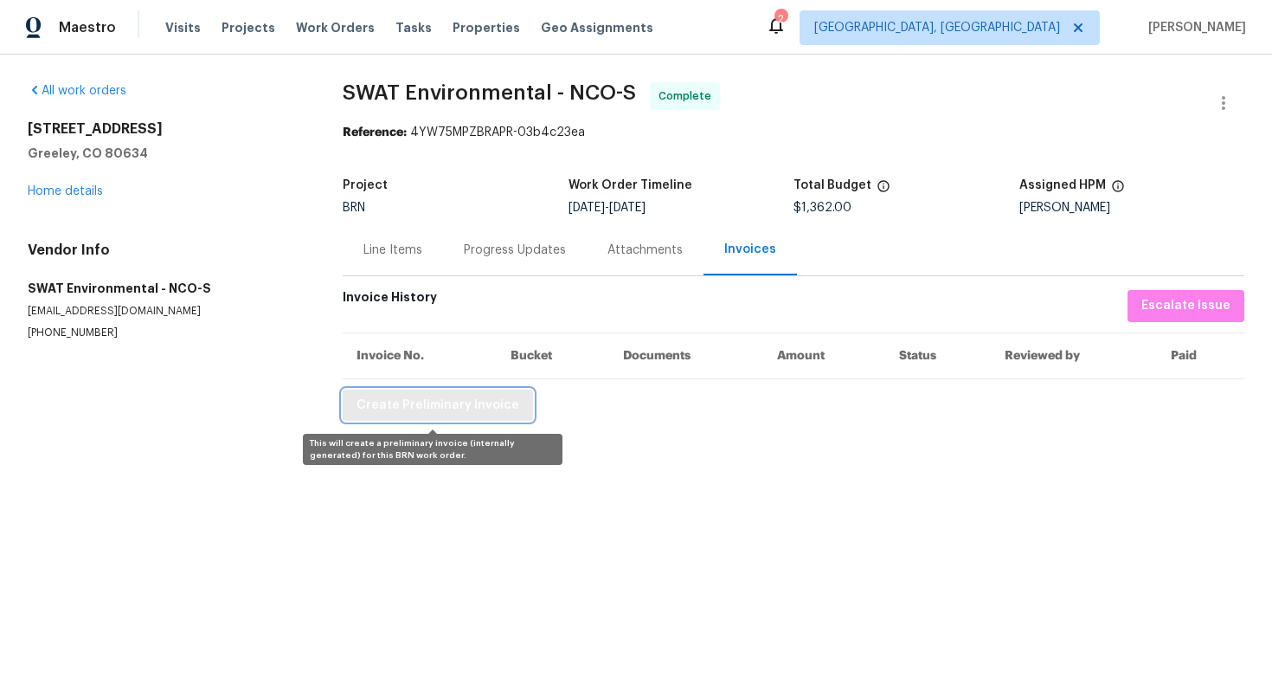
click at [508, 397] on span "Create Preliminary Invoice" at bounding box center [438, 406] width 163 height 22
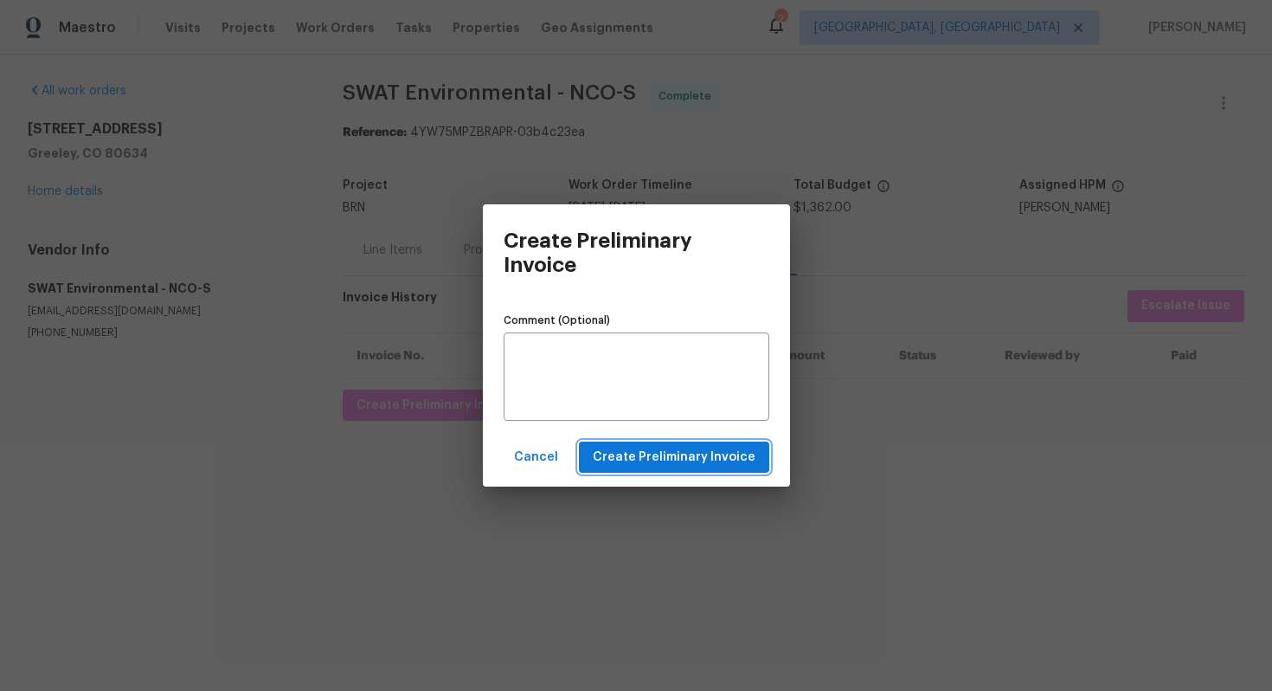
click at [596, 448] on button "Create Preliminary Invoice" at bounding box center [674, 457] width 190 height 32
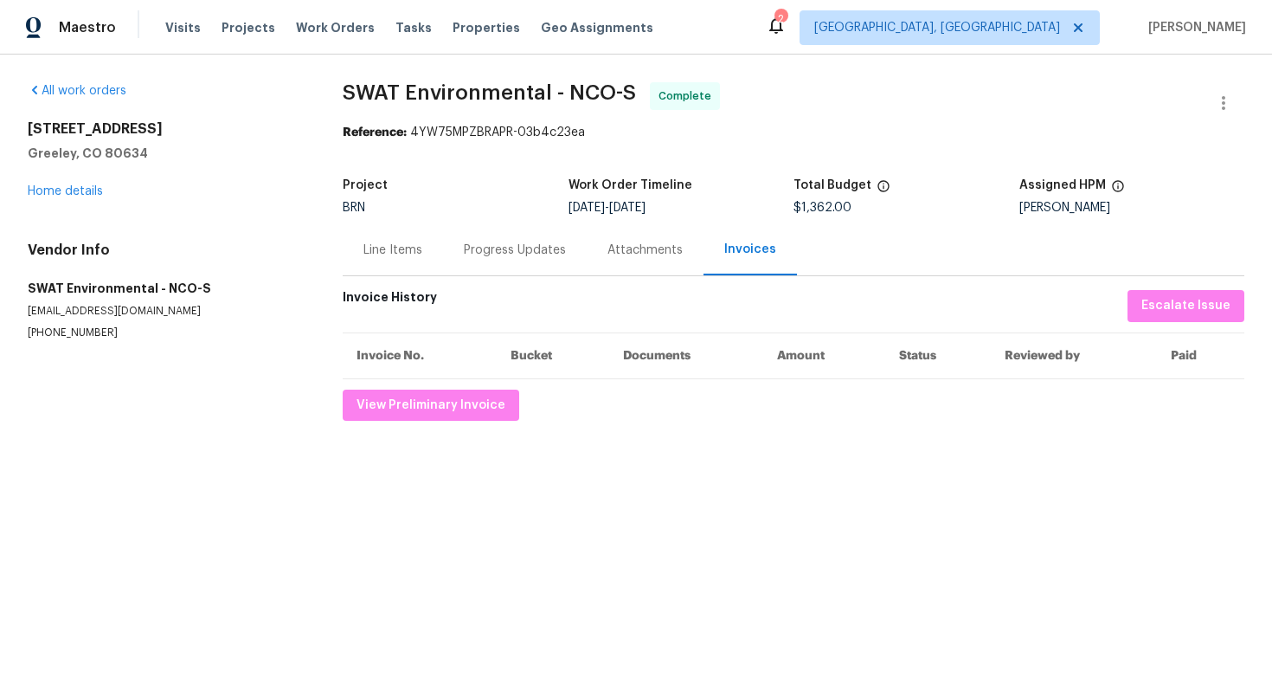
click at [417, 257] on div "Line Items" at bounding box center [393, 249] width 59 height 17
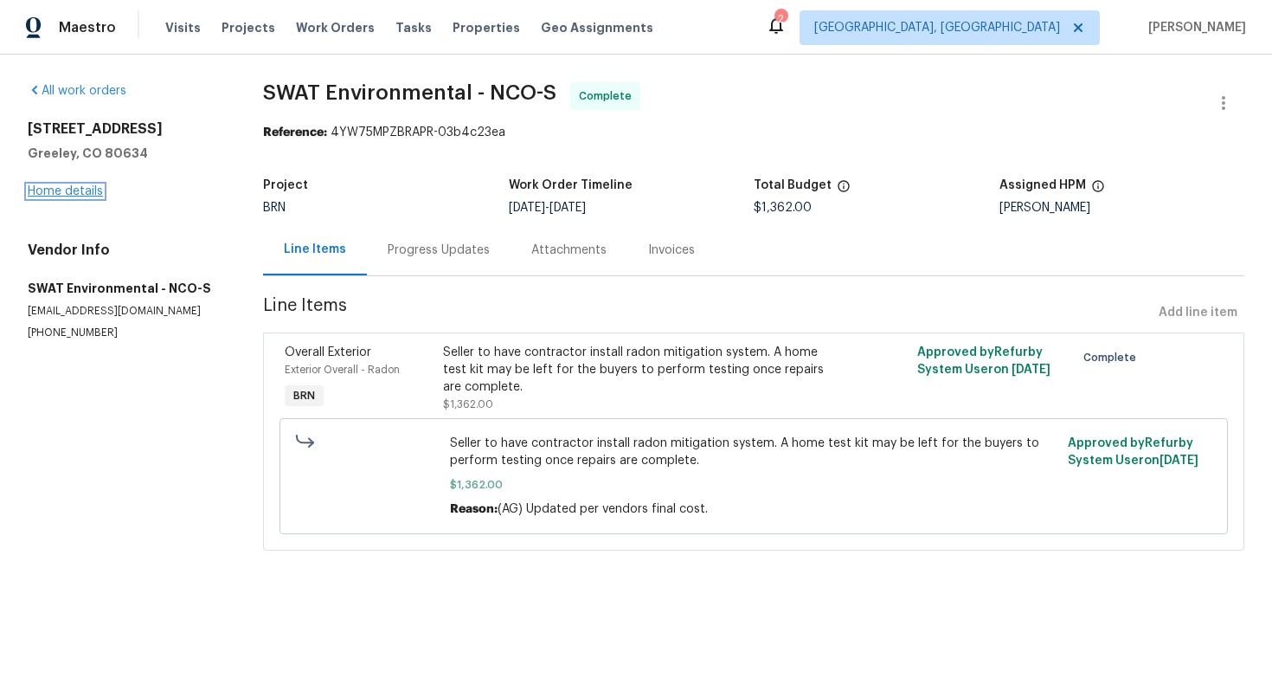
click at [87, 192] on link "Home details" at bounding box center [65, 191] width 75 height 12
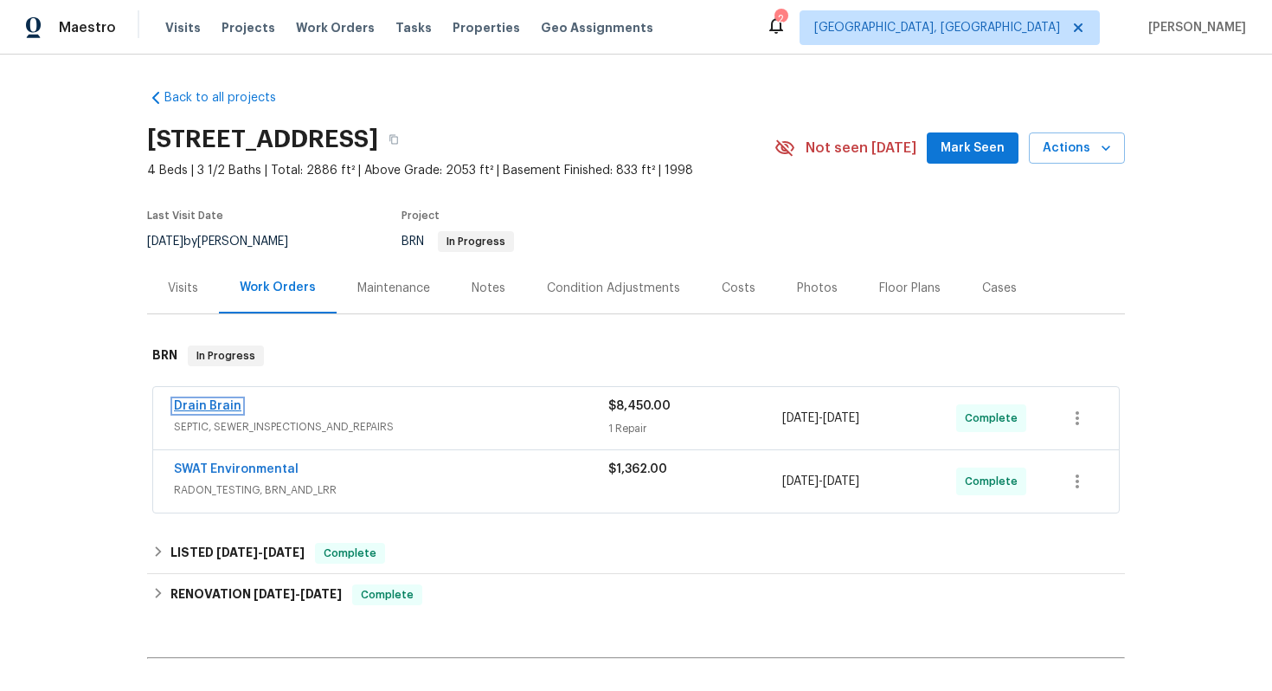
click at [213, 407] on link "Drain Brain" at bounding box center [208, 406] width 68 height 12
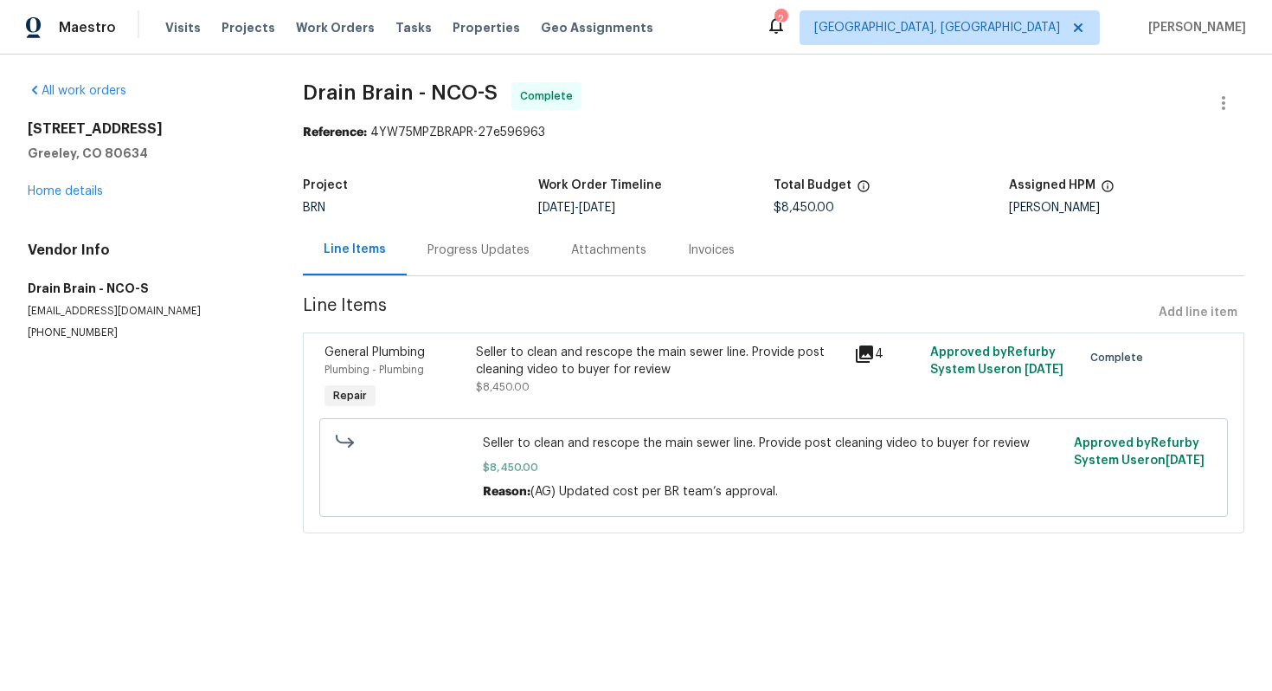
click at [448, 254] on div "Progress Updates" at bounding box center [479, 249] width 102 height 17
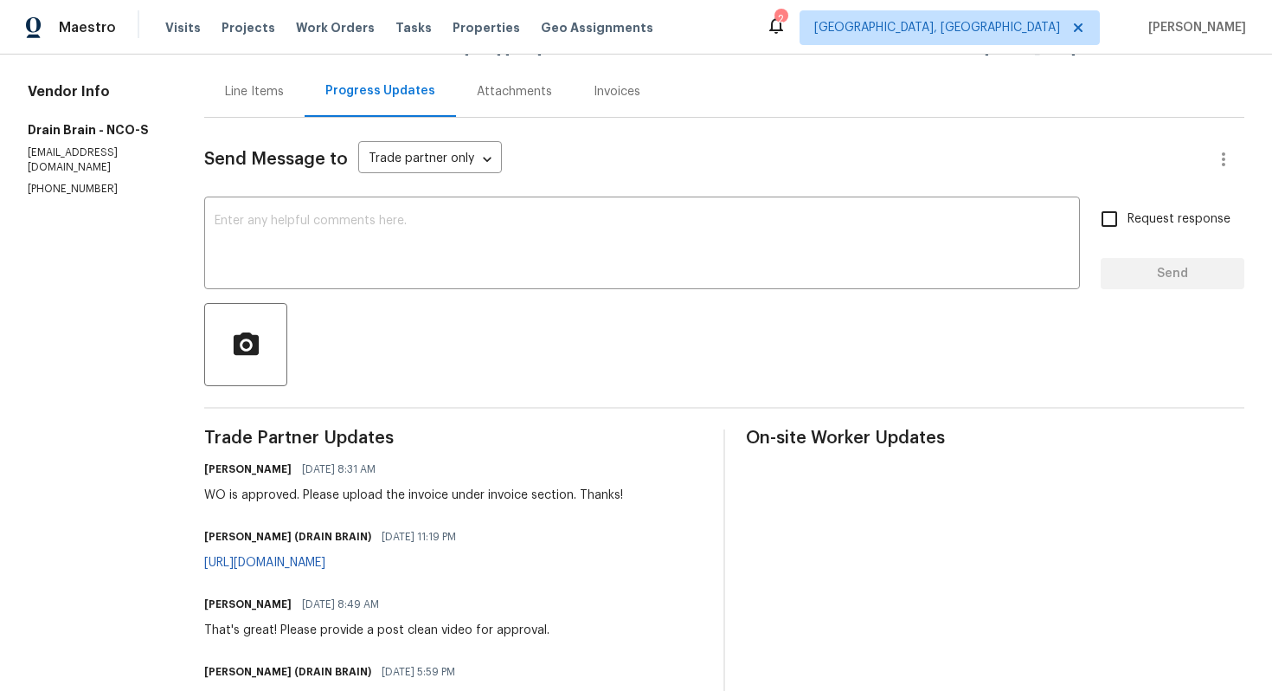
scroll to position [326, 0]
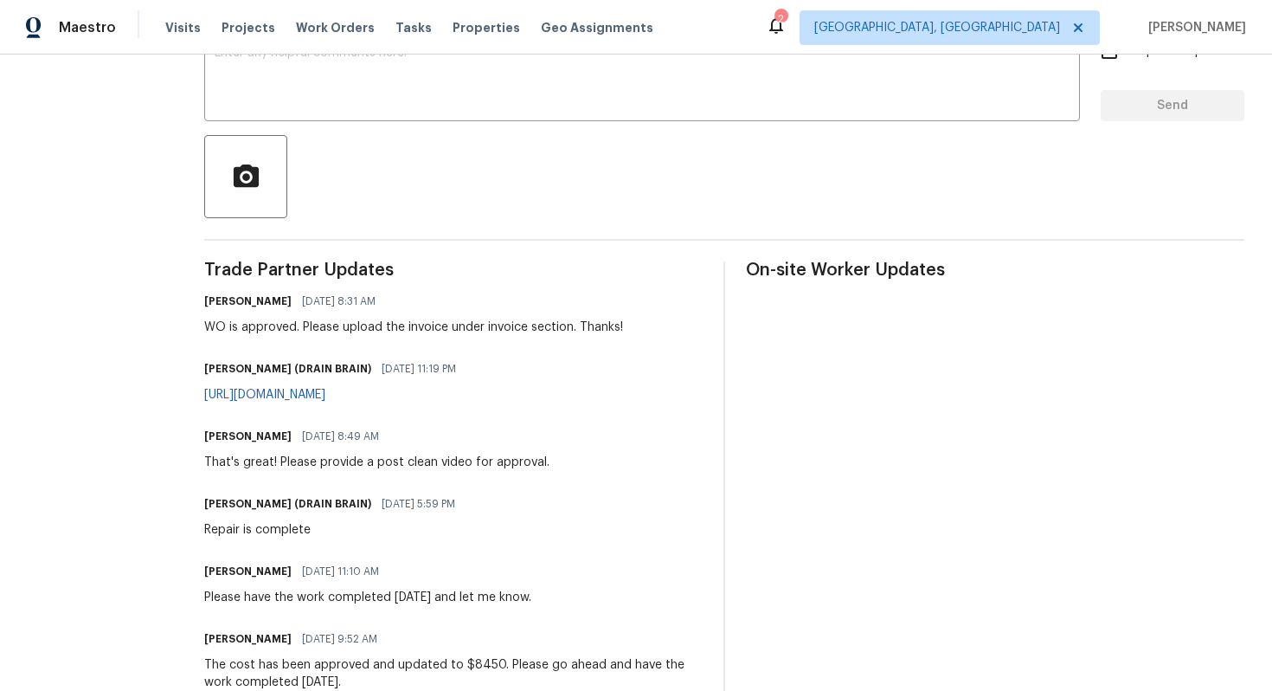
drag, startPoint x: 205, startPoint y: 394, endPoint x: 519, endPoint y: 400, distance: 314.3
click at [519, 400] on div "All work orders 642 52nd Ave Greeley, CO 80634 Home details Vendor Info Drain B…" at bounding box center [636, 564] width 1272 height 1672
copy link "https://youtu.be/e1llFa1XTWA?si=nSozOeTw_hIq7UtY"
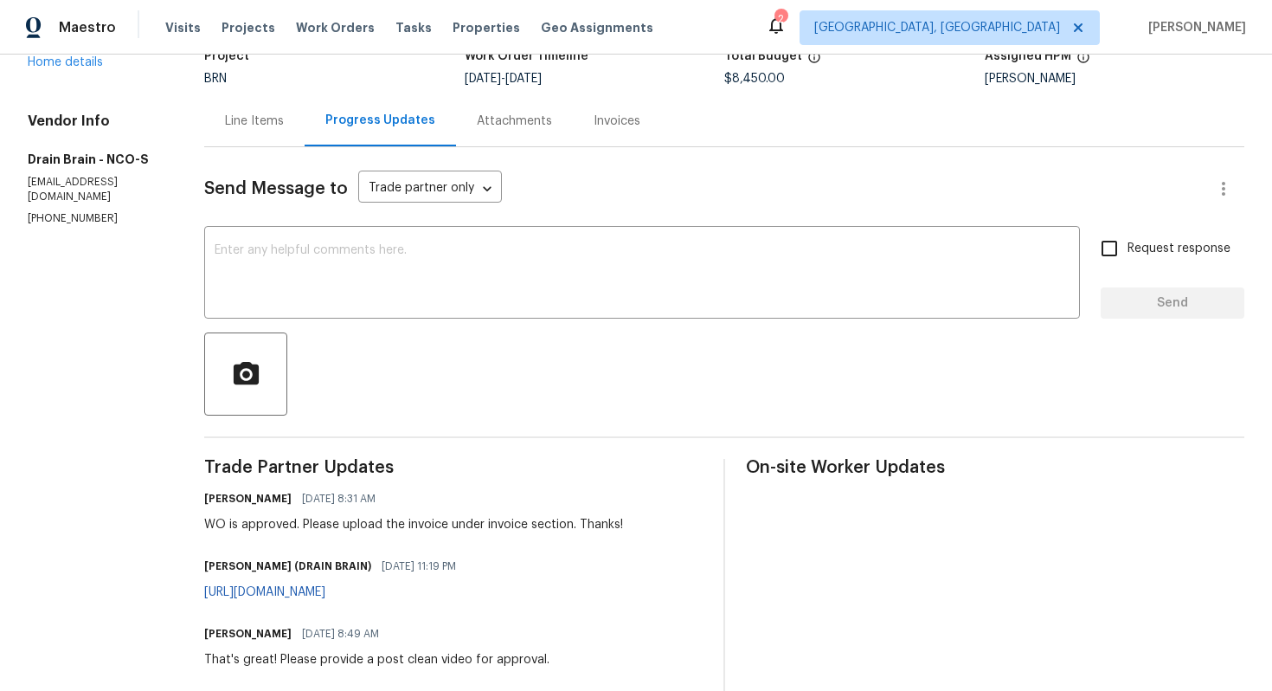
scroll to position [0, 0]
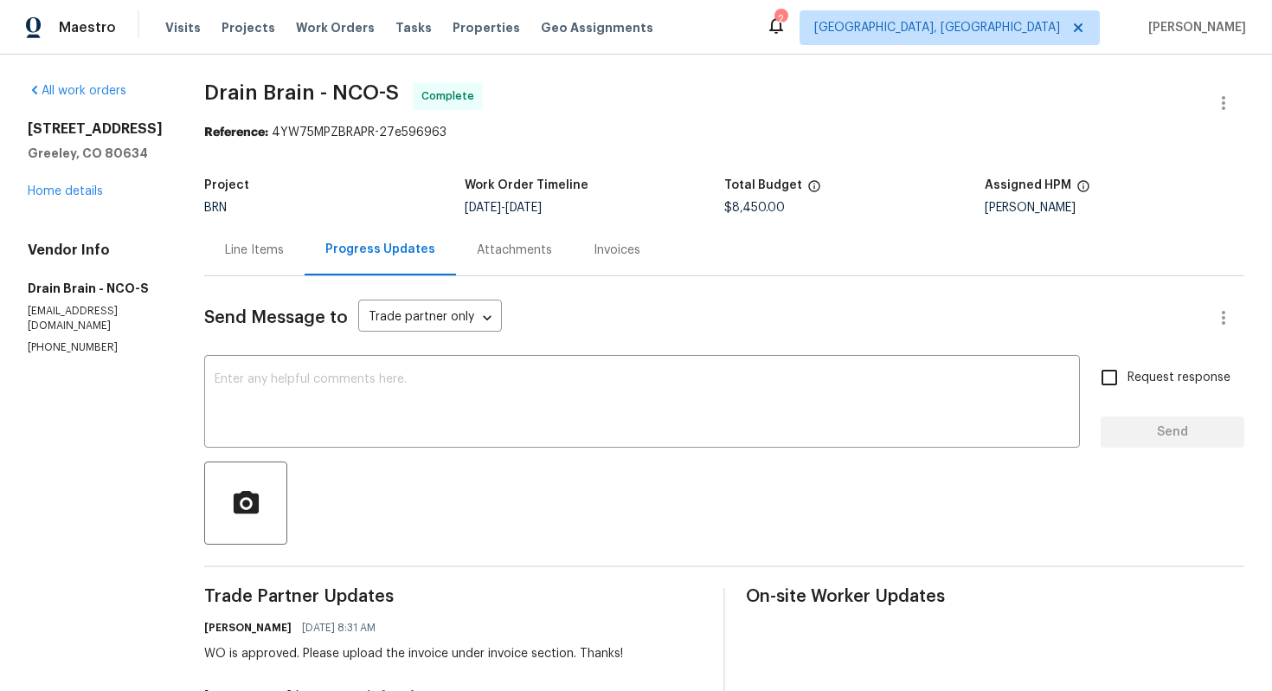
click at [280, 257] on div "Line Items" at bounding box center [254, 249] width 59 height 17
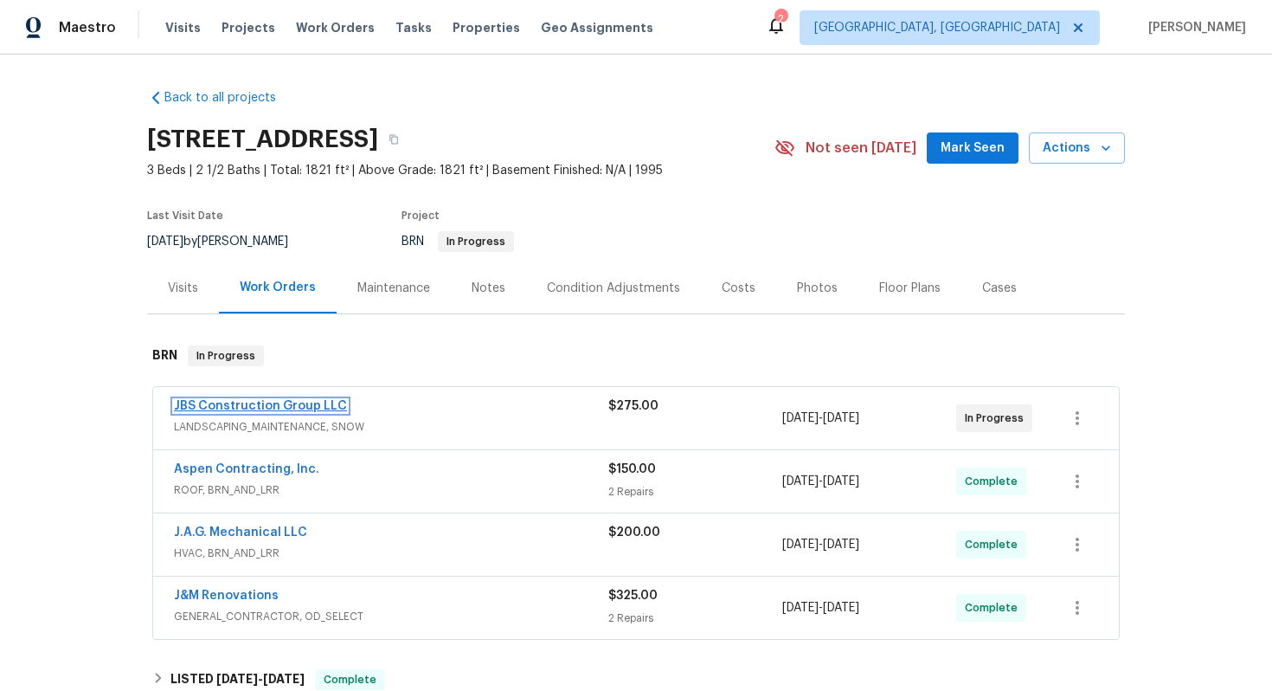
click at [282, 403] on link "JBS Construction Group LLC" at bounding box center [260, 406] width 173 height 12
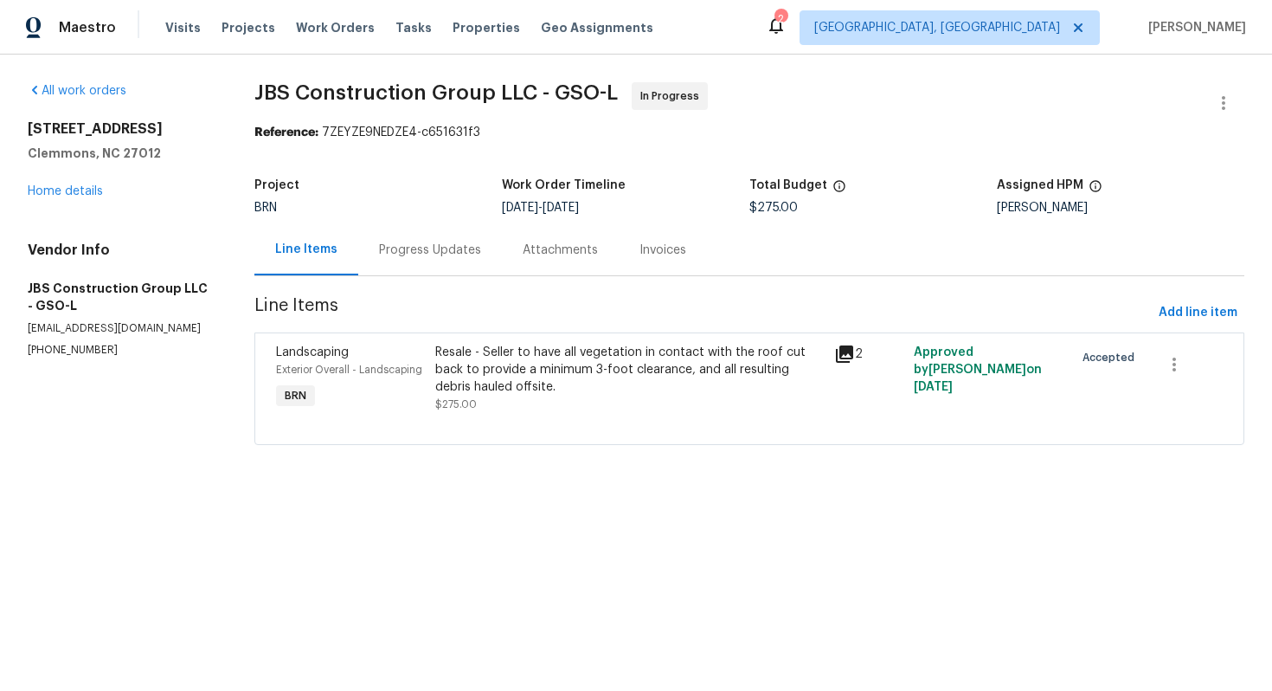
click at [436, 260] on div "Progress Updates" at bounding box center [430, 249] width 144 height 51
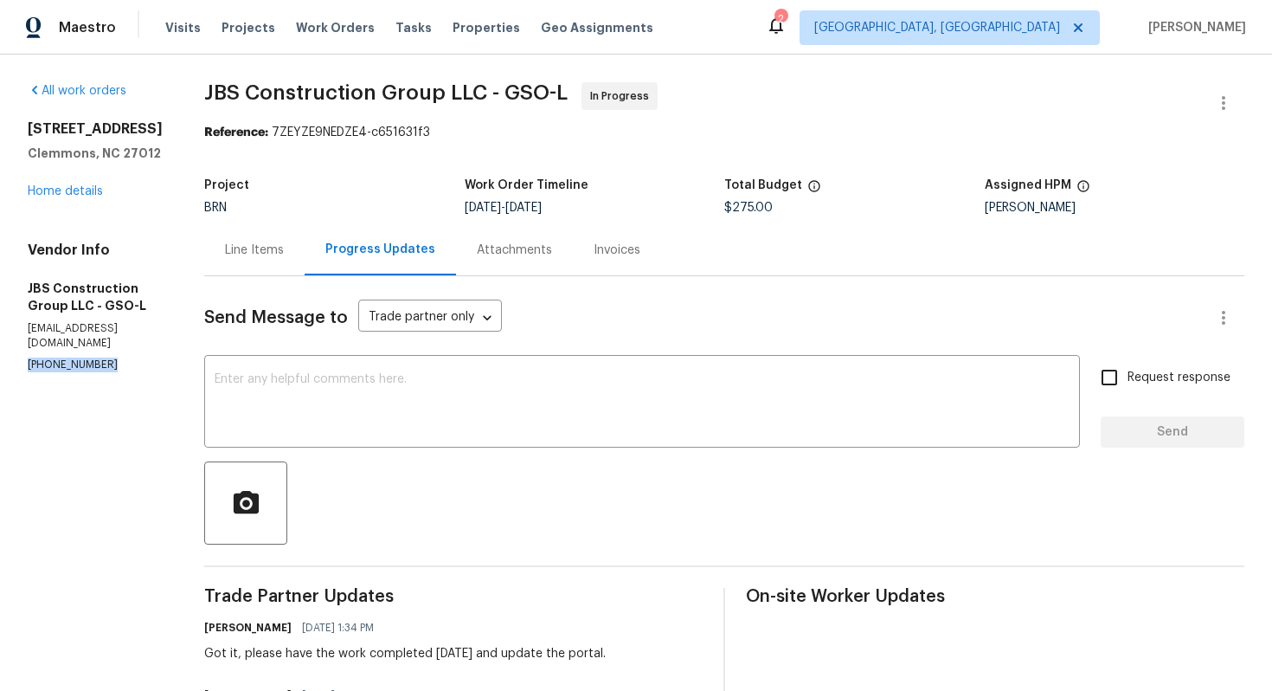
drag, startPoint x: 25, startPoint y: 352, endPoint x: 126, endPoint y: 352, distance: 100.4
click at [126, 352] on div "All work orders [STREET_ADDRESS] Home details Vendor Info JBS Construction Grou…" at bounding box center [636, 536] width 1272 height 963
copy p "[PHONE_NUMBER]"
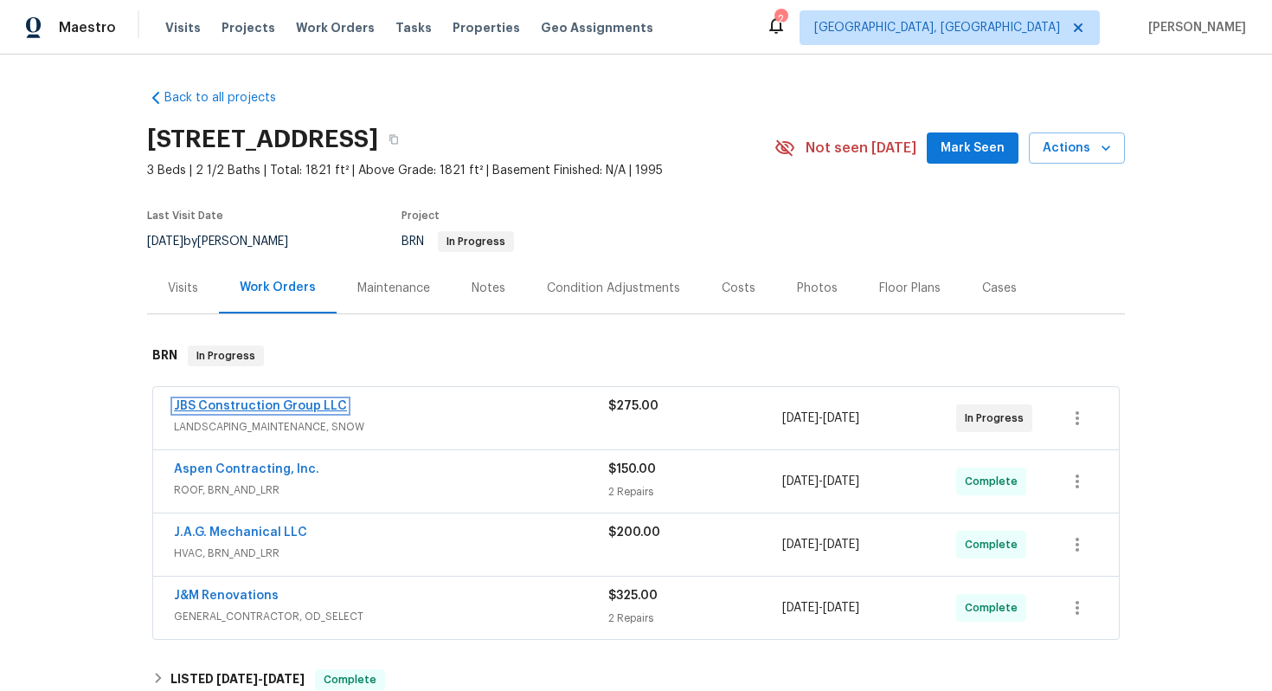
click at [287, 411] on link "JBS Construction Group LLC" at bounding box center [260, 406] width 173 height 12
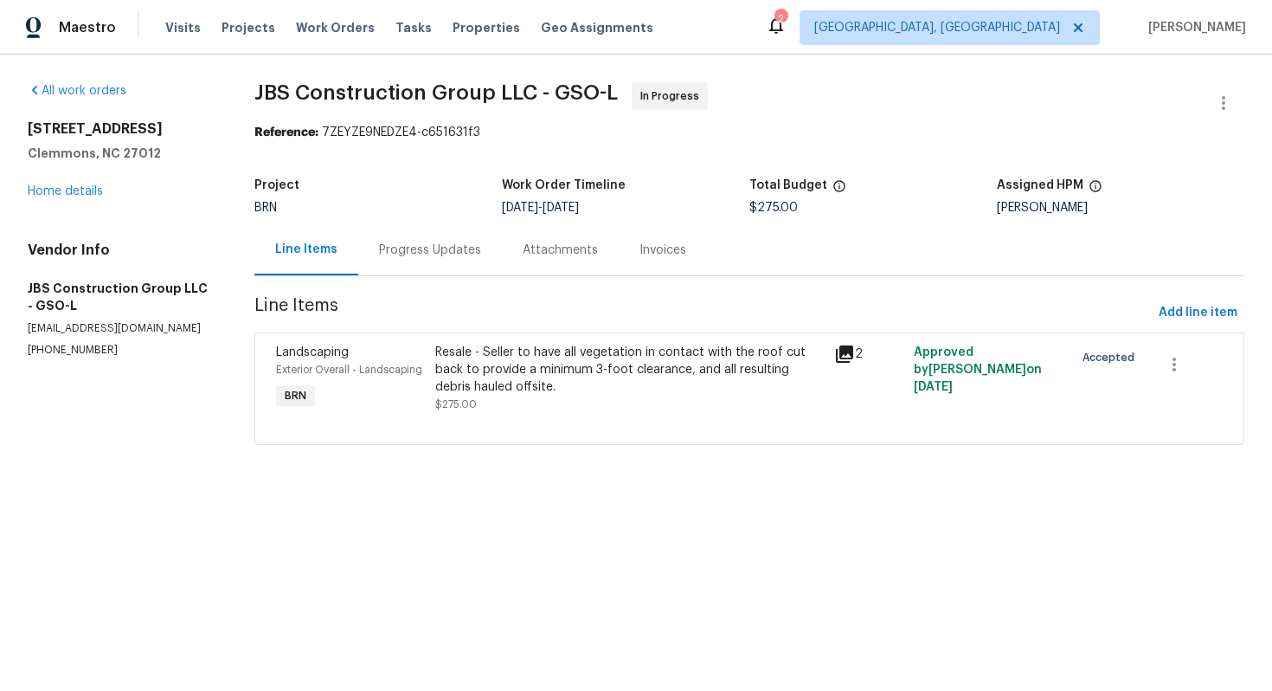
click at [458, 263] on div "Progress Updates" at bounding box center [430, 249] width 144 height 51
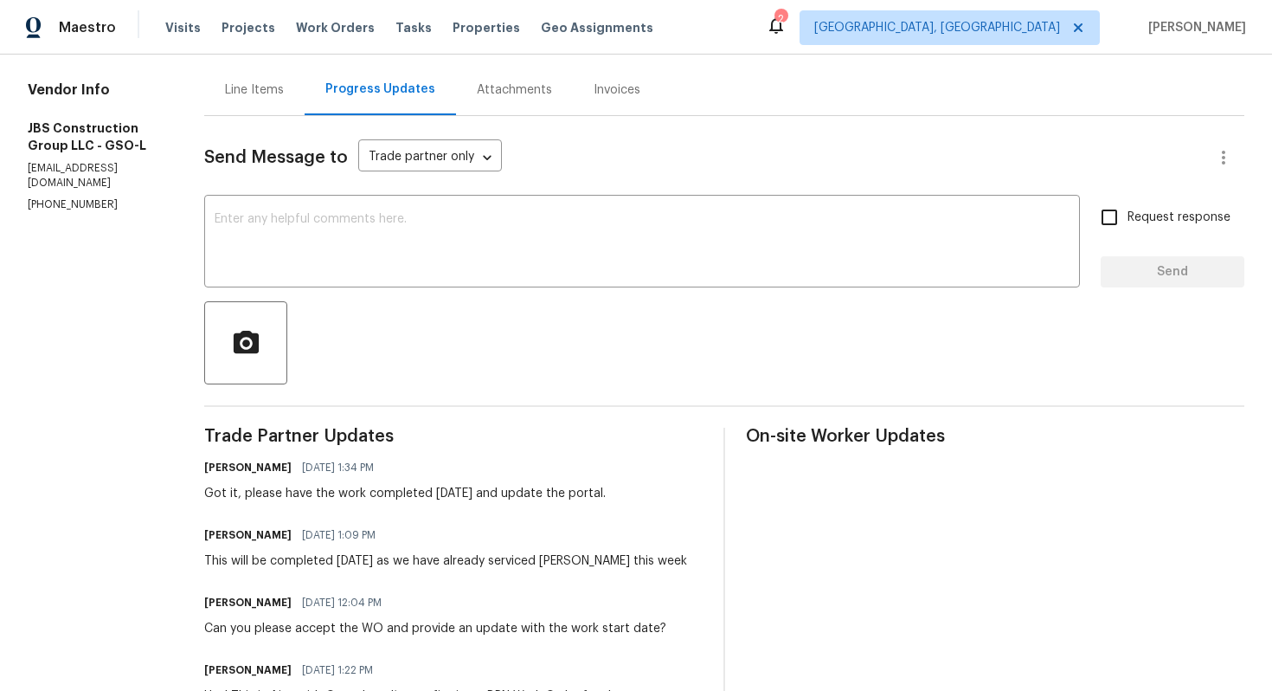
scroll to position [161, 0]
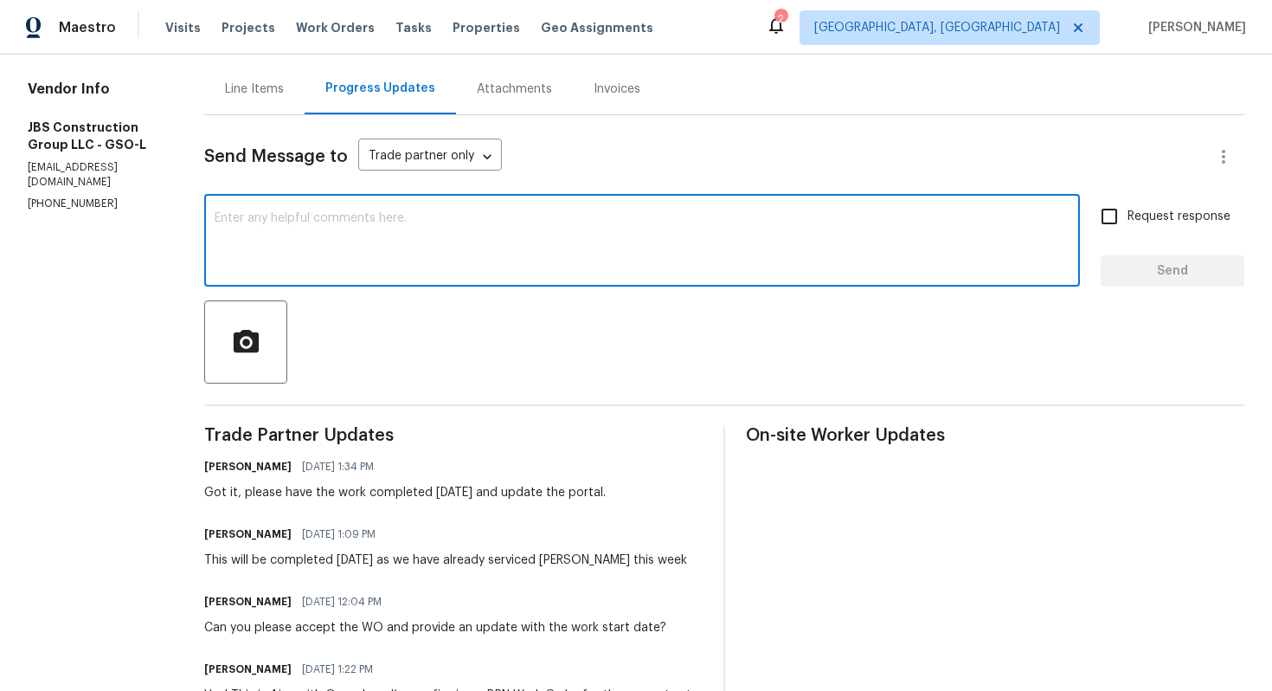
click at [480, 253] on textarea at bounding box center [642, 242] width 855 height 61
click at [338, 222] on textarea "Hi! I tried caling you." at bounding box center [642, 242] width 855 height 61
click at [430, 215] on textarea "Hi! I tried calling you." at bounding box center [642, 242] width 855 height 61
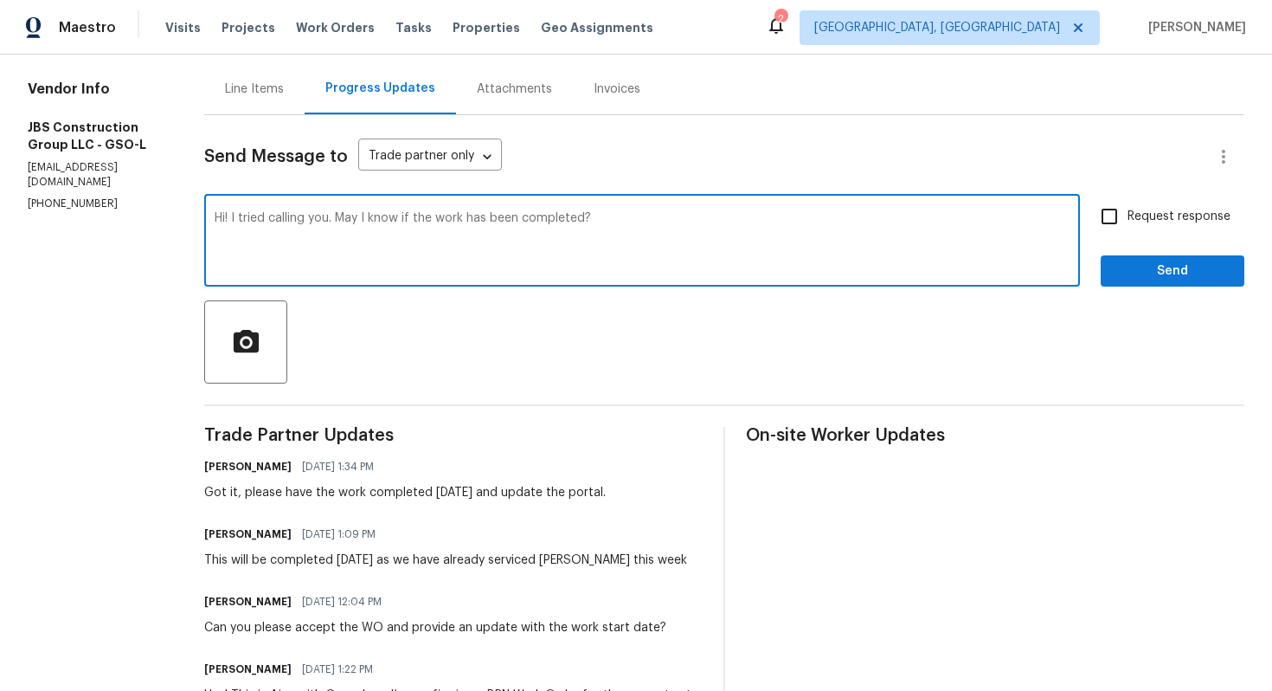
type textarea "Hi! I tried calling you. May I know if the work has been completed?"
click at [1102, 228] on input "Request response" at bounding box center [1109, 216] width 36 height 36
checkbox input "true"
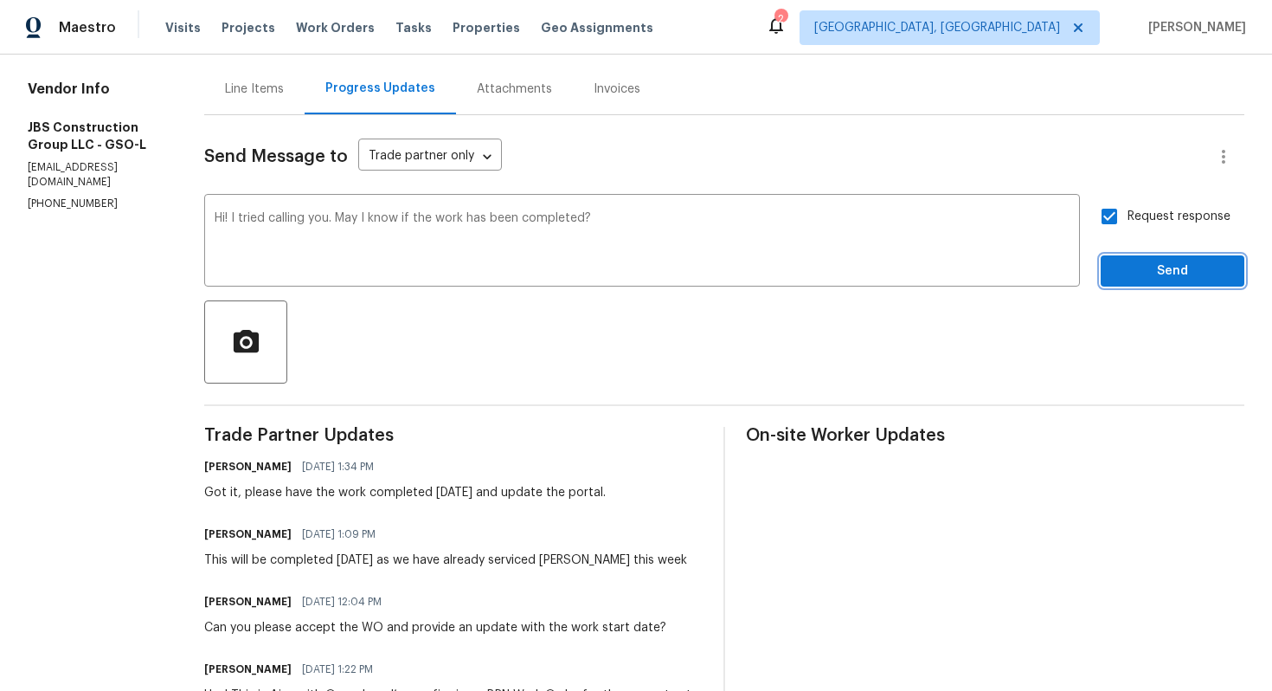
click at [1121, 257] on button "Send" at bounding box center [1173, 271] width 144 height 32
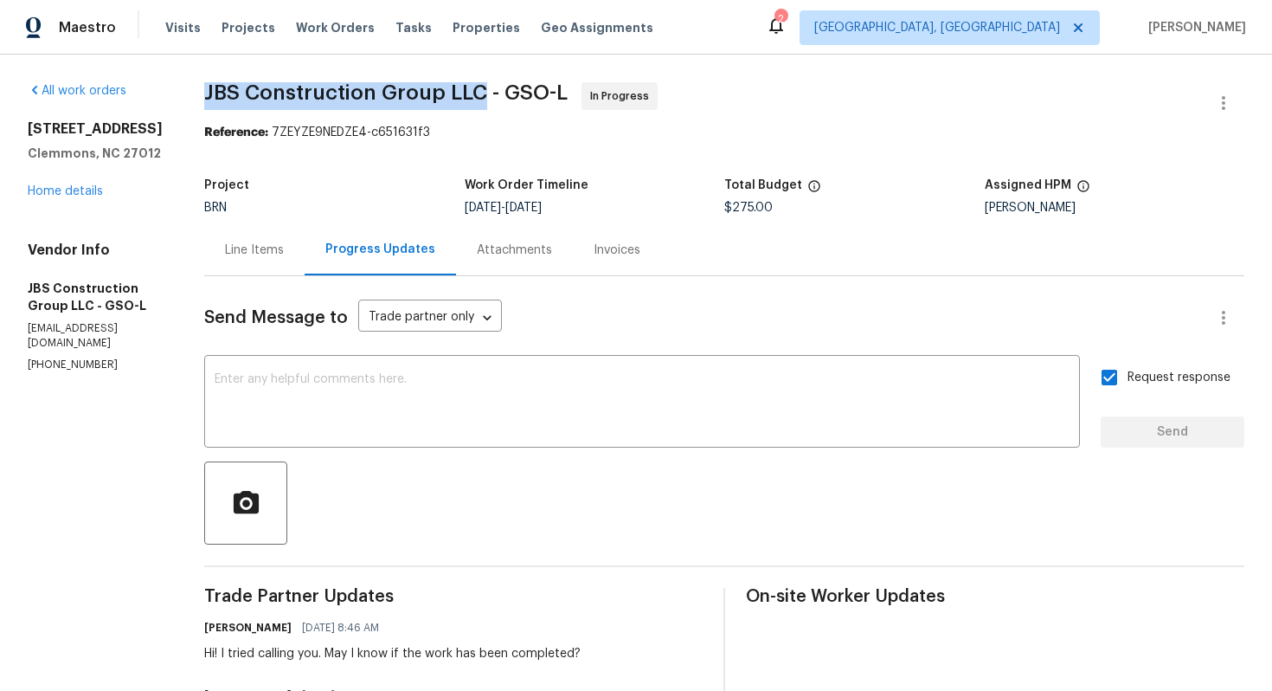
drag, startPoint x: 254, startPoint y: 91, endPoint x: 532, endPoint y: 96, distance: 277.9
click at [532, 96] on div "All work orders 105 Stonburg Rd Clemmons, NC 27012 Home details Vendor Info JBS…" at bounding box center [636, 570] width 1272 height 1030
copy span "JBS Construction Group LLC"
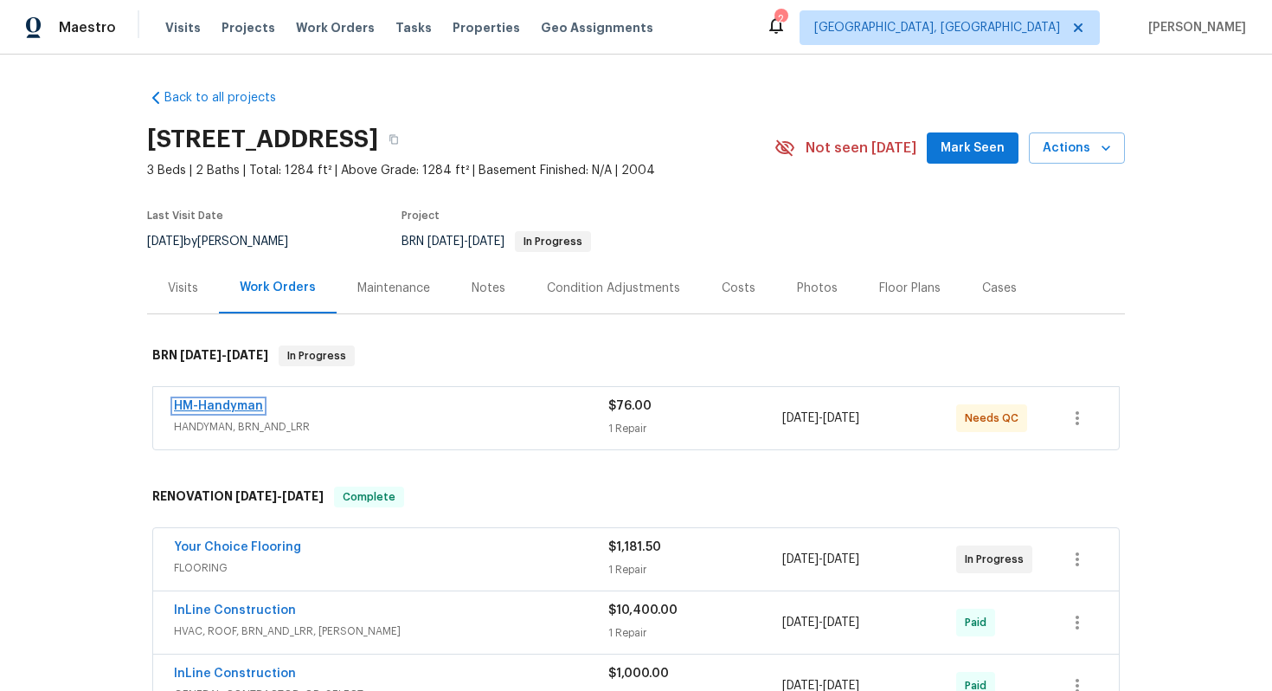
click at [225, 406] on link "HM-Handyman" at bounding box center [218, 406] width 89 height 12
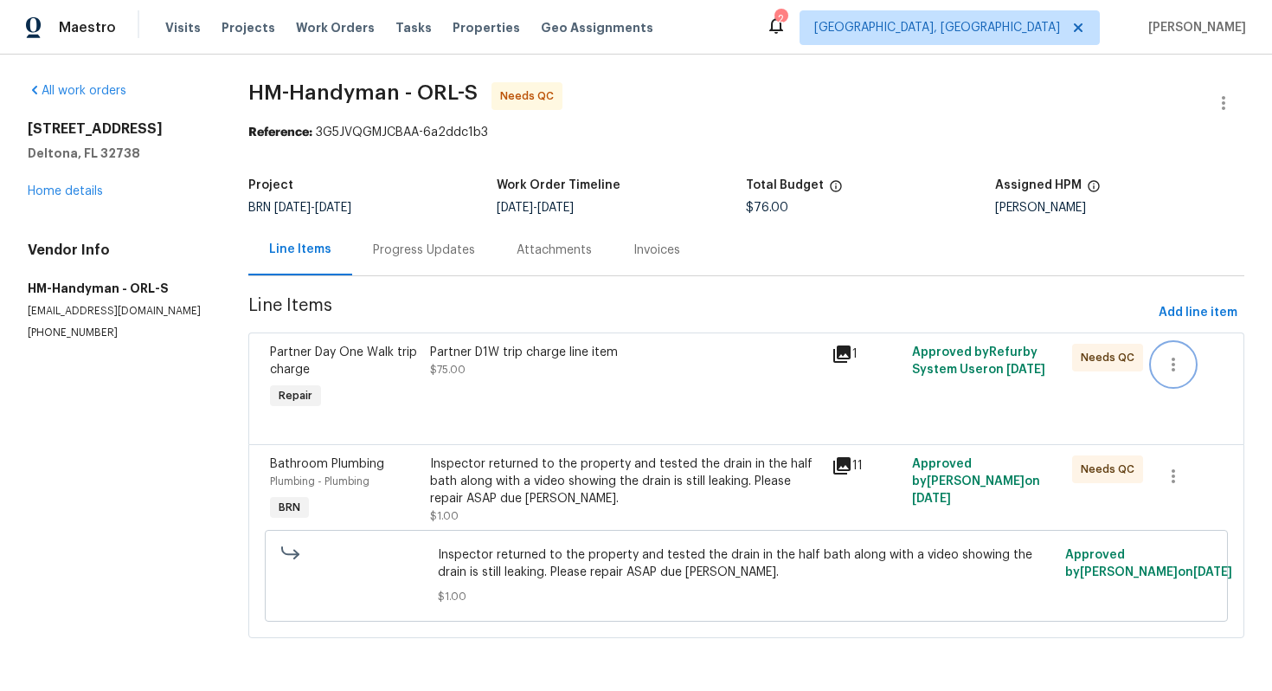
click at [1175, 357] on icon "button" at bounding box center [1173, 364] width 3 height 14
click at [781, 384] on div at bounding box center [636, 345] width 1272 height 691
click at [781, 384] on div "Partner D1W trip charge line item $75.00" at bounding box center [626, 378] width 402 height 80
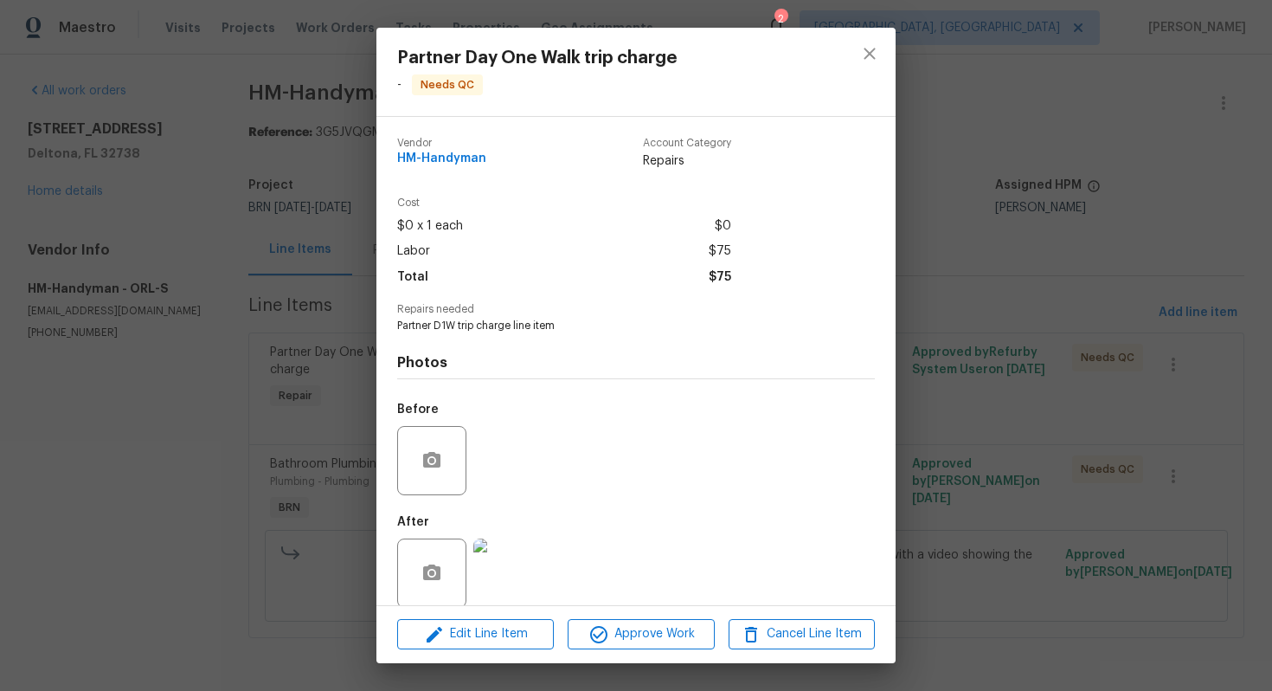
scroll to position [20, 0]
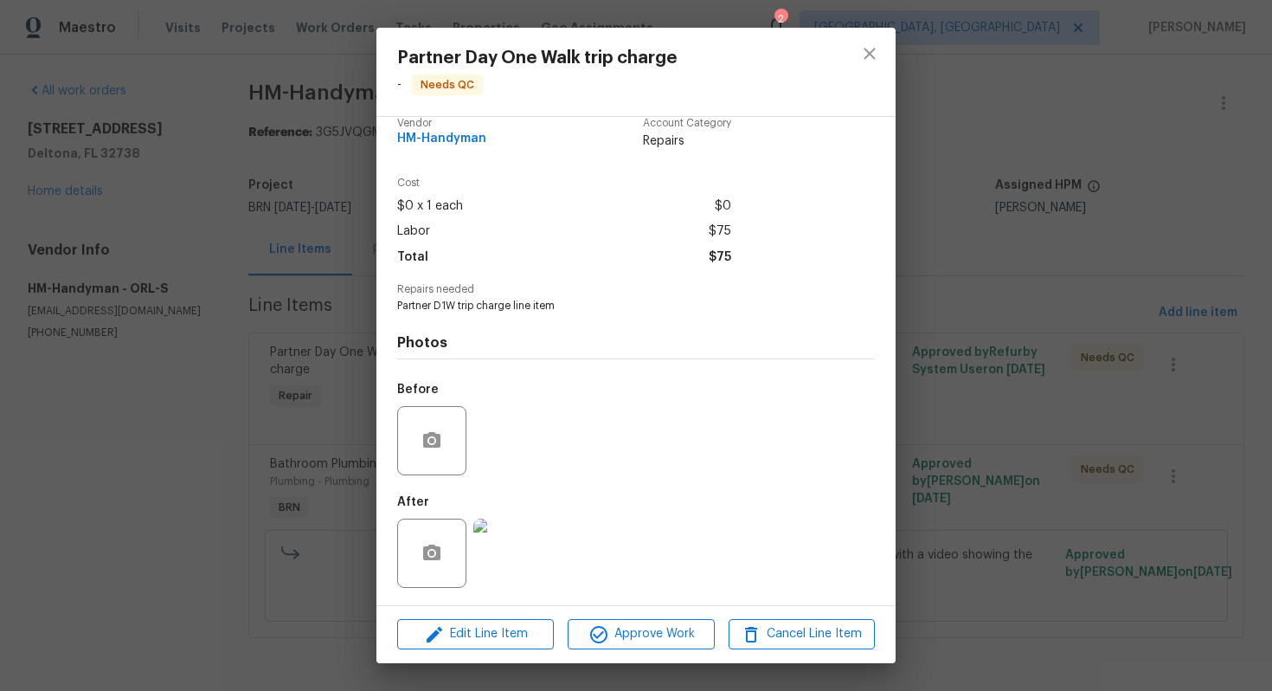
click at [488, 540] on img at bounding box center [507, 552] width 69 height 69
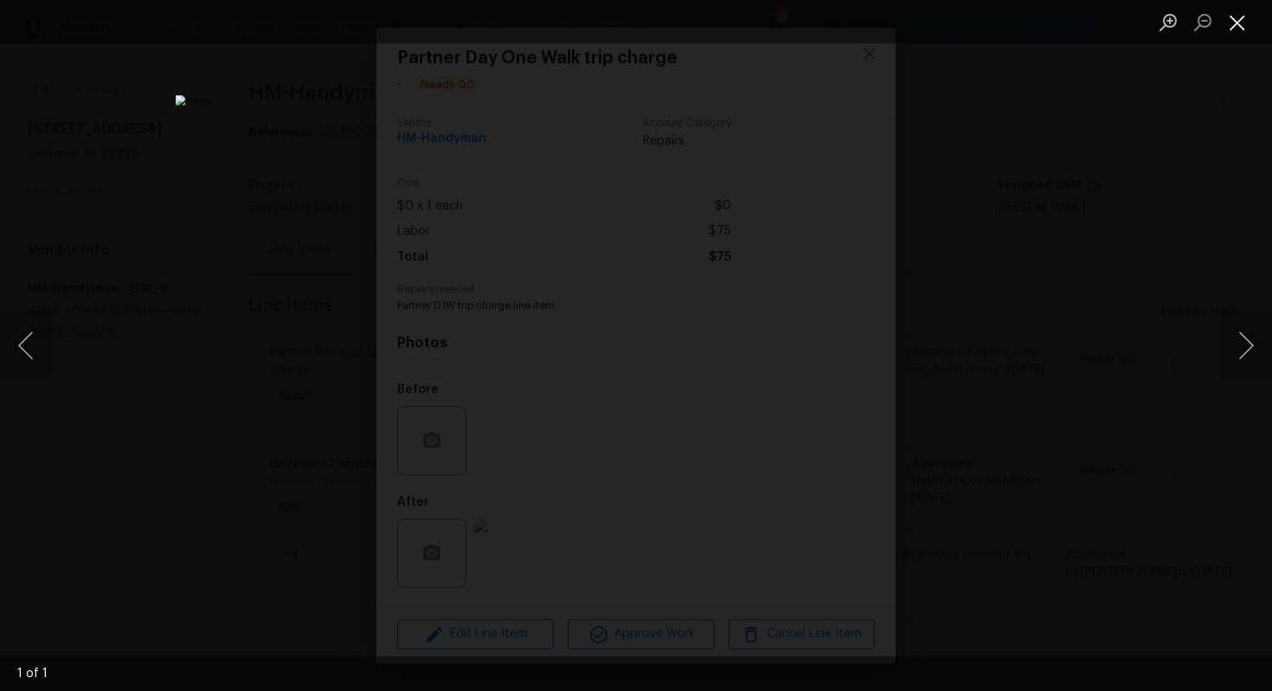
click at [1237, 19] on button "Close lightbox" at bounding box center [1237, 22] width 35 height 30
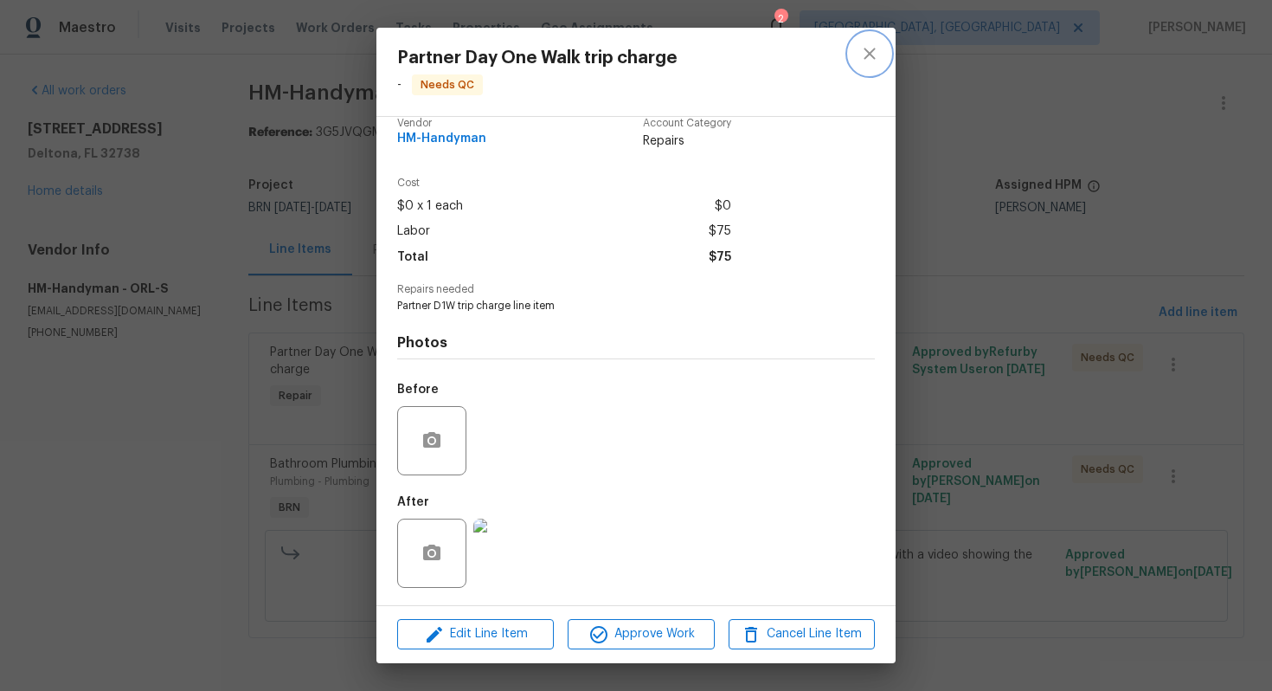
click at [855, 43] on button "close" at bounding box center [870, 54] width 42 height 42
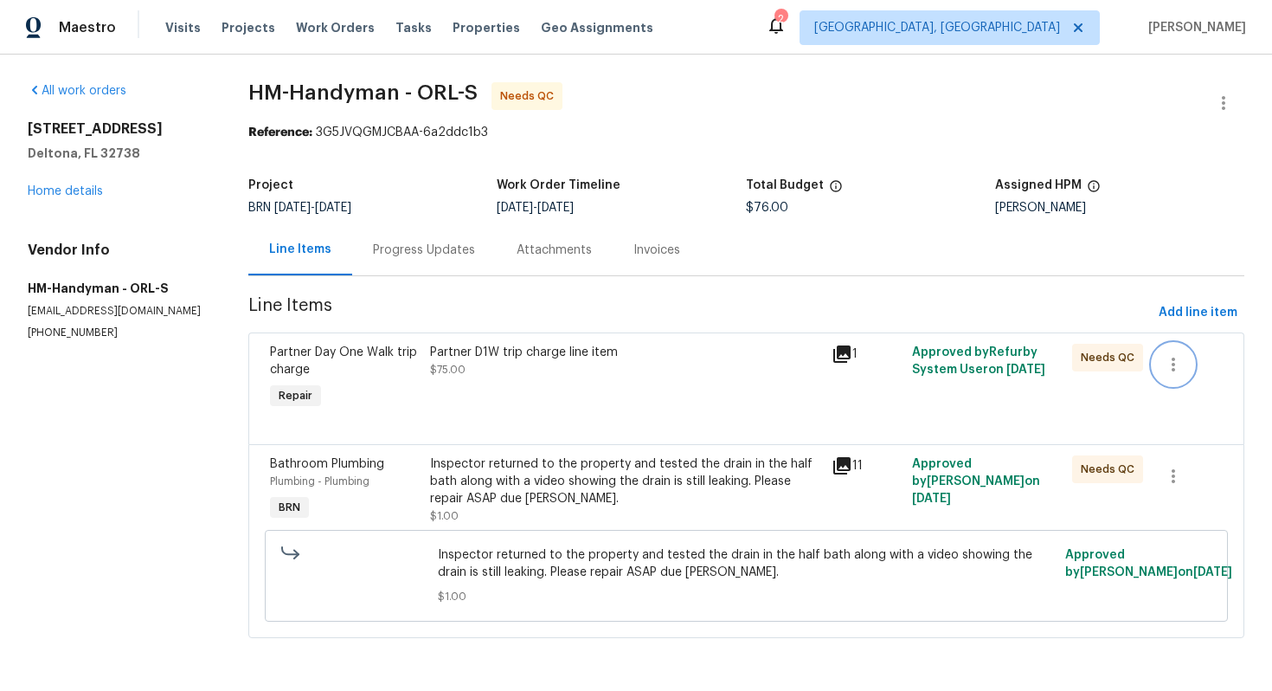
click at [1176, 357] on icon "button" at bounding box center [1173, 364] width 21 height 21
click at [1176, 370] on li "Cancel" at bounding box center [1187, 365] width 67 height 29
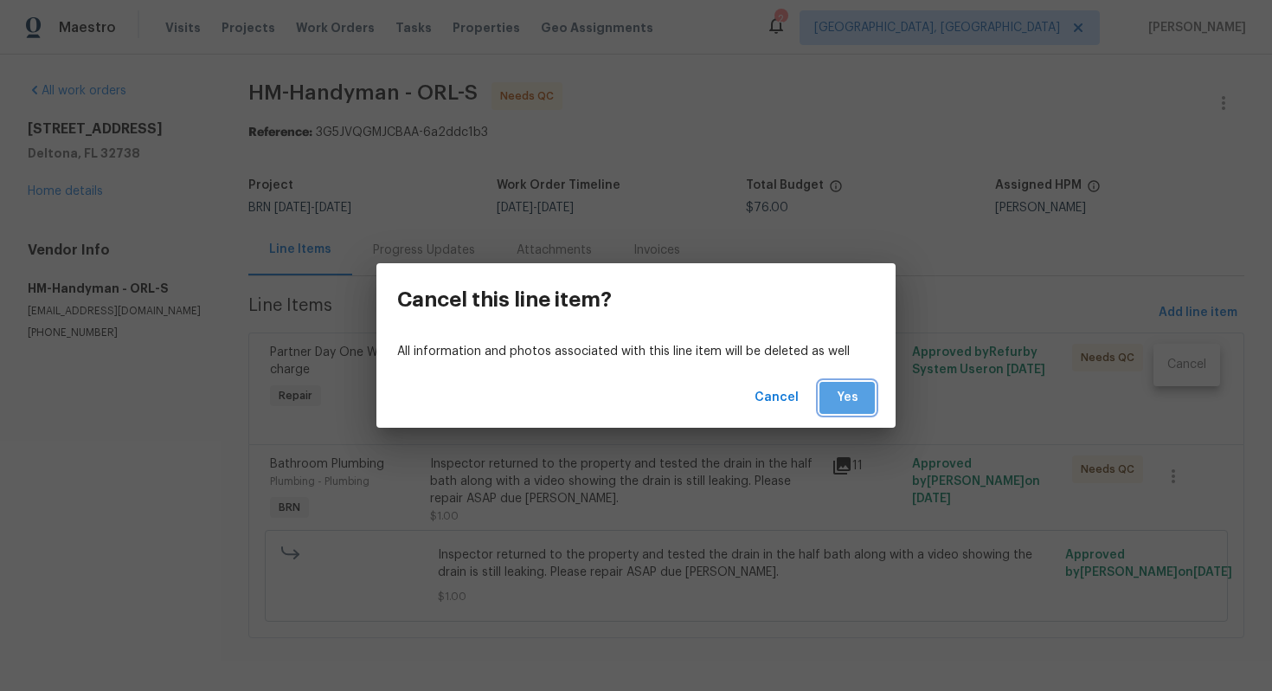
click at [862, 401] on button "Yes" at bounding box center [847, 398] width 55 height 32
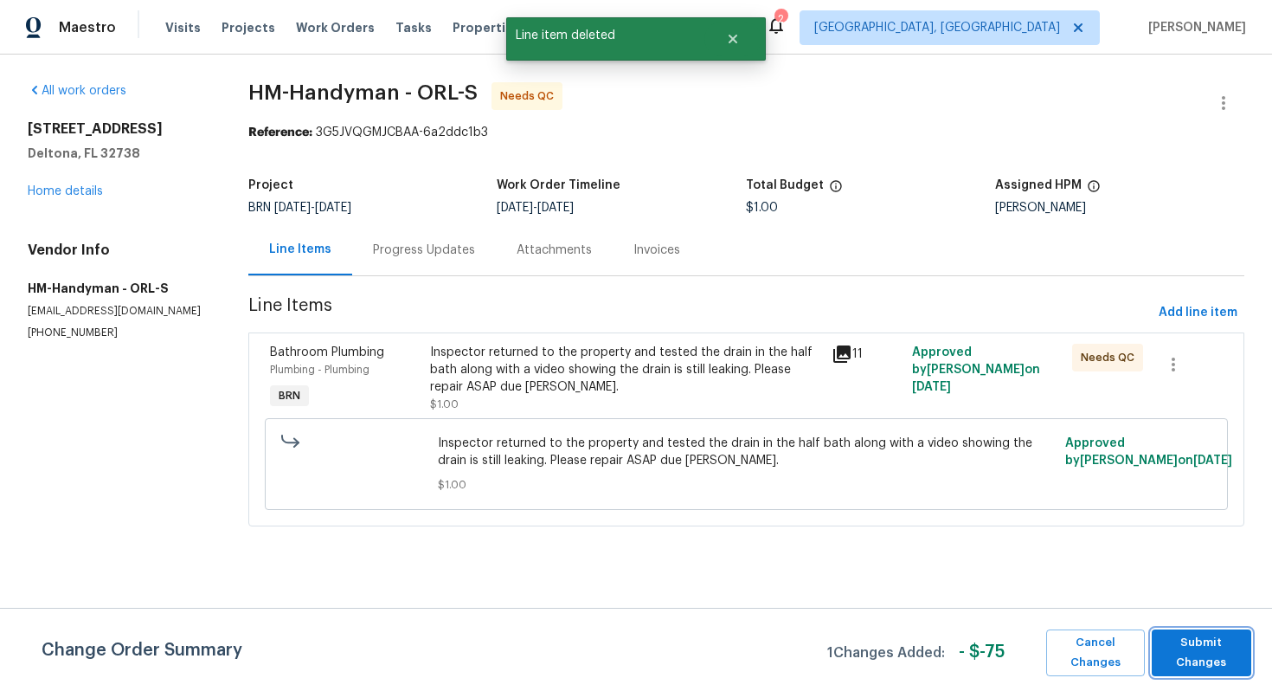
click at [1201, 651] on span "Submit Changes" at bounding box center [1202, 653] width 82 height 40
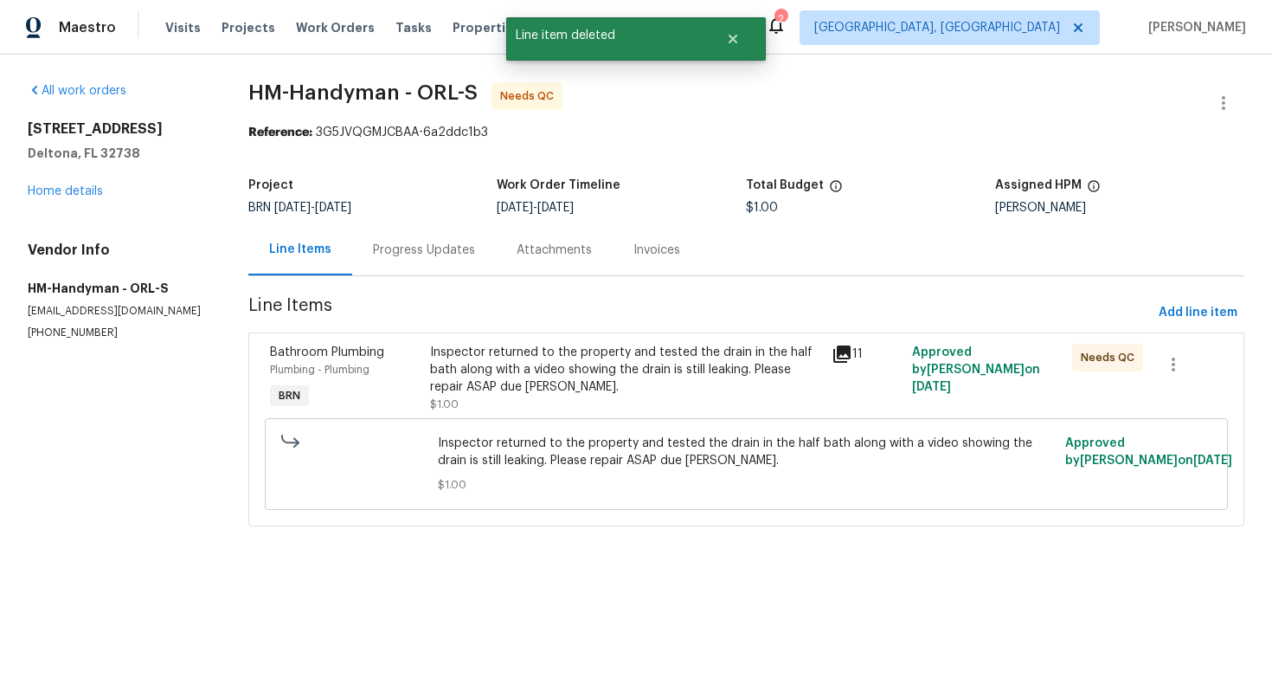
click at [556, 377] on div "Inspector returned to the property and tested the drain in the half bath along …" at bounding box center [625, 370] width 391 height 52
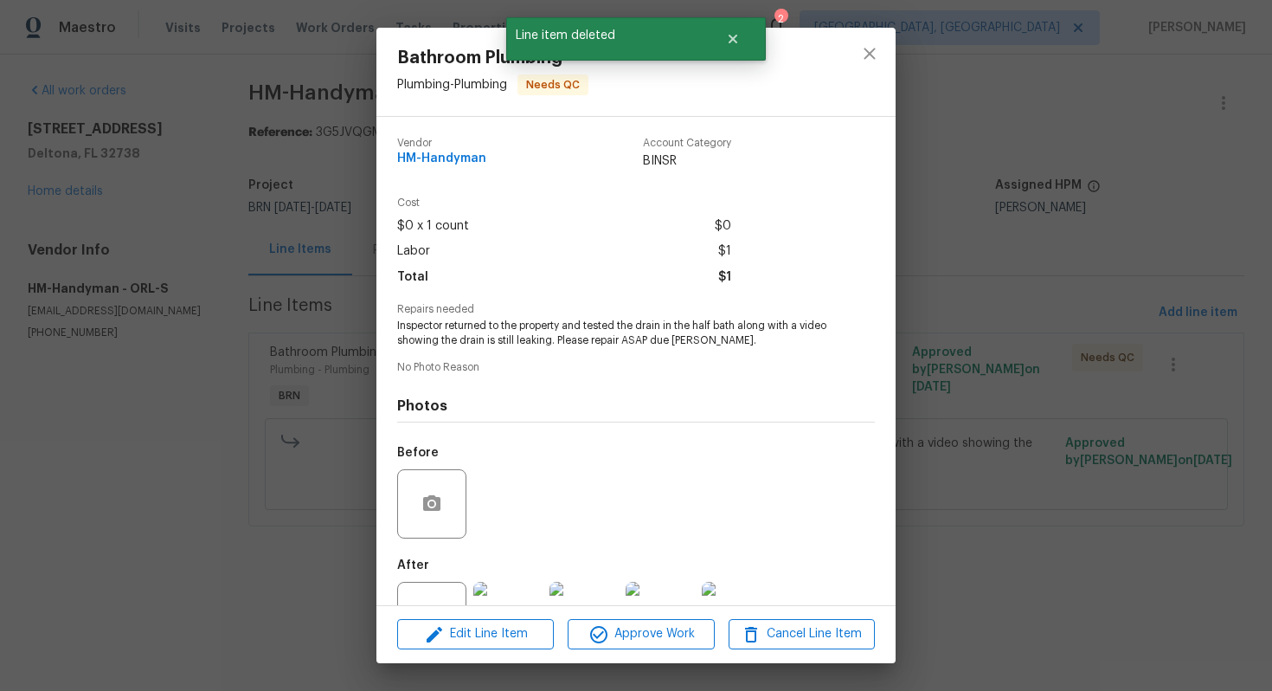
scroll to position [63, 0]
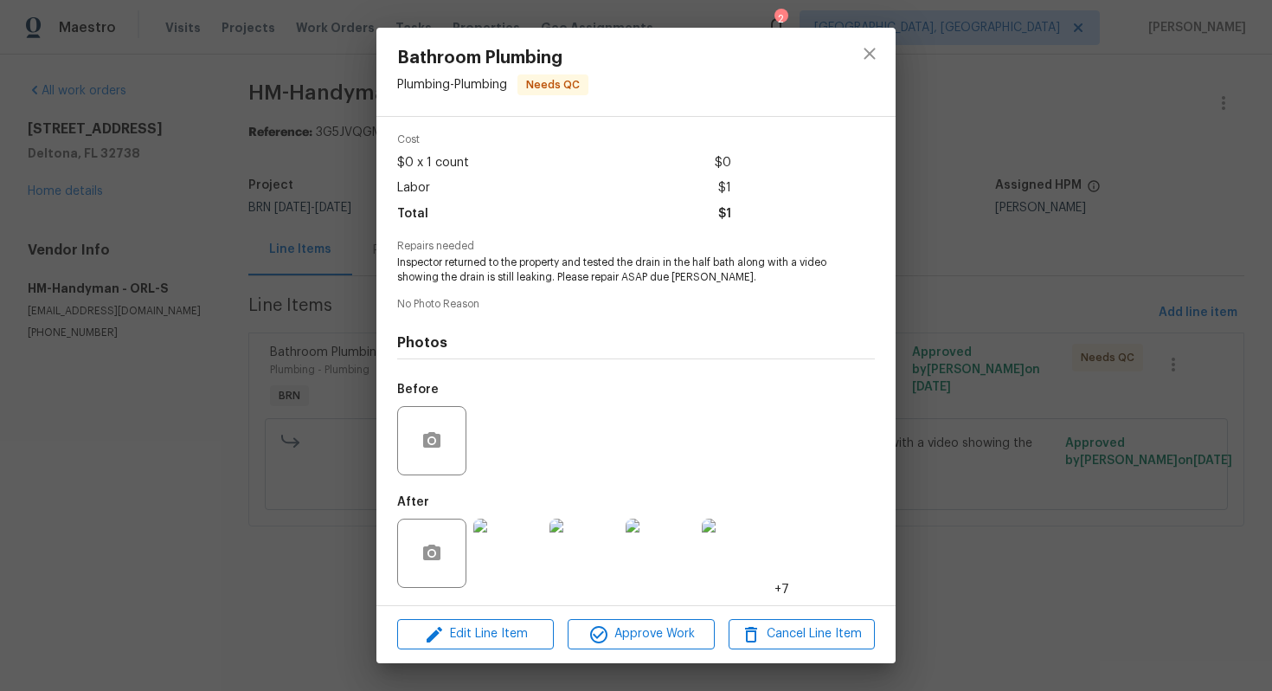
click at [959, 428] on div "Bathroom Plumbing Plumbing - Plumbing Needs QC Vendor HM-Handyman Account Categ…" at bounding box center [636, 345] width 1272 height 691
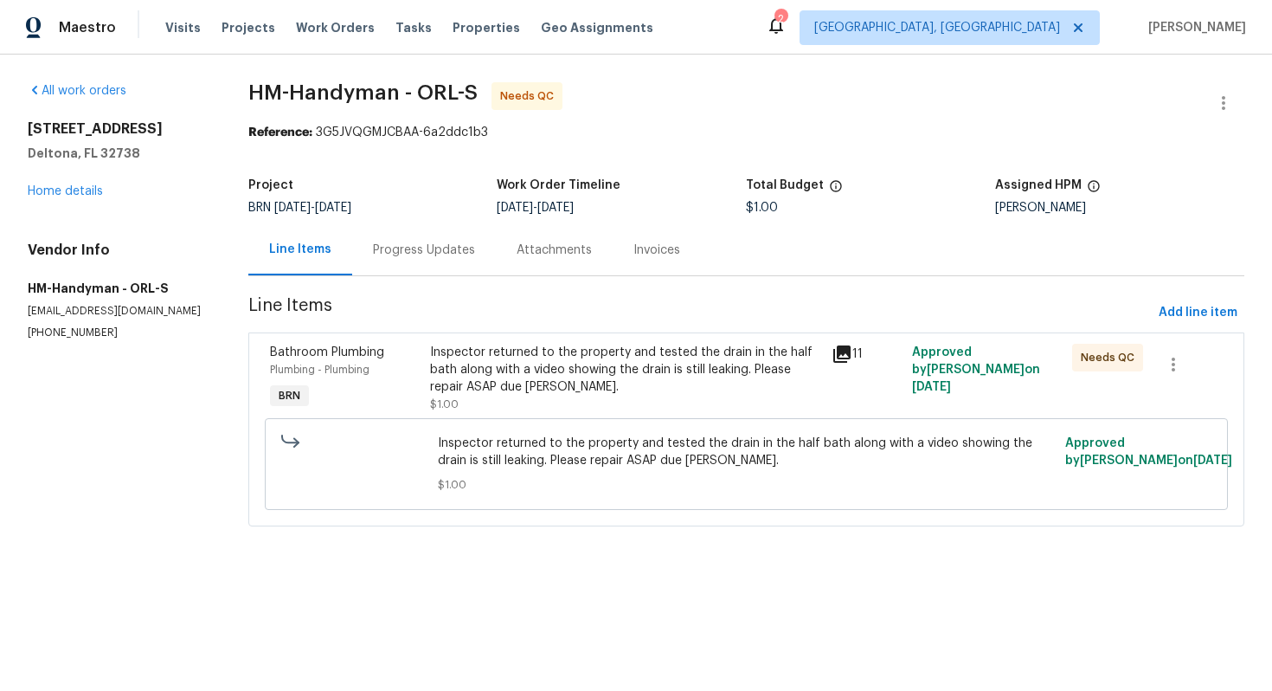
click at [396, 257] on div "Progress Updates" at bounding box center [424, 249] width 102 height 17
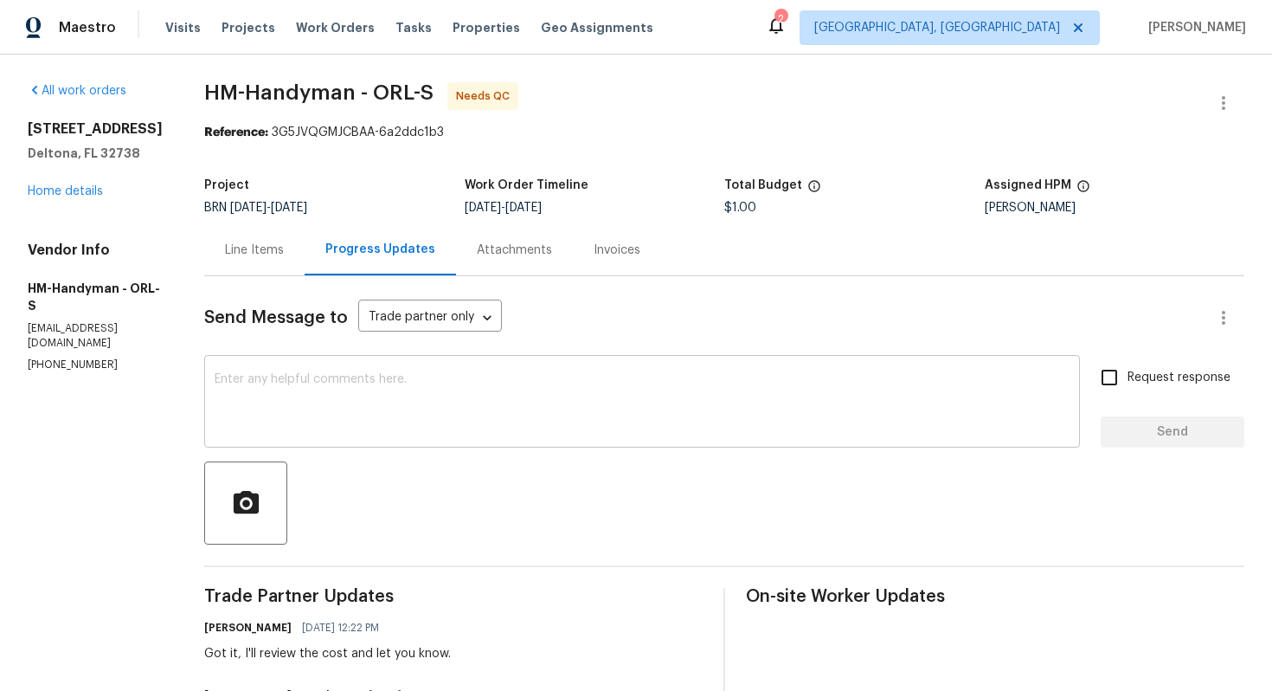
click at [454, 428] on textarea at bounding box center [642, 403] width 855 height 61
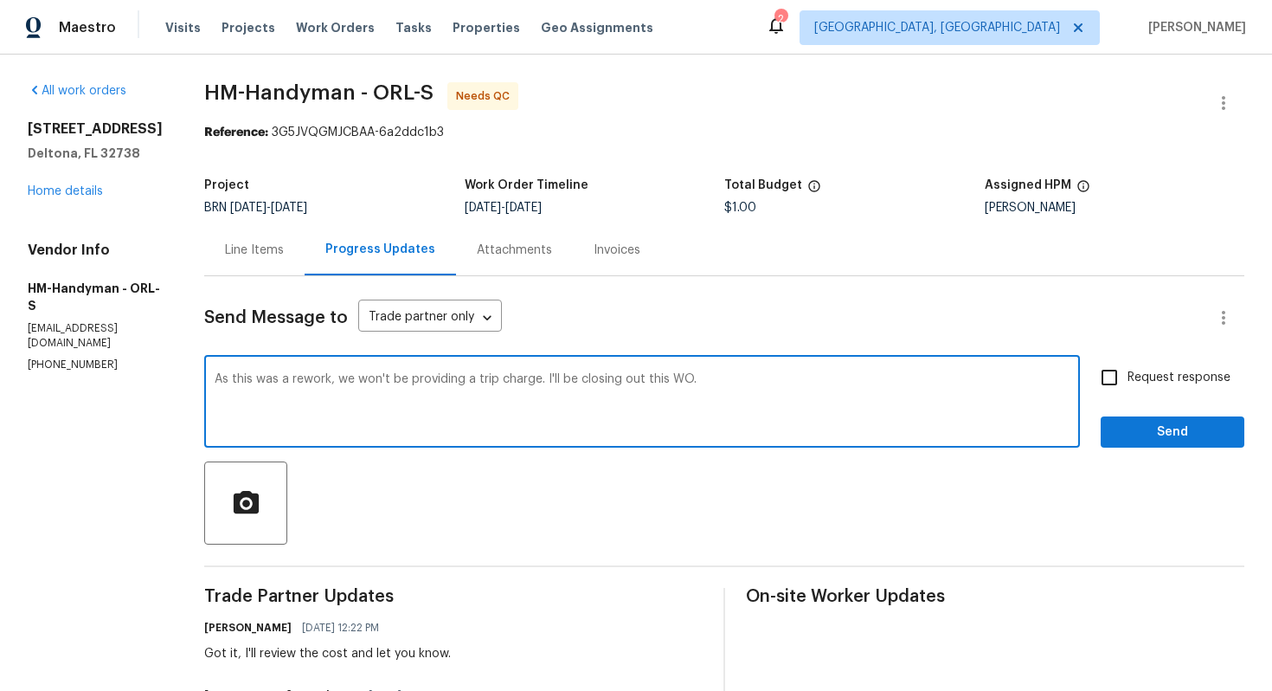
type textarea "As this was a rework, we won't be providing a trip charge. I'll be closing out …"
click at [1132, 367] on label "Request response" at bounding box center [1160, 377] width 139 height 36
click at [1128, 367] on input "Request response" at bounding box center [1109, 377] width 36 height 36
checkbox input "true"
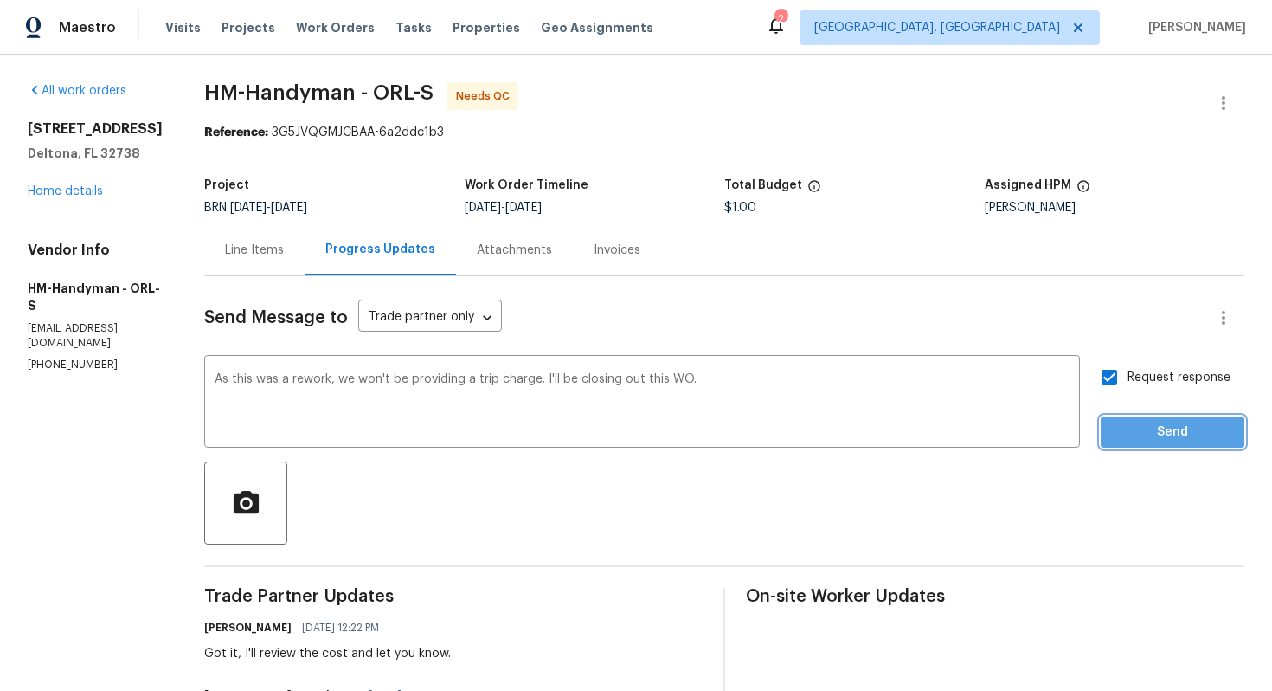
click at [1144, 429] on span "Send" at bounding box center [1173, 433] width 116 height 22
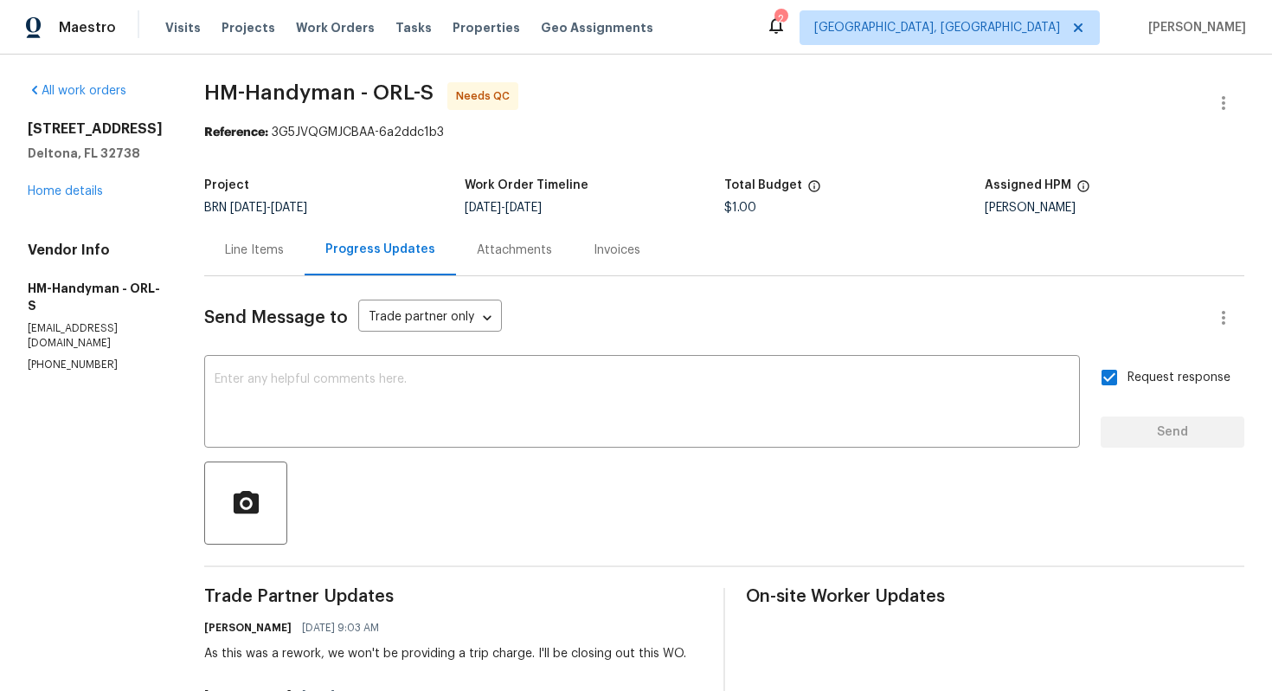
click at [284, 257] on div "Line Items" at bounding box center [254, 249] width 59 height 17
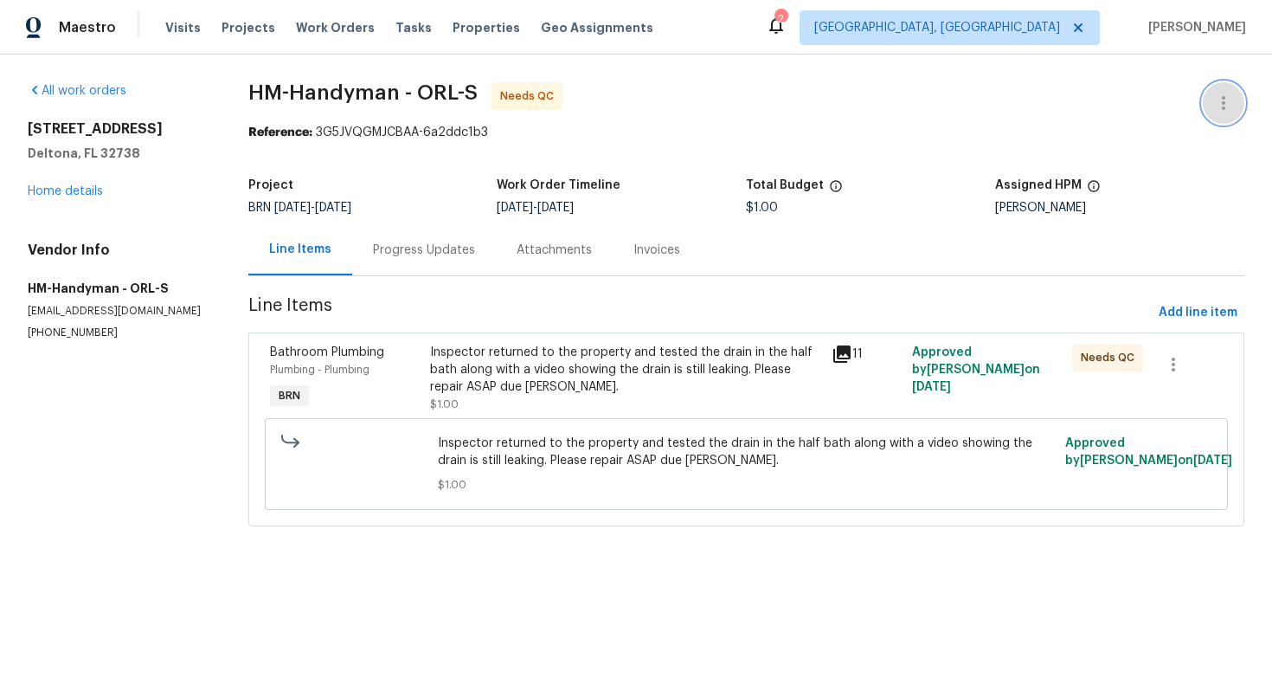
click at [1215, 93] on icon "button" at bounding box center [1224, 103] width 21 height 21
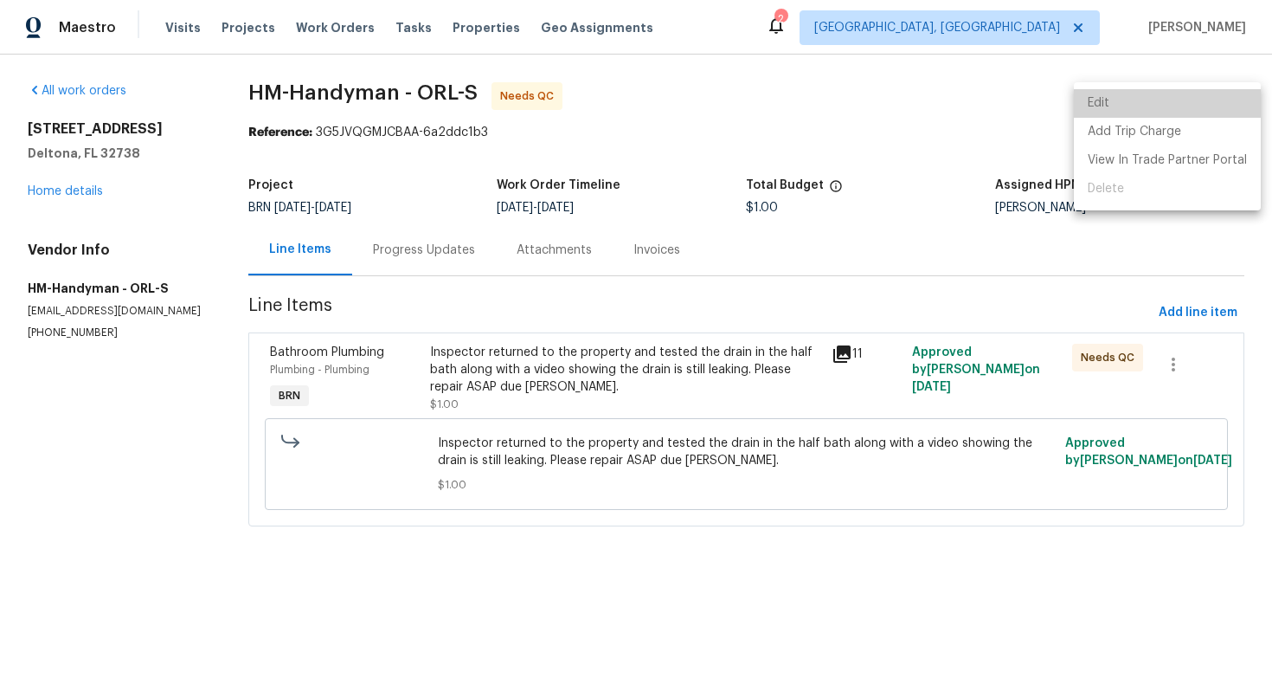
click at [1208, 94] on li "Edit" at bounding box center [1167, 103] width 187 height 29
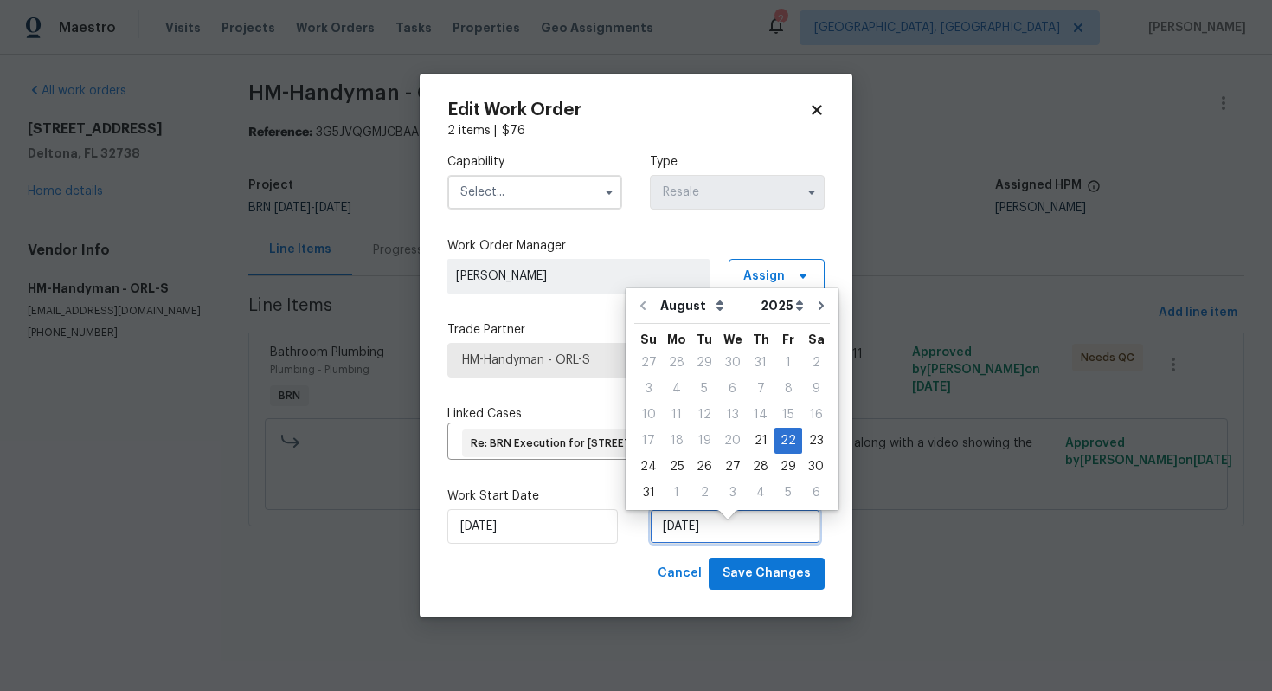
click at [685, 534] on input "[DATE]" at bounding box center [735, 526] width 171 height 35
click at [694, 470] on div "26" at bounding box center [705, 466] width 28 height 24
type input "[DATE]"
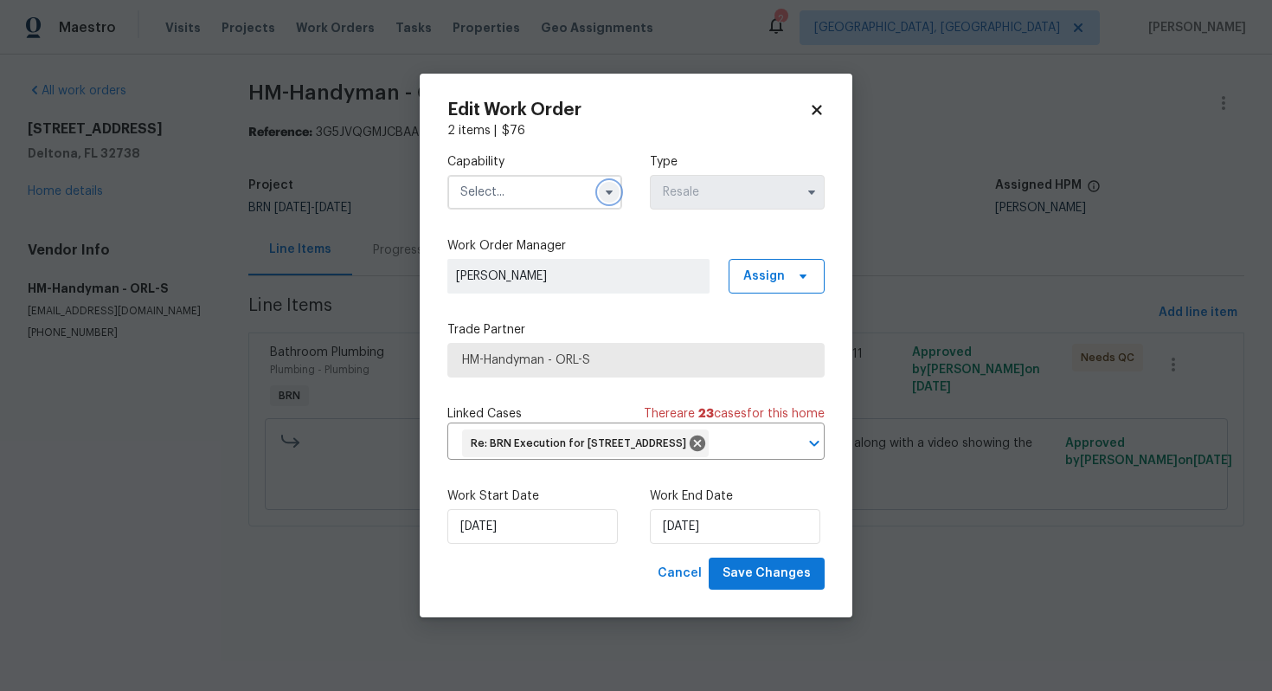
click at [600, 182] on button "button" at bounding box center [609, 192] width 21 height 21
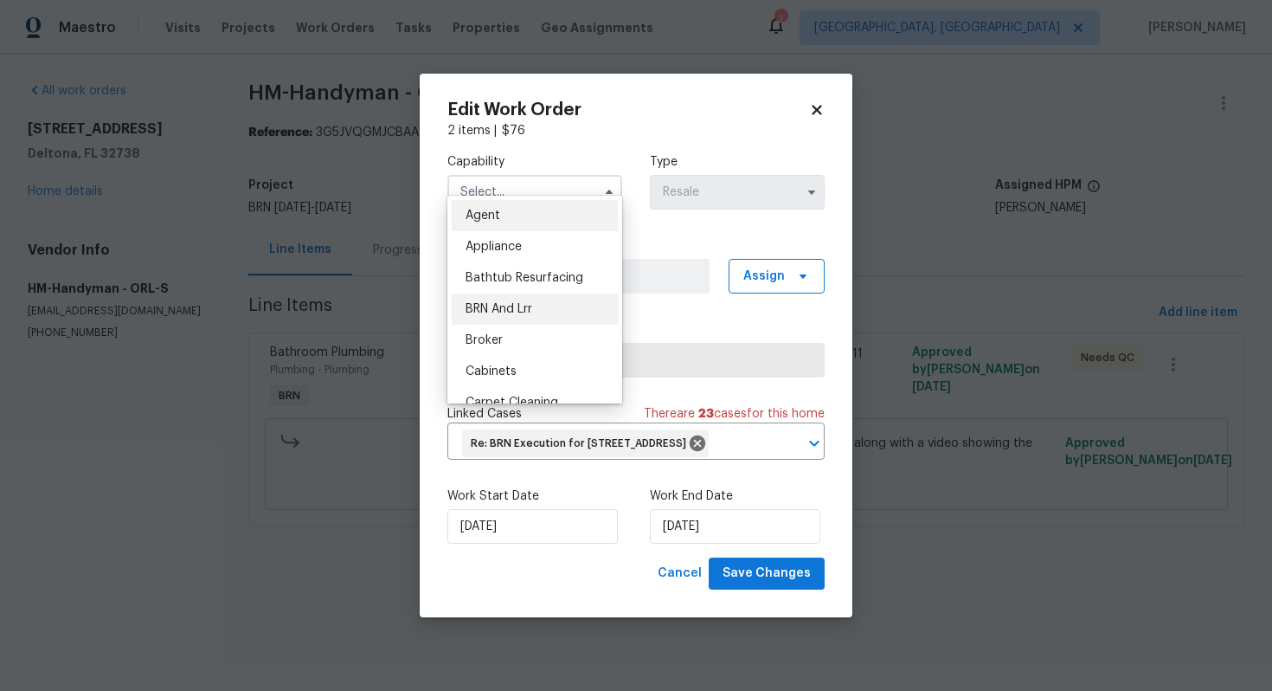
click at [547, 308] on div "BRN And Lrr" at bounding box center [535, 308] width 166 height 31
type input "BRN And Lrr"
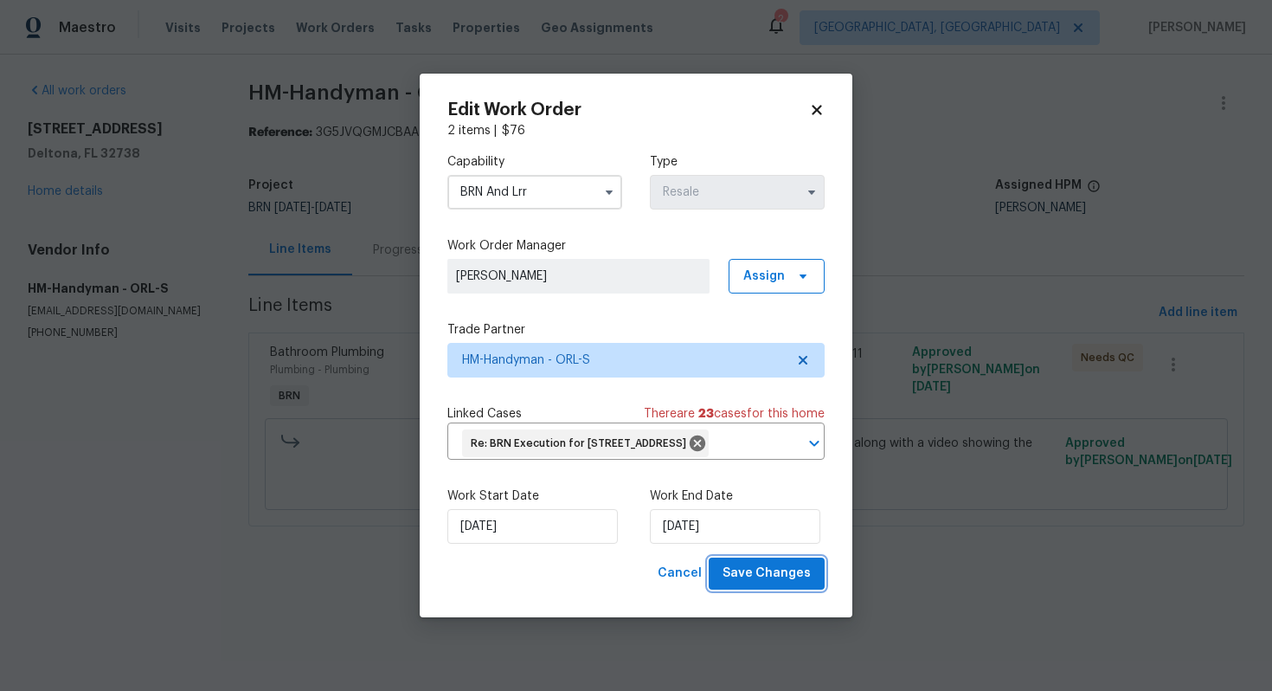
click at [782, 584] on span "Save Changes" at bounding box center [767, 574] width 88 height 22
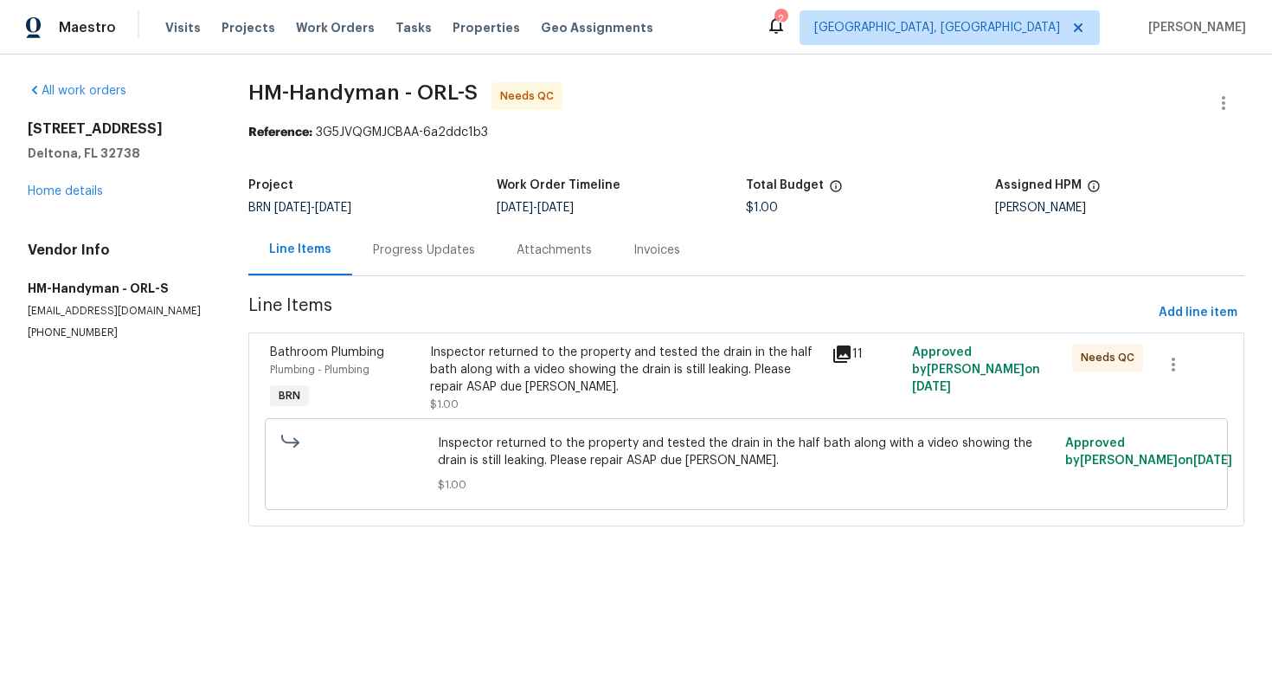
click at [636, 364] on div "Inspector returned to the property and tested the drain in the half bath along …" at bounding box center [625, 370] width 391 height 52
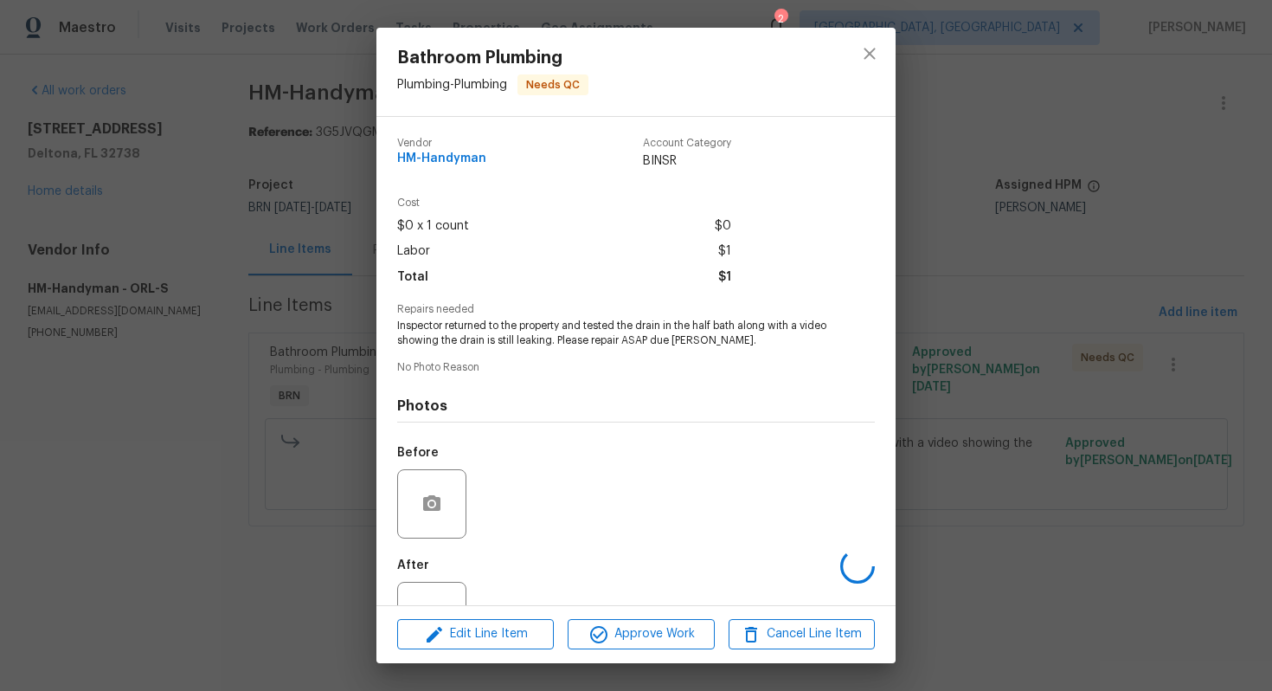
scroll to position [63, 0]
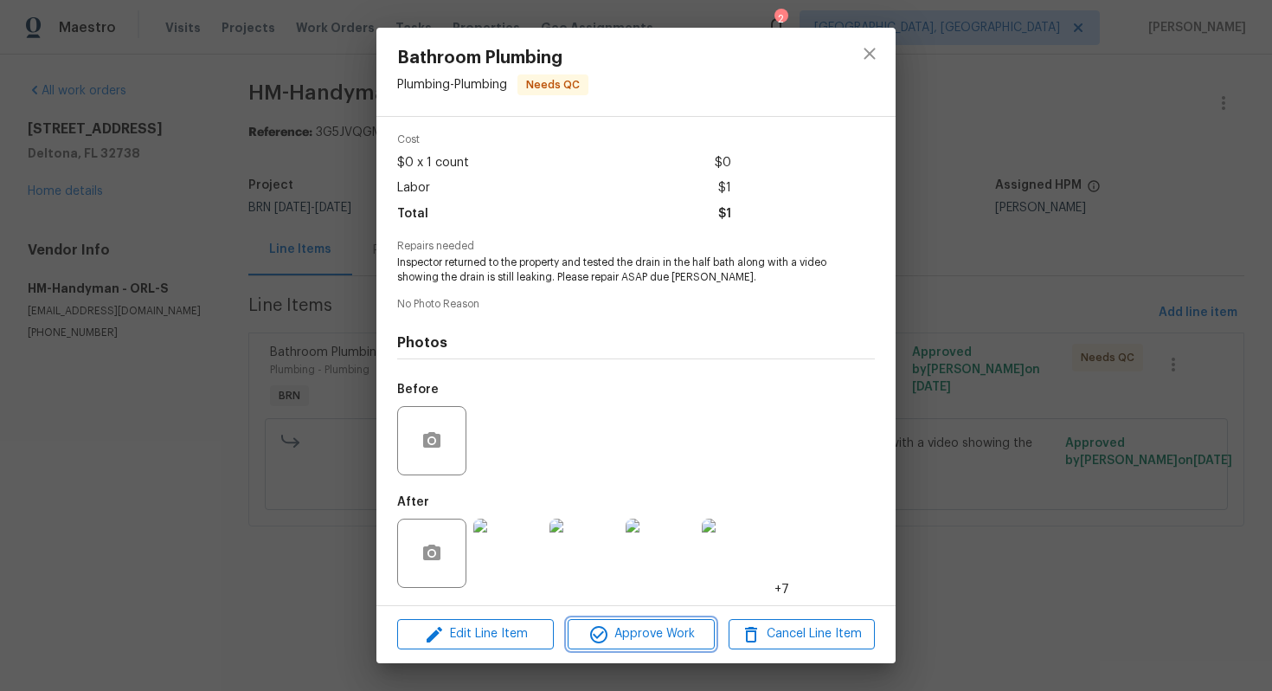
click at [624, 631] on span "Approve Work" at bounding box center [641, 634] width 136 height 22
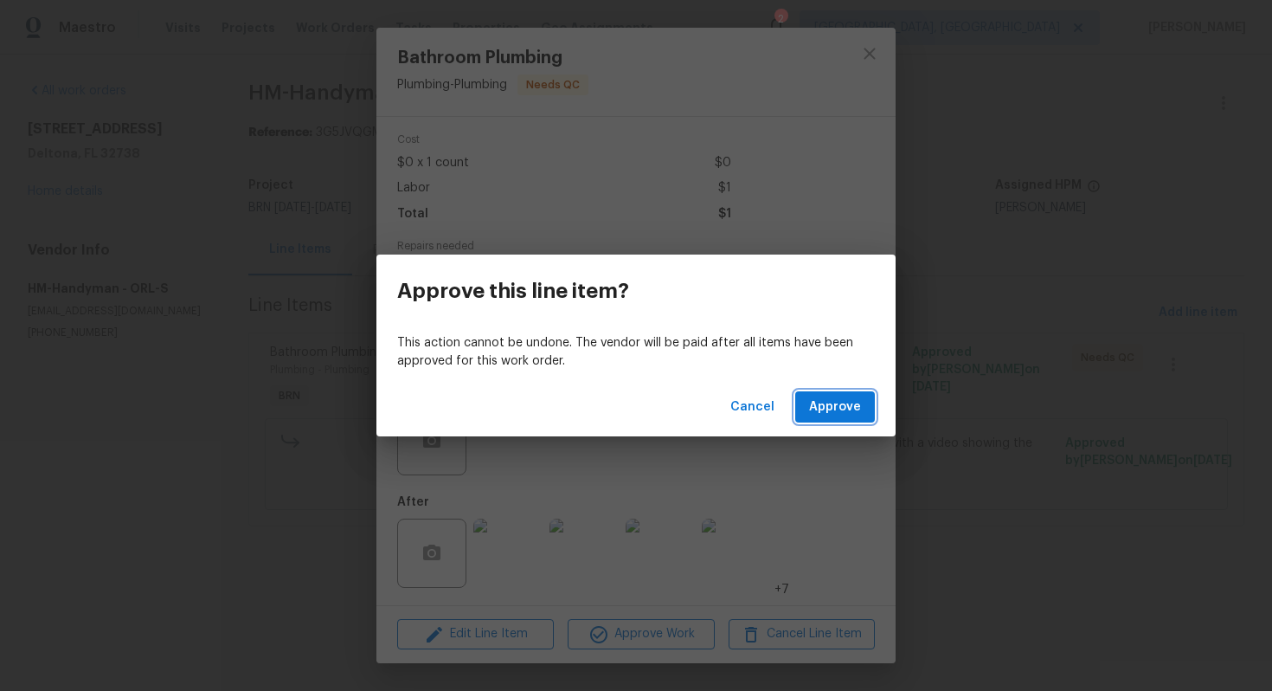
click at [842, 405] on span "Approve" at bounding box center [835, 407] width 52 height 22
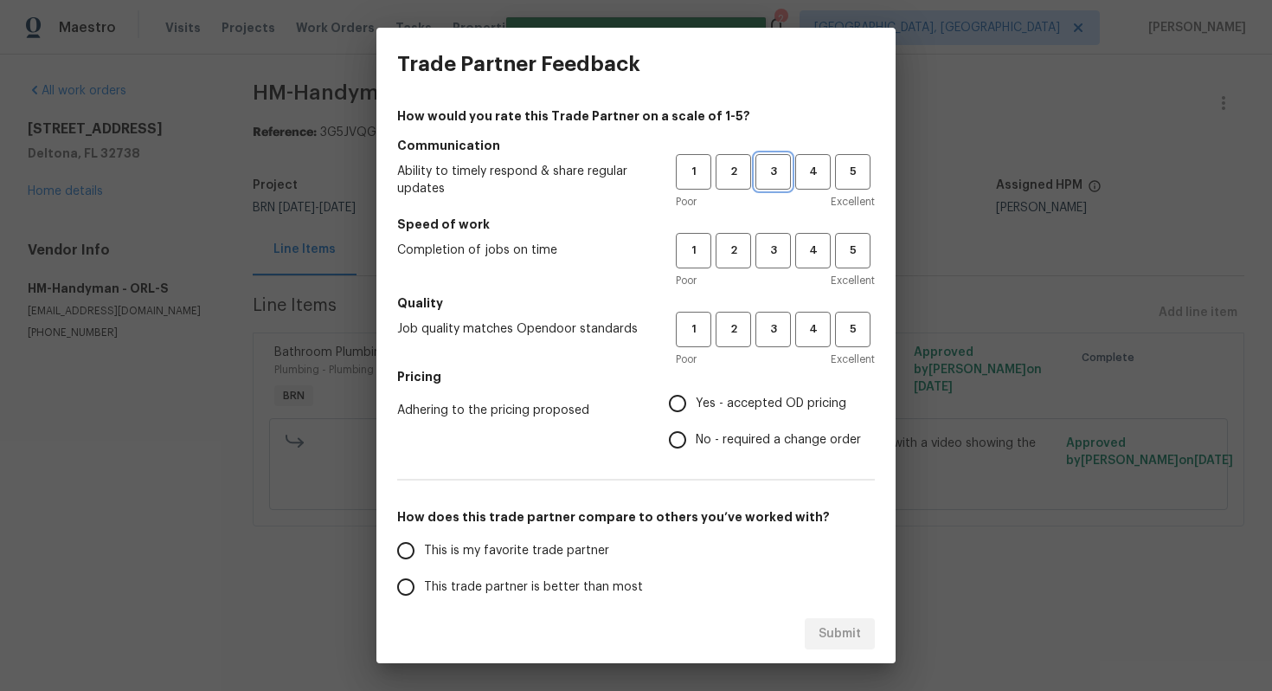
click at [763, 176] on span "3" at bounding box center [773, 172] width 32 height 20
click at [767, 260] on button "3" at bounding box center [773, 250] width 35 height 35
click at [767, 317] on button "3" at bounding box center [773, 329] width 35 height 35
click at [745, 396] on span "Yes - accepted OD pricing" at bounding box center [771, 404] width 151 height 18
click at [696, 396] on input "Yes - accepted OD pricing" at bounding box center [678, 403] width 36 height 36
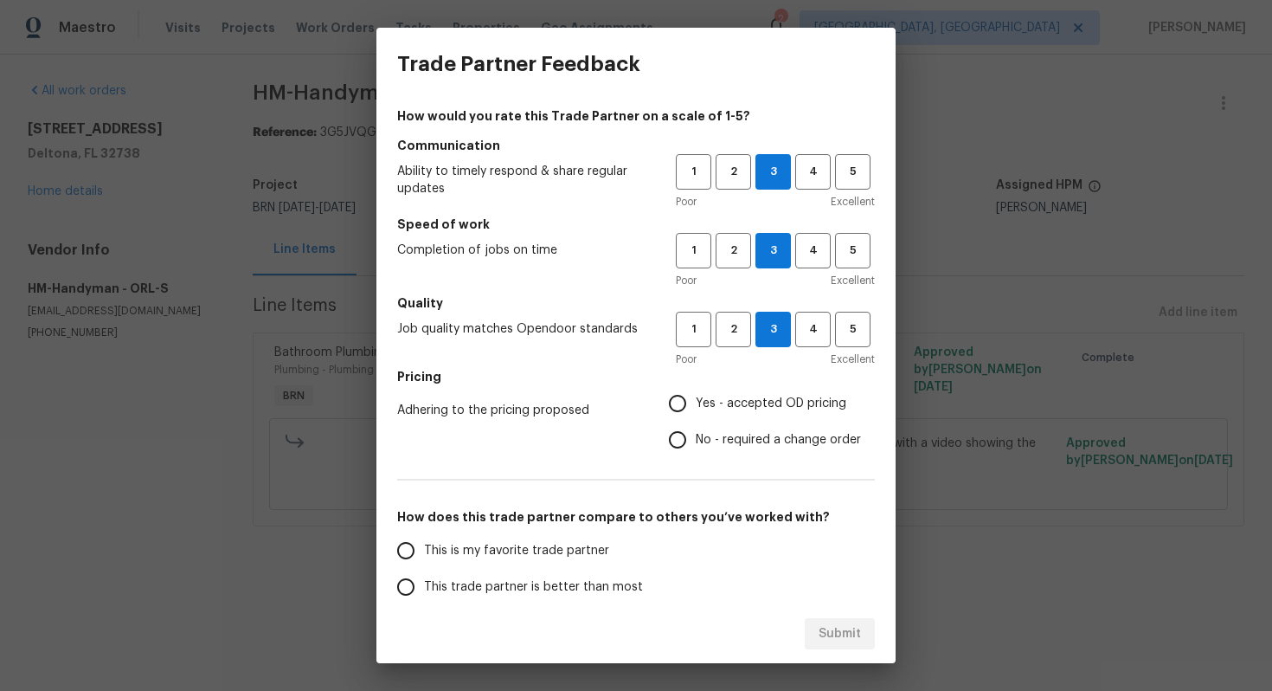
radio input "true"
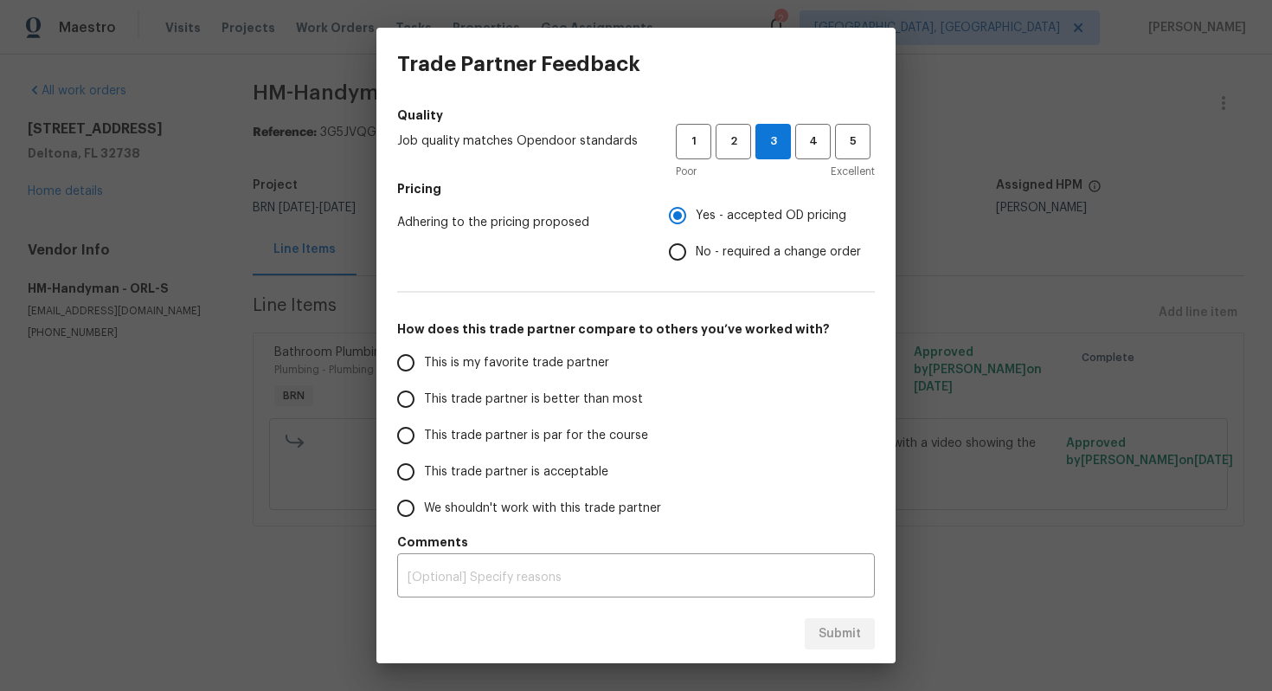
click at [463, 430] on span "This trade partner is par for the course" at bounding box center [536, 436] width 224 height 18
click at [424, 430] on input "This trade partner is par for the course" at bounding box center [406, 435] width 36 height 36
click at [869, 649] on div "Submit" at bounding box center [636, 634] width 519 height 60
click at [848, 629] on span "Submit" at bounding box center [840, 634] width 42 height 22
radio input "true"
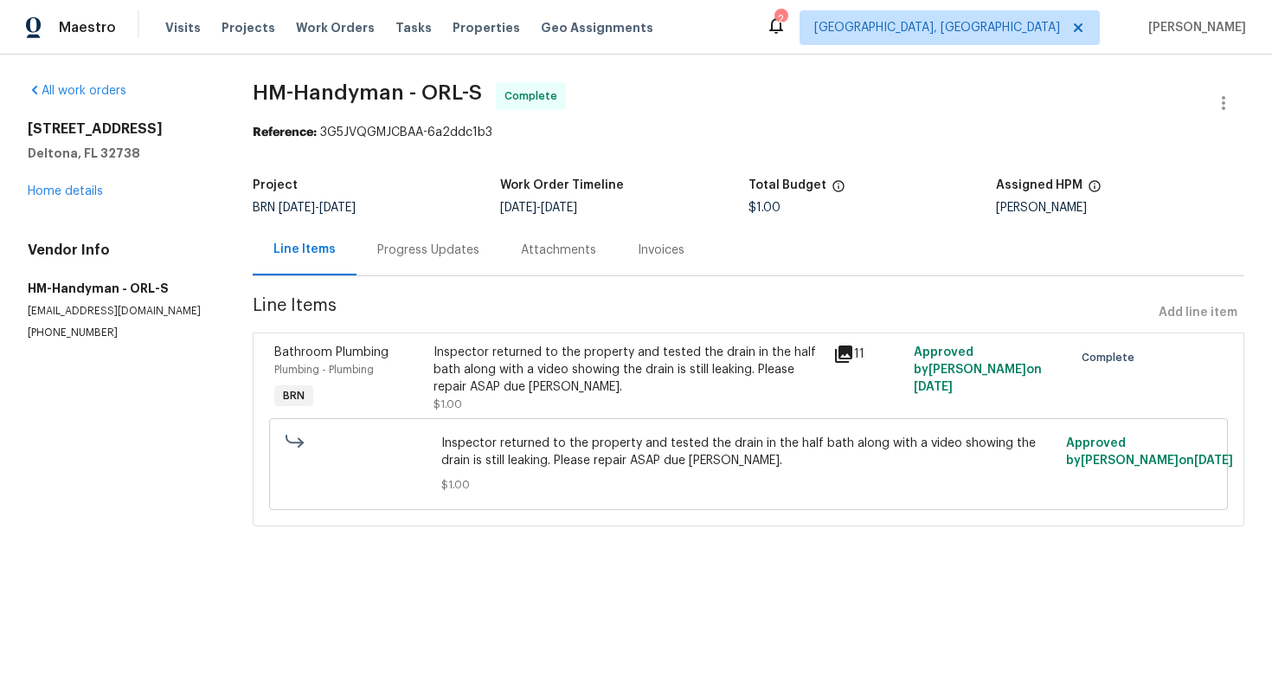
click at [493, 353] on div "Inspector returned to the property and tested the drain in the half bath along …" at bounding box center [629, 370] width 390 height 52
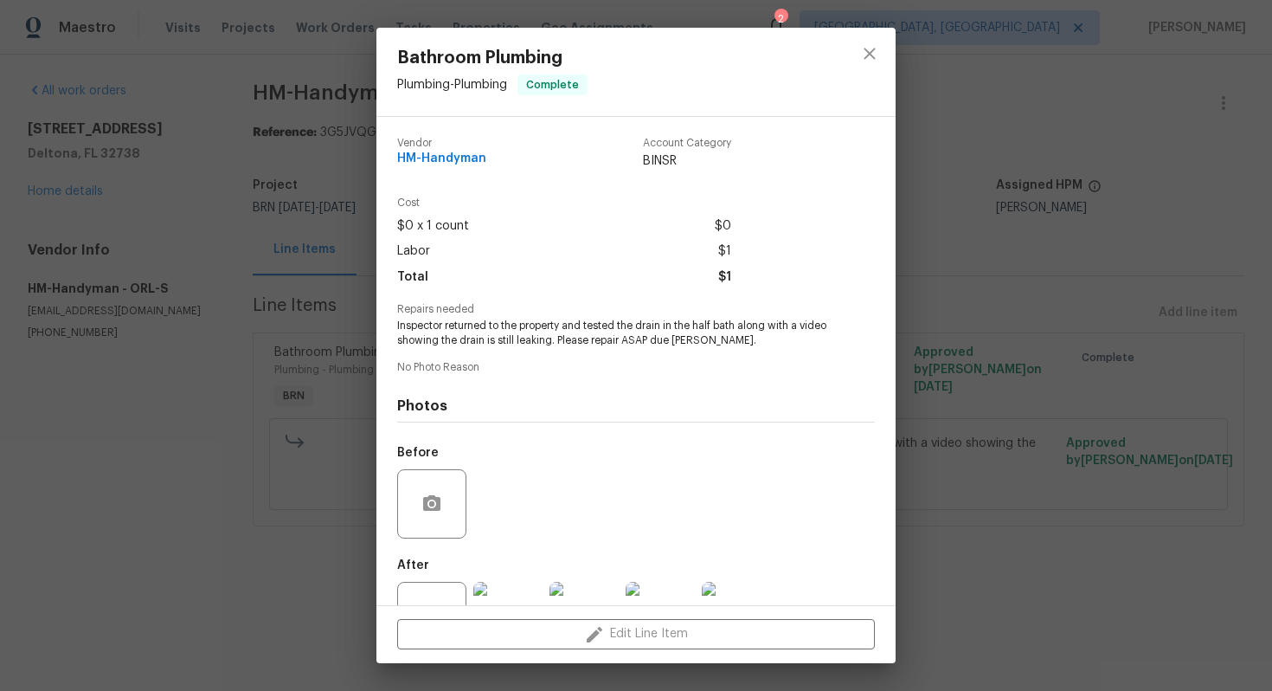
click at [524, 328] on span "Inspector returned to the property and tested the drain in the half bath along …" at bounding box center [612, 333] width 430 height 29
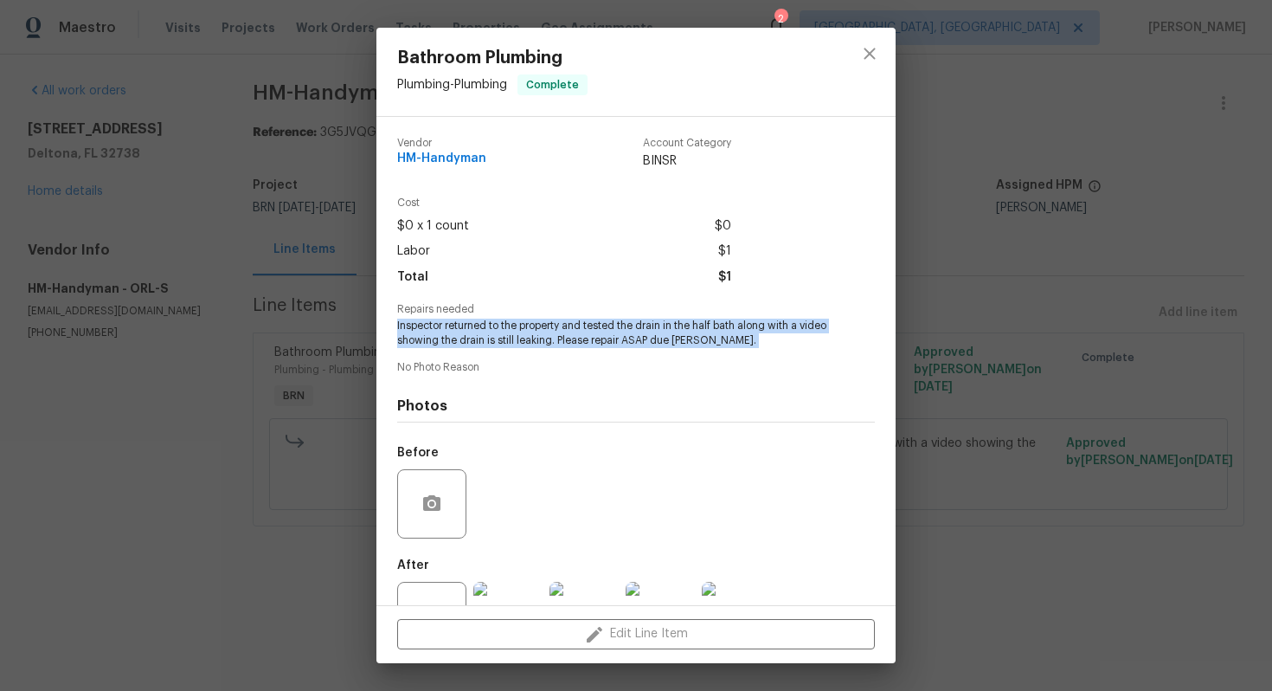
click at [524, 328] on span "Inspector returned to the property and tested the drain in the half bath along …" at bounding box center [612, 333] width 430 height 29
copy span "Inspector returned to the property and tested the drain in the half bath along …"
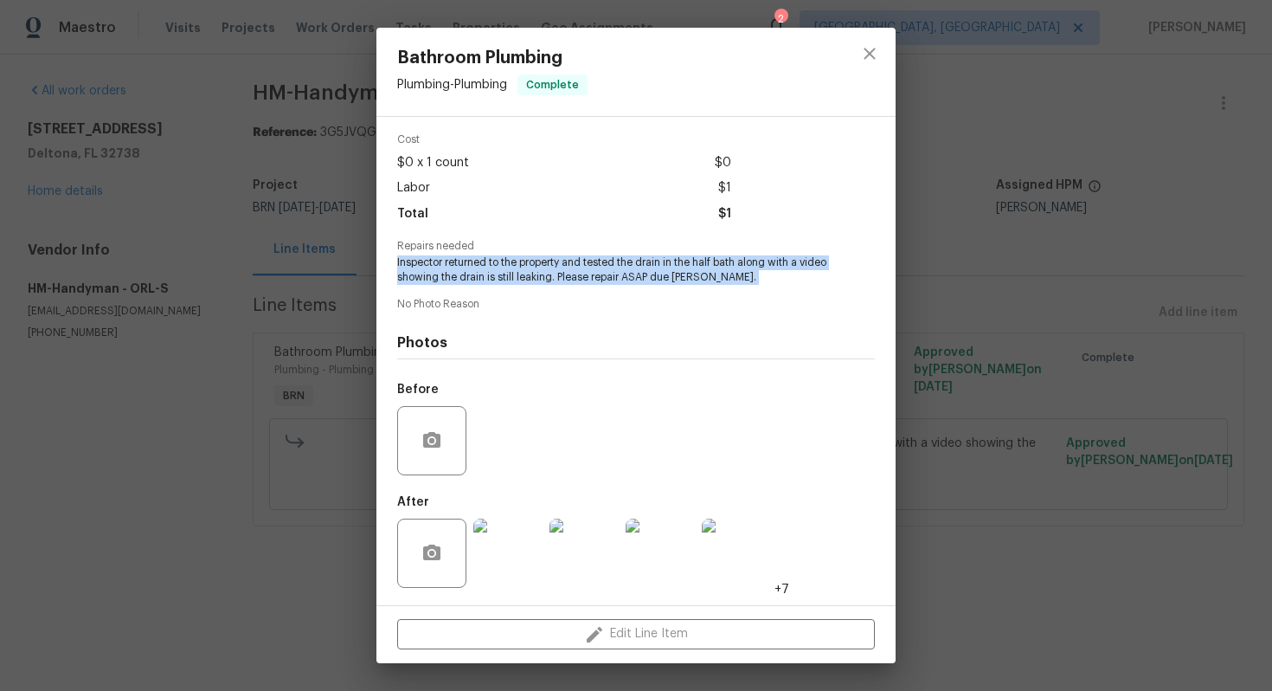
click at [514, 551] on img at bounding box center [507, 552] width 69 height 69
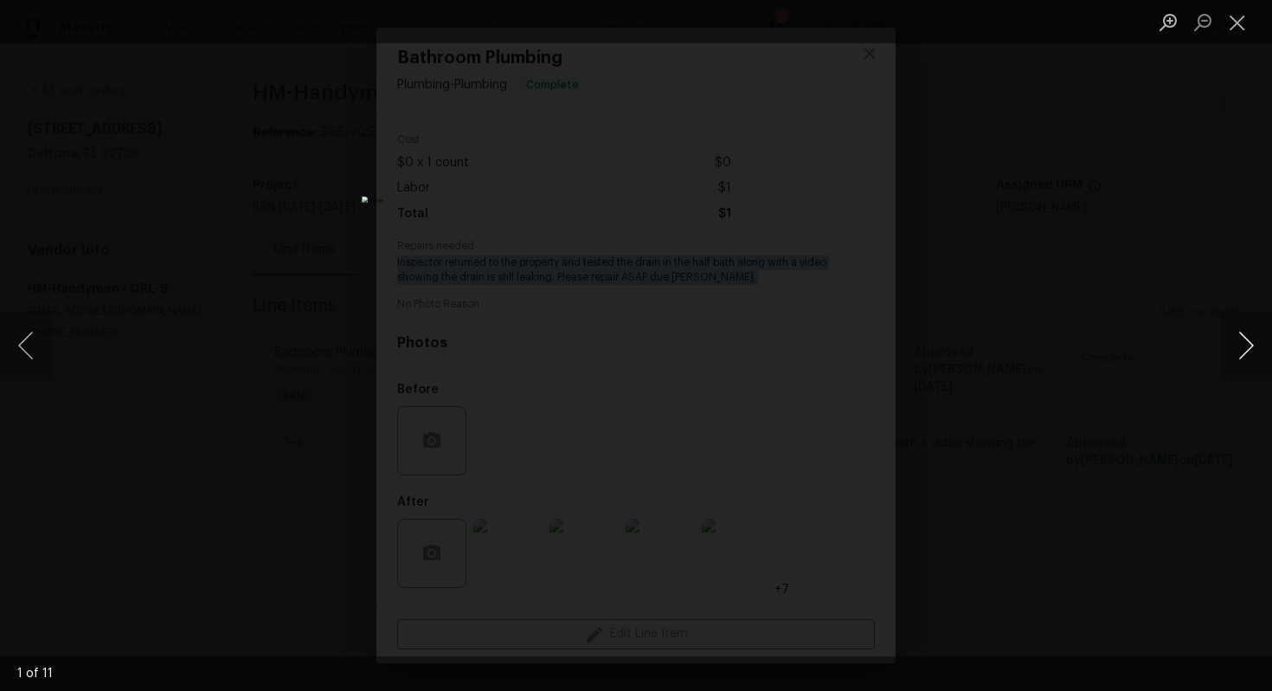
click at [1233, 345] on button "Next image" at bounding box center [1246, 345] width 52 height 69
click at [1239, 354] on button "Next image" at bounding box center [1246, 345] width 52 height 69
click at [1246, 346] on button "Next image" at bounding box center [1246, 345] width 52 height 69
click at [1260, 334] on button "Next image" at bounding box center [1246, 345] width 52 height 69
click at [1239, 344] on button "Next image" at bounding box center [1246, 345] width 52 height 69
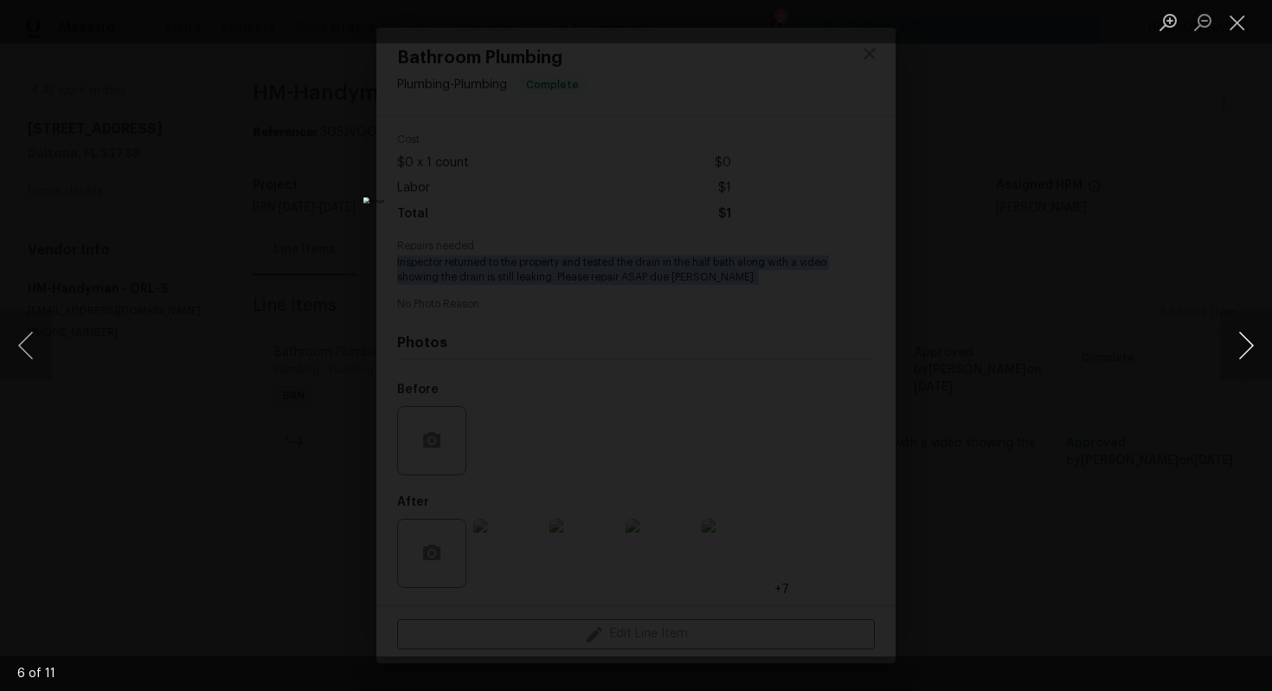
click at [1249, 350] on button "Next image" at bounding box center [1246, 345] width 52 height 69
click at [1252, 349] on button "Next image" at bounding box center [1246, 345] width 52 height 69
click at [1238, 355] on button "Next image" at bounding box center [1246, 345] width 52 height 69
click at [1235, 348] on button "Next image" at bounding box center [1246, 345] width 52 height 69
click at [1233, 339] on button "Next image" at bounding box center [1246, 345] width 52 height 69
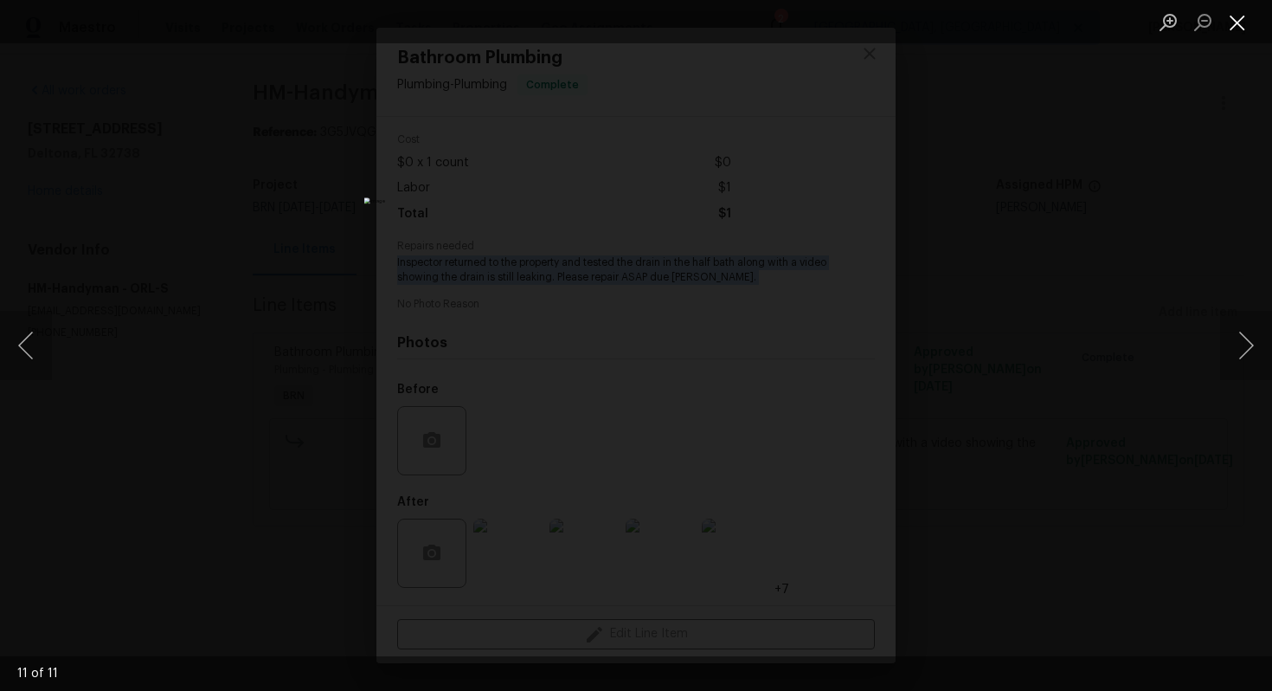
click at [1233, 10] on button "Close lightbox" at bounding box center [1237, 22] width 35 height 30
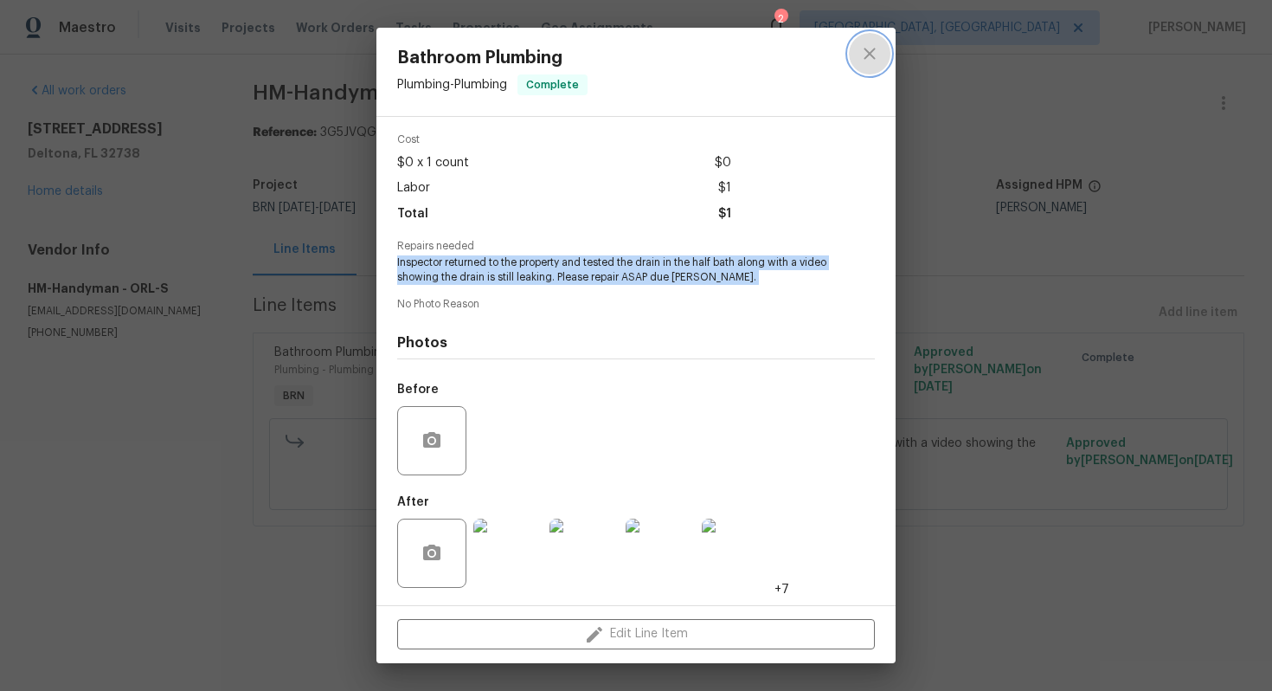
click at [853, 50] on button "close" at bounding box center [870, 54] width 42 height 42
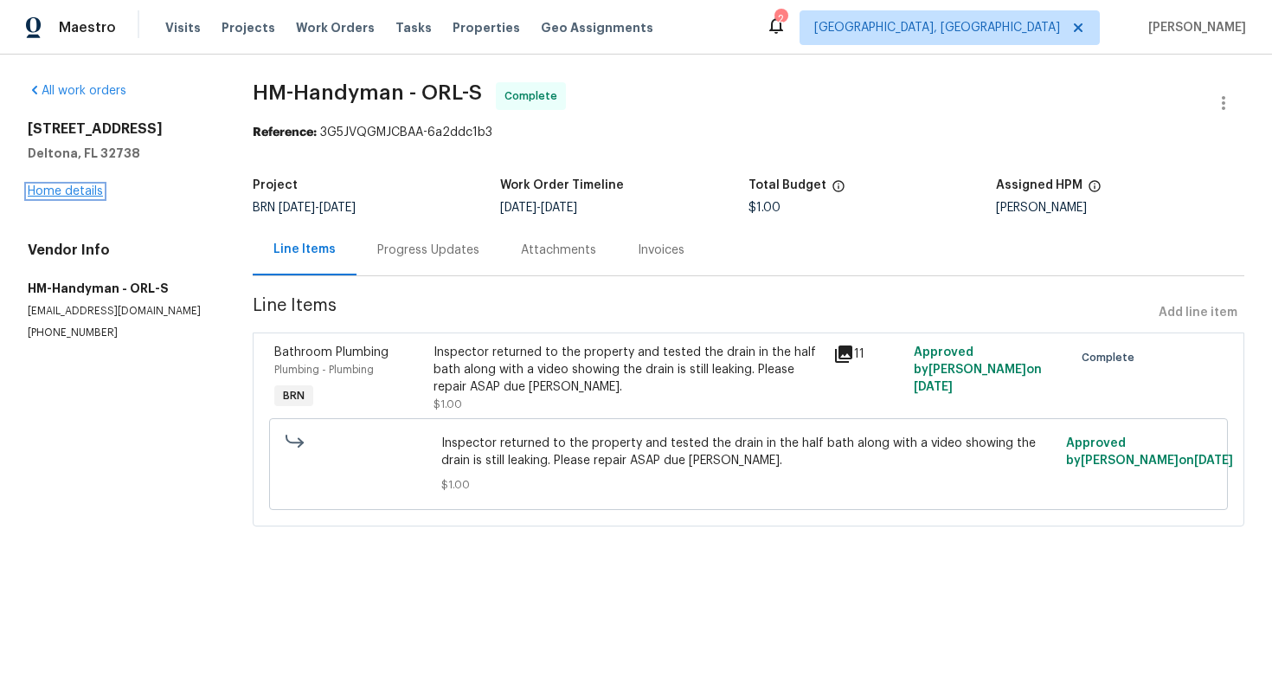
click at [61, 186] on link "Home details" at bounding box center [65, 191] width 75 height 12
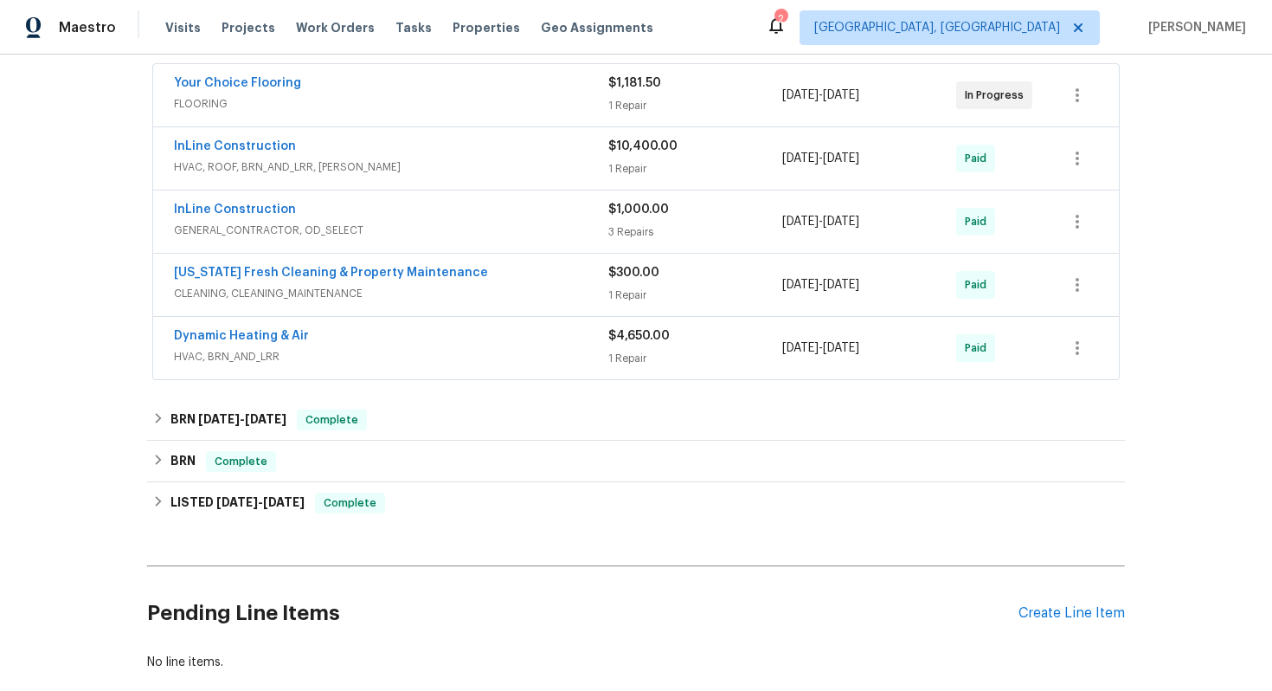
scroll to position [330, 0]
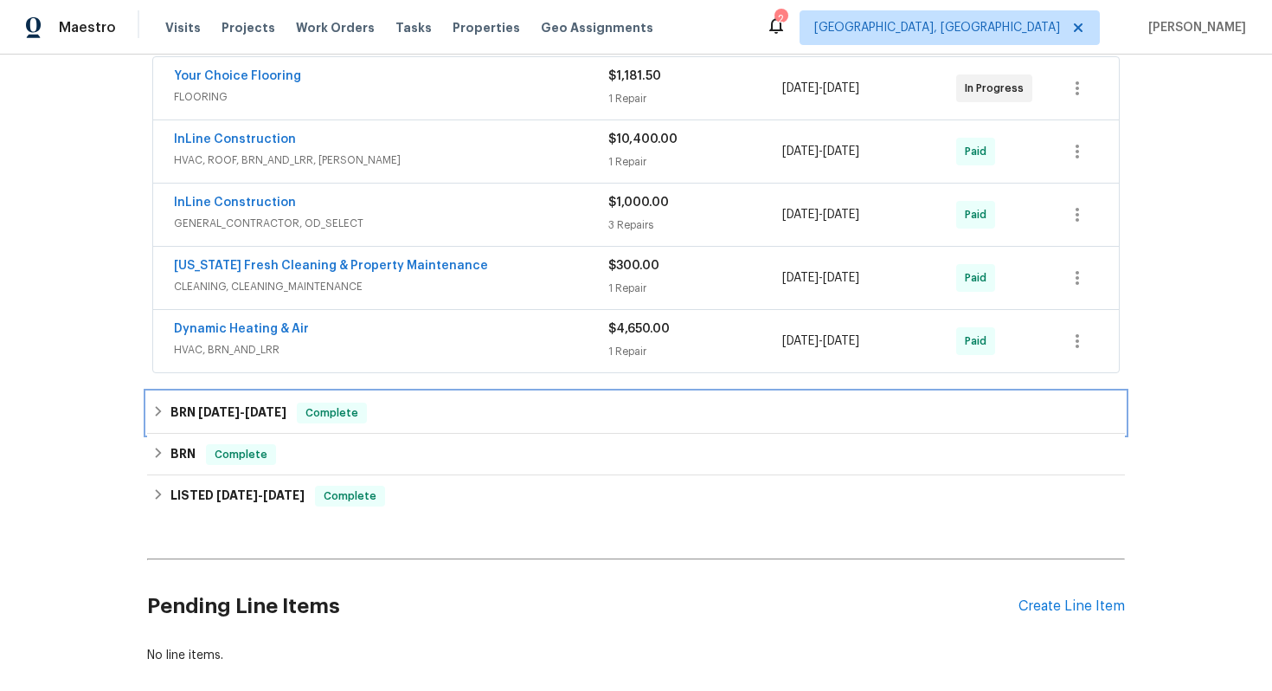
click at [270, 405] on h6 "BRN 8/21/25 - 8/26/25" at bounding box center [229, 412] width 116 height 21
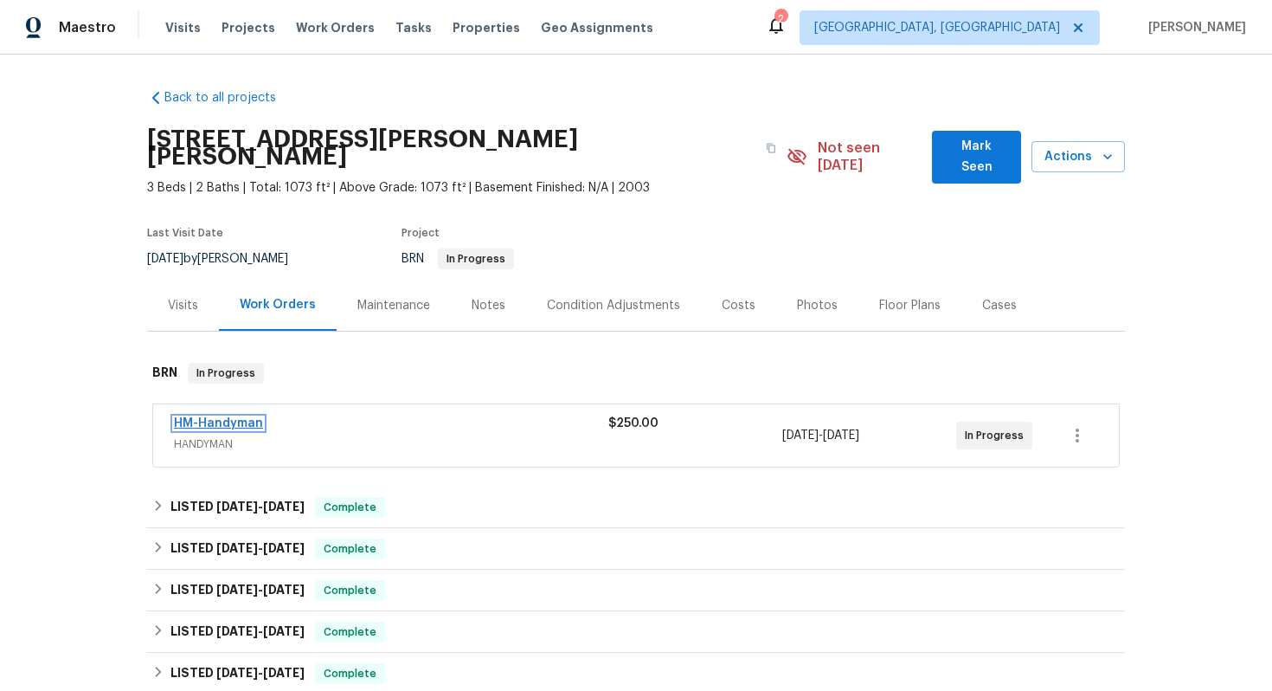
click at [242, 417] on link "HM-Handyman" at bounding box center [218, 423] width 89 height 12
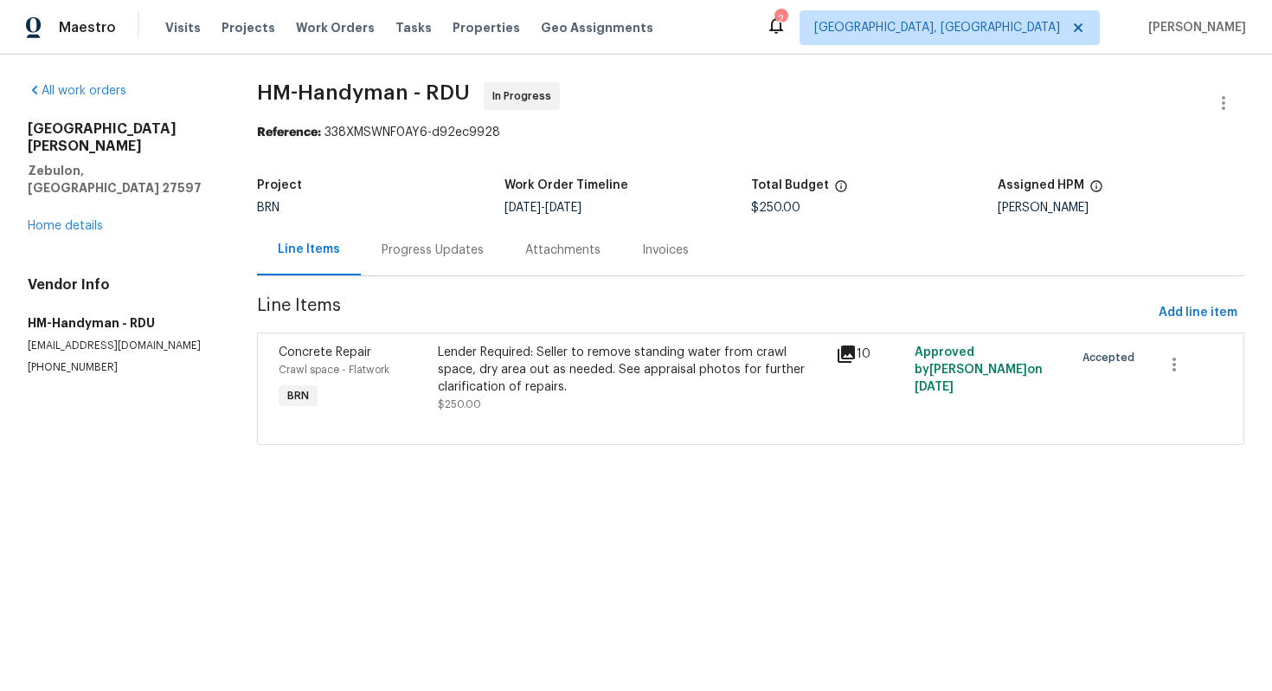
click at [430, 245] on div "Progress Updates" at bounding box center [433, 249] width 102 height 17
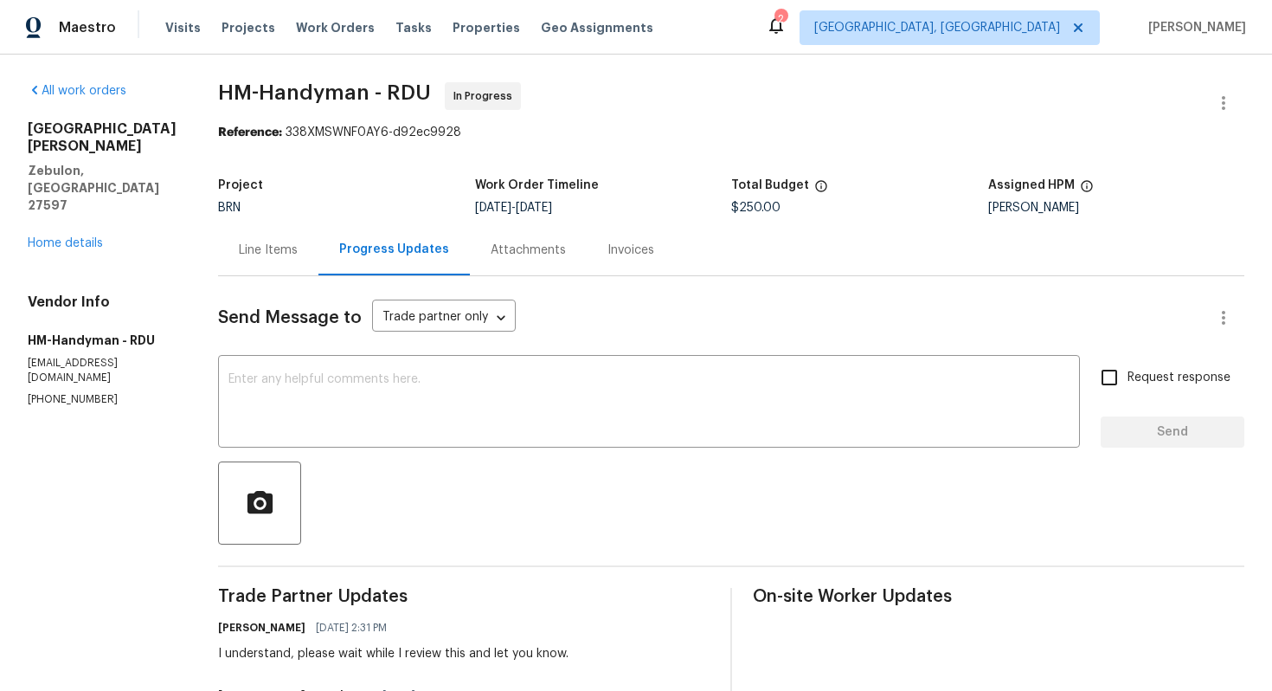
click at [287, 263] on div "Line Items" at bounding box center [268, 249] width 100 height 51
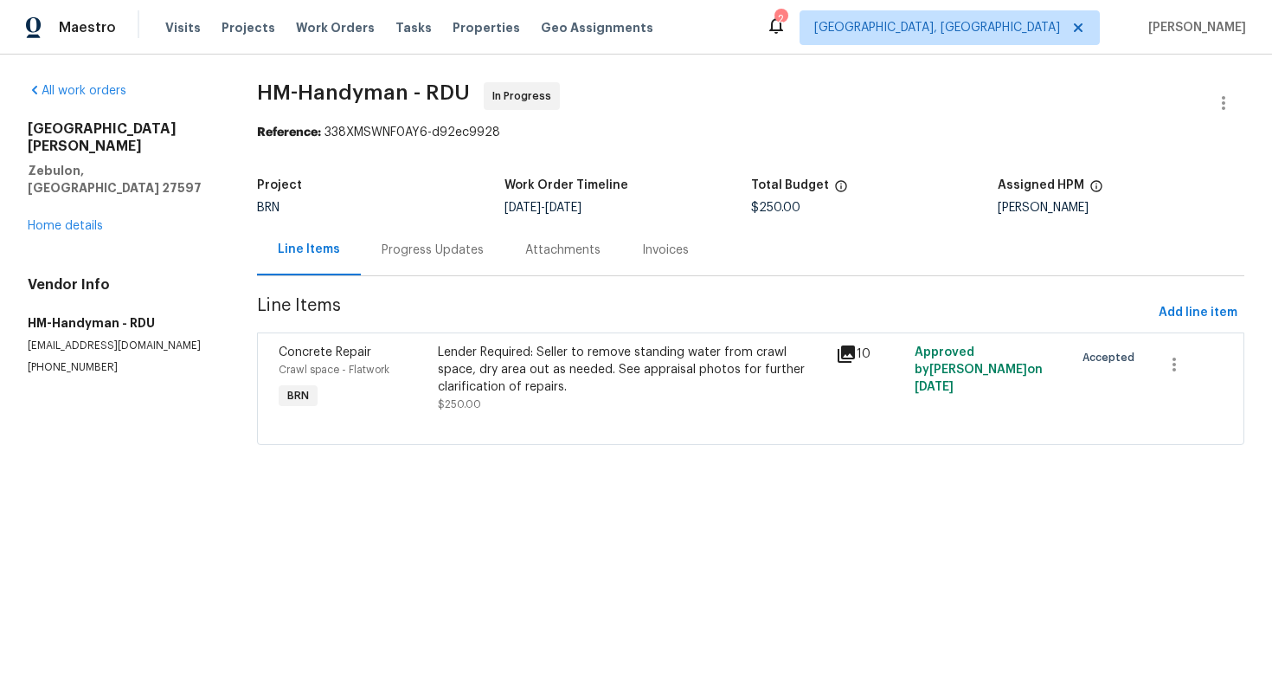
click at [447, 262] on div "Progress Updates" at bounding box center [433, 249] width 144 height 51
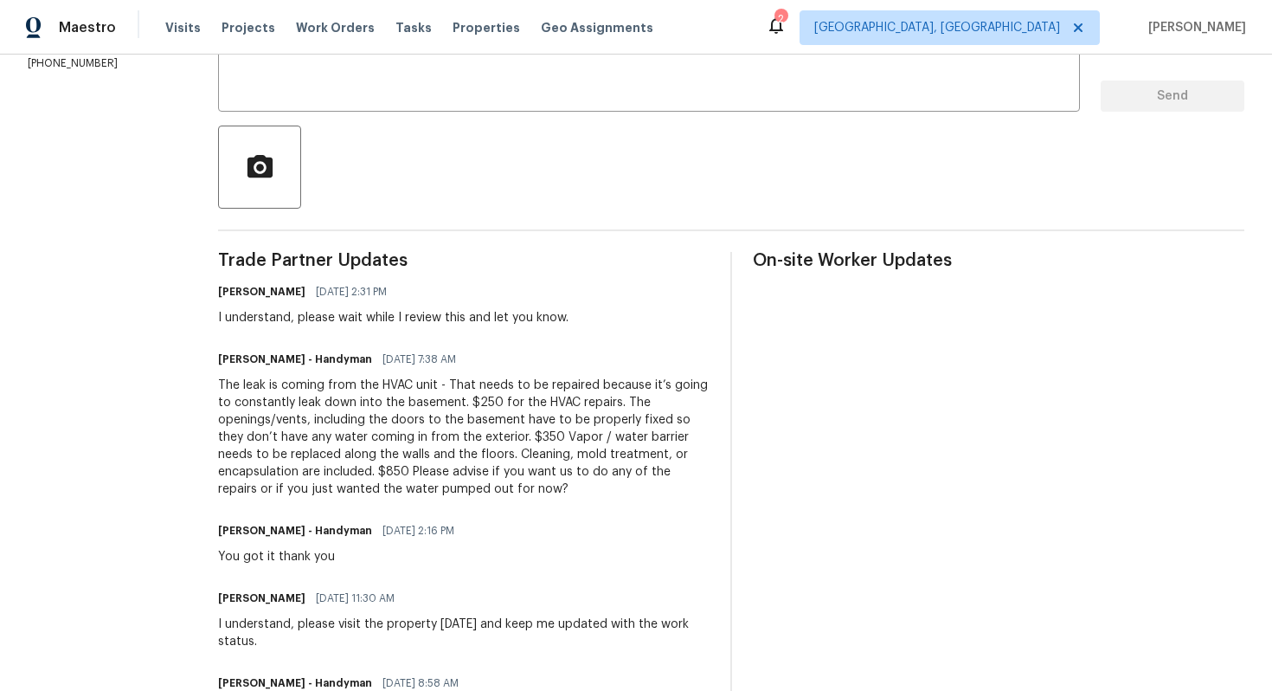
scroll to position [343, 0]
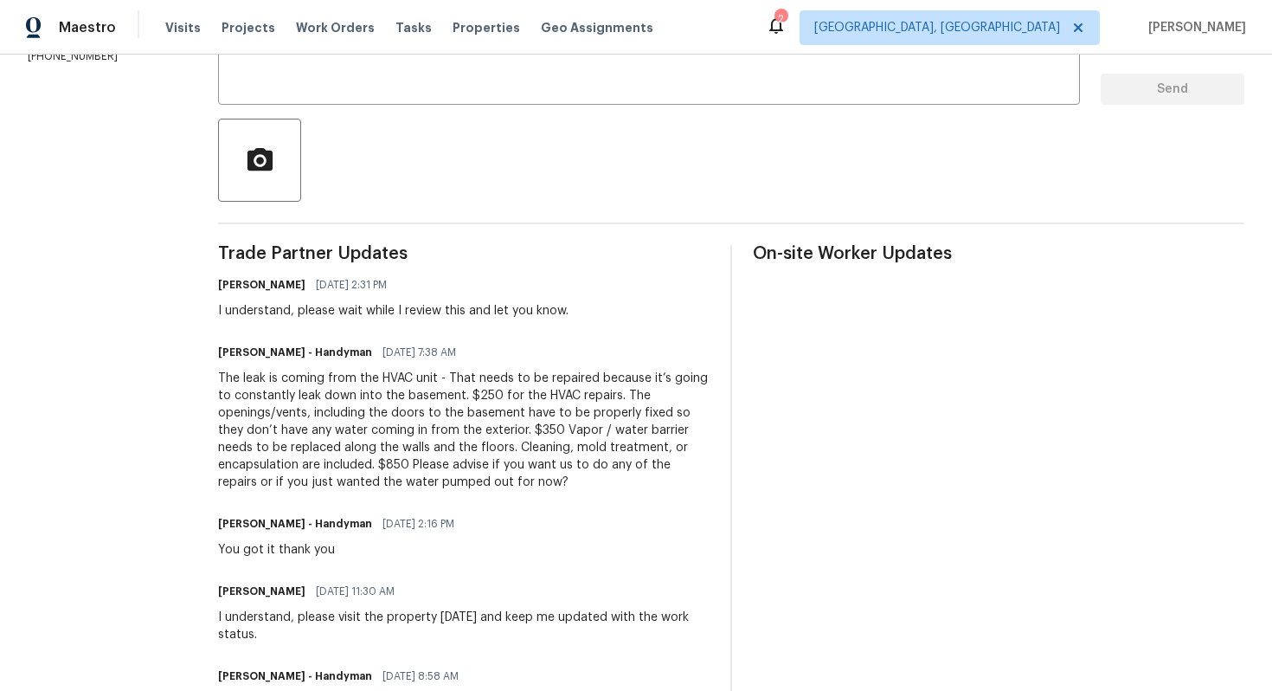
click at [474, 402] on div "The leak is coming from the HVAC unit - That needs to be repaired because it’s …" at bounding box center [464, 430] width 492 height 121
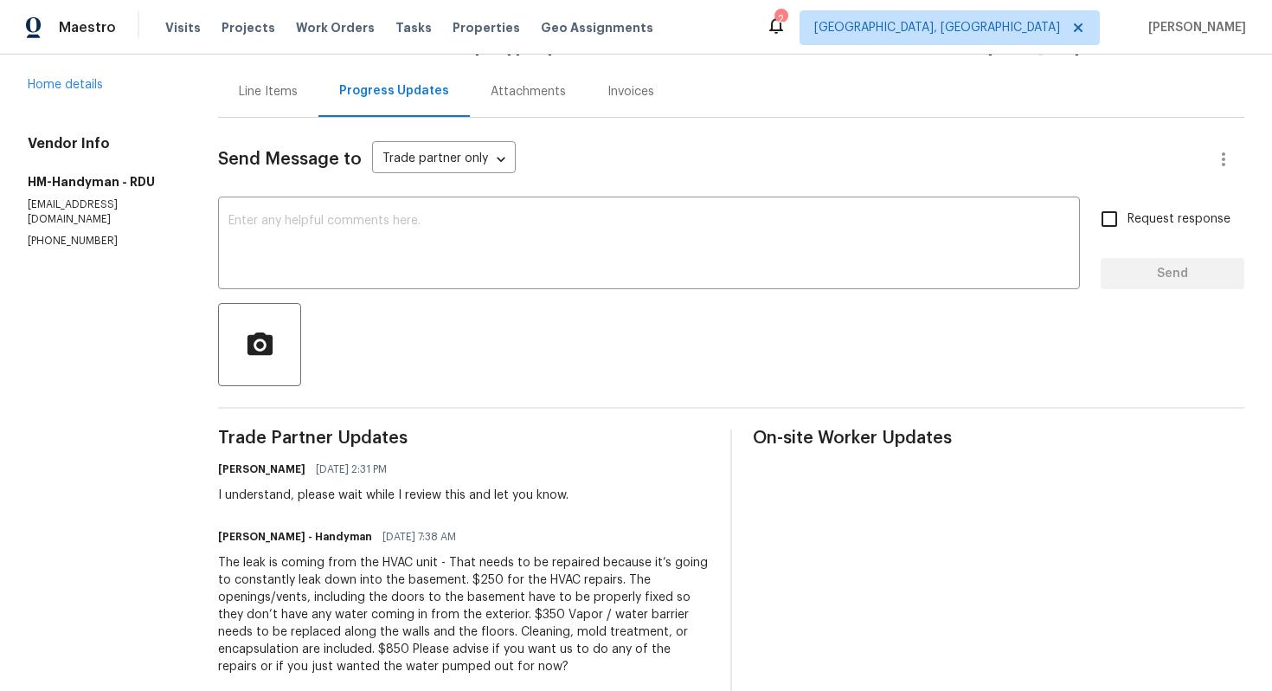
scroll to position [0, 0]
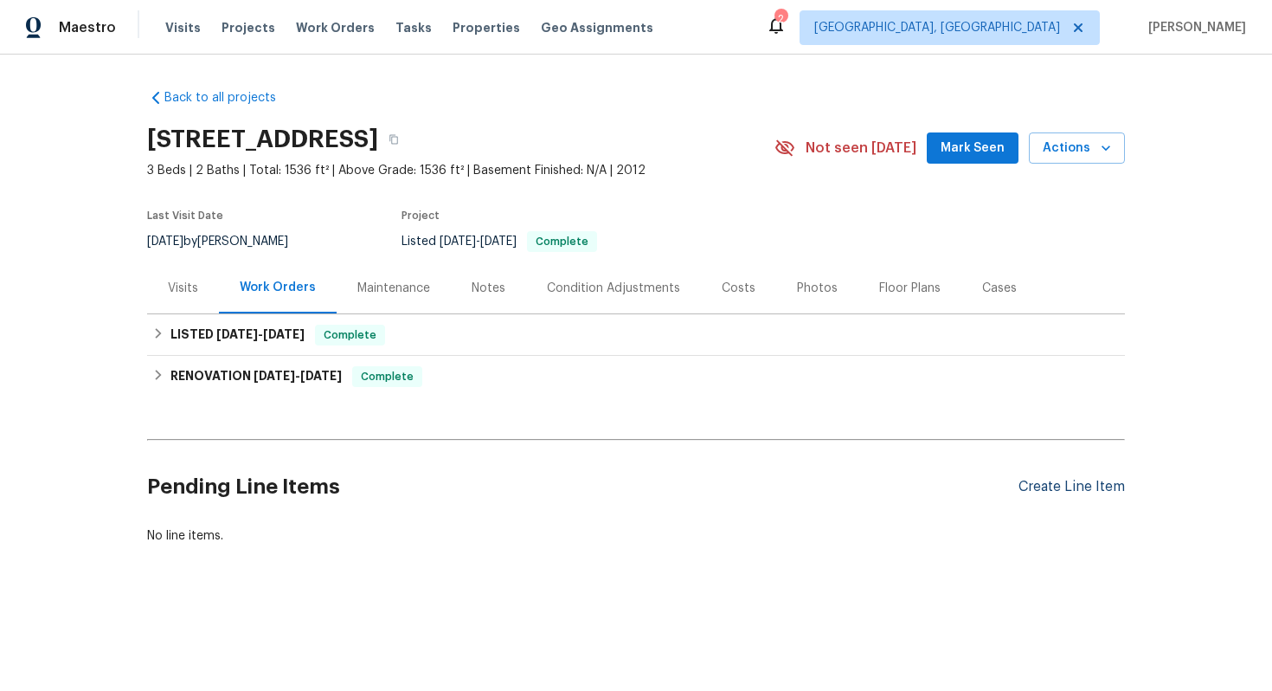
click at [1040, 481] on div "Create Line Item" at bounding box center [1072, 487] width 106 height 16
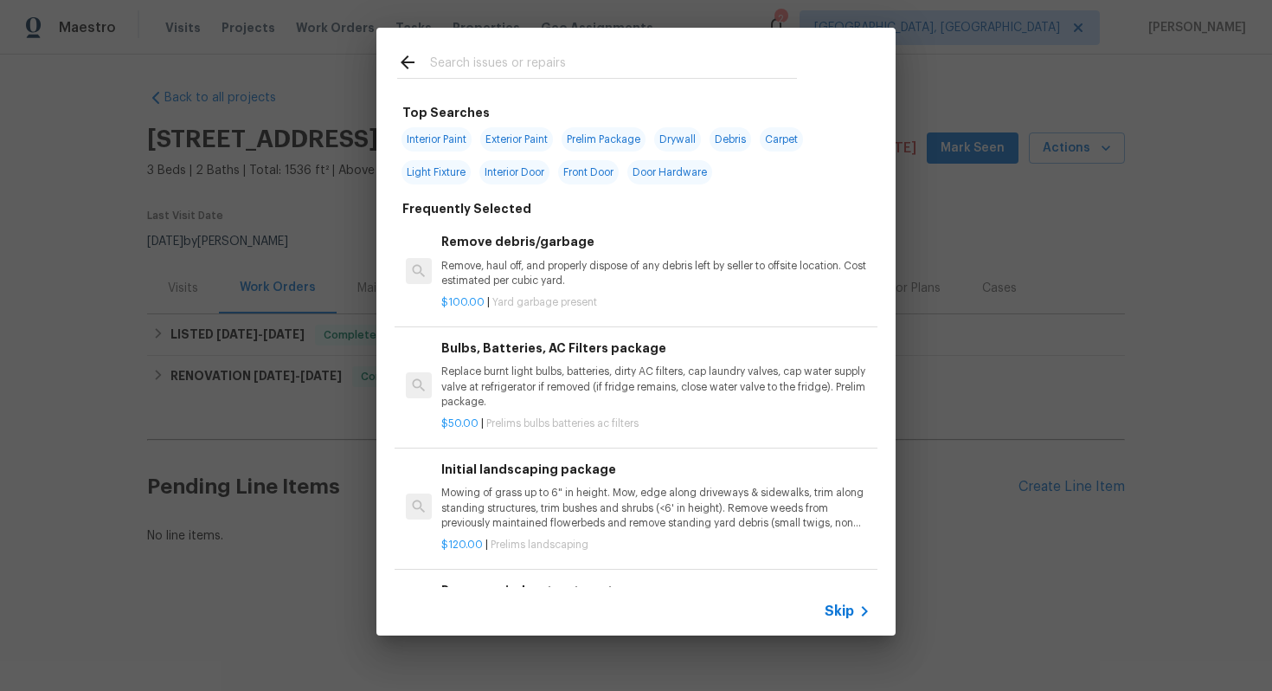
click at [842, 621] on div "Skip" at bounding box center [636, 611] width 519 height 48
click at [834, 610] on span "Skip" at bounding box center [839, 610] width 29 height 17
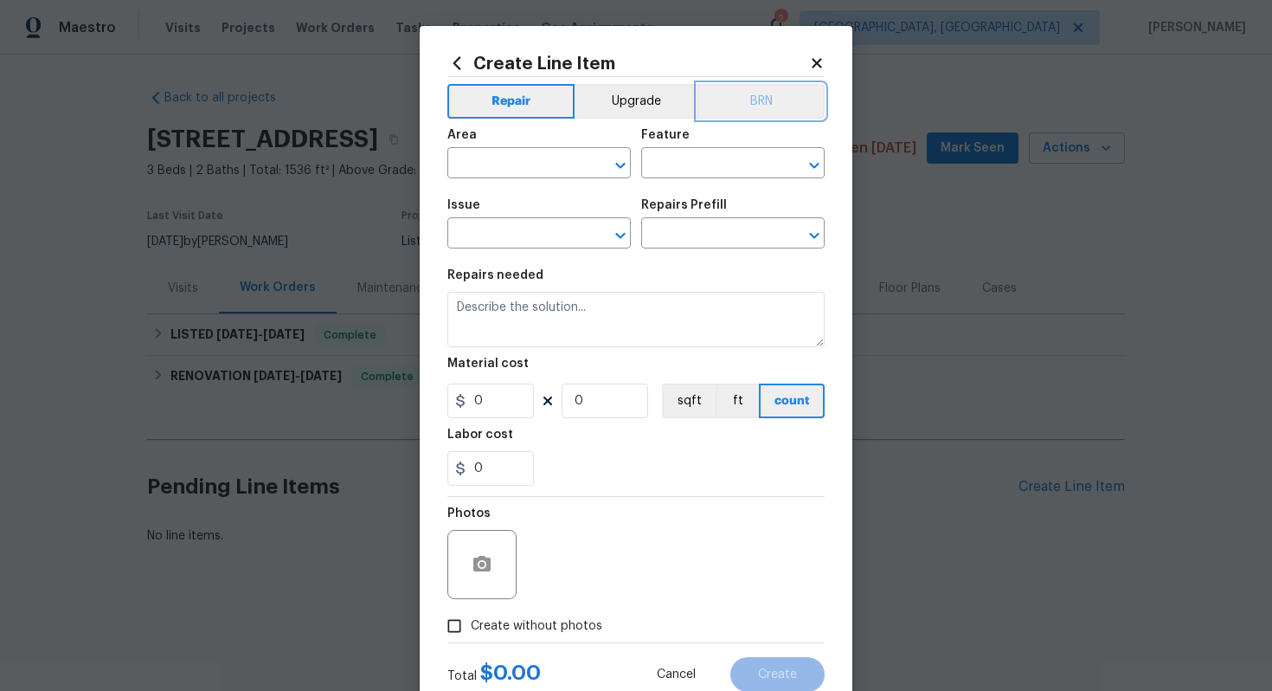
click at [728, 103] on button "BRN" at bounding box center [761, 101] width 127 height 35
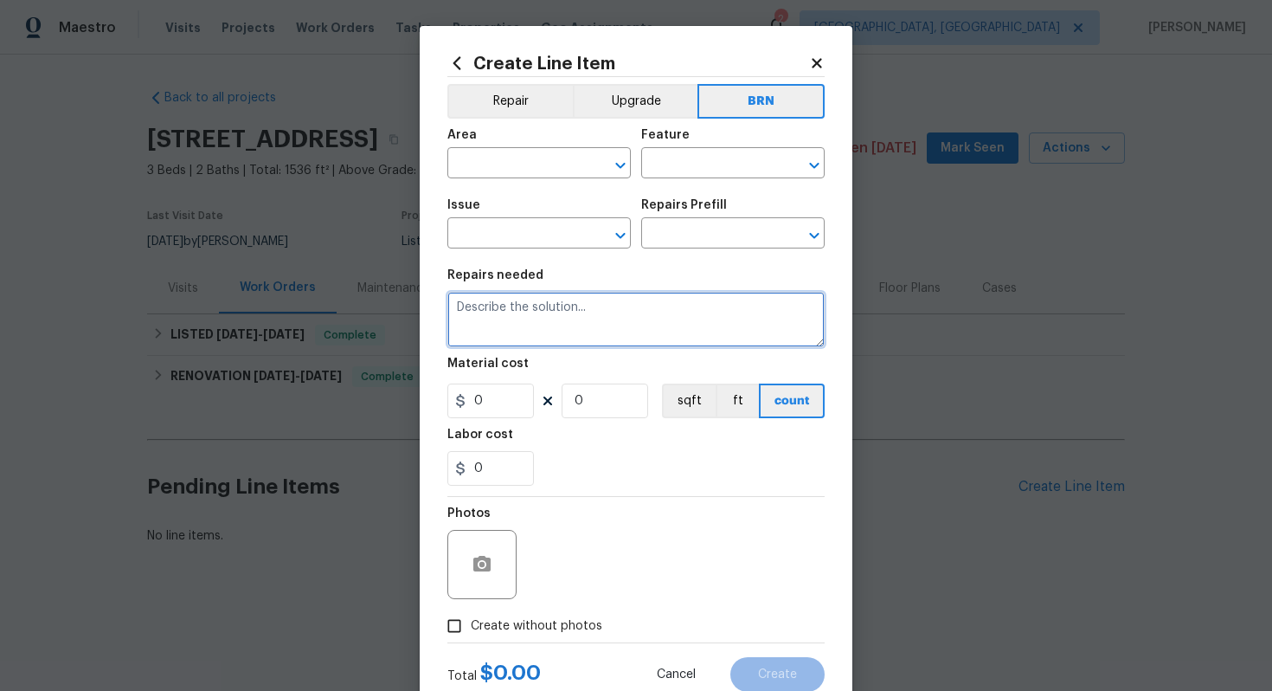
click at [589, 332] on textarea at bounding box center [636, 319] width 377 height 55
paste textarea "Seller to have pest control contractor perform termite inspection, treatment if…"
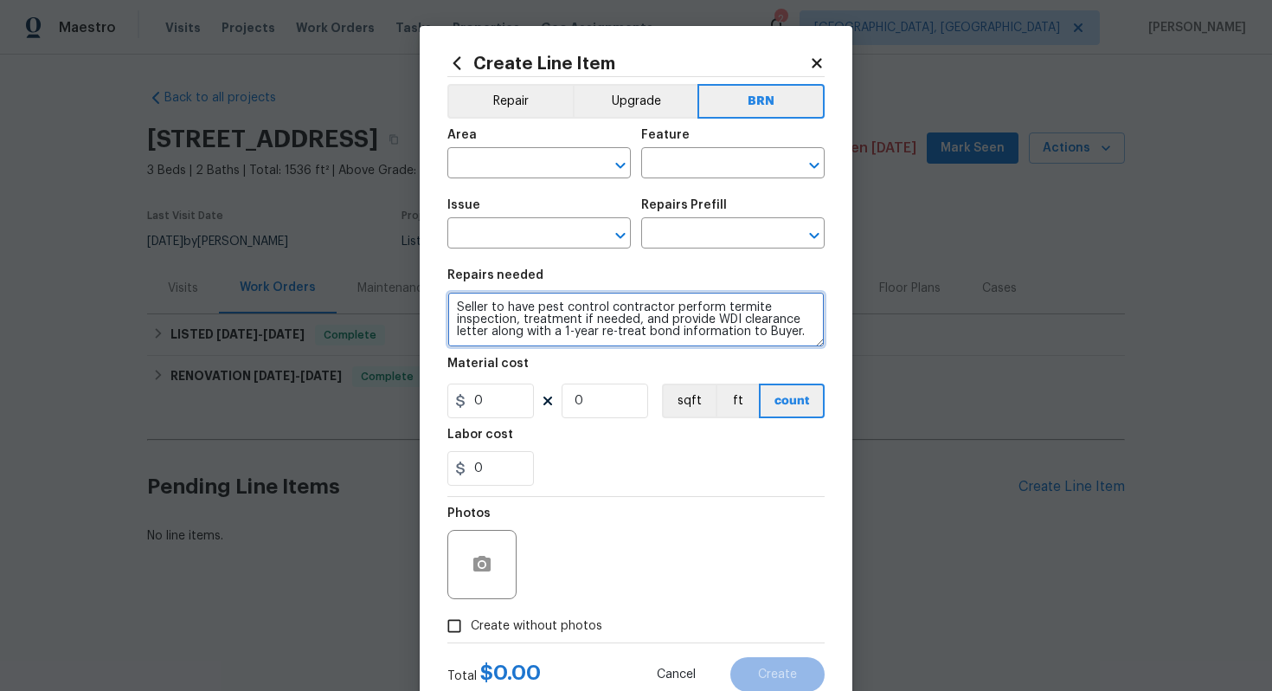
click at [458, 311] on textarea "Seller to have pest control contractor perform termite inspection, treatment if…" at bounding box center [636, 319] width 377 height 55
type textarea "Resale - Seller to have pest control contractor perform termite inspection, tre…"
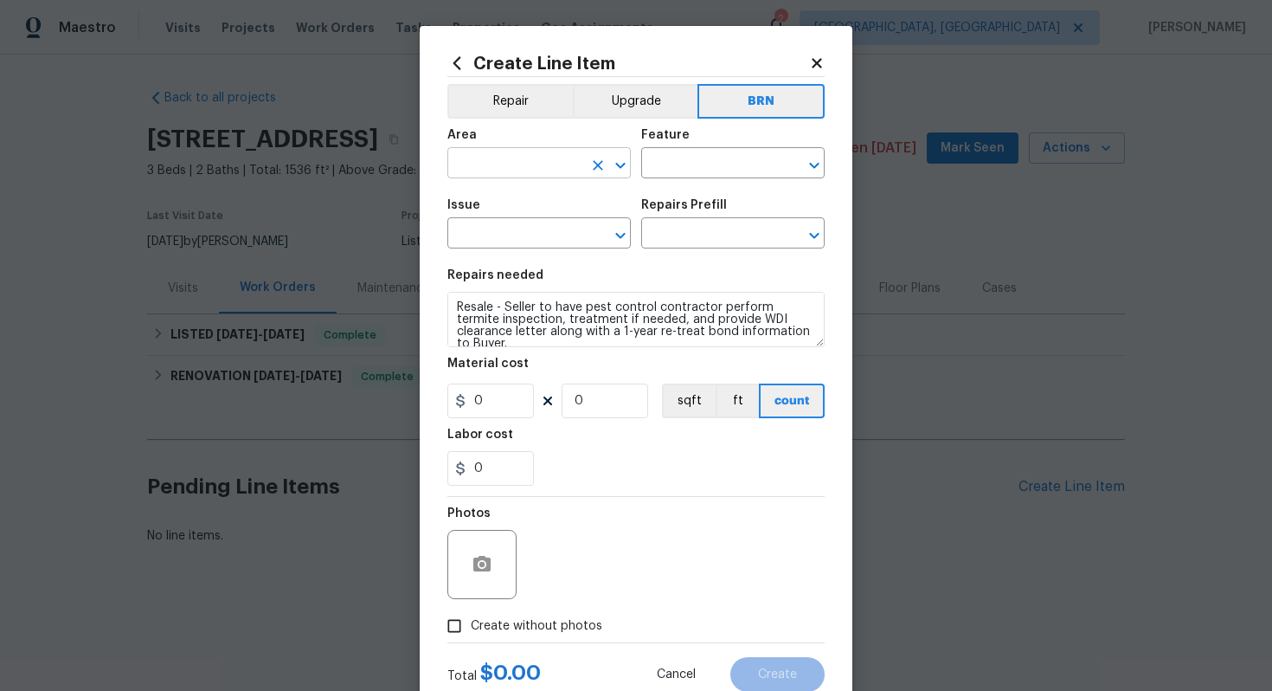
click at [497, 166] on input "text" at bounding box center [515, 164] width 135 height 27
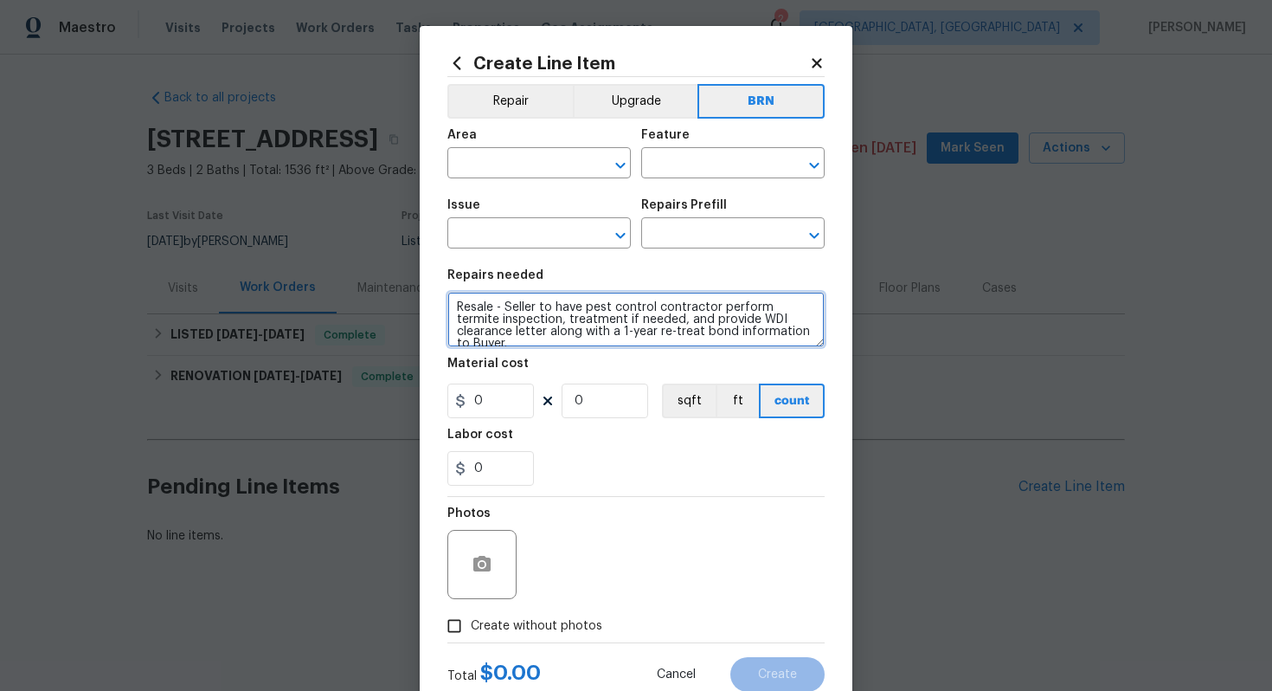
click at [711, 337] on textarea "Resale - Seller to have pest control contractor perform termite inspection, tre…" at bounding box center [636, 319] width 377 height 55
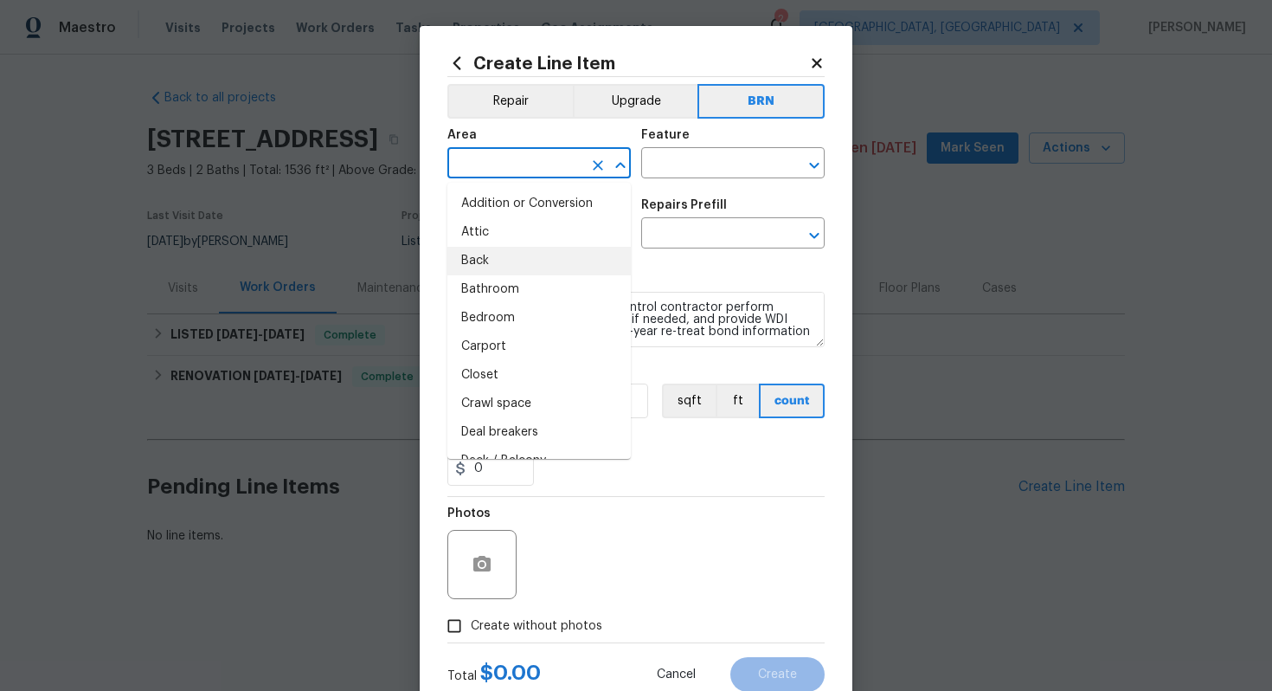
click at [518, 155] on input "text" at bounding box center [515, 164] width 135 height 27
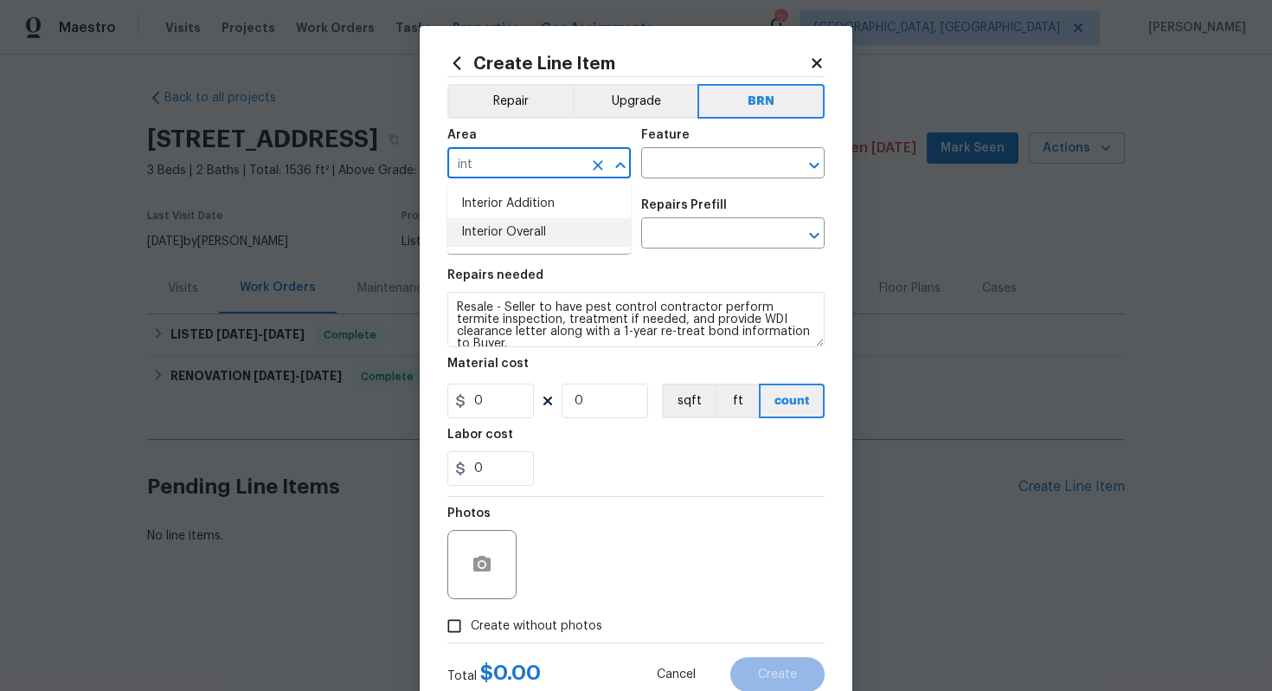
click at [502, 246] on li "Interior Overall" at bounding box center [540, 232] width 184 height 29
type input "Interior Overall"
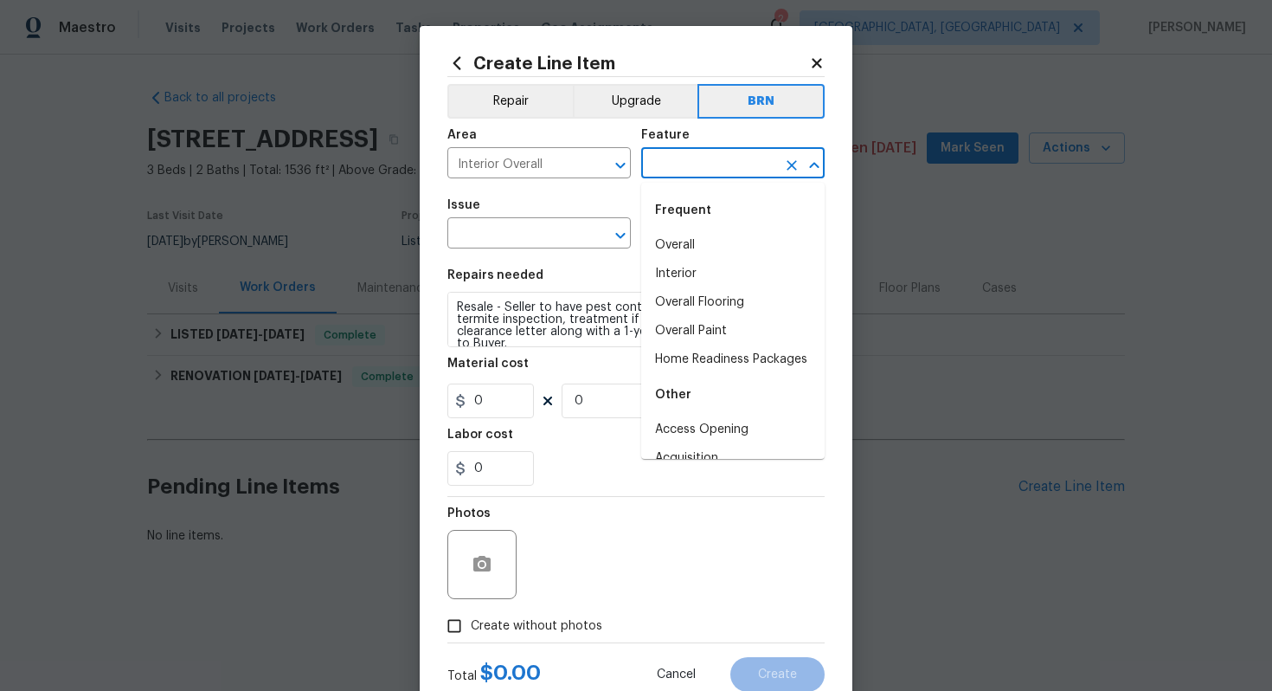
click at [663, 164] on input "text" at bounding box center [708, 164] width 135 height 27
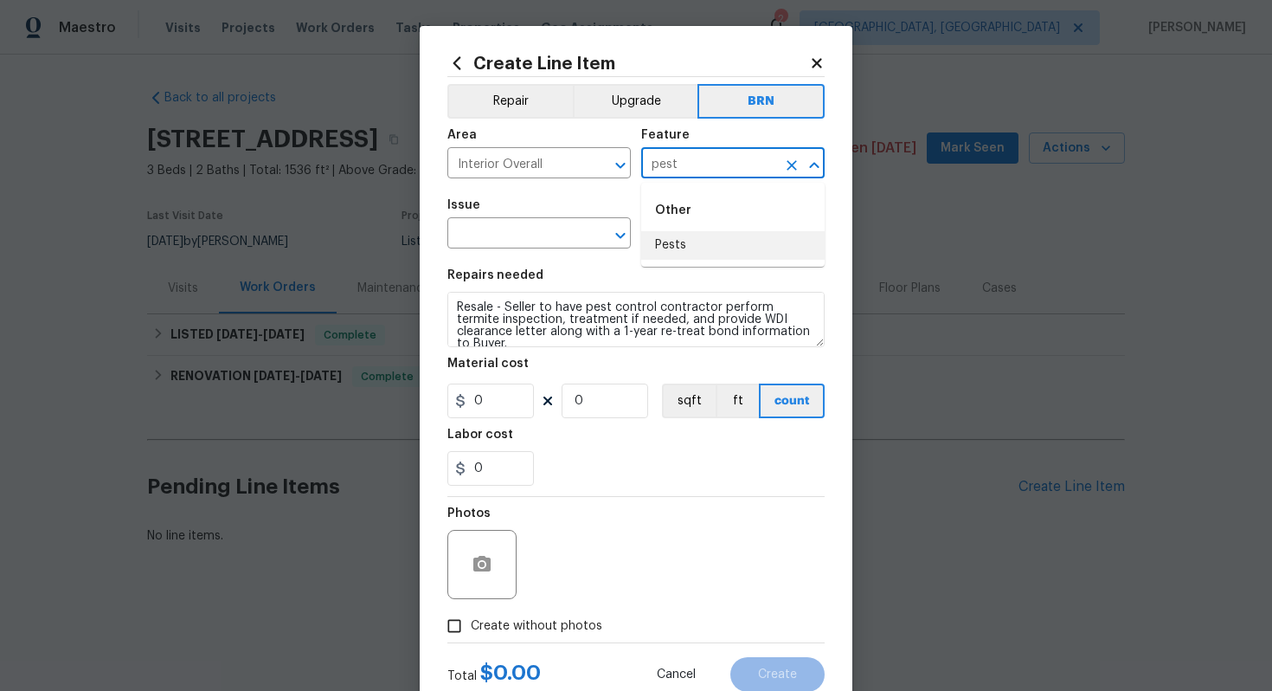
click at [658, 235] on li "Pests" at bounding box center [733, 245] width 184 height 29
type input "Pests"
click at [507, 236] on input "text" at bounding box center [515, 235] width 135 height 27
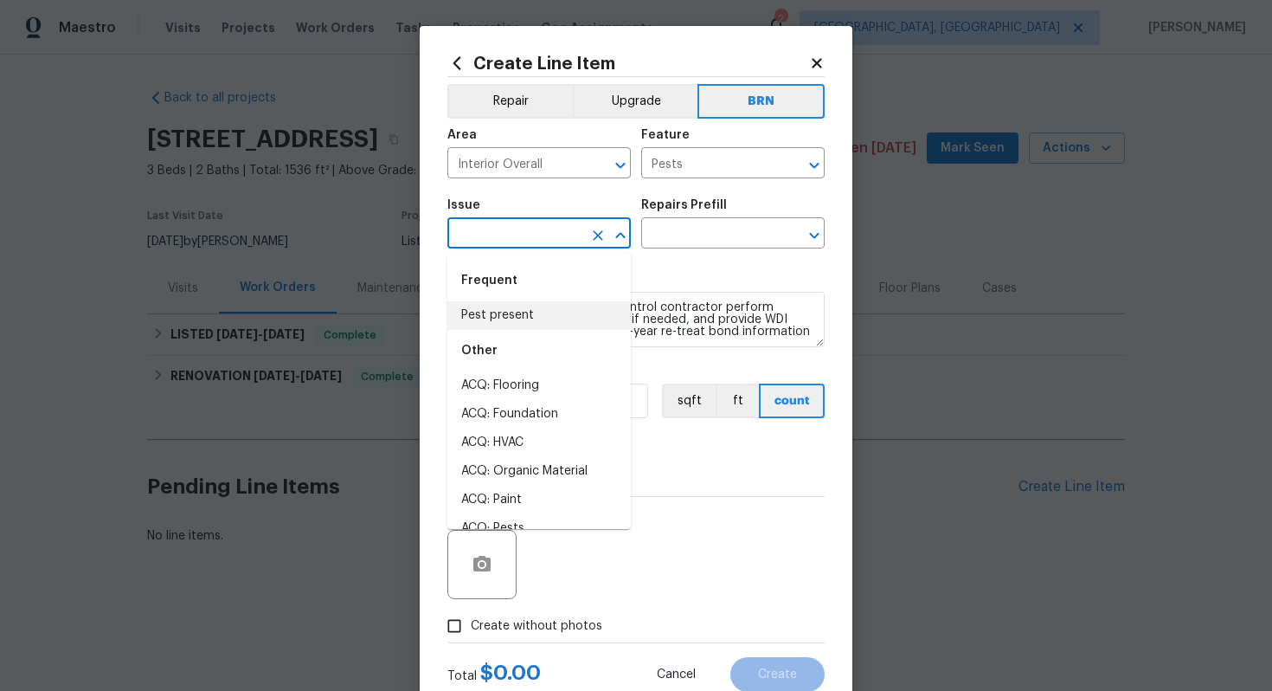
click at [507, 305] on li "Pest present" at bounding box center [540, 315] width 184 height 29
type input "Pest present"
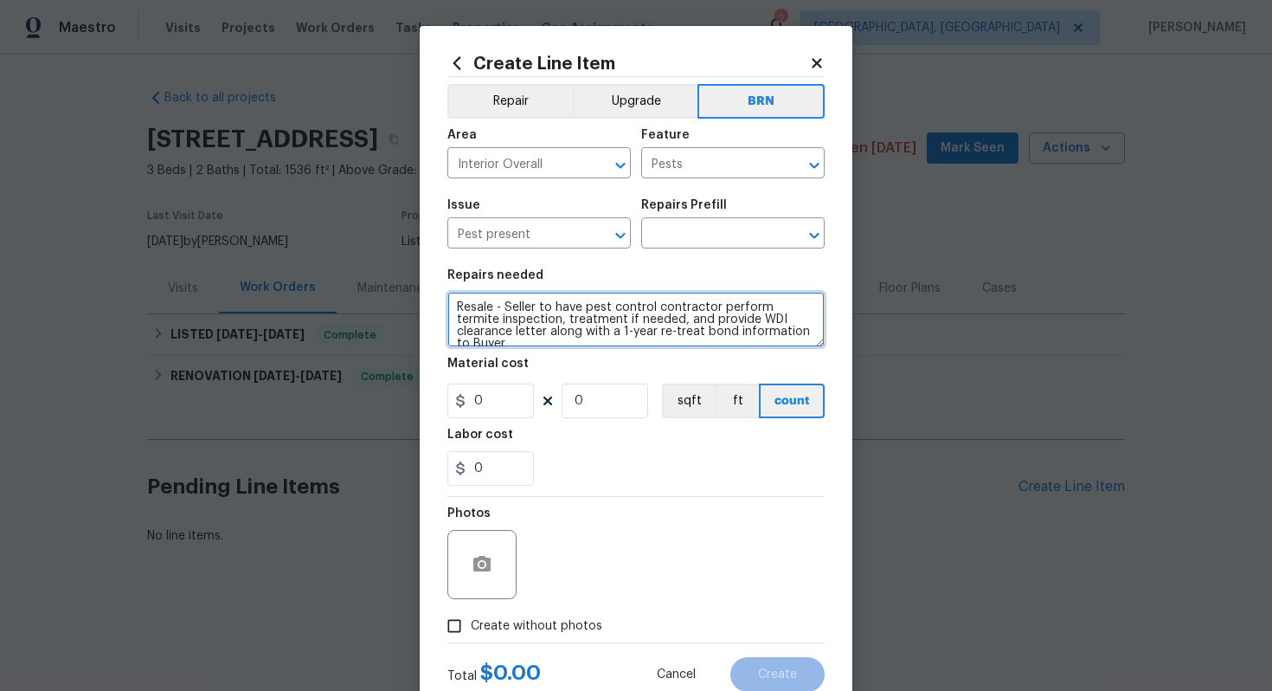
drag, startPoint x: 455, startPoint y: 310, endPoint x: 615, endPoint y: 369, distance: 169.8
click at [615, 369] on section "Repairs needed Resale - Seller to have pest control contractor perform termite …" at bounding box center [636, 377] width 377 height 237
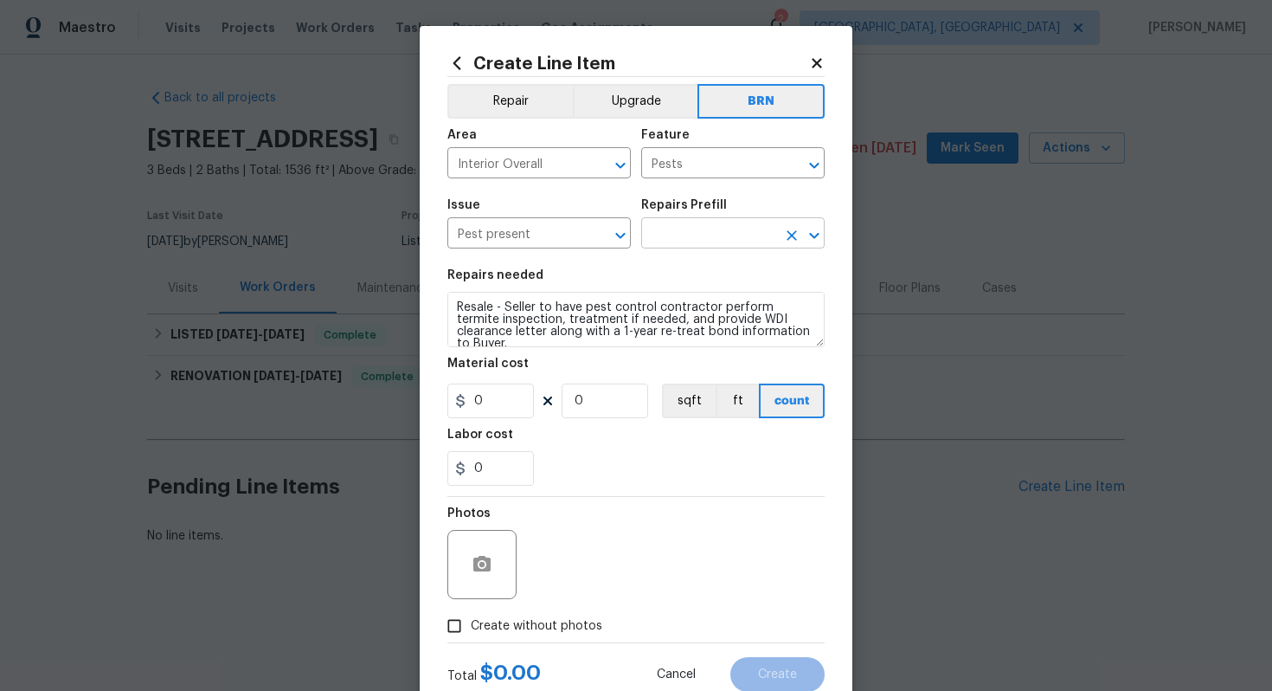
click at [683, 236] on input "text" at bounding box center [708, 235] width 135 height 27
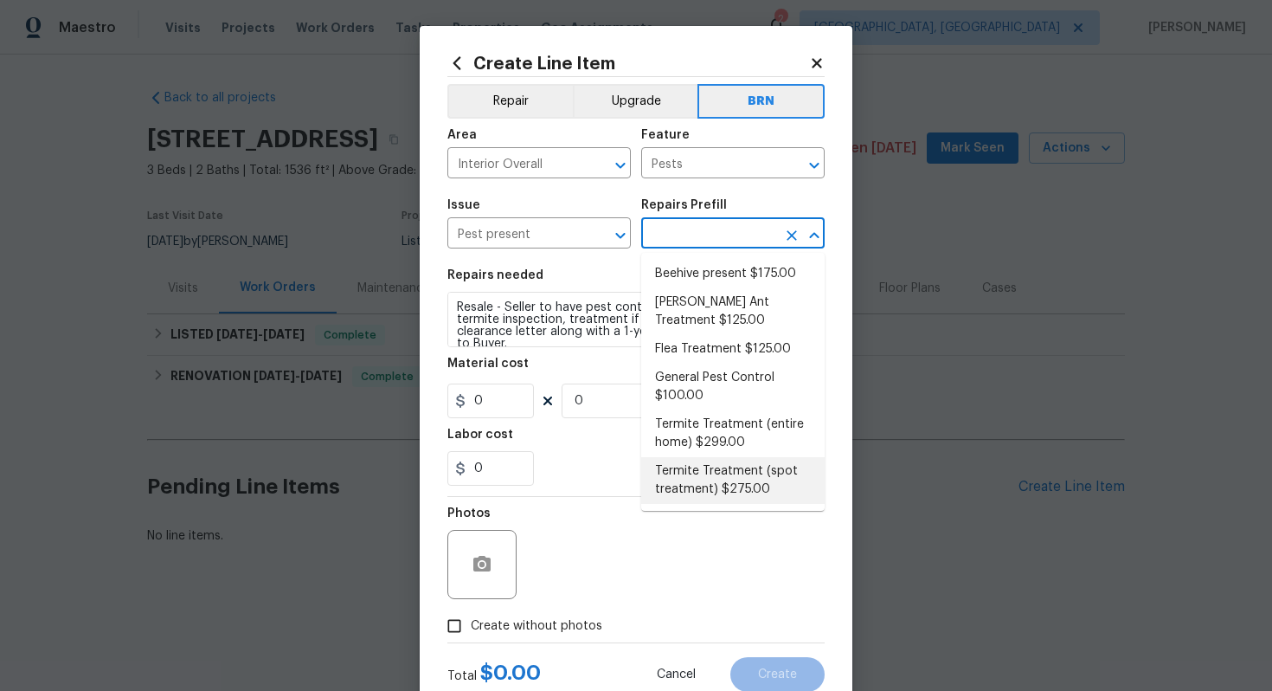
click at [711, 460] on li "Termite Treatment (spot treatment) $275.00" at bounding box center [733, 480] width 184 height 47
type input "Termite Treatment (spot treatment) $275.00"
type textarea "Spot treat for active termite infestation and provide a clear WDI report"
type input "275"
type input "1"
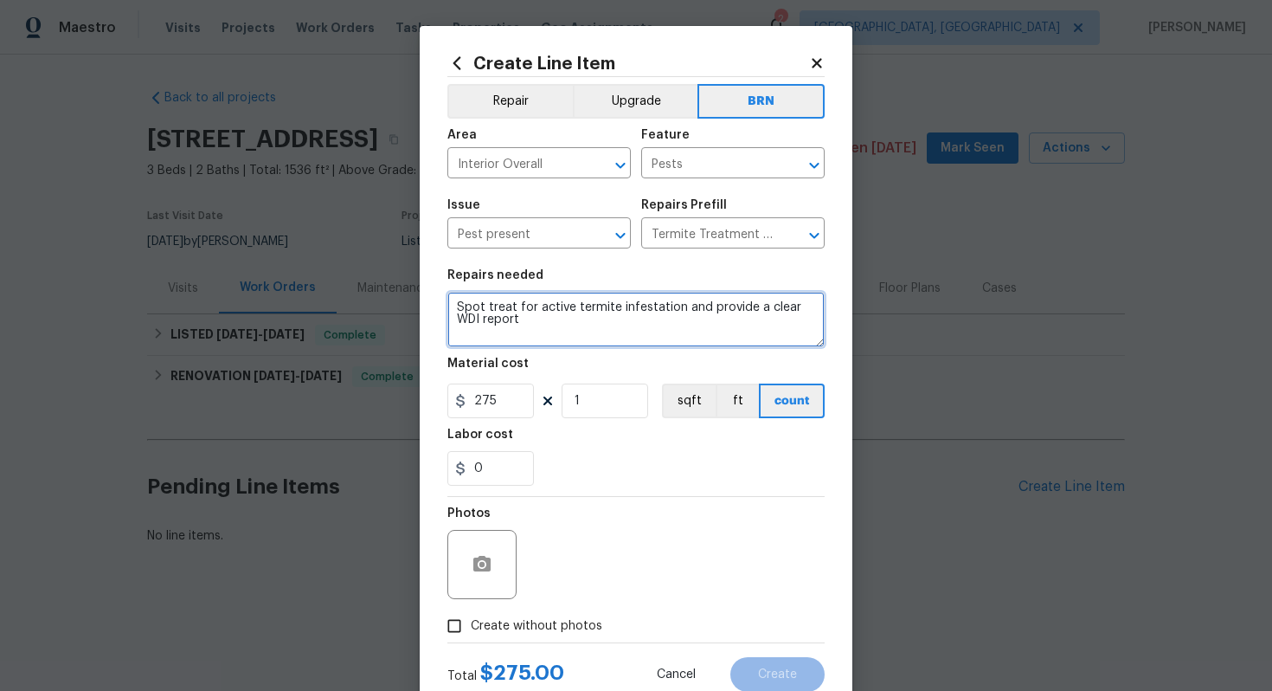
drag, startPoint x: 453, startPoint y: 306, endPoint x: 544, endPoint y: 354, distance: 102.6
click at [544, 354] on section "Repairs needed Spot treat for active termite infestation and provide a clear WD…" at bounding box center [636, 377] width 377 height 237
paste textarea "Resale - Seller to have pest control contractor perform termite inspection, tre…"
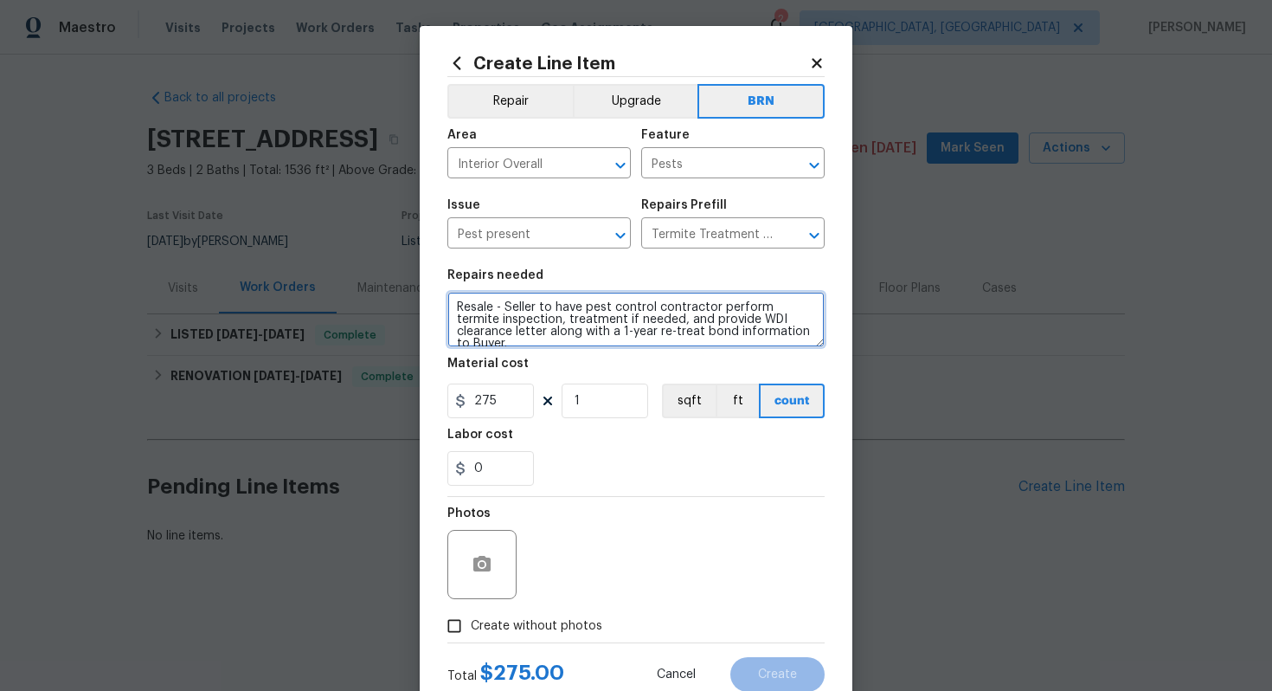
type textarea "Resale - Seller to have pest control contractor perform termite inspection, tre…"
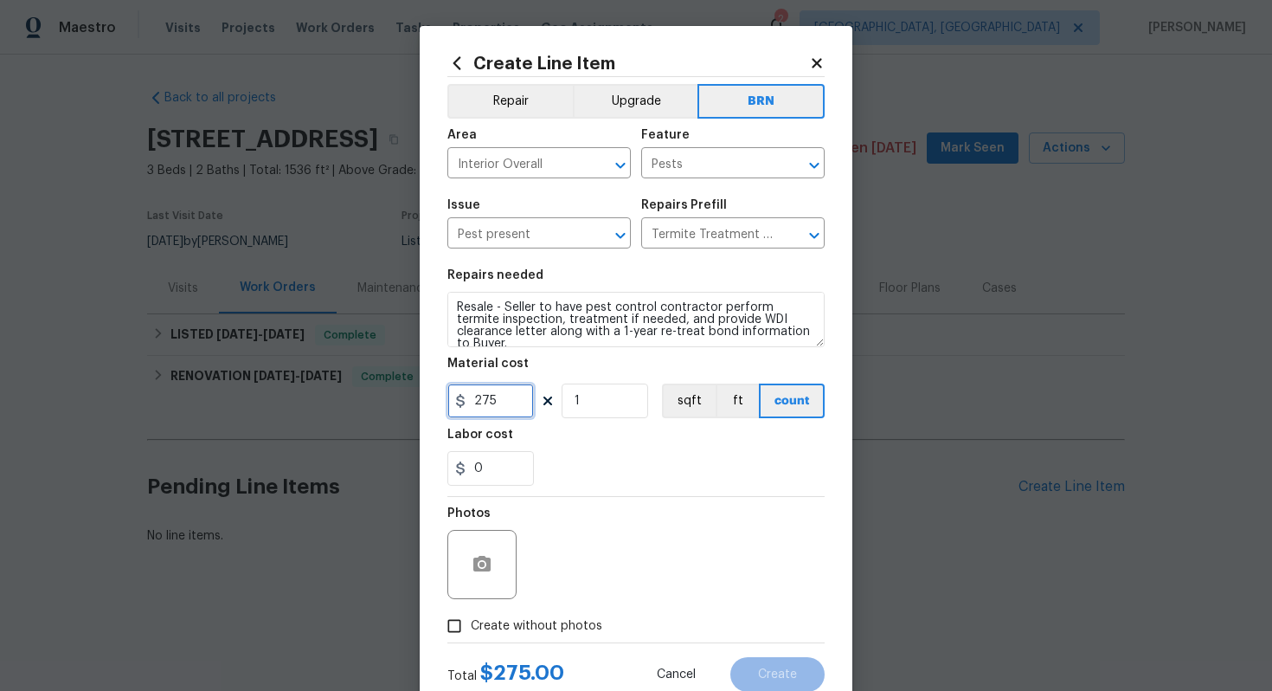
drag, startPoint x: 504, startPoint y: 393, endPoint x: 448, endPoint y: 406, distance: 56.9
click at [448, 406] on input "275" at bounding box center [491, 400] width 87 height 35
type input "0"
click at [493, 472] on input "0" at bounding box center [491, 468] width 87 height 35
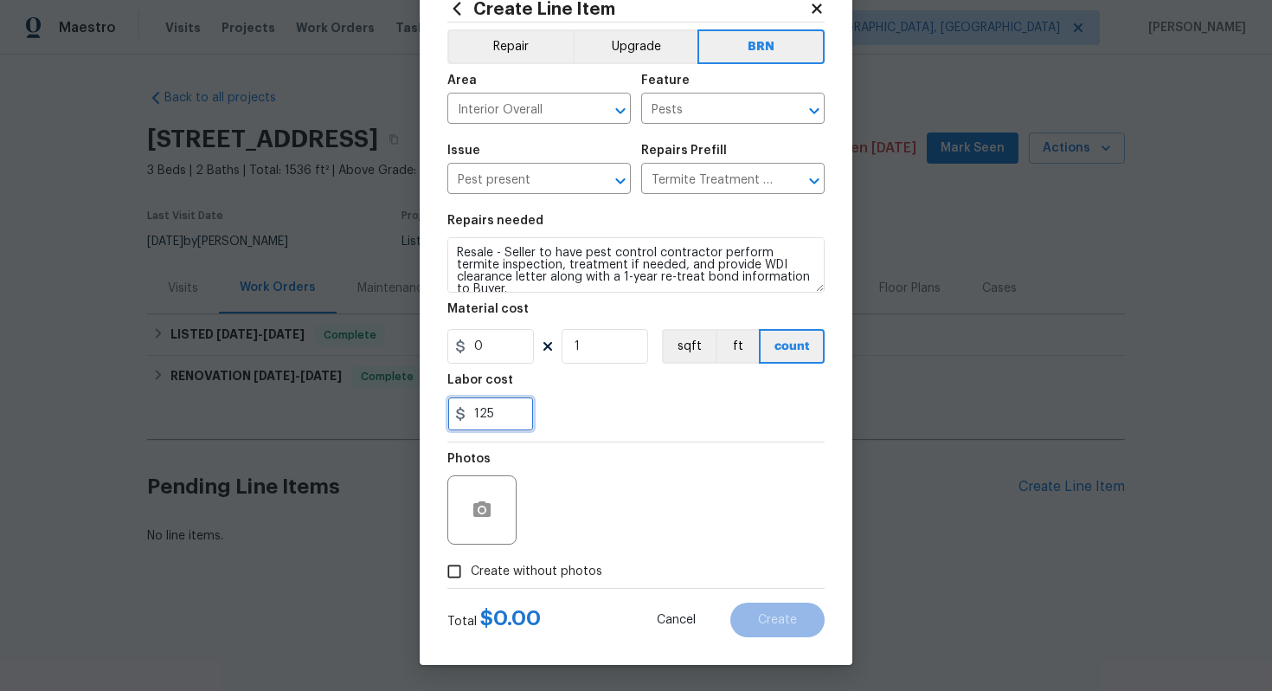
type input "125"
click at [542, 577] on span "Create without photos" at bounding box center [537, 572] width 132 height 18
click at [471, 577] on input "Create without photos" at bounding box center [454, 571] width 33 height 33
checkbox input "true"
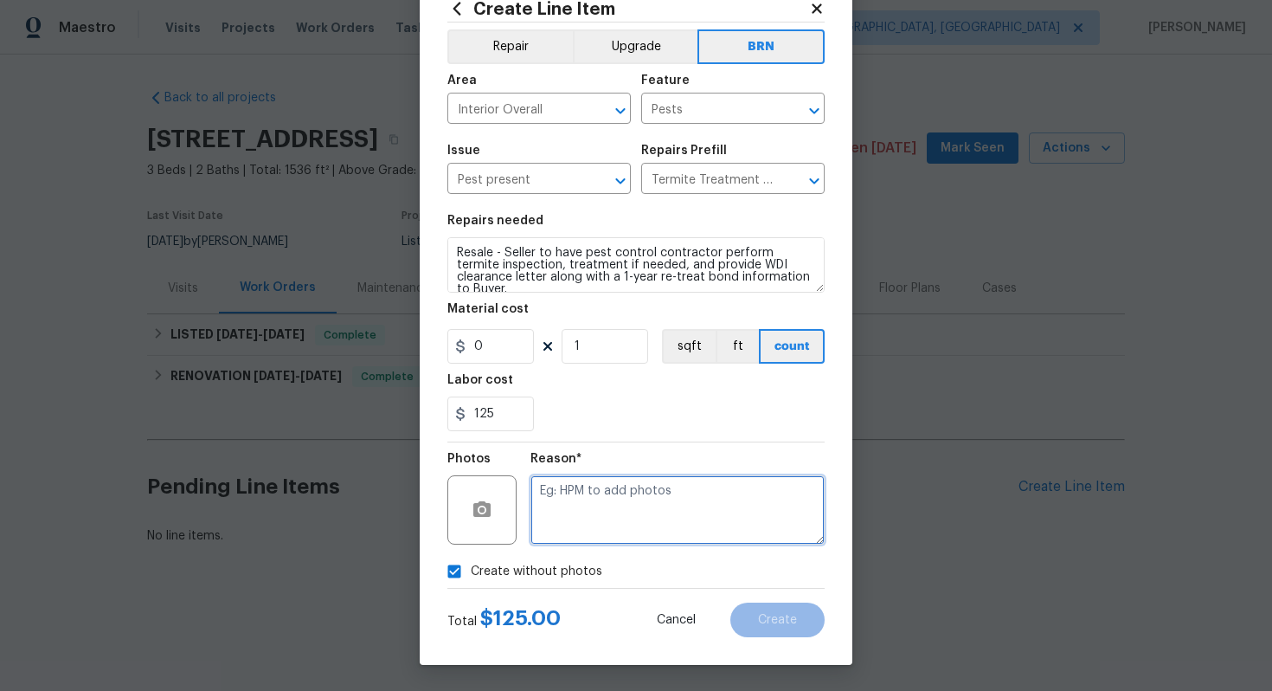
click at [607, 516] on textarea at bounding box center [678, 509] width 294 height 69
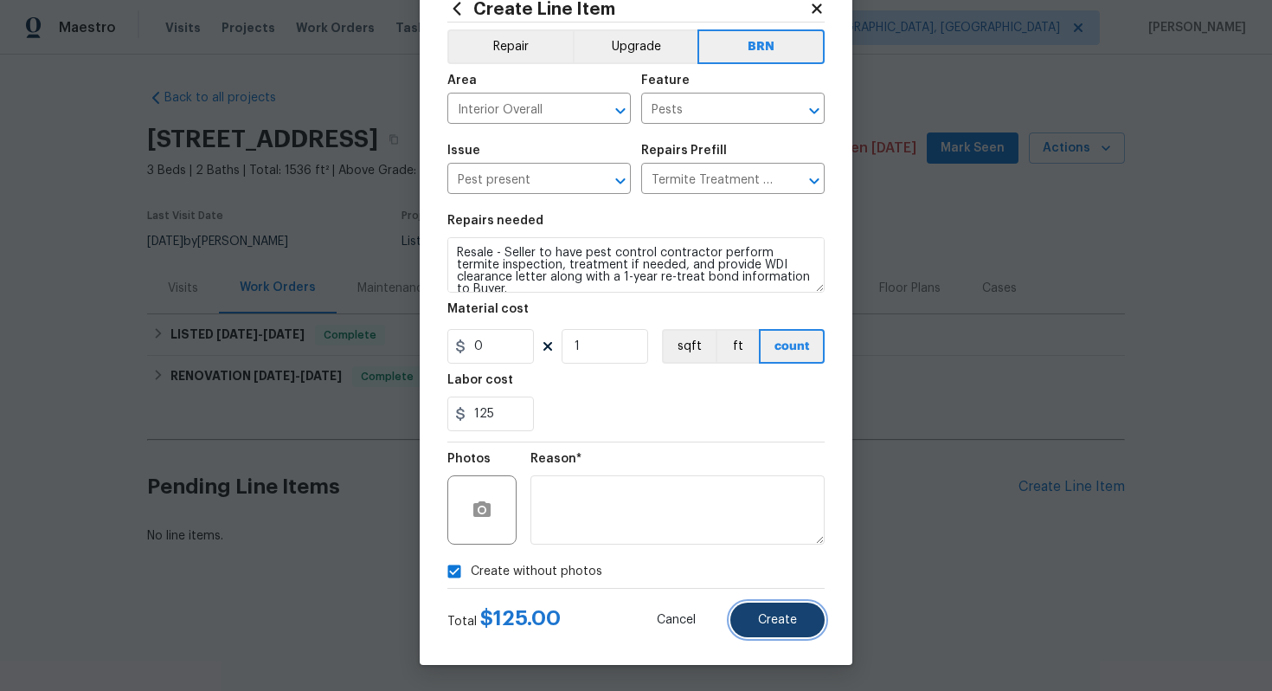
click at [795, 610] on button "Create" at bounding box center [778, 619] width 94 height 35
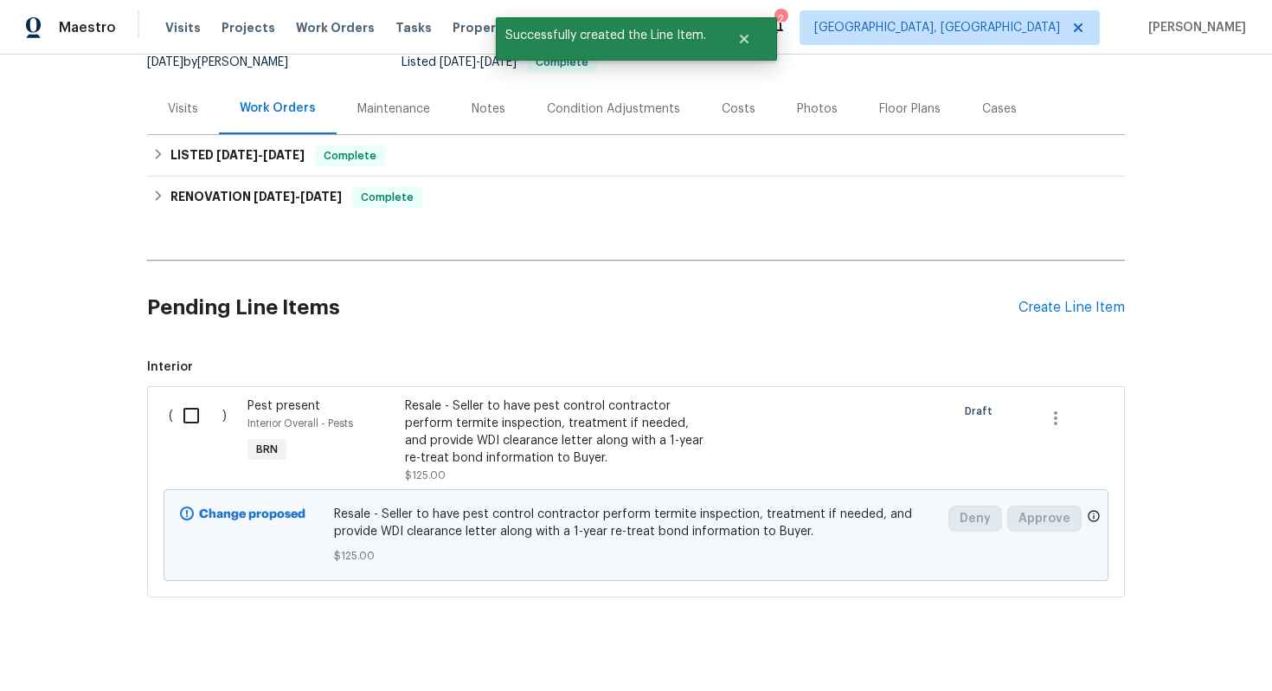
scroll to position [203, 0]
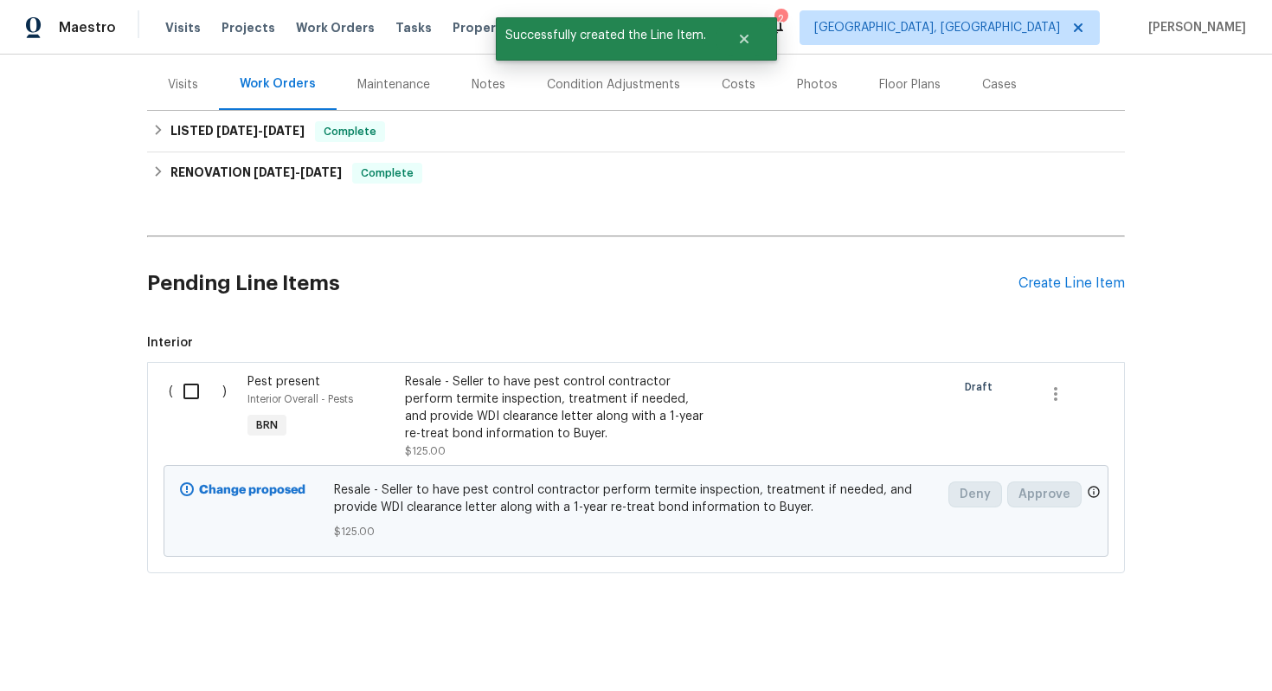
click at [196, 394] on input "checkbox" at bounding box center [197, 391] width 49 height 36
checkbox input "true"
click at [1183, 651] on span "Create Work Order" at bounding box center [1173, 648] width 115 height 22
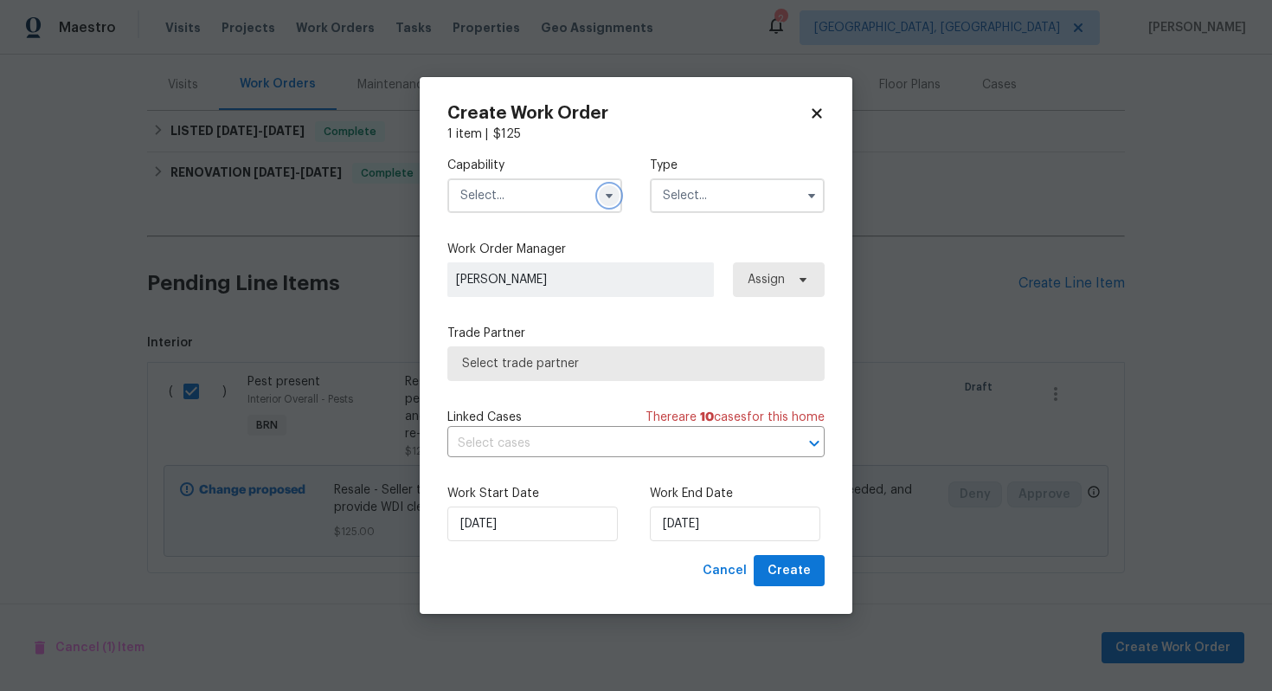
click at [612, 187] on button "button" at bounding box center [609, 195] width 21 height 21
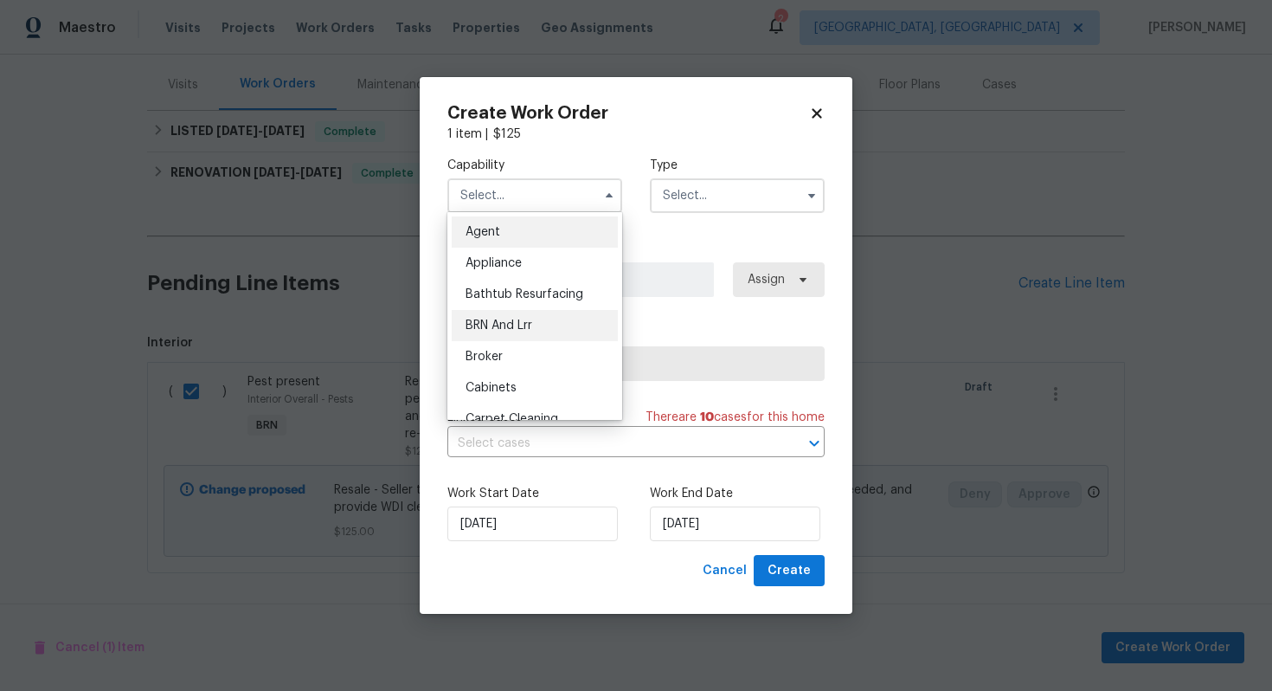
click at [566, 338] on div "BRN And Lrr" at bounding box center [535, 325] width 166 height 31
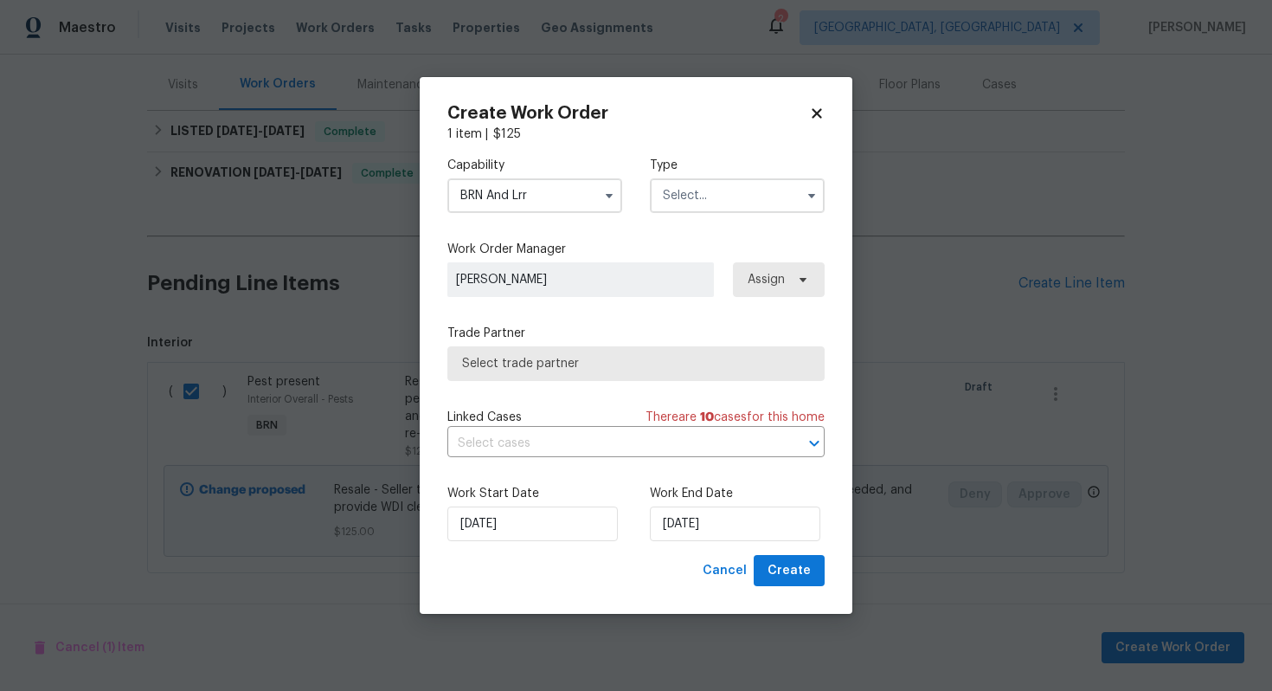
click at [569, 192] on input "BRN And Lrr" at bounding box center [535, 195] width 175 height 35
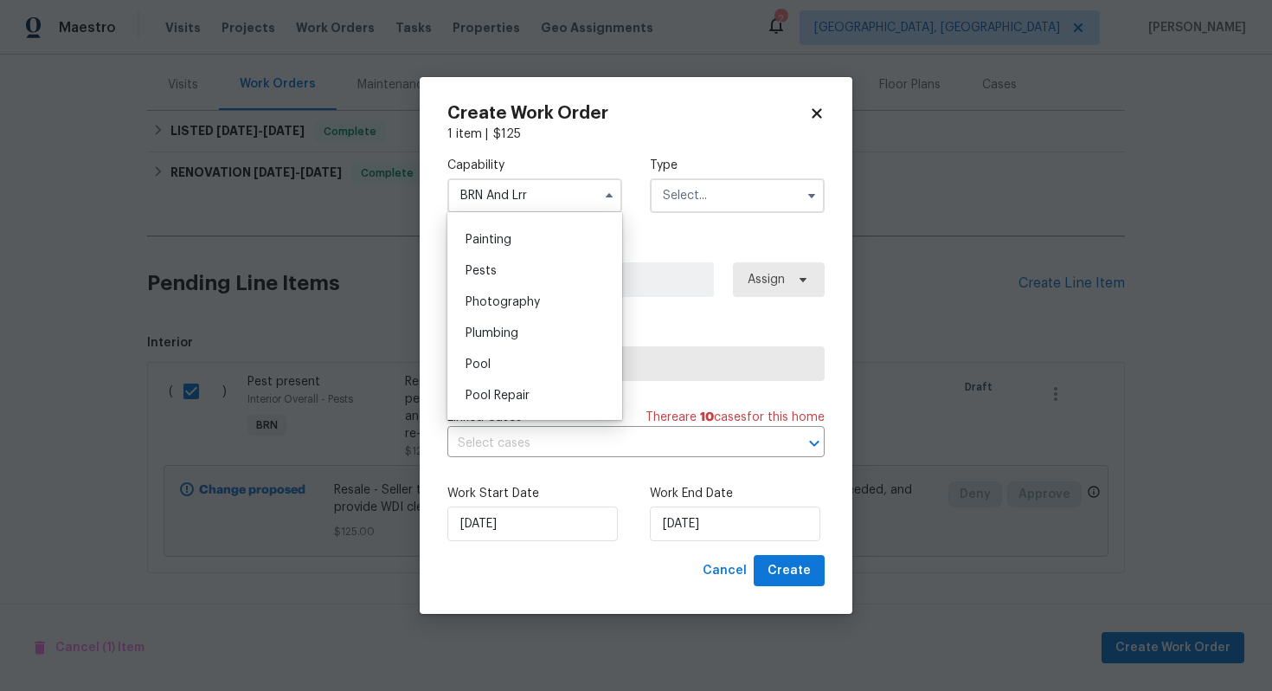
scroll to position [1458, 0]
click at [532, 266] on div "Pests" at bounding box center [535, 258] width 166 height 31
type input "Pests"
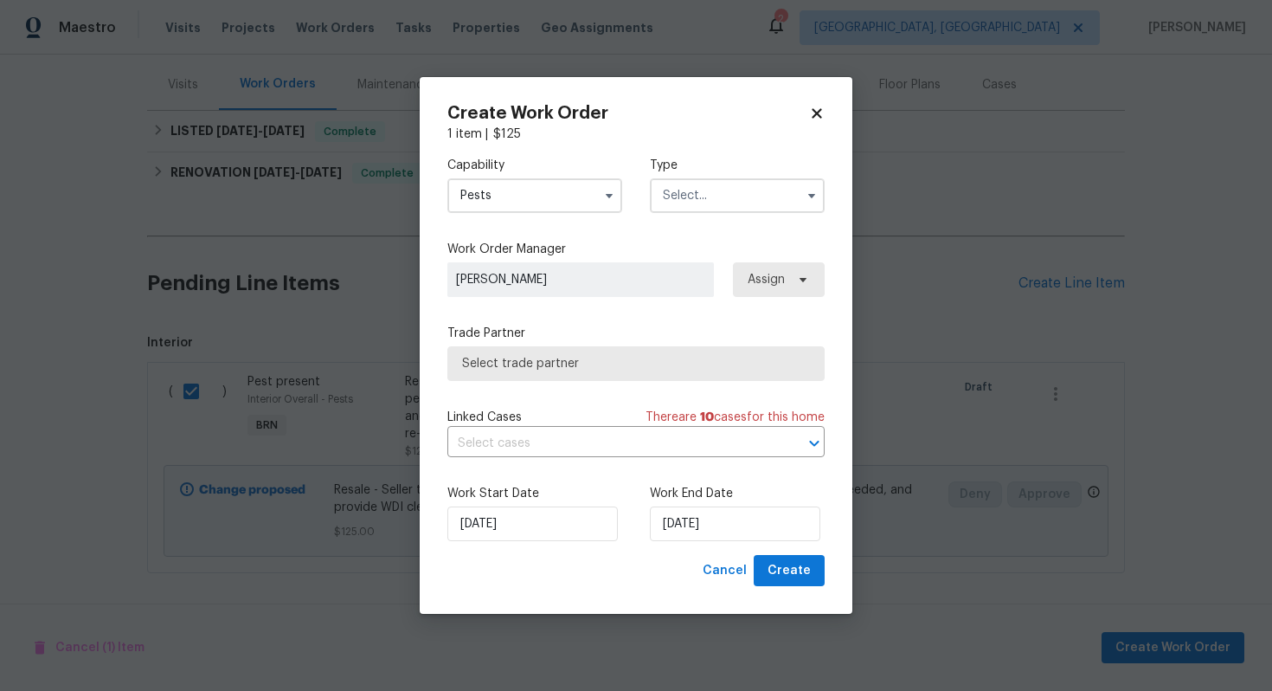
click at [679, 194] on input "text" at bounding box center [737, 195] width 175 height 35
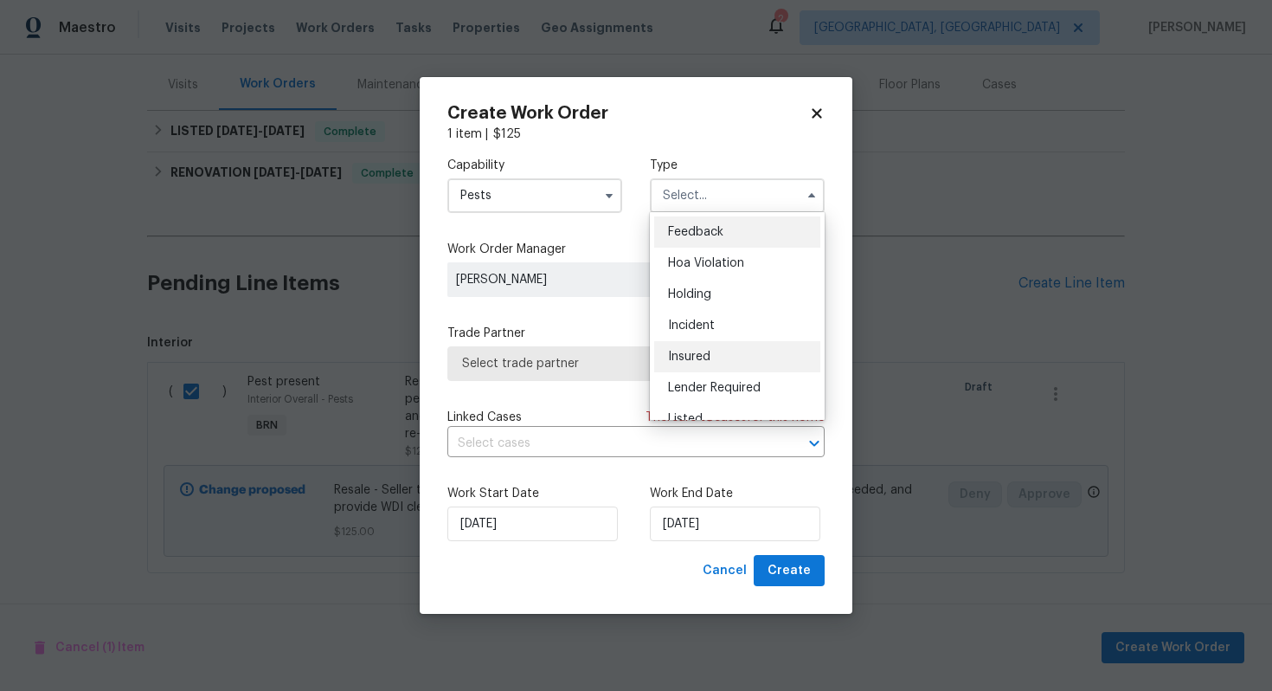
scroll to position [393, 0]
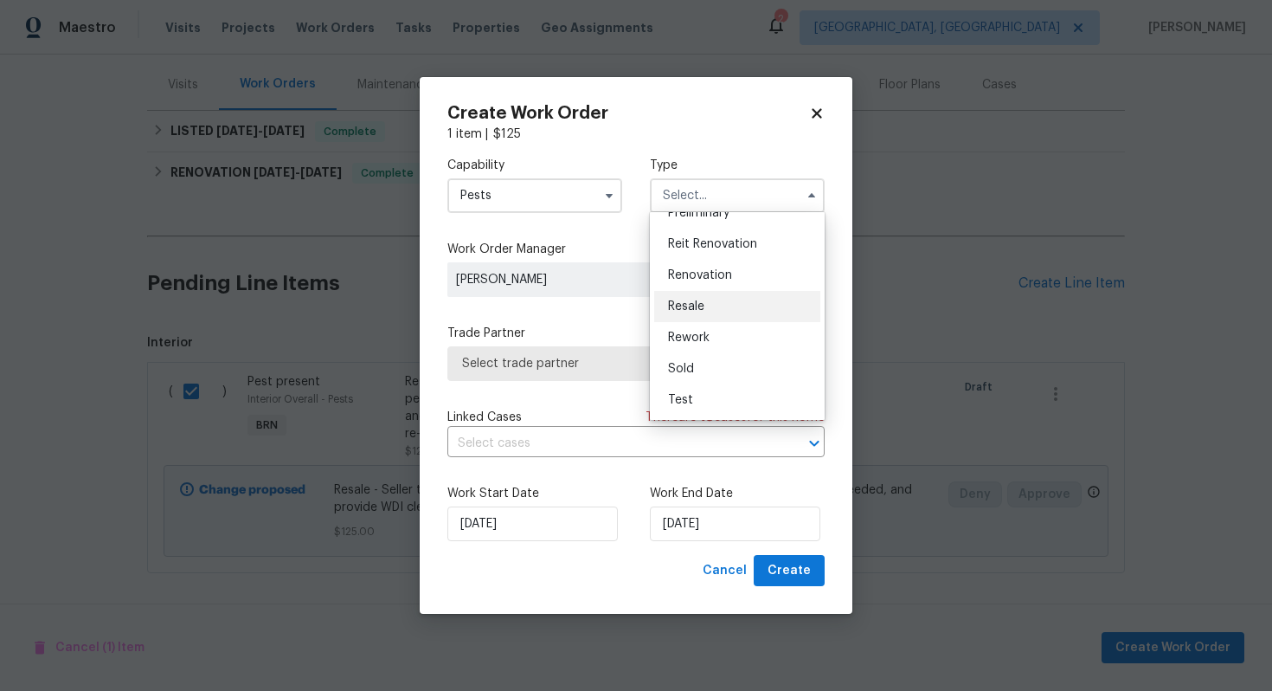
click at [721, 313] on div "Resale" at bounding box center [737, 306] width 166 height 31
type input "Resale"
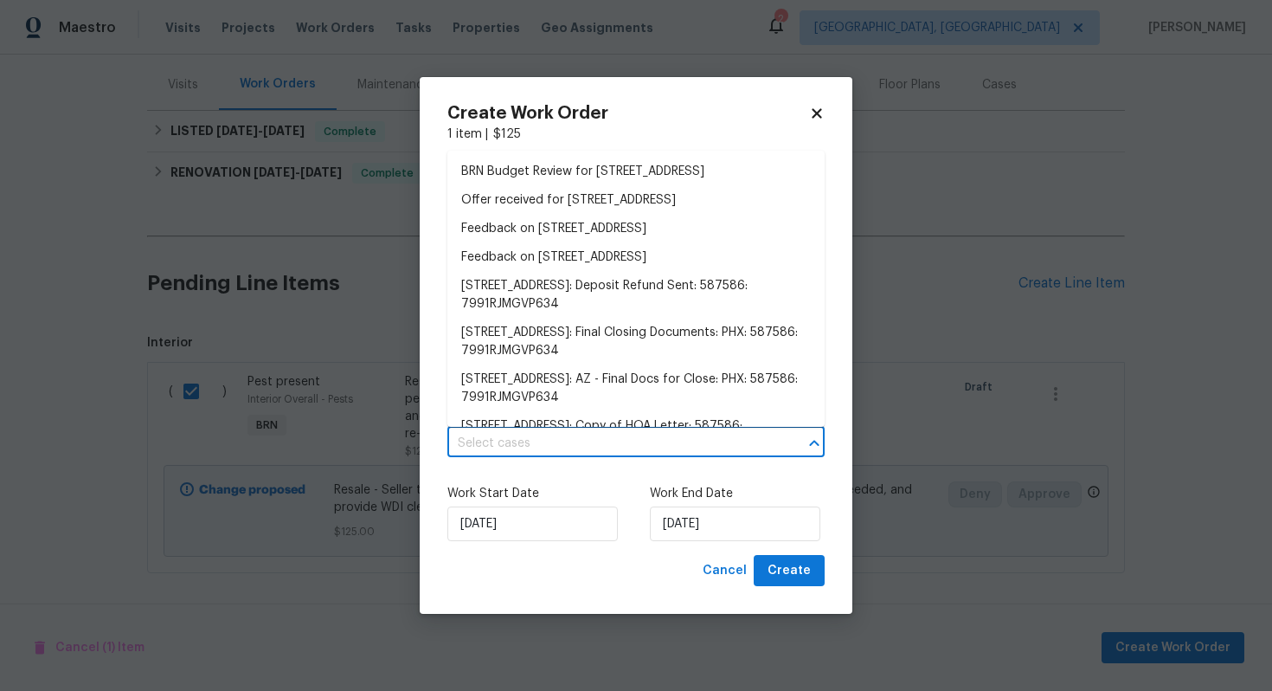
click at [613, 435] on input "text" at bounding box center [612, 443] width 329 height 27
click at [608, 186] on li "BRN Budget Review for 4446 W White Canyon Rd, San Tan Valley, AZ 85144" at bounding box center [636, 172] width 377 height 29
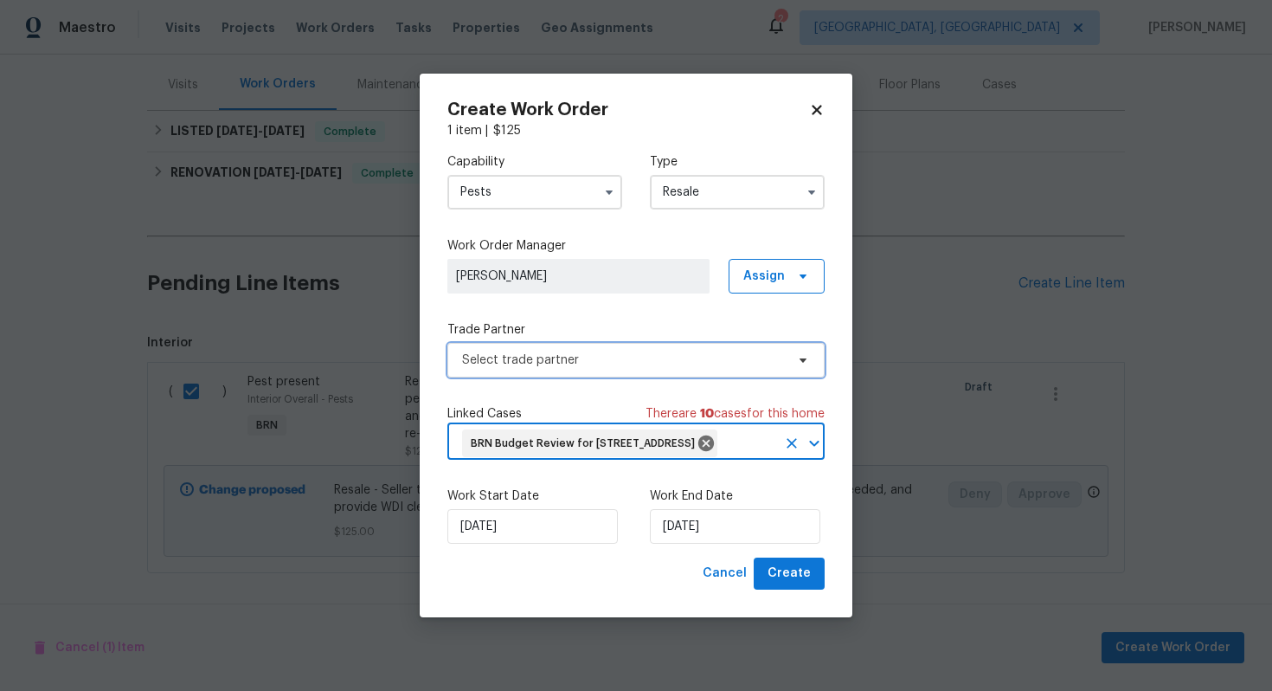
click at [576, 351] on span "Select trade partner" at bounding box center [623, 359] width 323 height 17
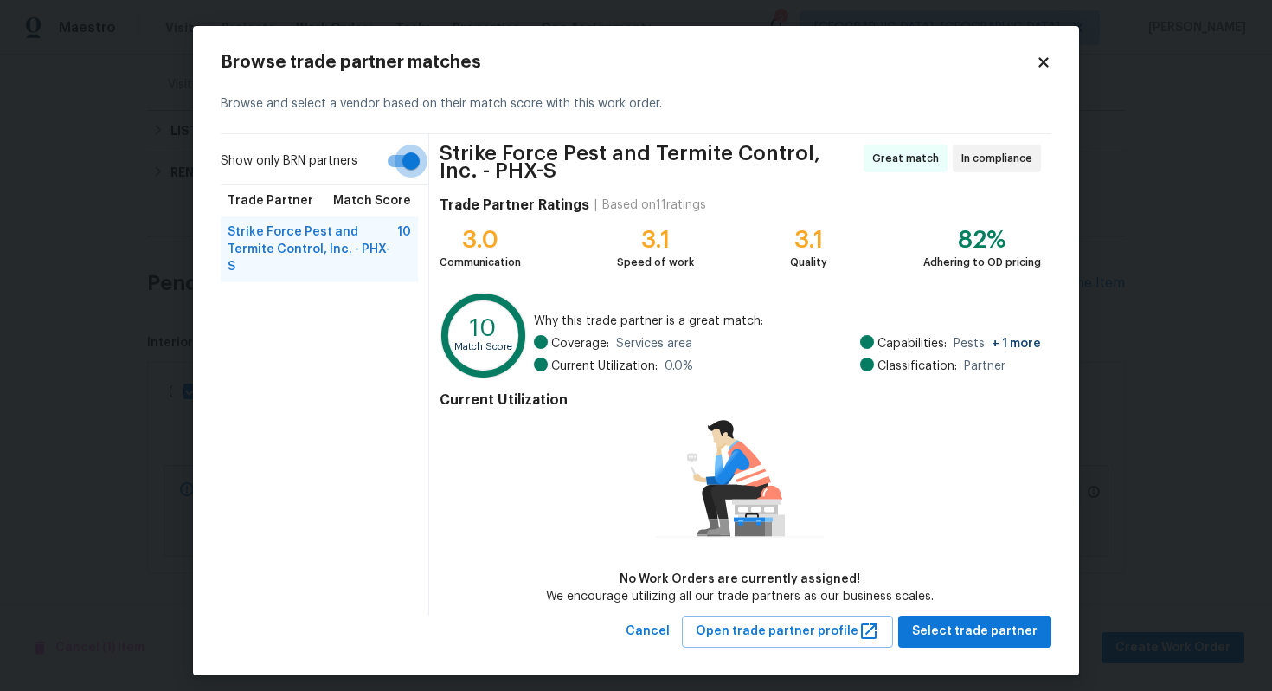
click at [393, 151] on input "Show only BRN partners" at bounding box center [411, 161] width 99 height 33
checkbox input "false"
click at [338, 289] on span "City Wide Pest Control - PHX-S" at bounding box center [315, 297] width 175 height 17
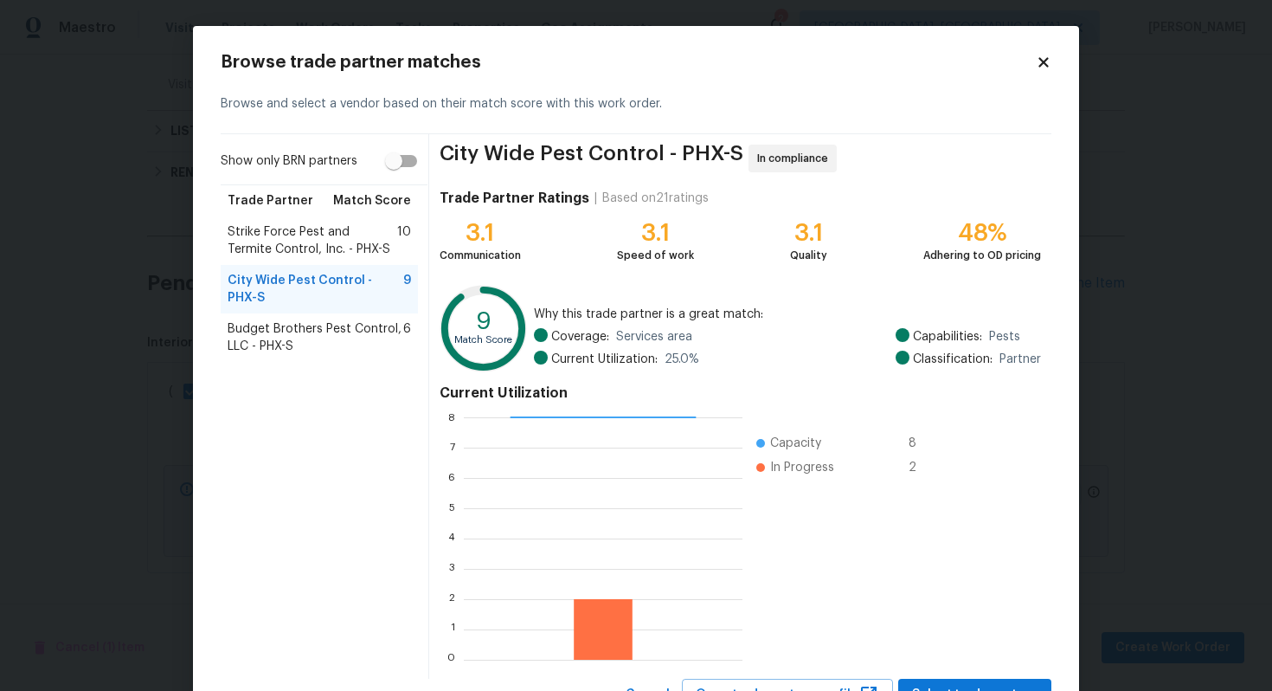
scroll to position [73, 0]
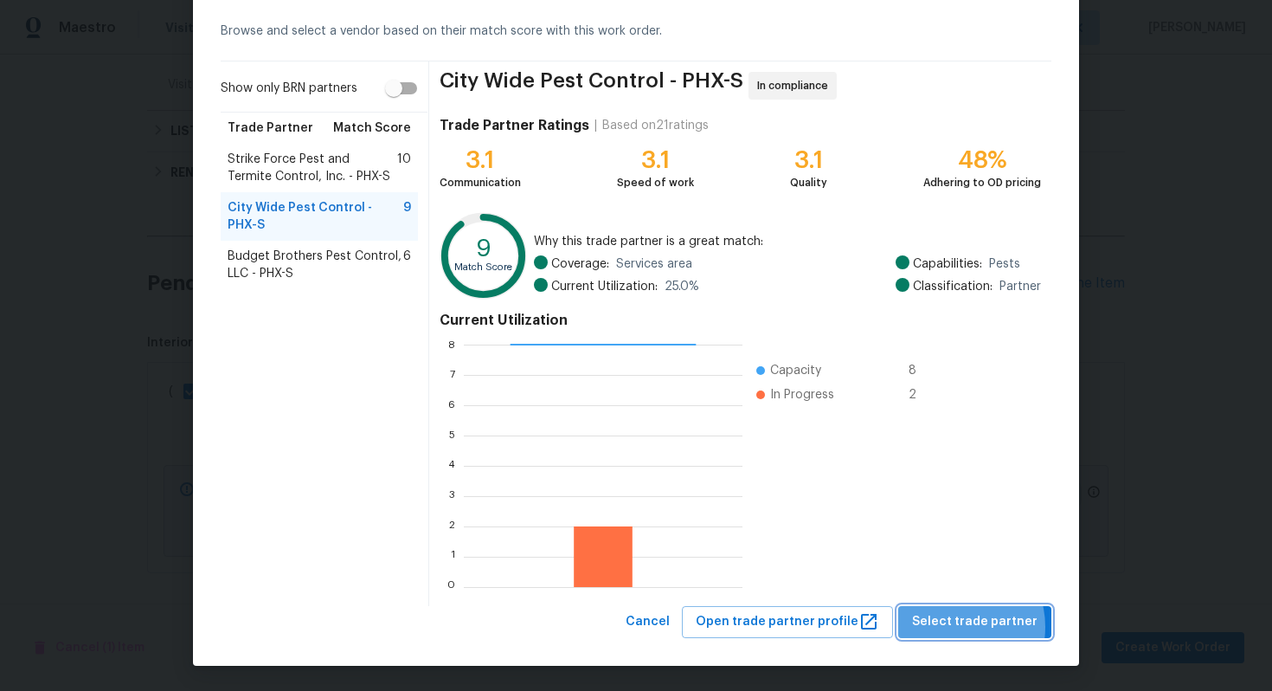
click at [957, 627] on span "Select trade partner" at bounding box center [975, 622] width 126 height 22
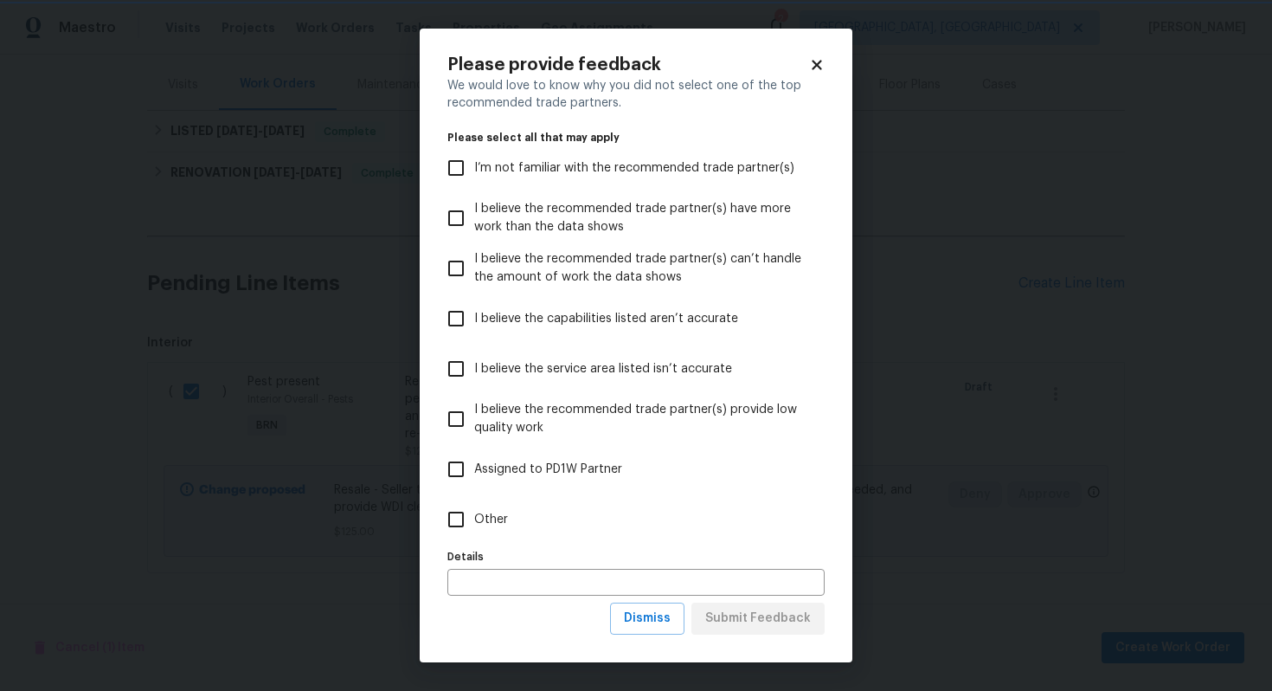
scroll to position [0, 0]
click at [645, 625] on span "Dismiss" at bounding box center [647, 619] width 47 height 22
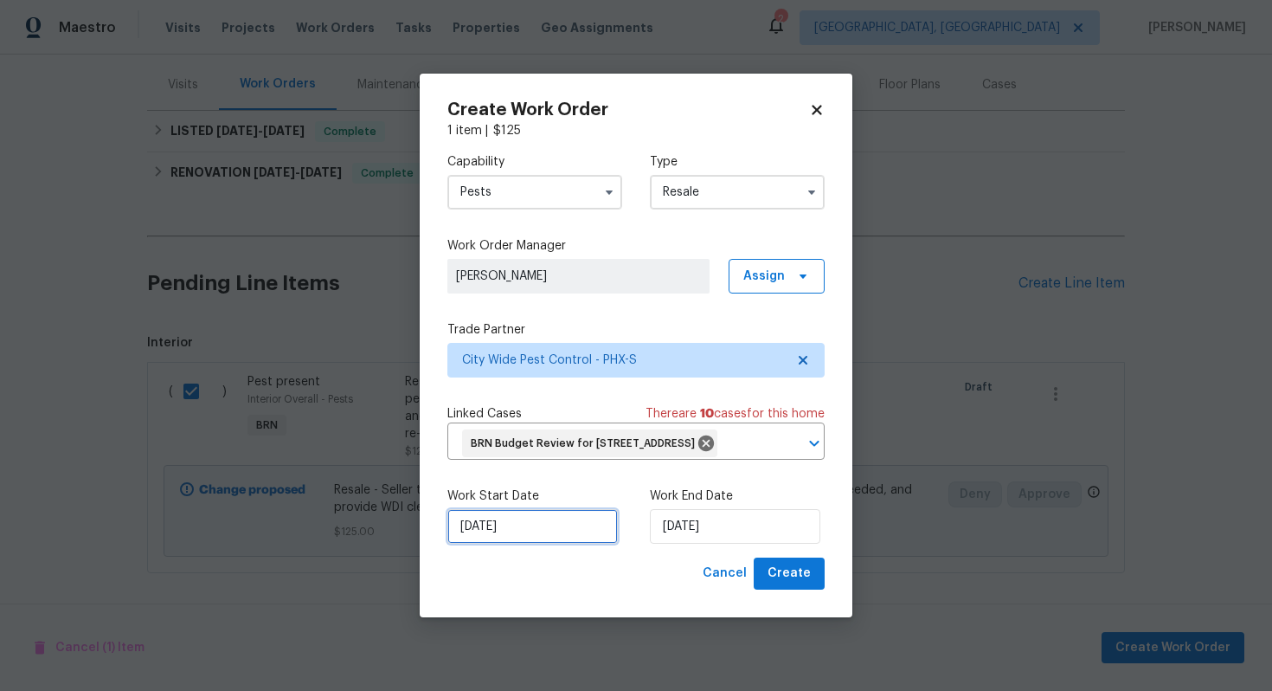
click at [487, 544] on input "8/26/2025" at bounding box center [533, 526] width 171 height 35
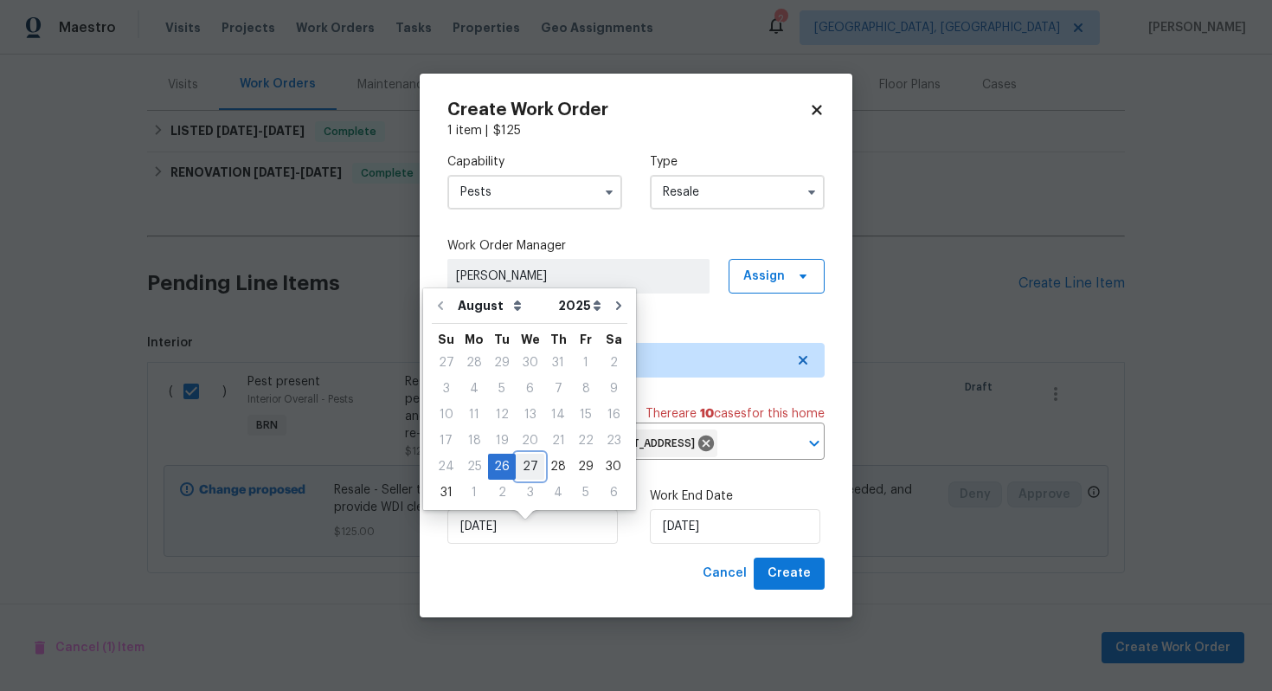
click at [528, 462] on div "27" at bounding box center [530, 466] width 29 height 24
type input "8/27/2025"
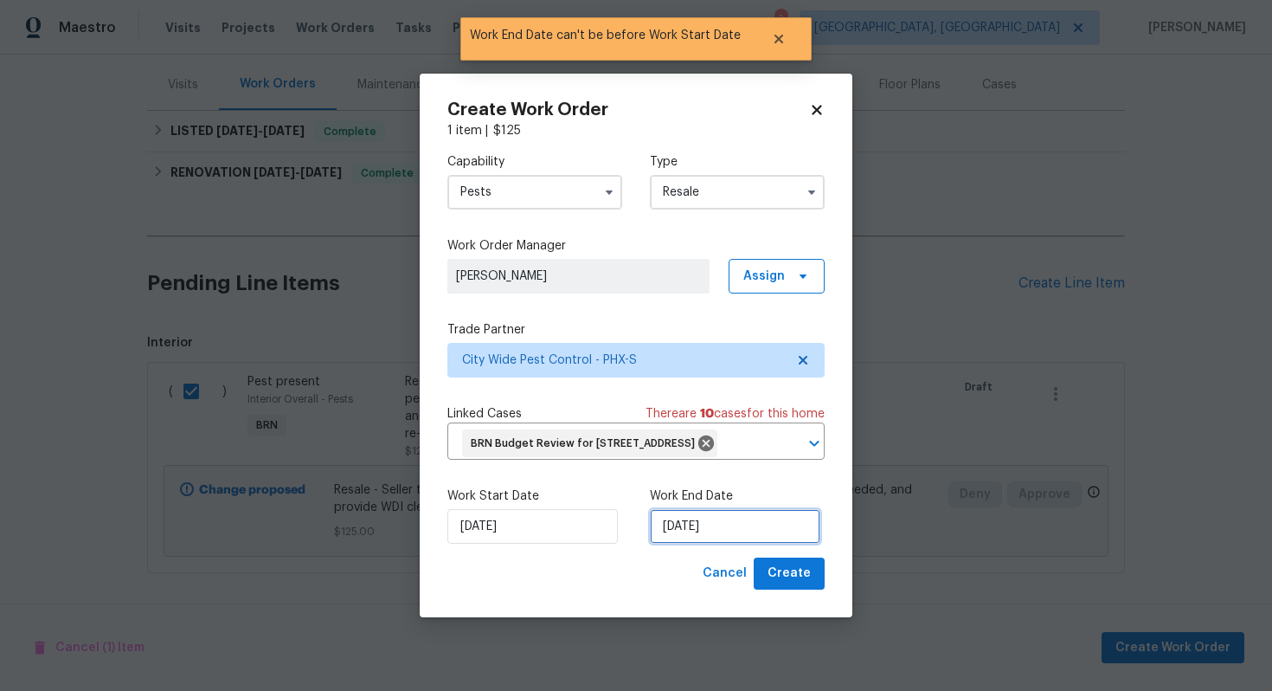
click at [680, 544] on input "8/27/2025" at bounding box center [735, 526] width 171 height 35
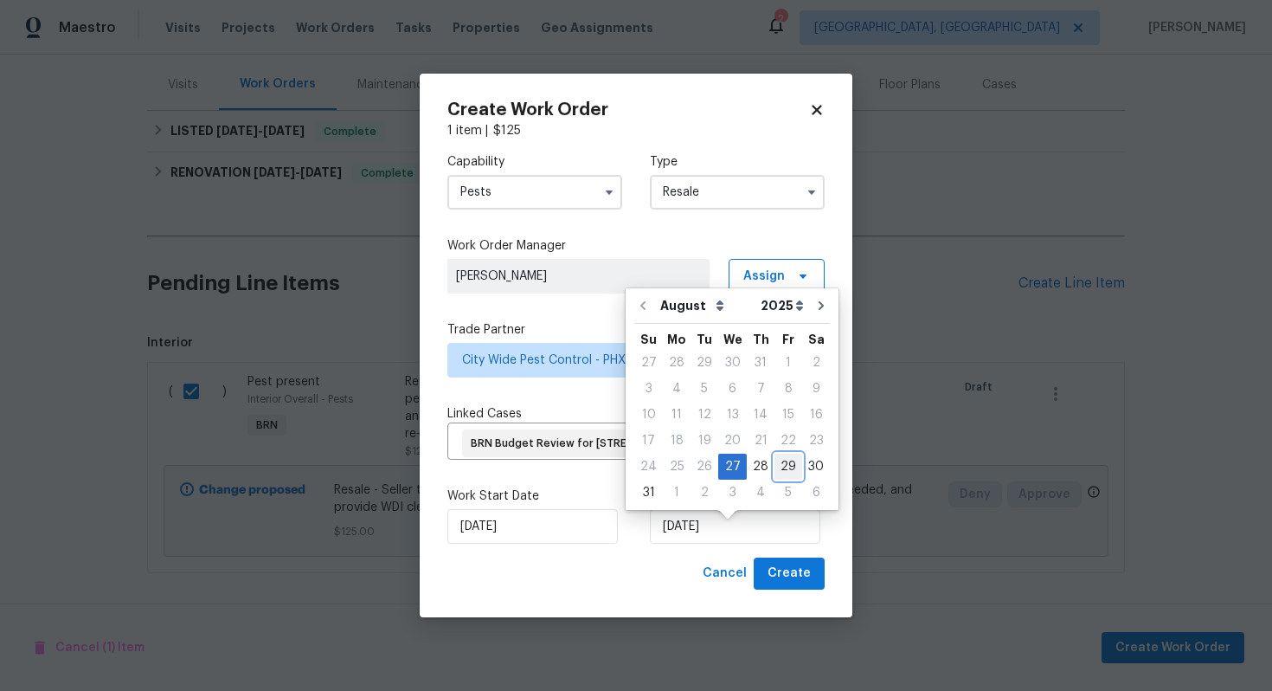
click at [775, 471] on div "29" at bounding box center [789, 466] width 28 height 24
type input "8/29/2025"
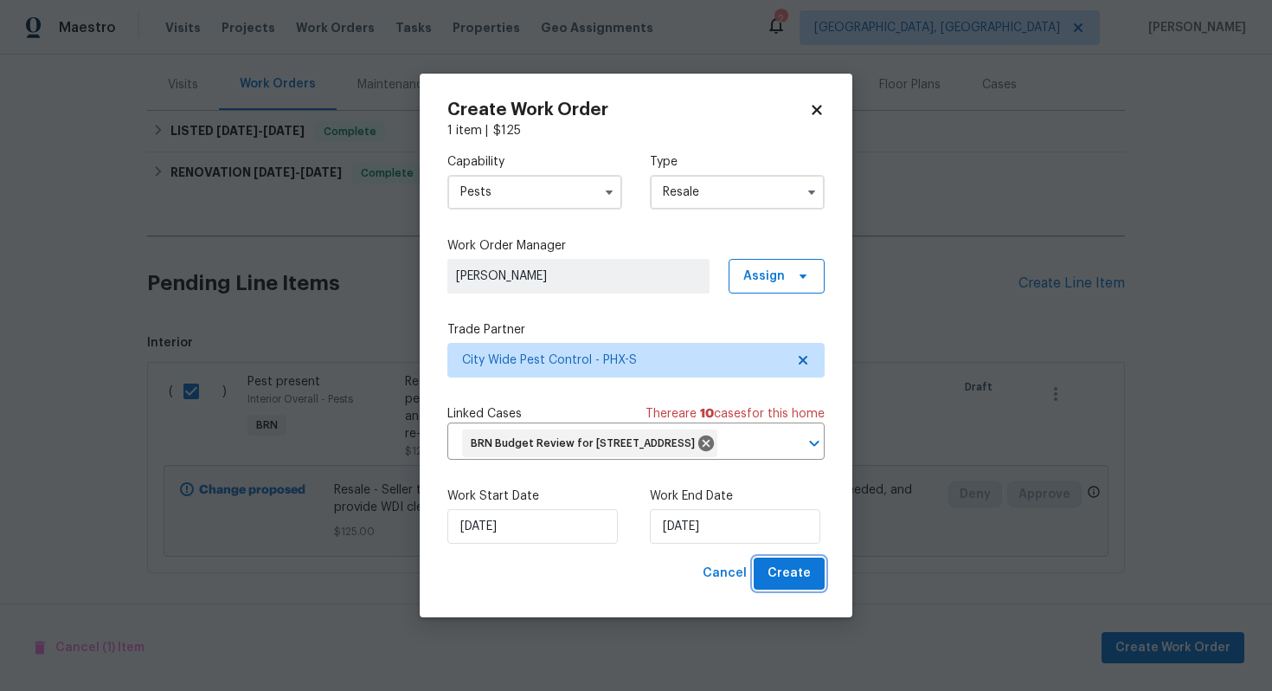
click at [786, 589] on button "Create" at bounding box center [789, 573] width 71 height 32
click at [724, 188] on input "Resale" at bounding box center [737, 192] width 175 height 35
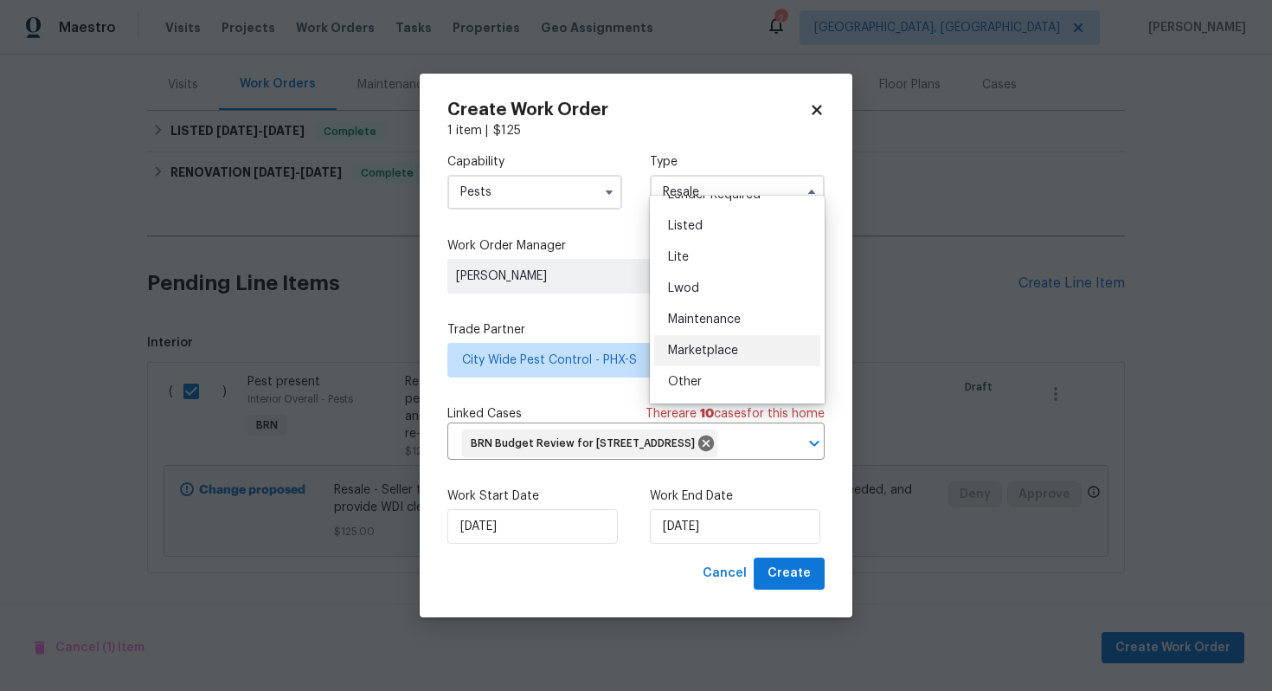
scroll to position [171, 0]
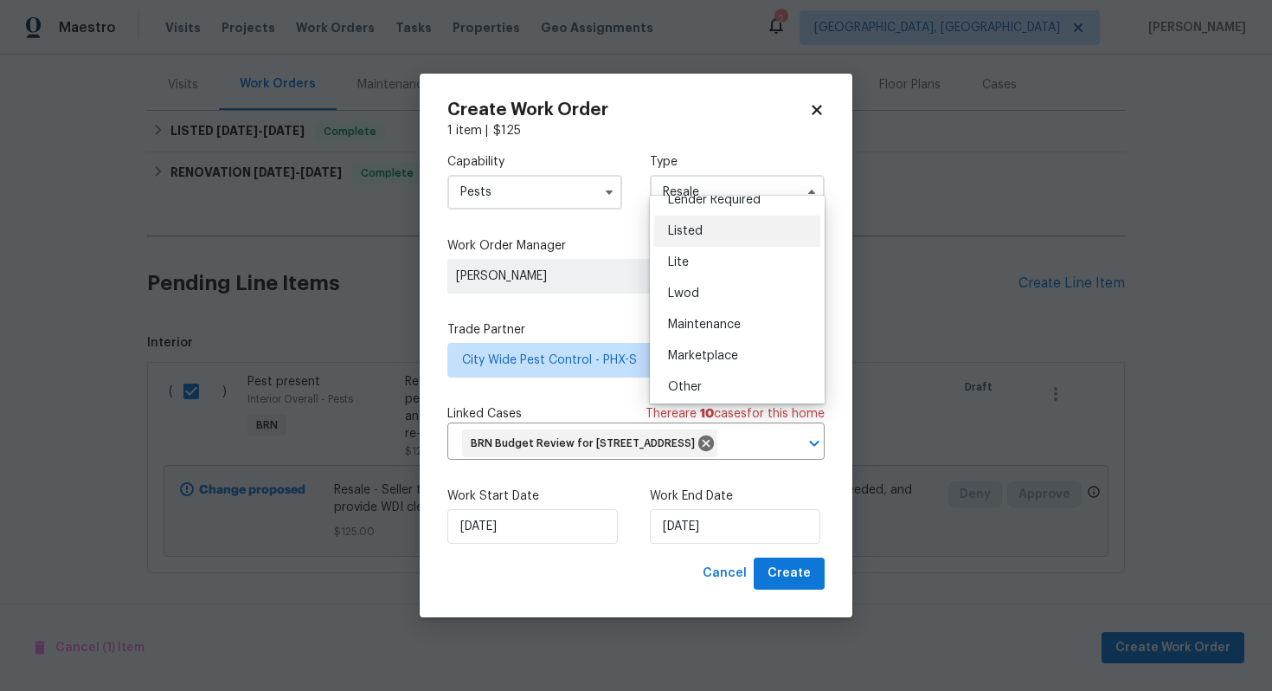
click at [713, 233] on div "Listed" at bounding box center [737, 231] width 166 height 31
type input "Listed"
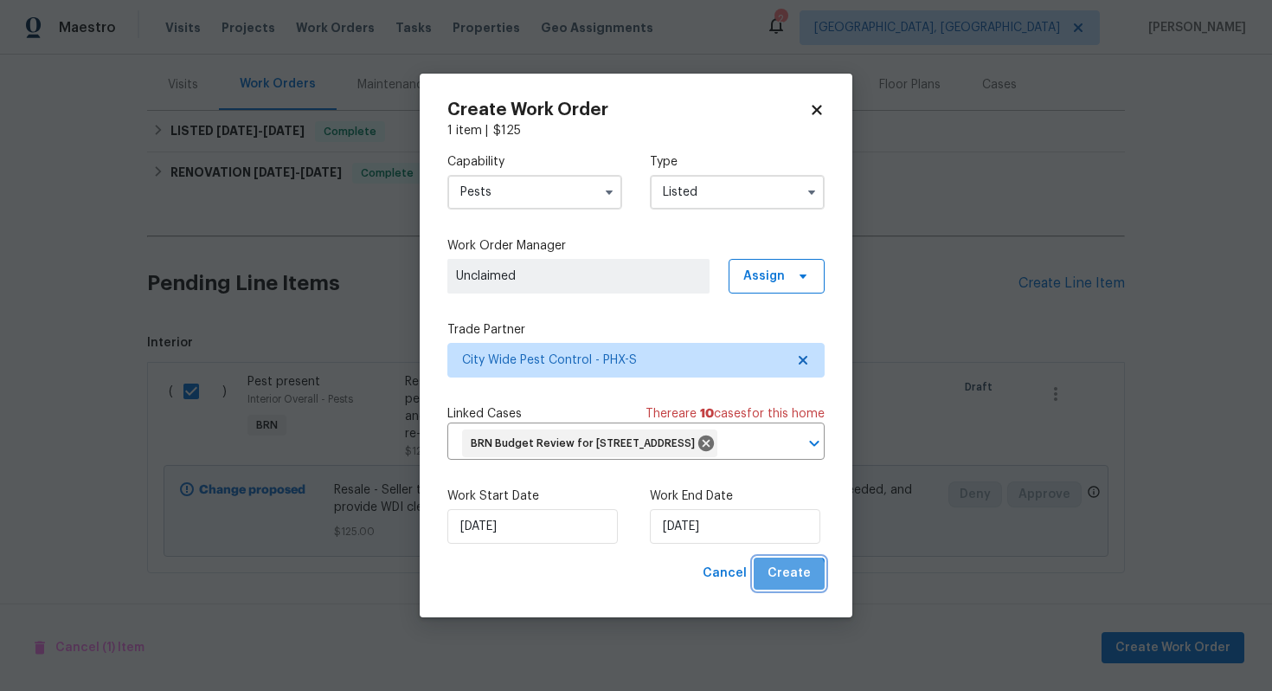
click at [782, 584] on span "Create" at bounding box center [789, 574] width 43 height 22
checkbox input "false"
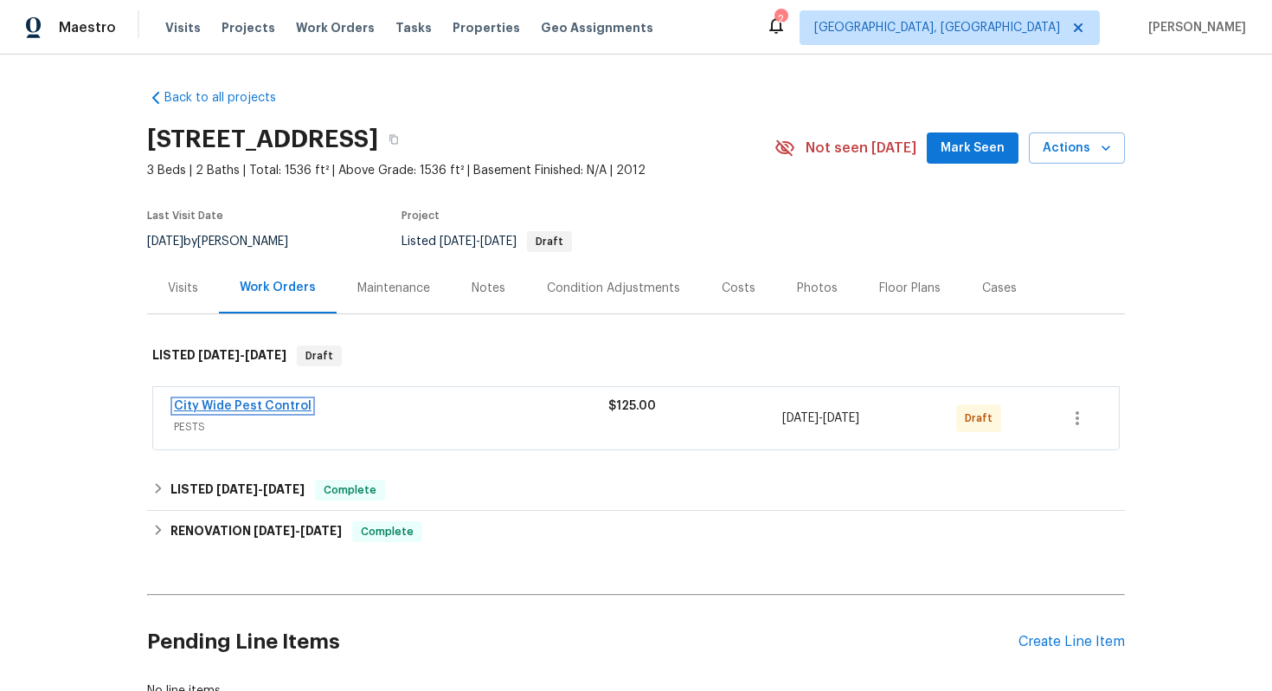
click at [234, 403] on link "City Wide Pest Control" at bounding box center [243, 406] width 138 height 12
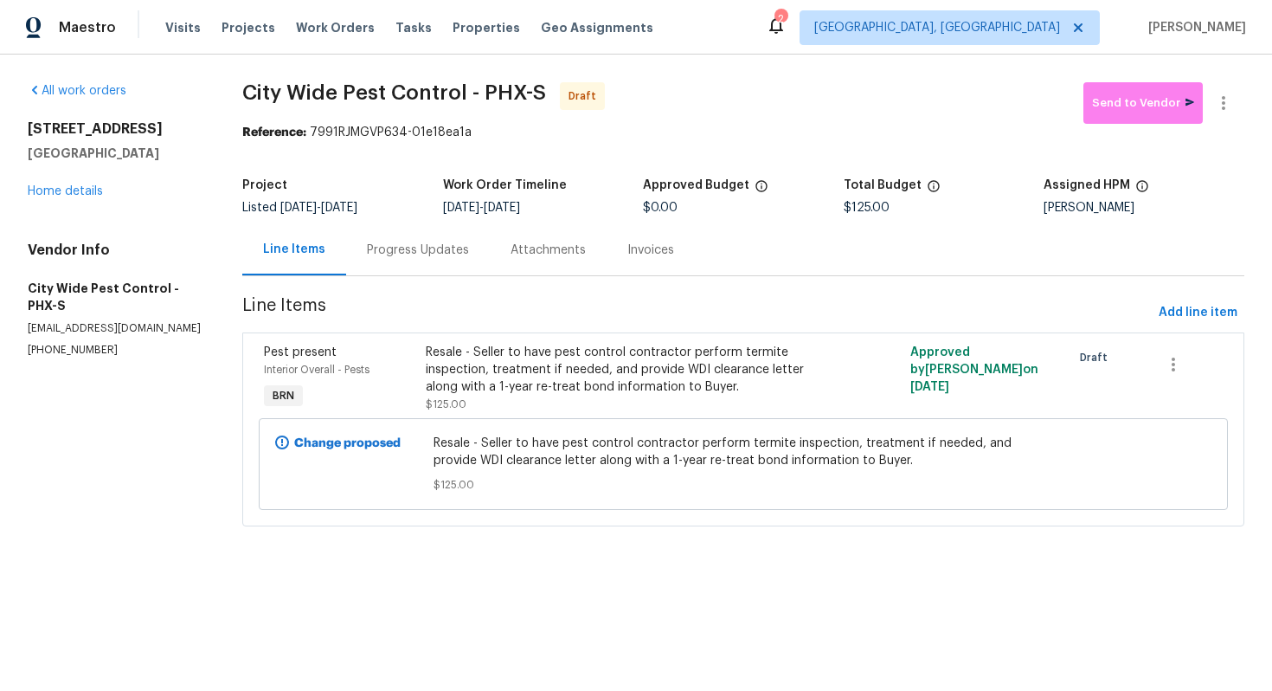
click at [438, 248] on div "Progress Updates" at bounding box center [418, 249] width 102 height 17
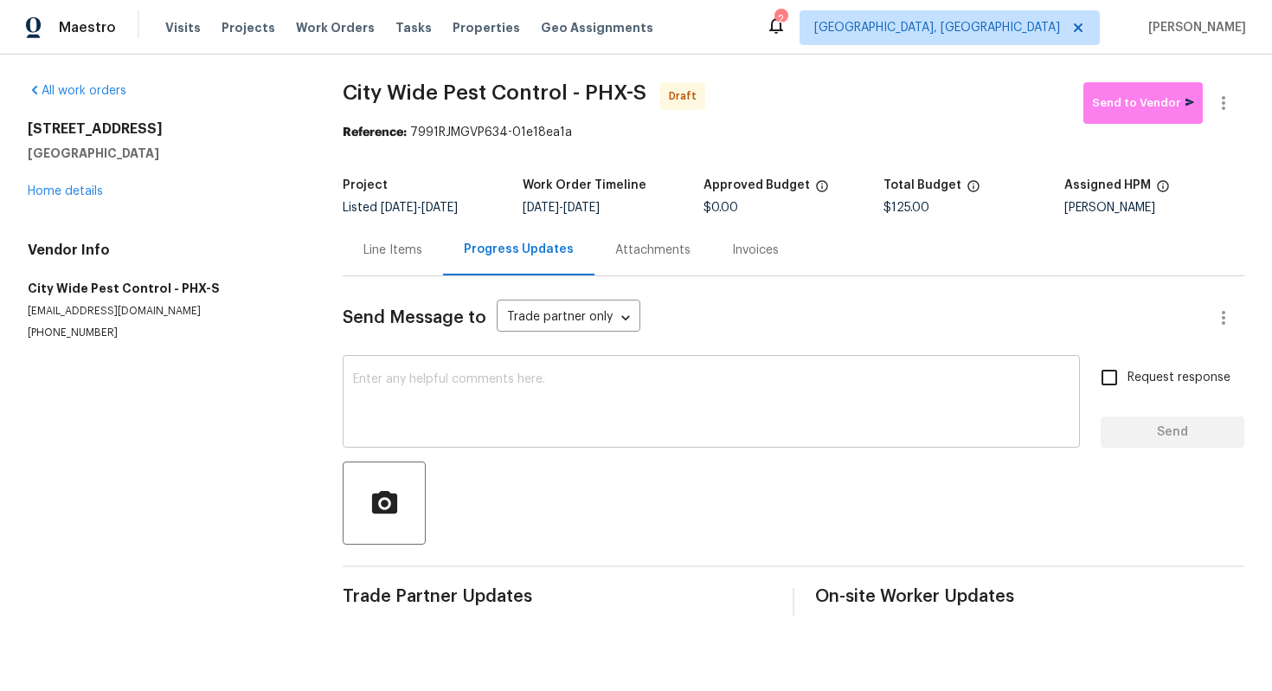
click at [619, 403] on textarea at bounding box center [711, 403] width 717 height 61
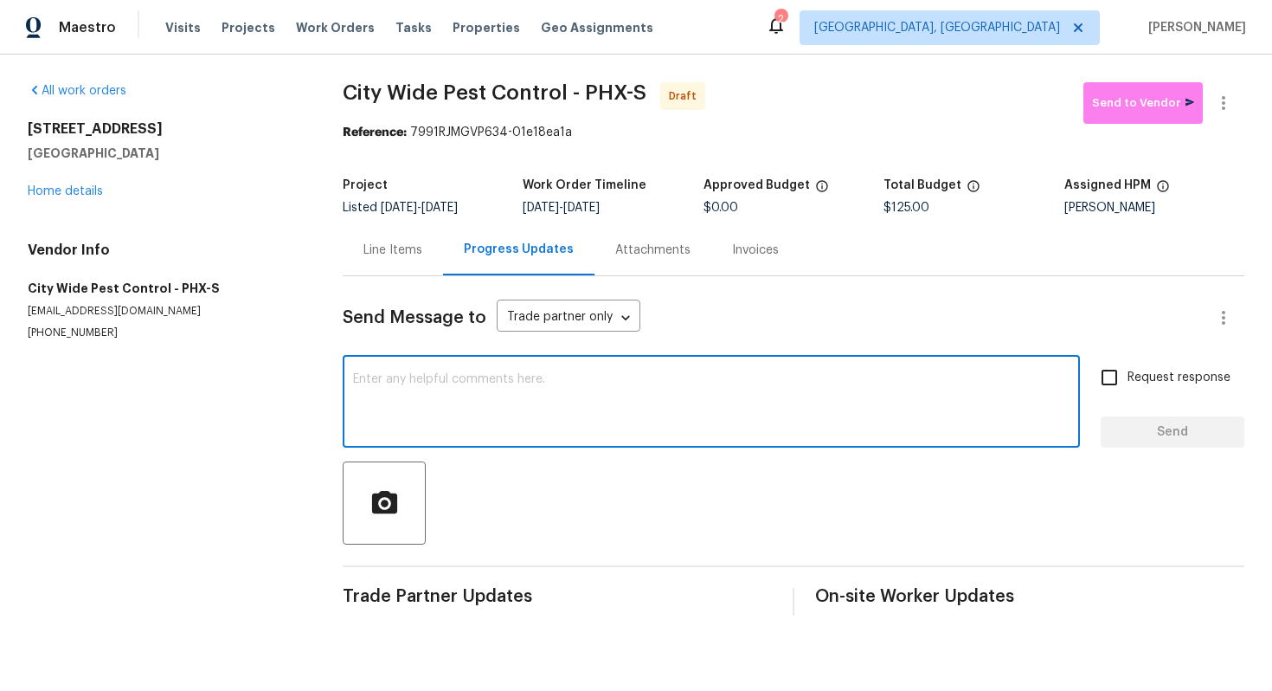
paste textarea "Hey! This is Ajay with Opendoor. I’m confirming a BRN Work Order for the proper…"
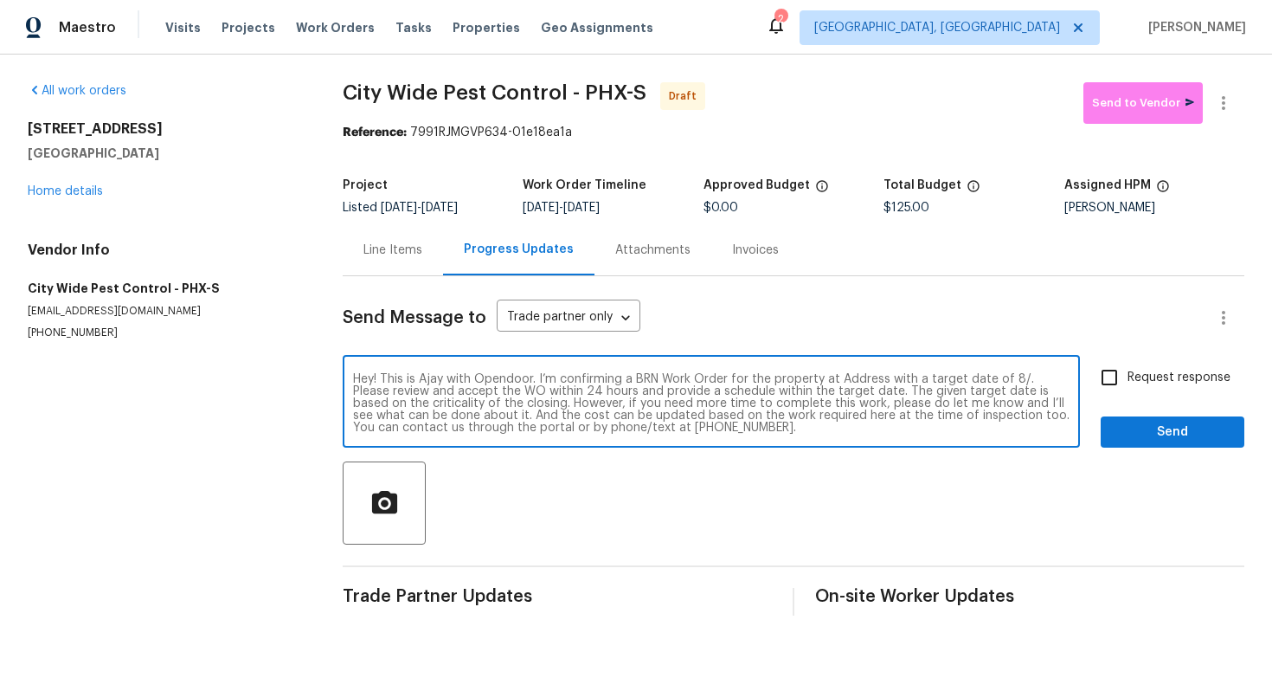
click at [866, 378] on textarea "Hey! This is Ajay with Opendoor. I’m confirming a BRN Work Order for the proper…" at bounding box center [711, 403] width 717 height 61
paste textarea "[STREET_ADDRESS]"
click at [578, 395] on textarea "Hey! This is Ajay with Opendoor. I’m confirming a BRN Work Order for the proper…" at bounding box center [711, 403] width 717 height 61
type textarea "Hey! This is Ajay with Opendoor. I’m confirming a BRN Work Order for the proper…"
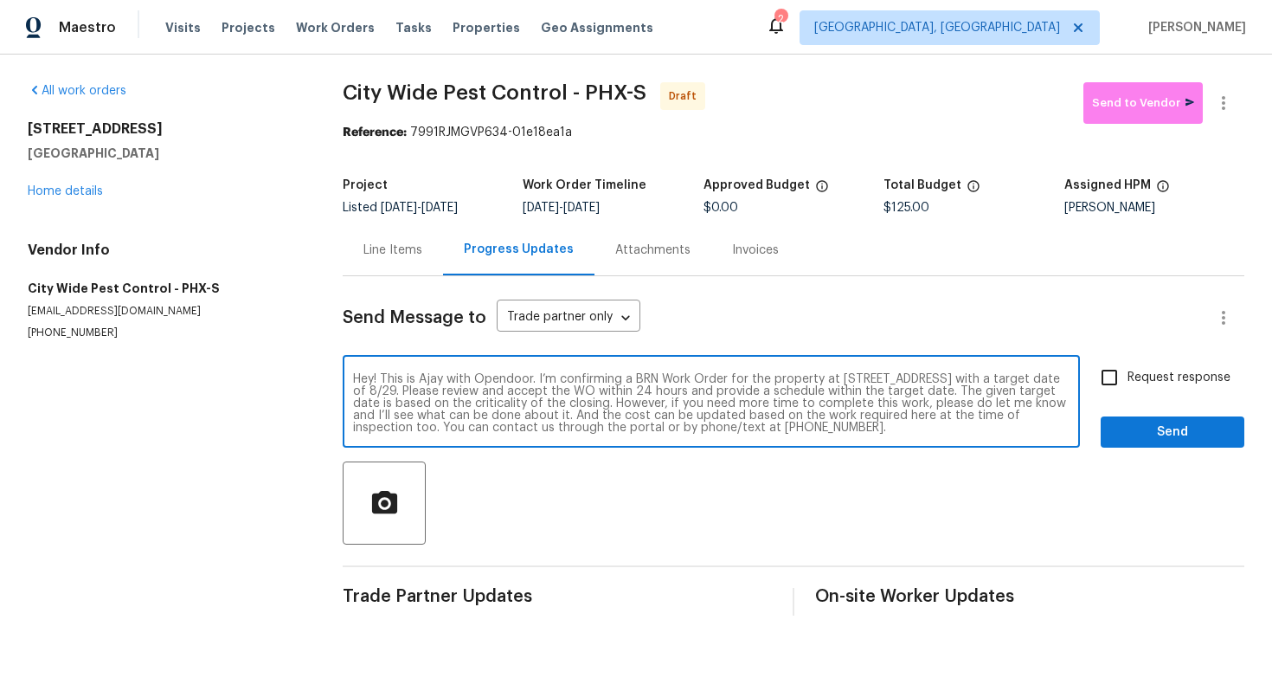
click at [1137, 383] on span "Request response" at bounding box center [1179, 378] width 103 height 18
click at [1128, 383] on input "Request response" at bounding box center [1109, 377] width 36 height 36
checkbox input "true"
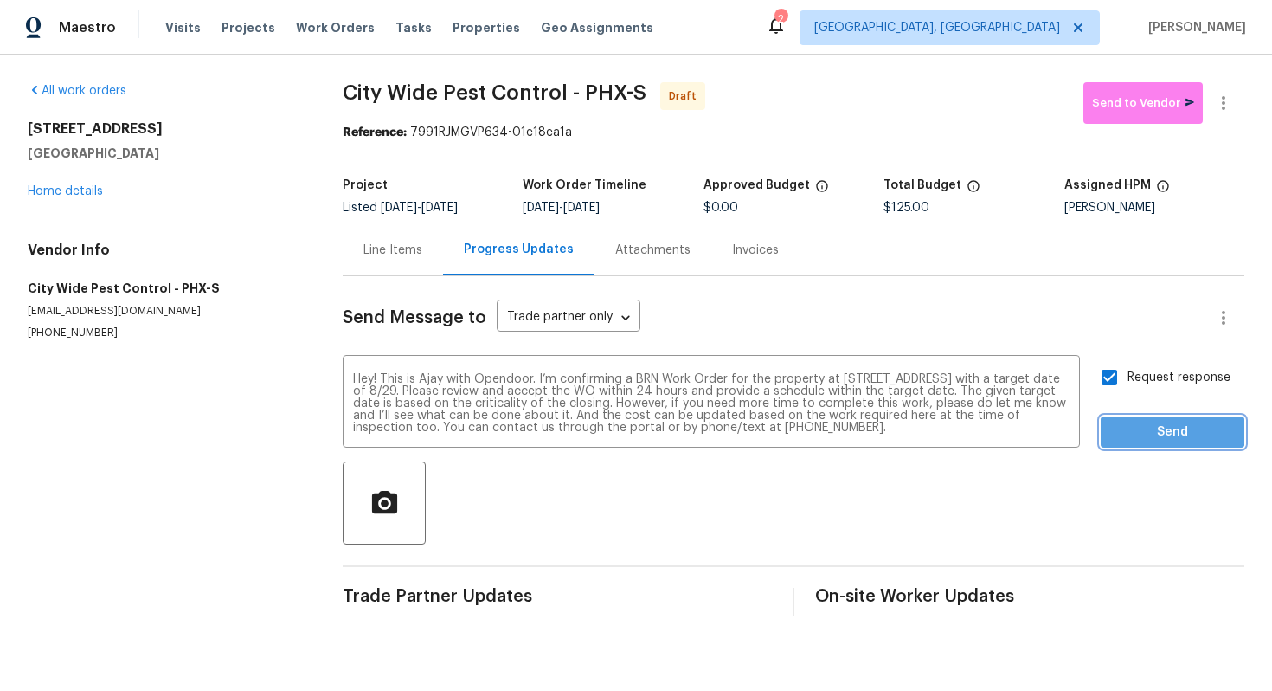
click at [1149, 431] on span "Send" at bounding box center [1173, 433] width 116 height 22
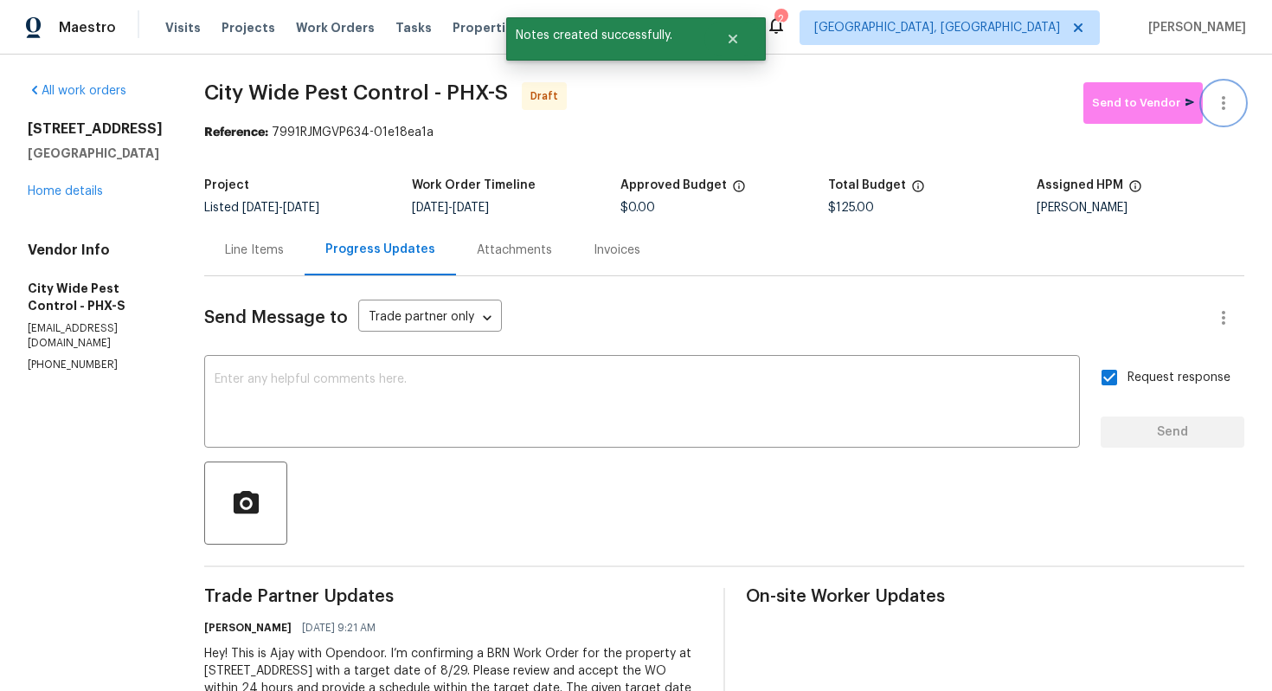
click at [1222, 113] on button "button" at bounding box center [1224, 103] width 42 height 42
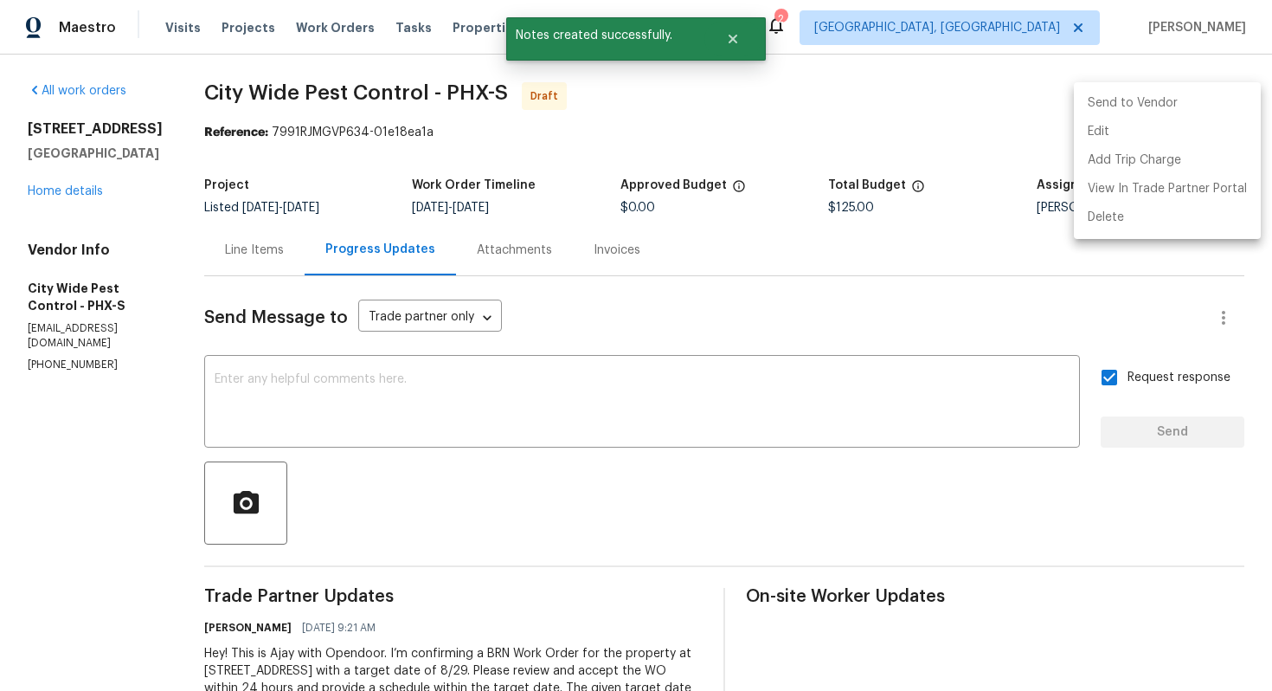
click at [1201, 106] on li "Send to Vendor" at bounding box center [1167, 103] width 187 height 29
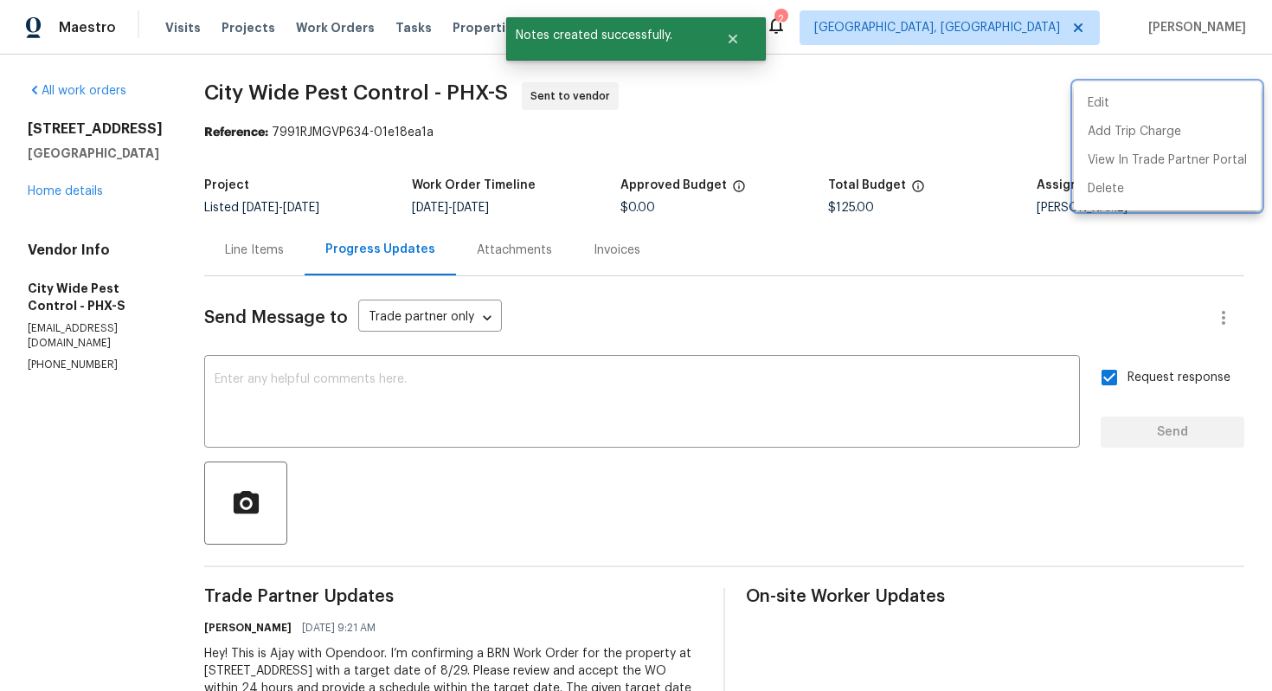
click at [769, 309] on div at bounding box center [636, 345] width 1272 height 691
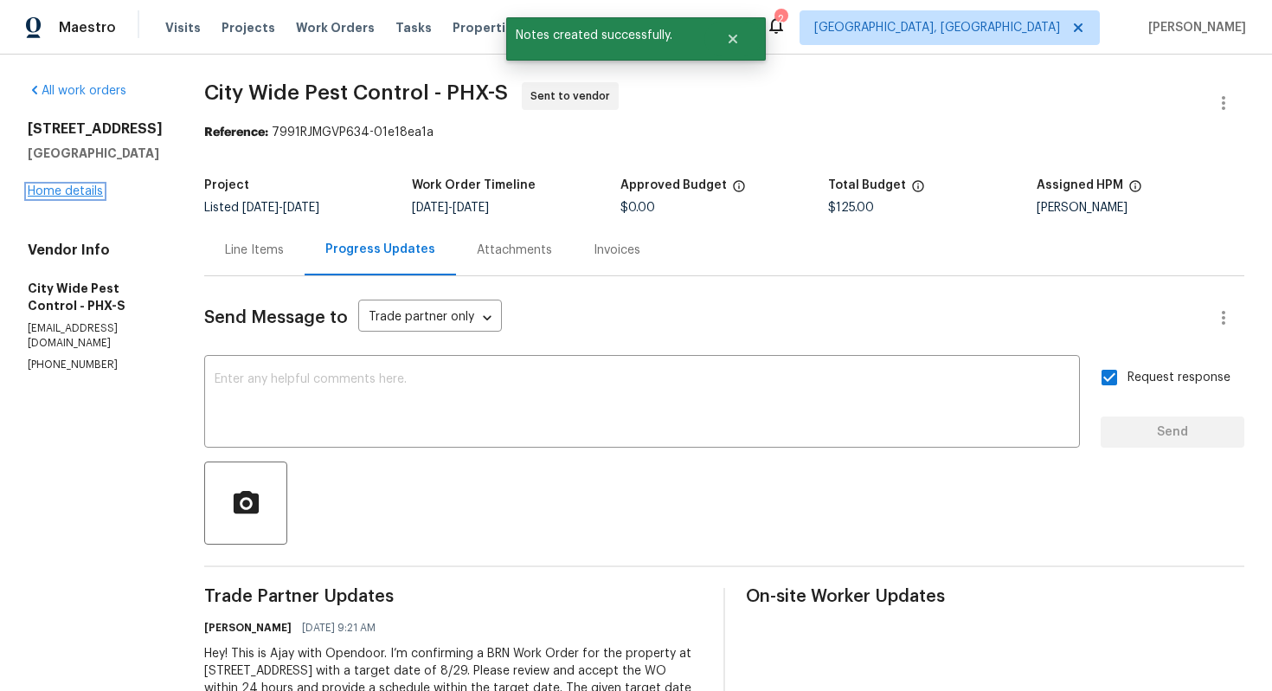
click at [67, 197] on link "Home details" at bounding box center [65, 191] width 75 height 12
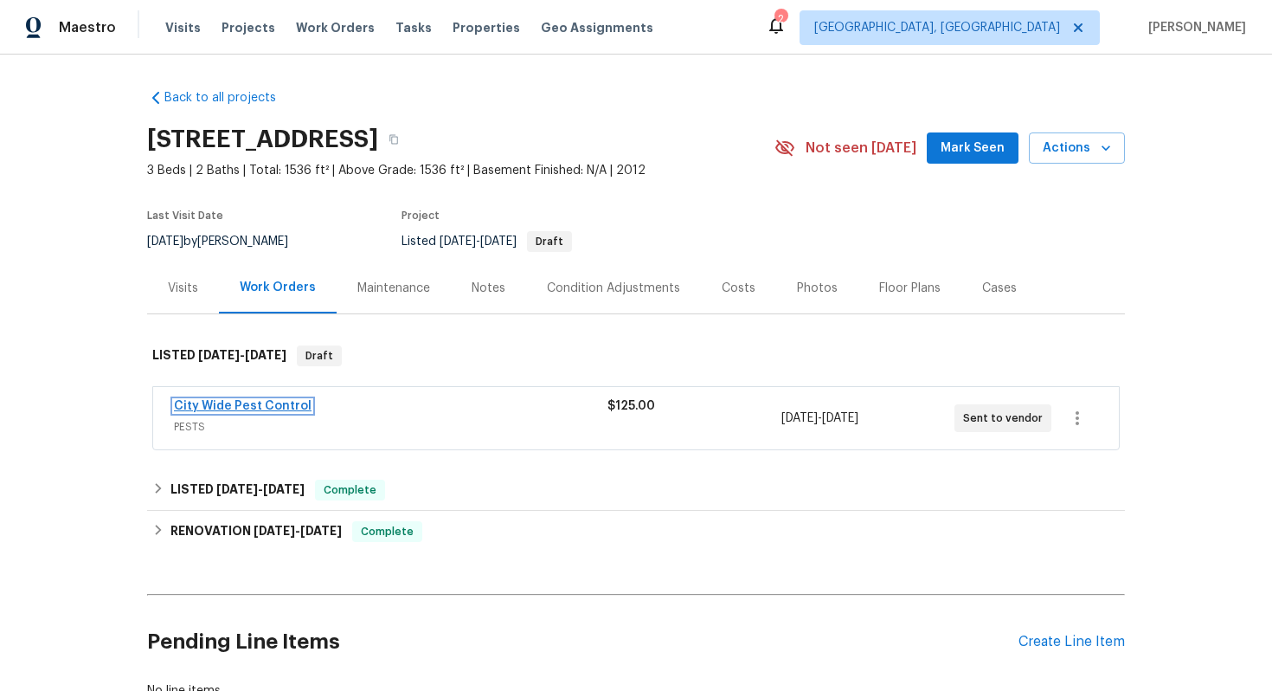
click at [209, 403] on link "City Wide Pest Control" at bounding box center [243, 406] width 138 height 12
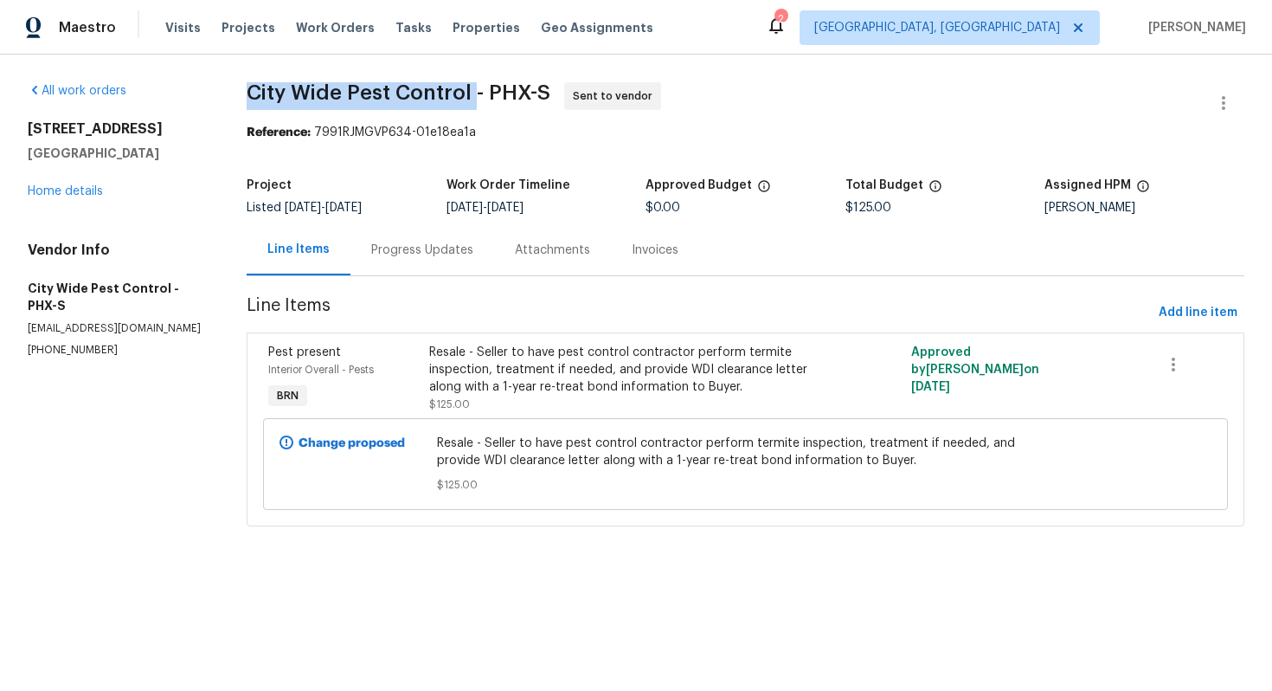
drag, startPoint x: 251, startPoint y: 92, endPoint x: 474, endPoint y: 90, distance: 223.3
click at [474, 90] on span "City Wide Pest Control - PHX-S" at bounding box center [399, 92] width 304 height 21
copy span "City Wide Pest Control"
click at [712, 67] on div "All work orders [STREET_ADDRESS] Home details Vendor Info City Wide Pest Contro…" at bounding box center [636, 315] width 1272 height 520
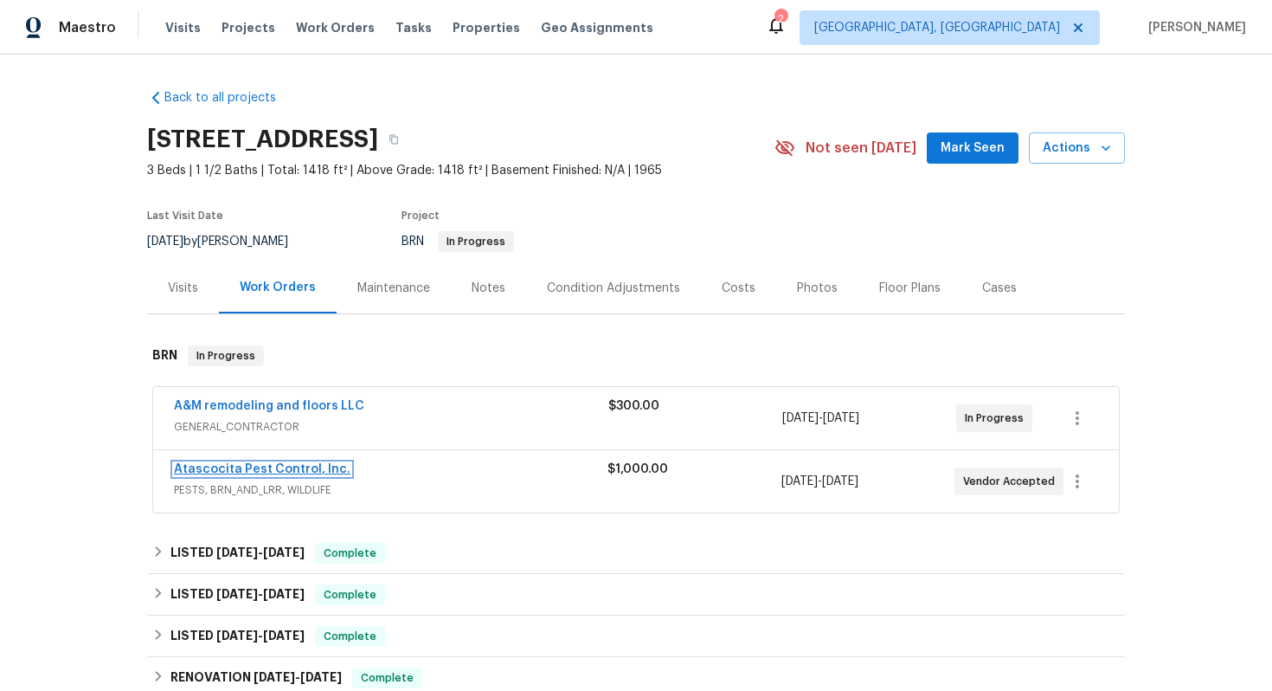
click at [284, 466] on link "Atascocita Pest Control, Inc." at bounding box center [262, 469] width 177 height 12
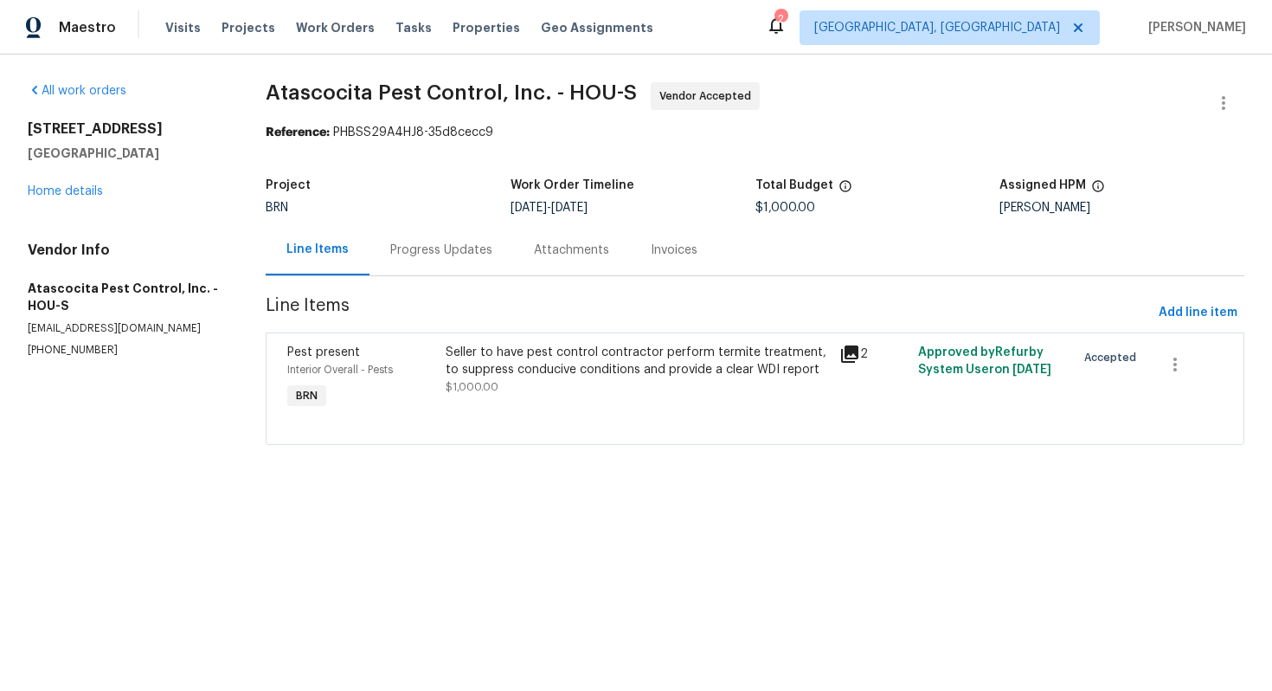
click at [450, 251] on div "Progress Updates" at bounding box center [441, 249] width 102 height 17
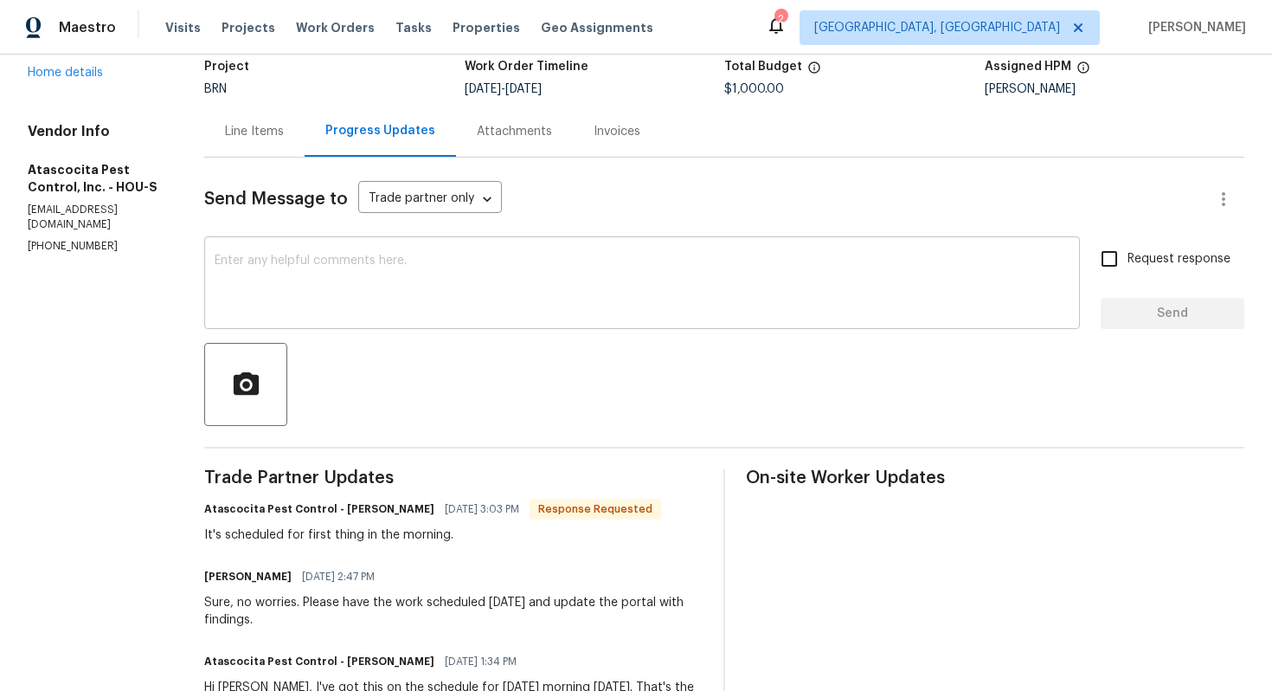
scroll to position [120, 0]
click at [456, 270] on textarea at bounding box center [642, 283] width 855 height 61
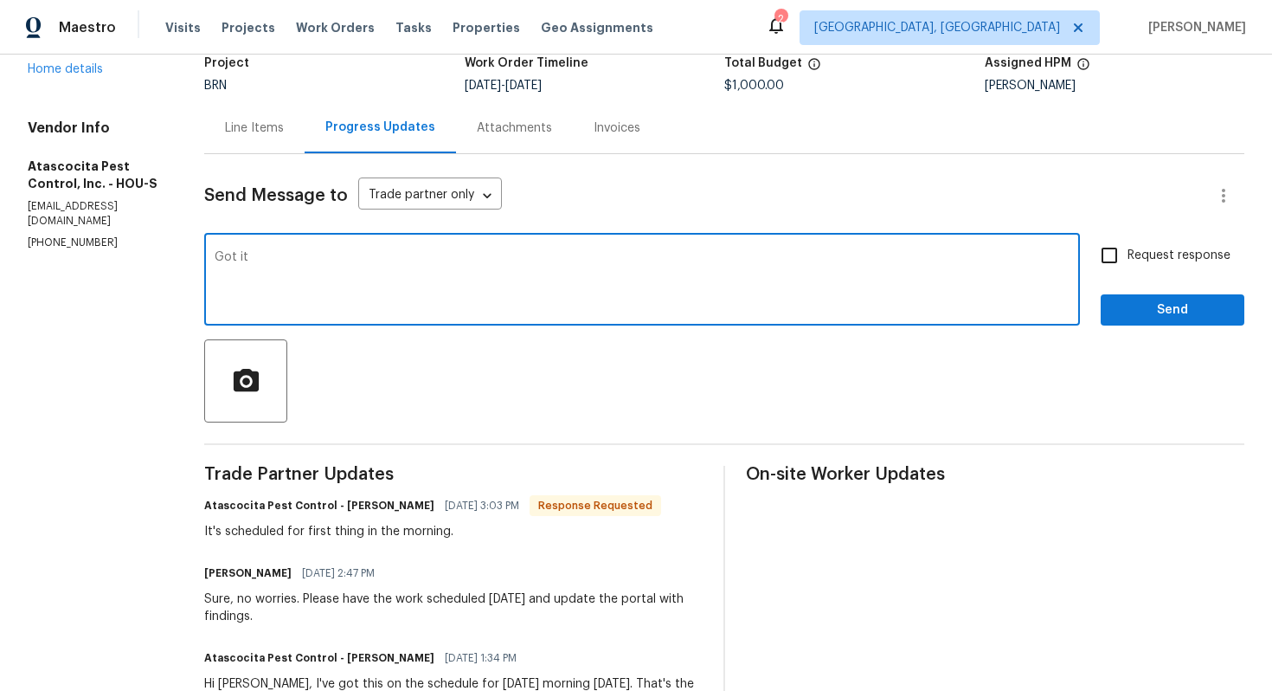
scroll to position [124, 0]
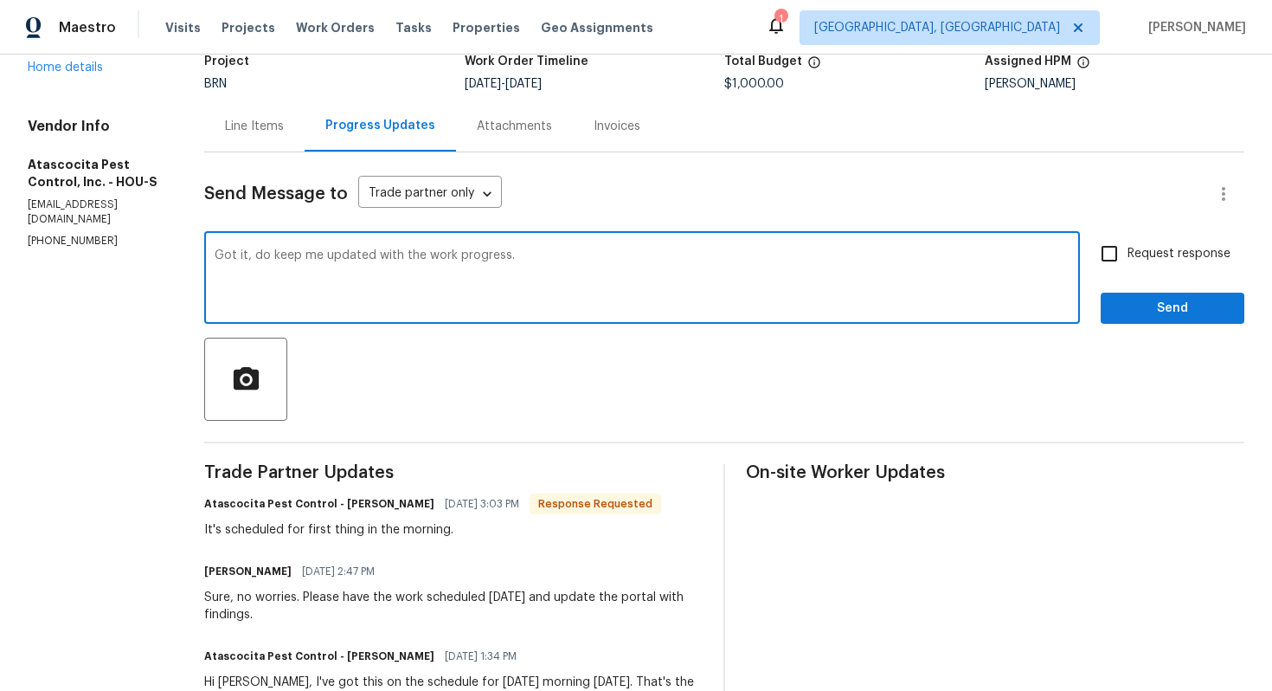
type textarea "Got it, do keep me updated with the work progress."
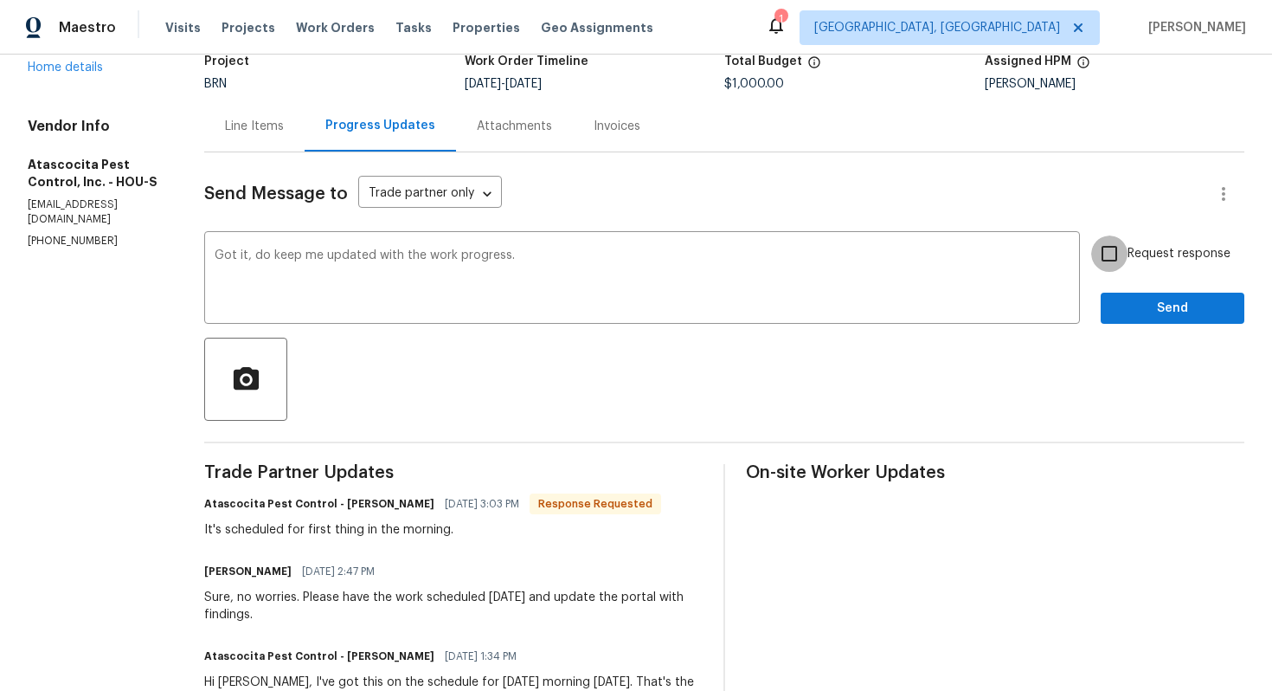
click at [1118, 261] on input "Request response" at bounding box center [1109, 253] width 36 height 36
checkbox input "true"
click at [1148, 311] on span "Send" at bounding box center [1173, 309] width 116 height 22
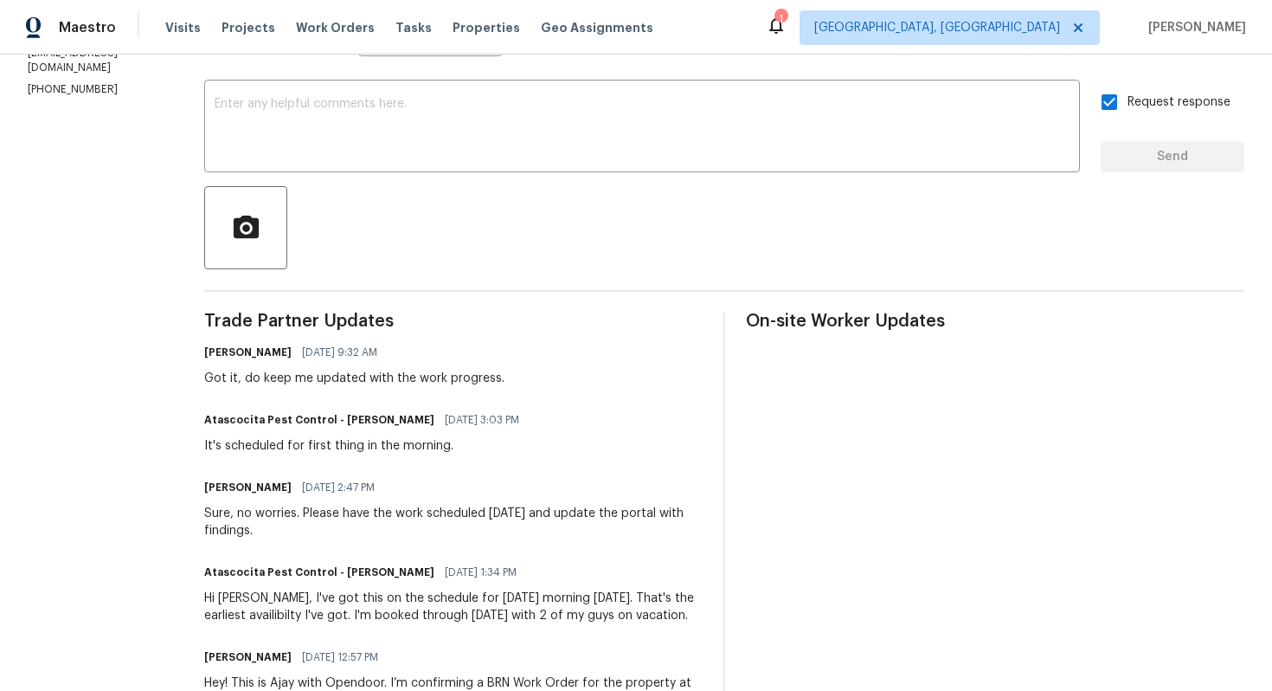
scroll to position [0, 0]
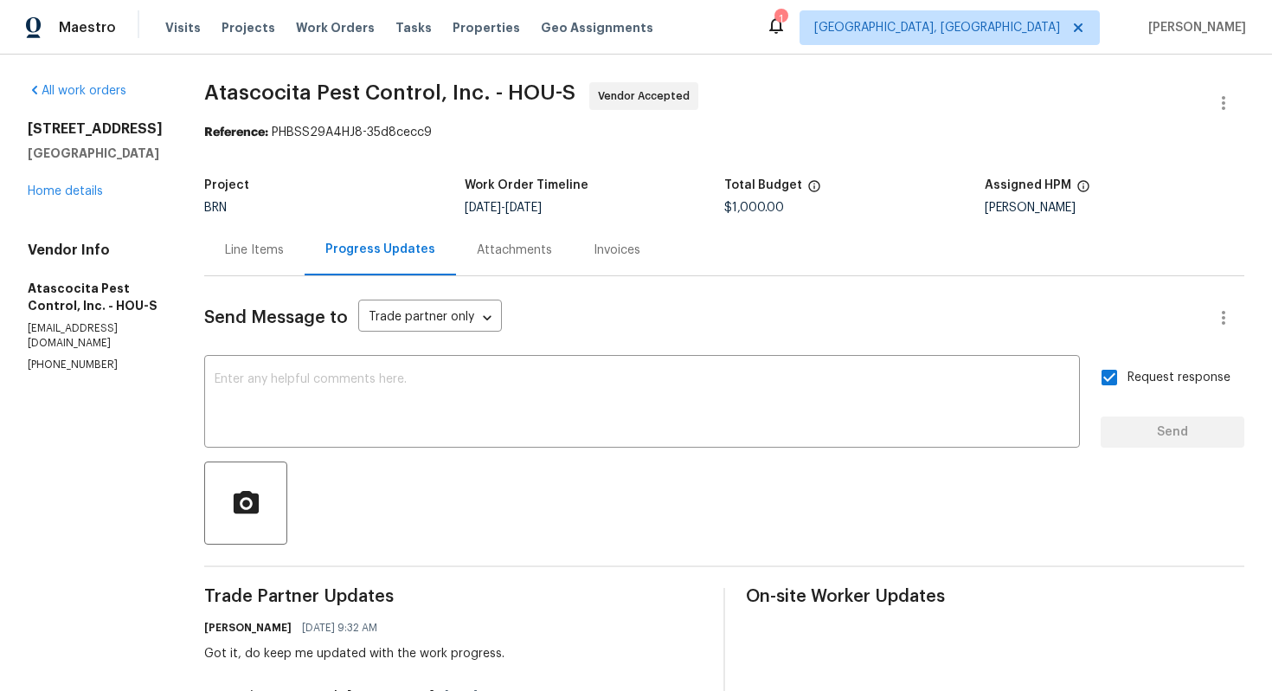
click at [254, 248] on div "Line Items" at bounding box center [254, 249] width 59 height 17
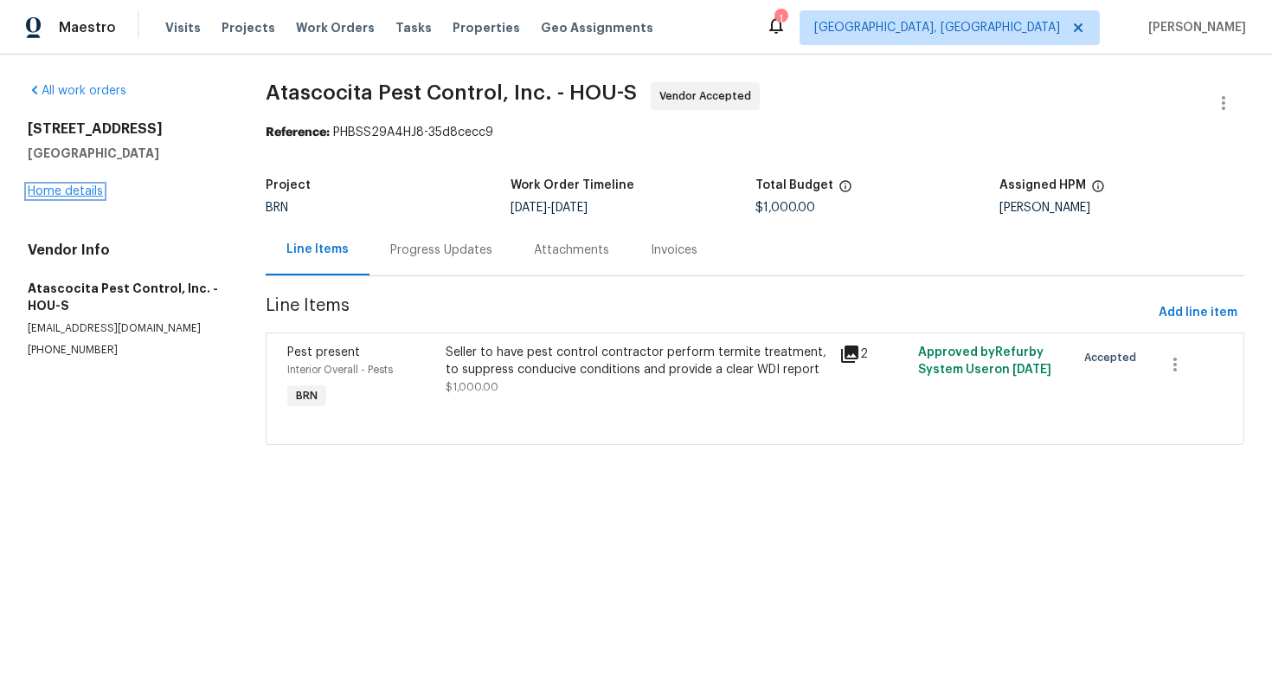
click at [94, 190] on link "Home details" at bounding box center [65, 191] width 75 height 12
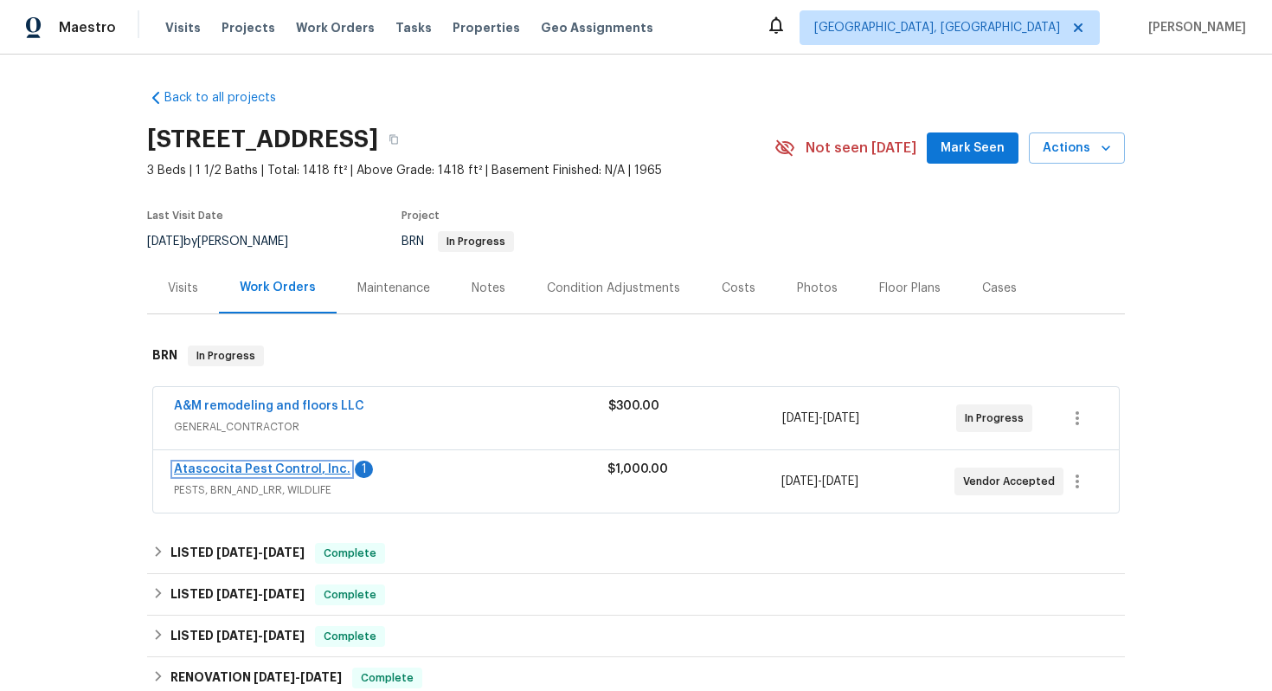
click at [223, 473] on link "Atascocita Pest Control, Inc." at bounding box center [262, 469] width 177 height 12
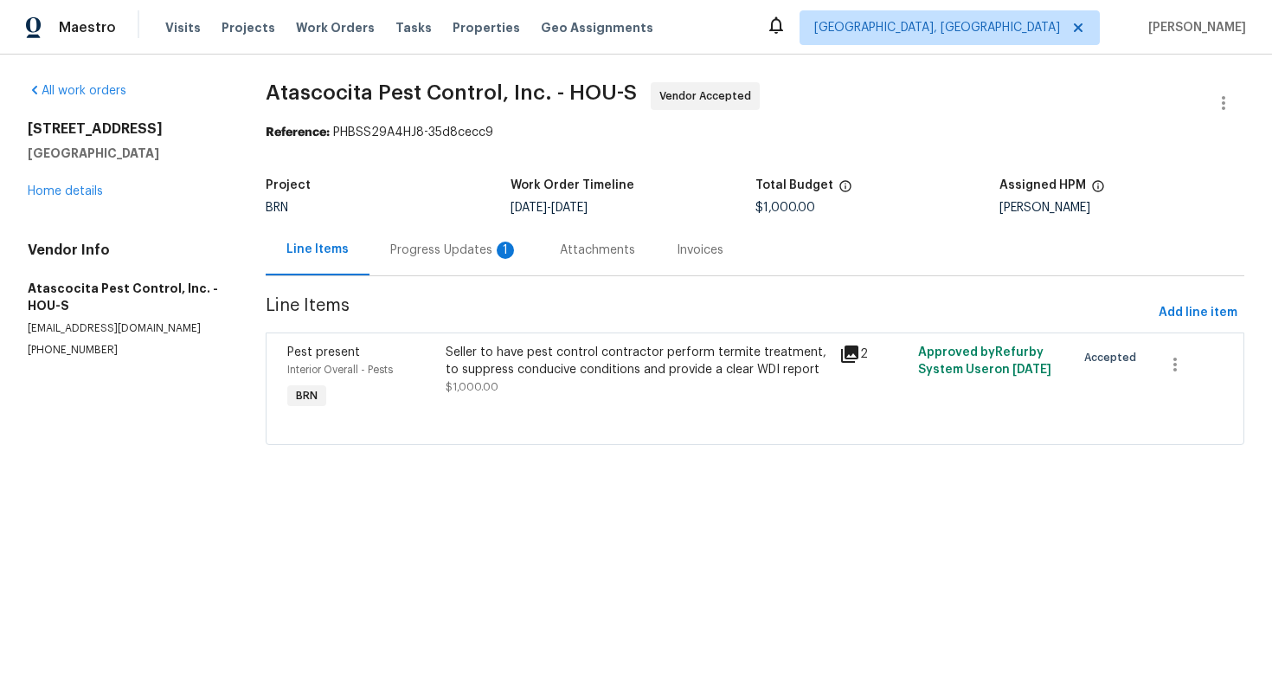
click at [460, 255] on div "Progress Updates 1" at bounding box center [454, 249] width 128 height 17
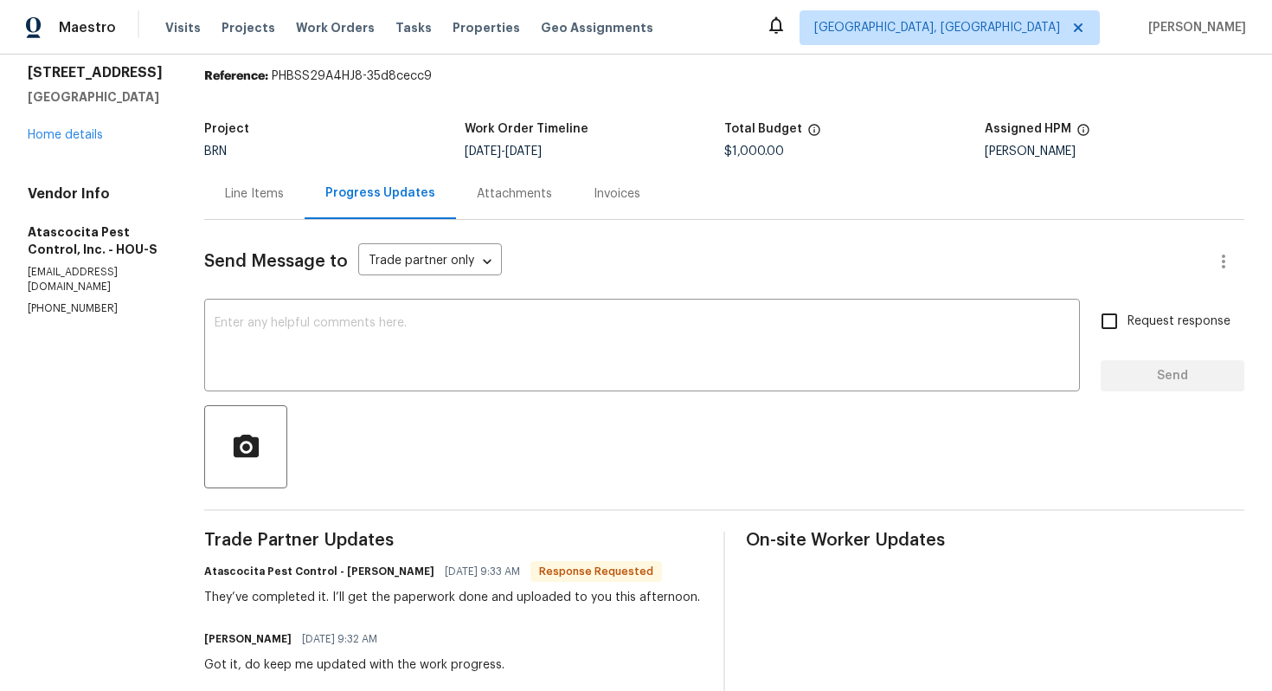
scroll to position [80, 0]
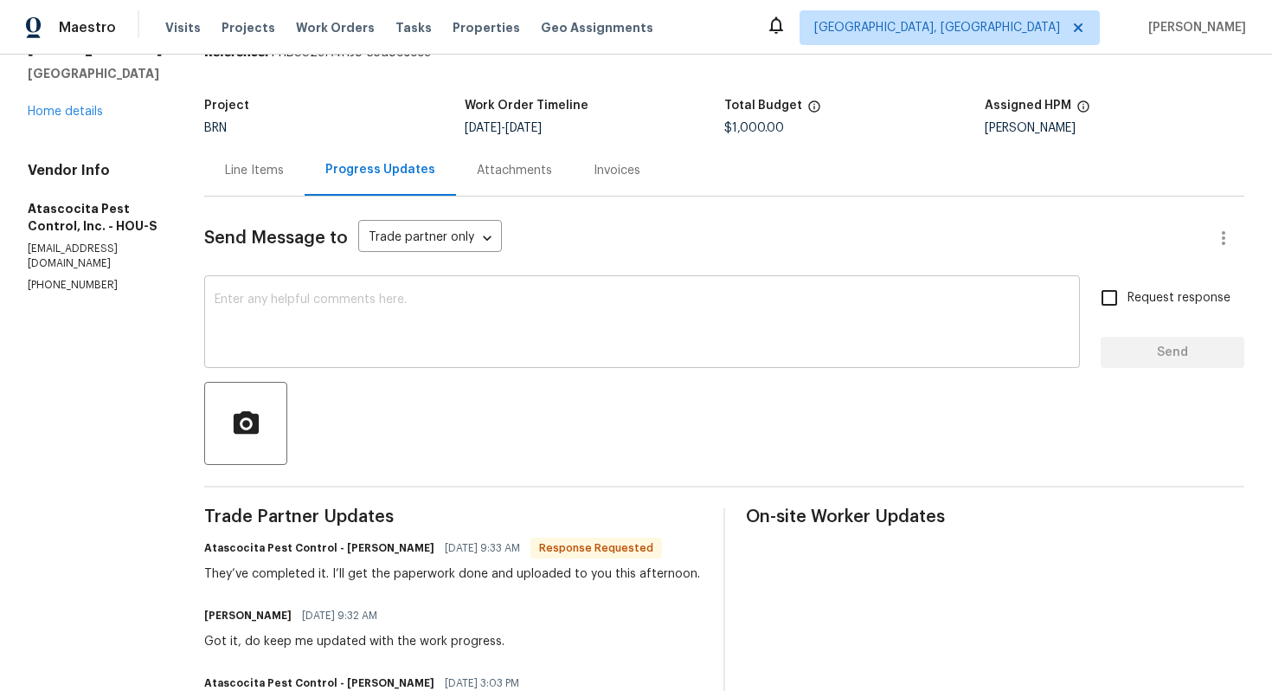
click at [366, 347] on textarea at bounding box center [642, 323] width 855 height 61
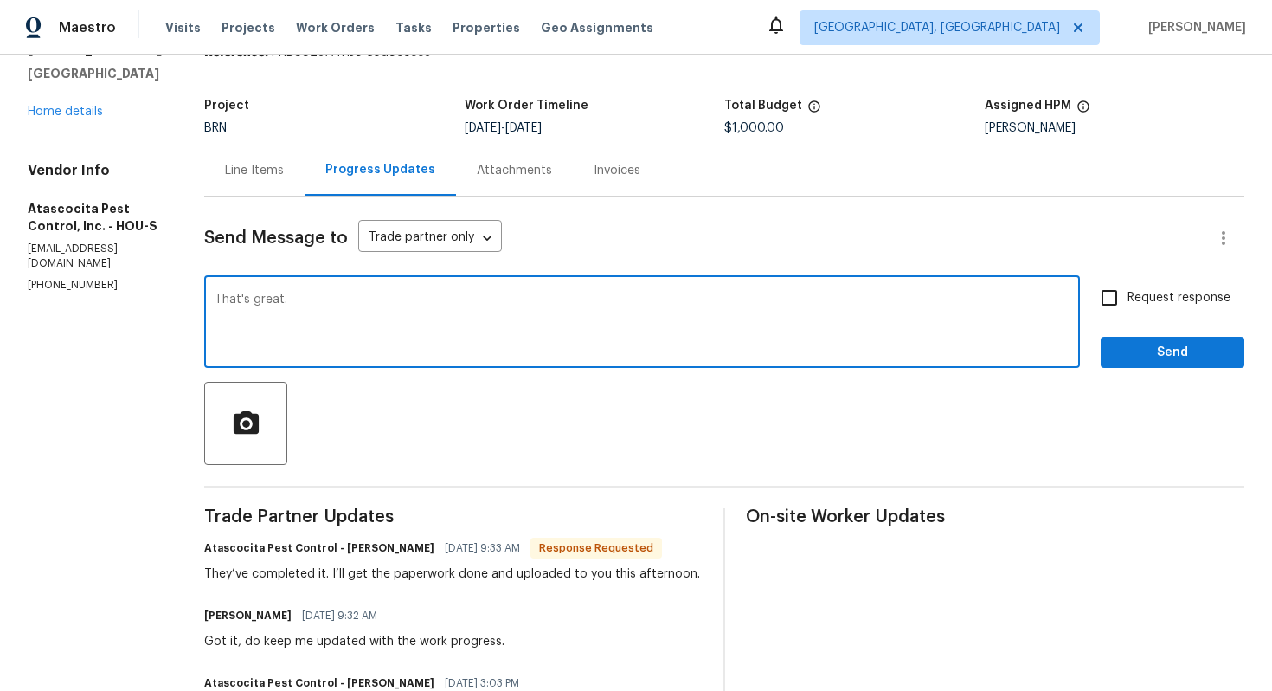
type textarea "That's great."
click at [1124, 296] on input "Request response" at bounding box center [1109, 298] width 36 height 36
checkbox input "true"
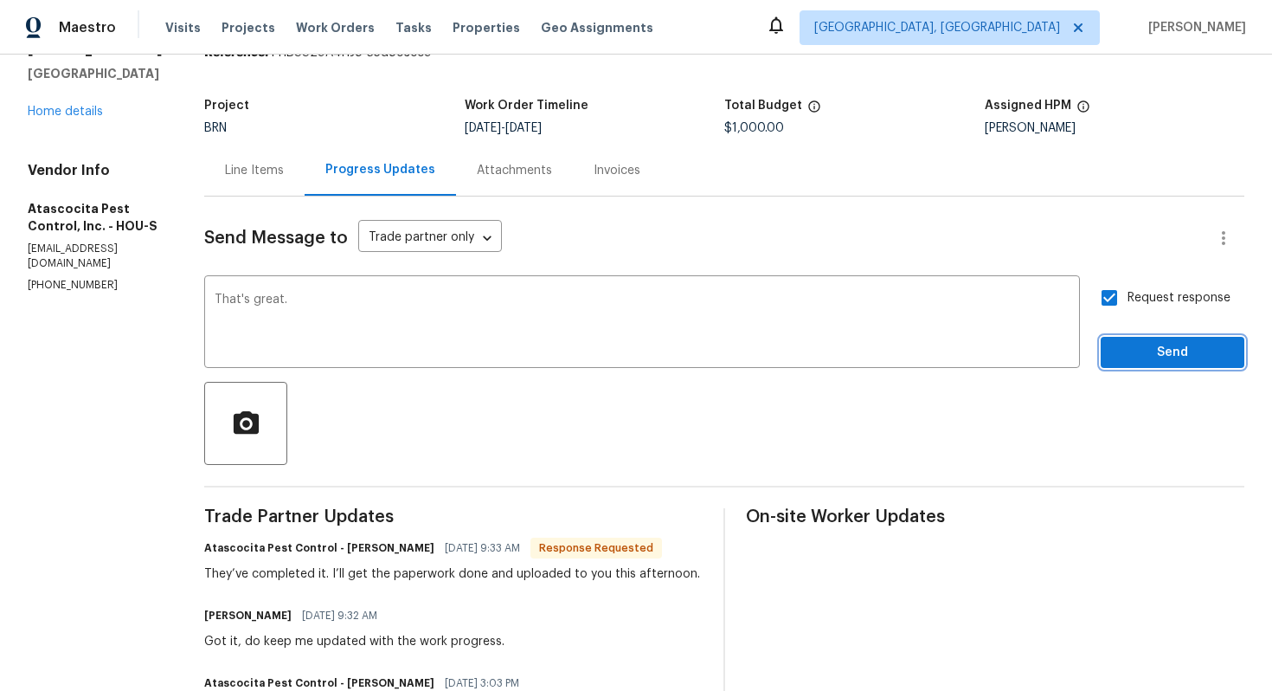
click at [1142, 352] on span "Send" at bounding box center [1173, 353] width 116 height 22
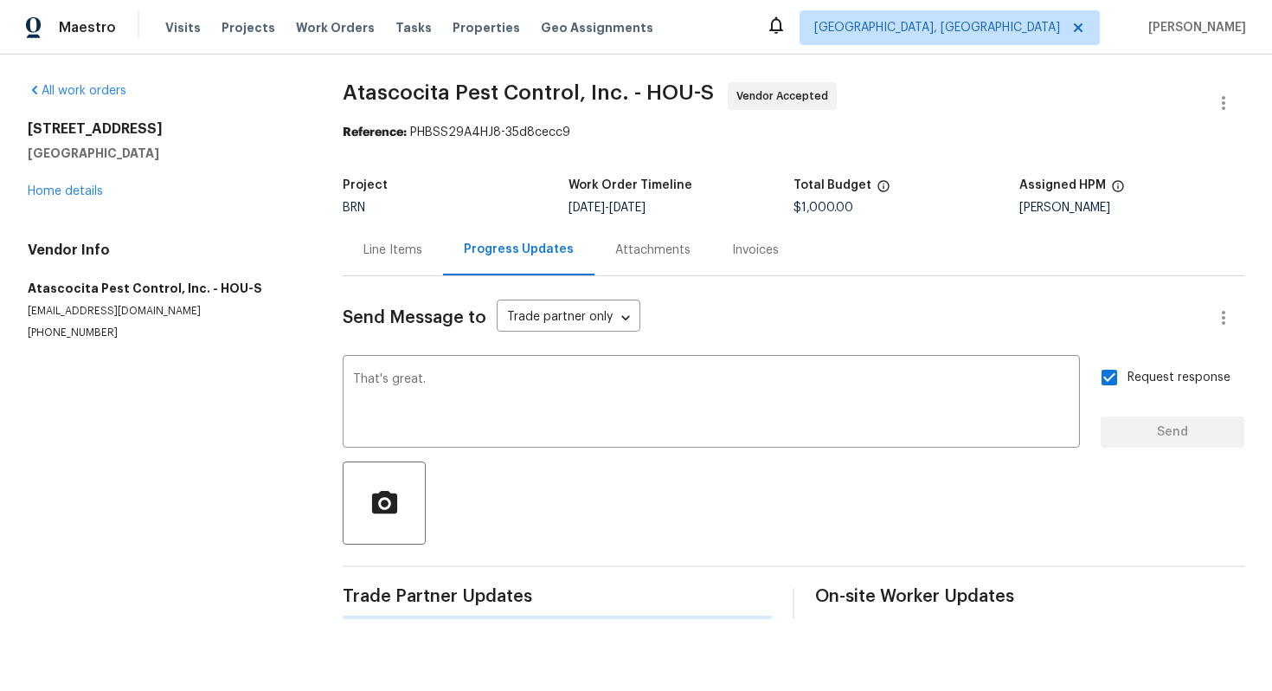
scroll to position [0, 0]
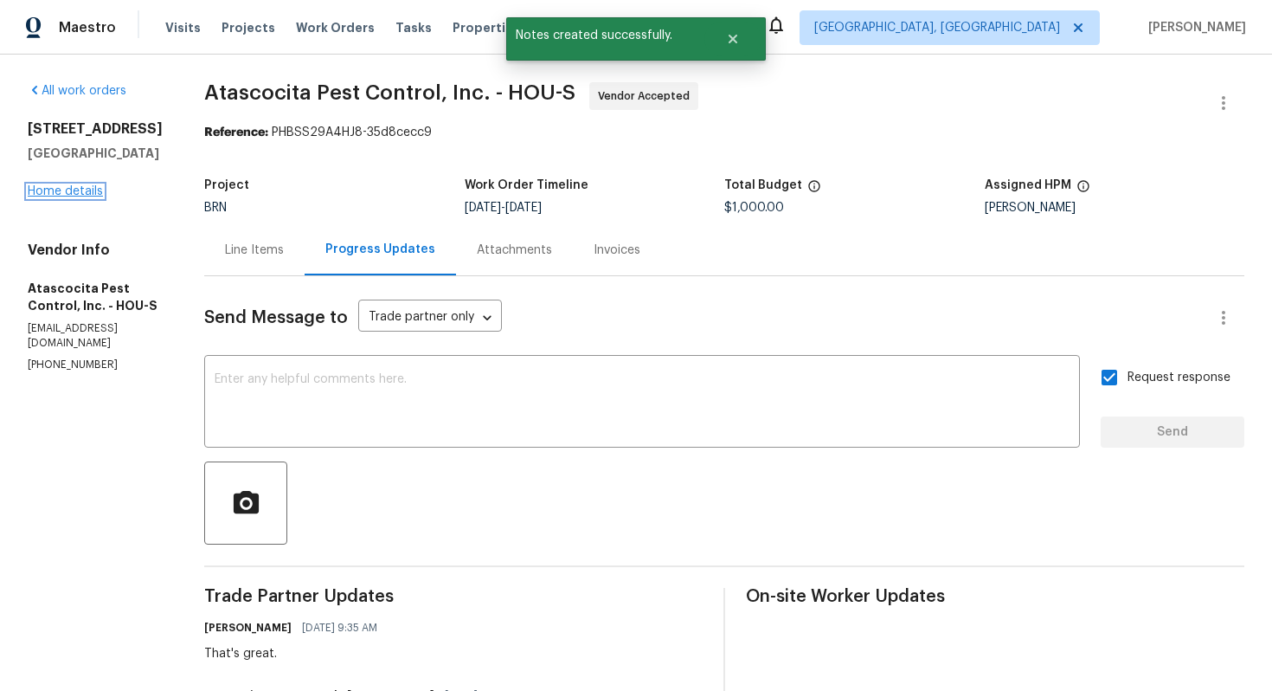
click at [74, 195] on link "Home details" at bounding box center [65, 191] width 75 height 12
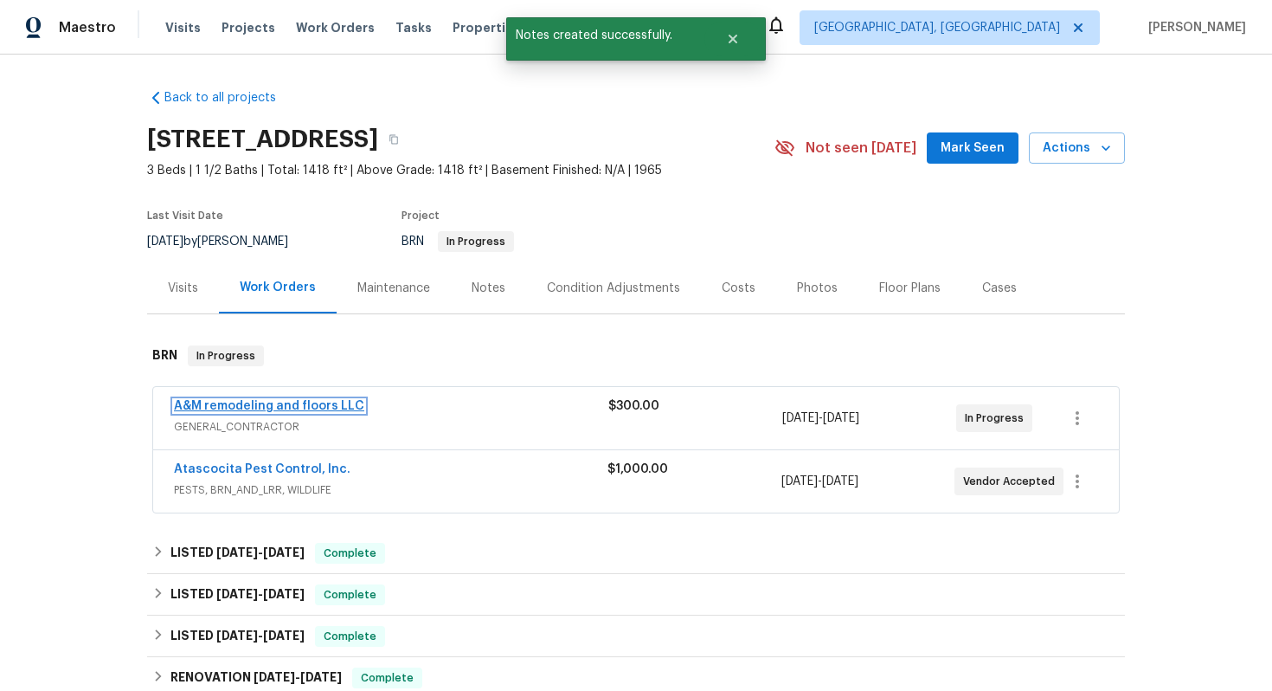
click at [199, 404] on link "A&M remodeling and floors LLC" at bounding box center [269, 406] width 190 height 12
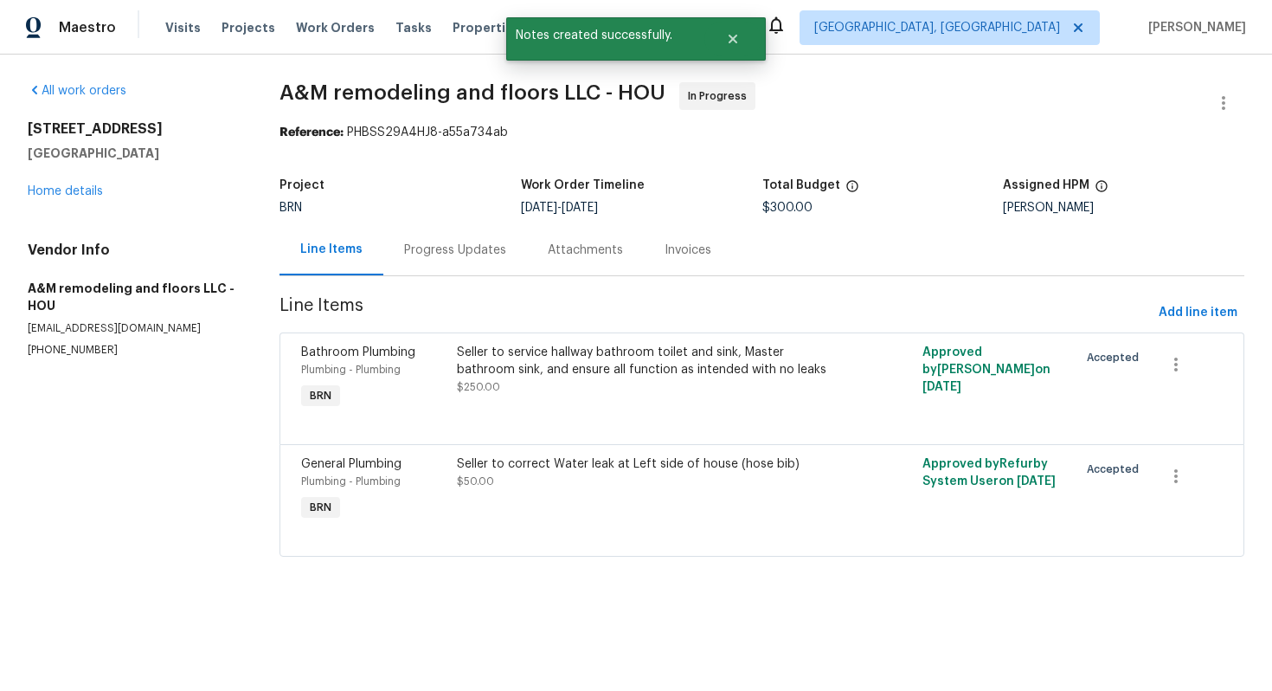
click at [453, 251] on div "Progress Updates" at bounding box center [455, 249] width 102 height 17
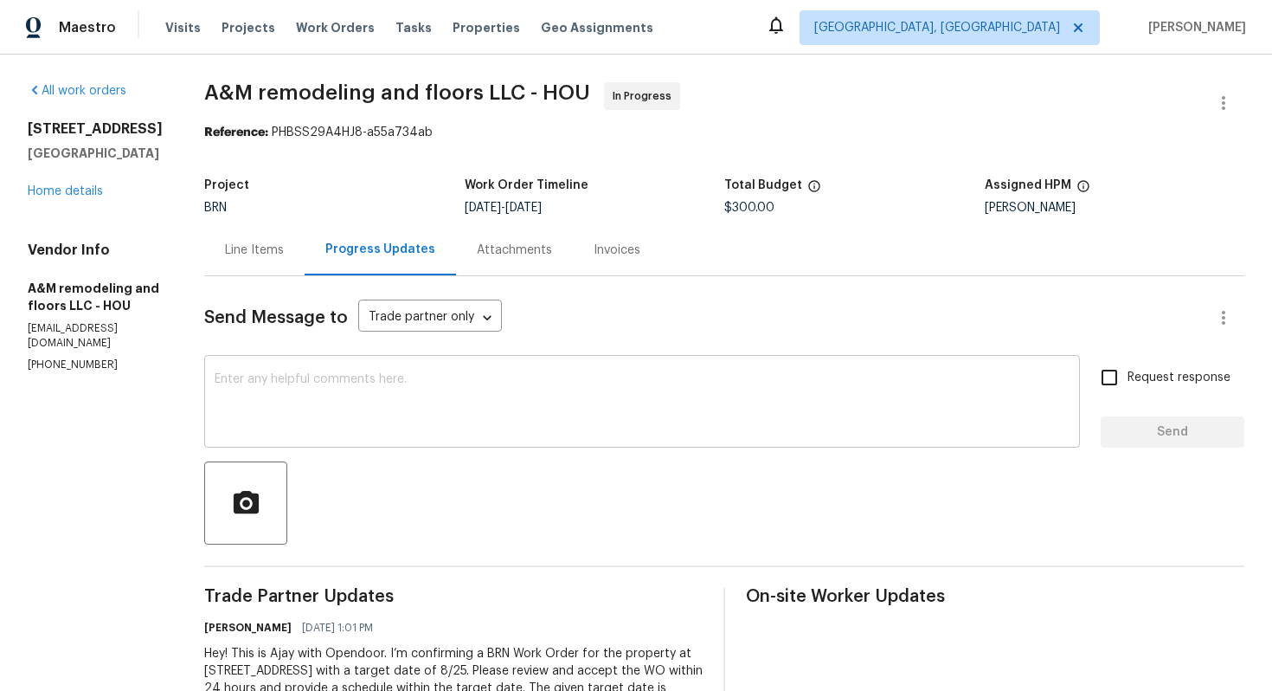
click at [229, 384] on textarea at bounding box center [642, 403] width 855 height 61
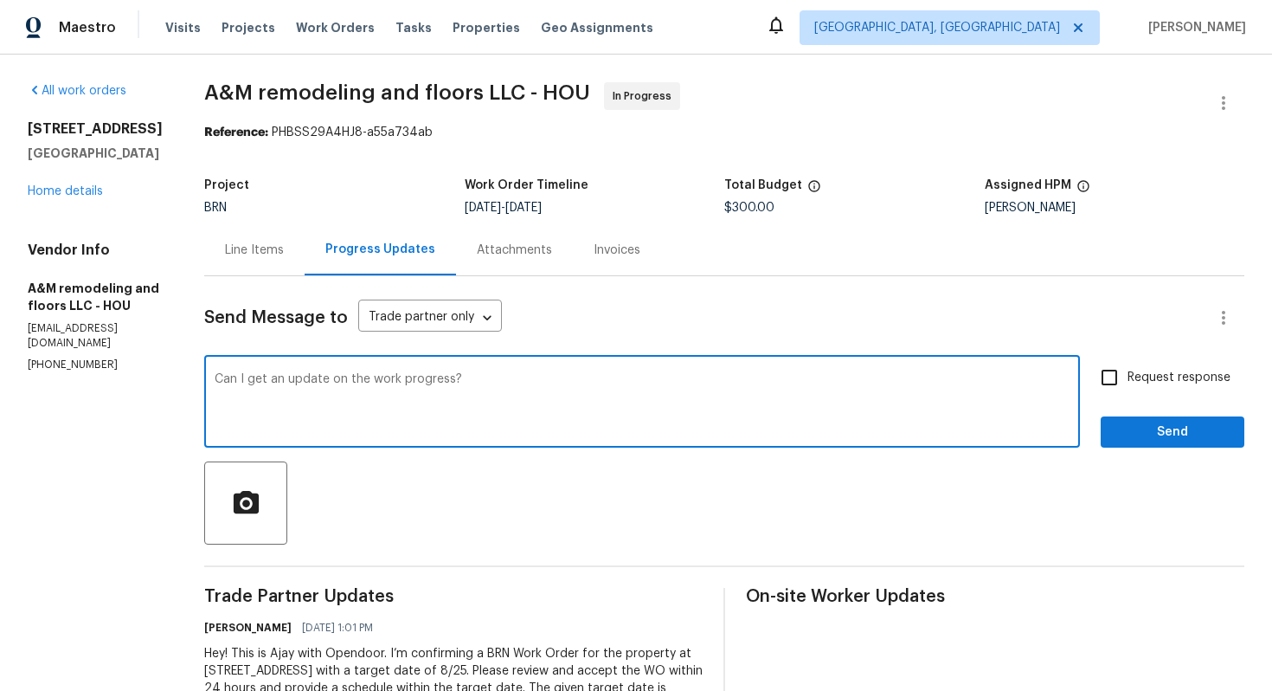
type textarea "Can I get an update on the work progress?"
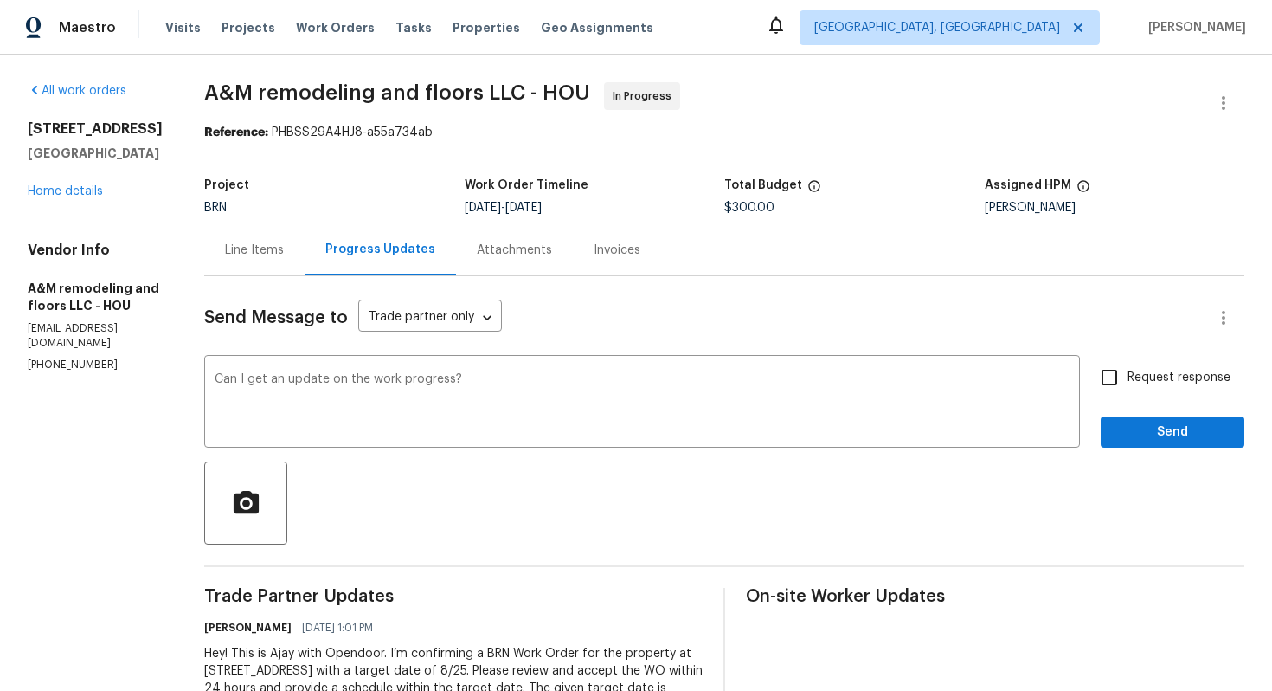
click at [1147, 369] on span "Request response" at bounding box center [1179, 378] width 103 height 18
click at [1128, 368] on input "Request response" at bounding box center [1109, 377] width 36 height 36
checkbox input "true"
click at [1151, 425] on span "Send" at bounding box center [1173, 433] width 116 height 22
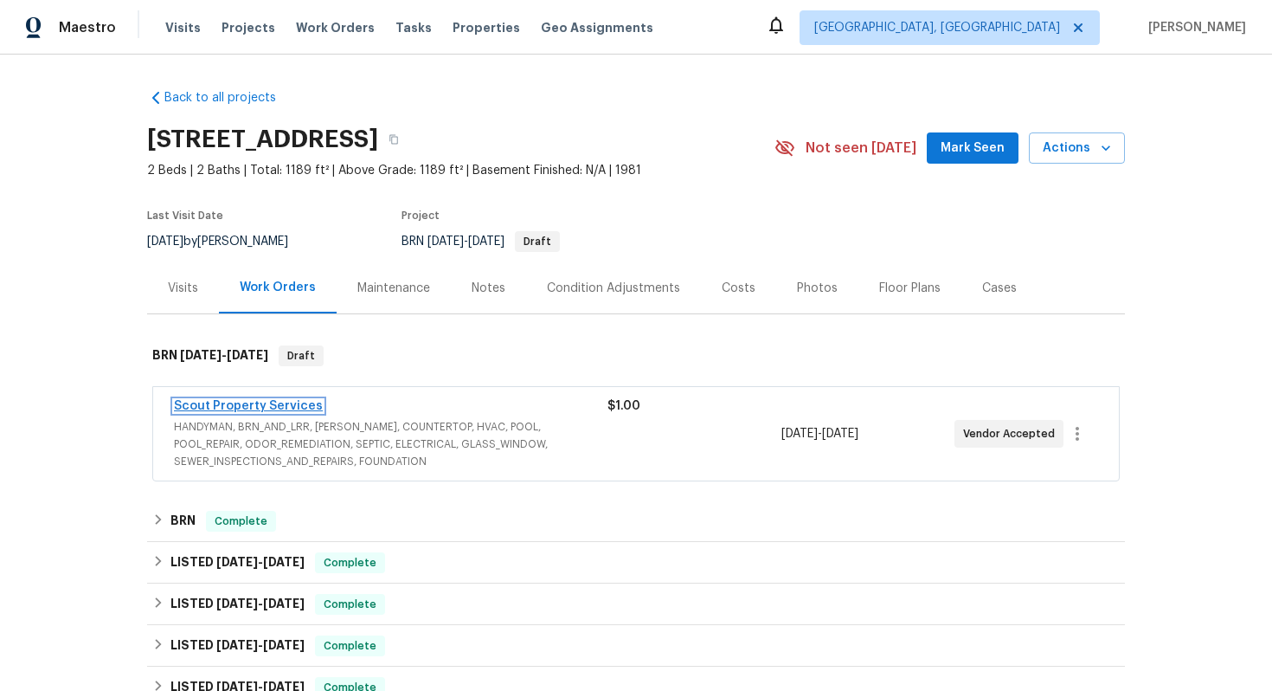
click at [215, 403] on link "Scout Property Services" at bounding box center [248, 406] width 149 height 12
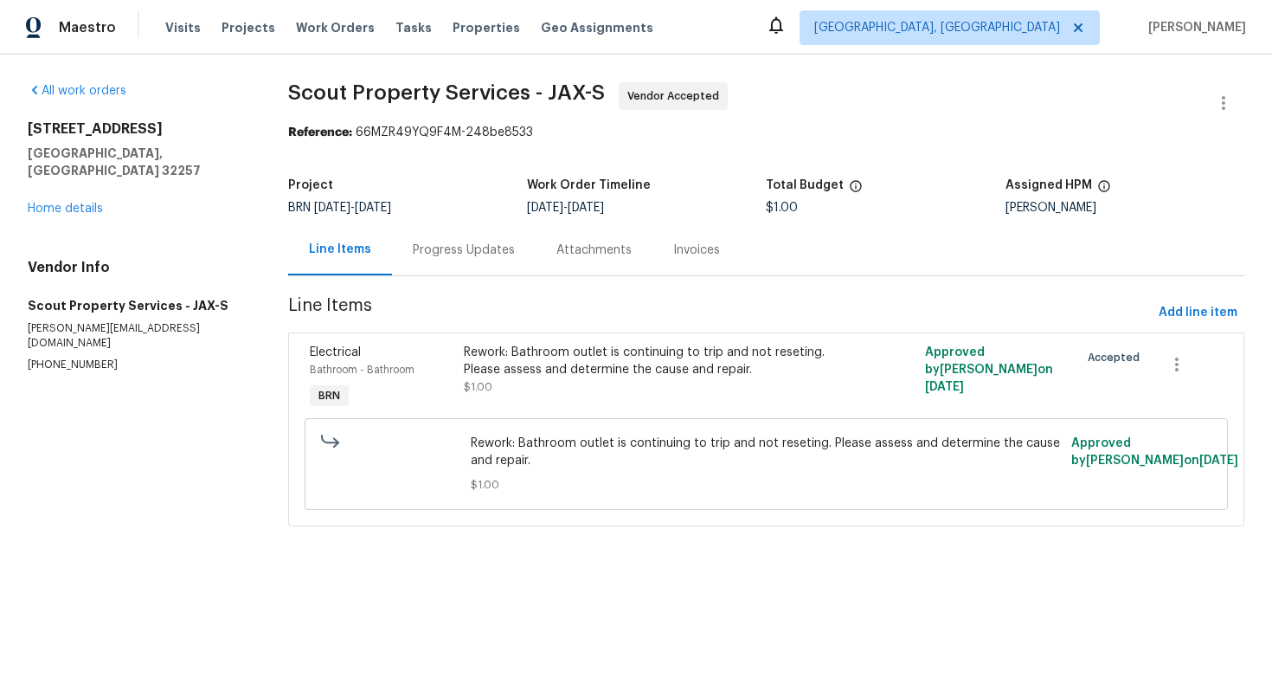
click at [446, 265] on div "Progress Updates" at bounding box center [464, 249] width 144 height 51
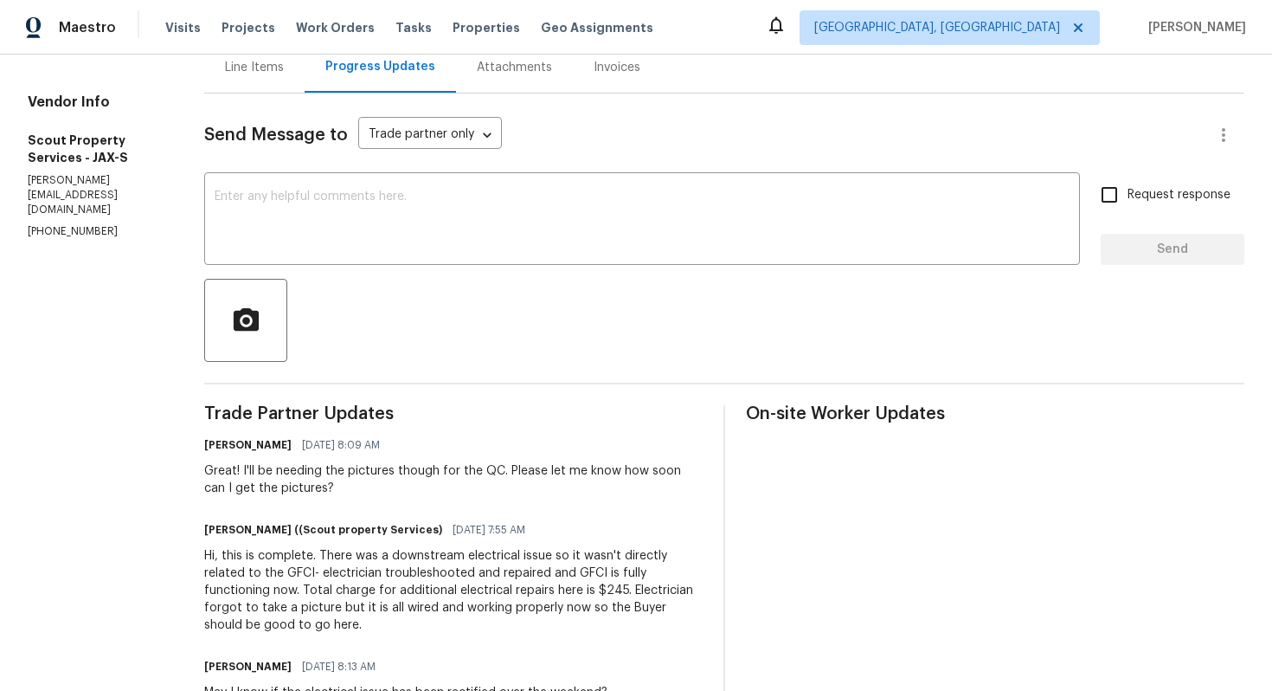
scroll to position [186, 0]
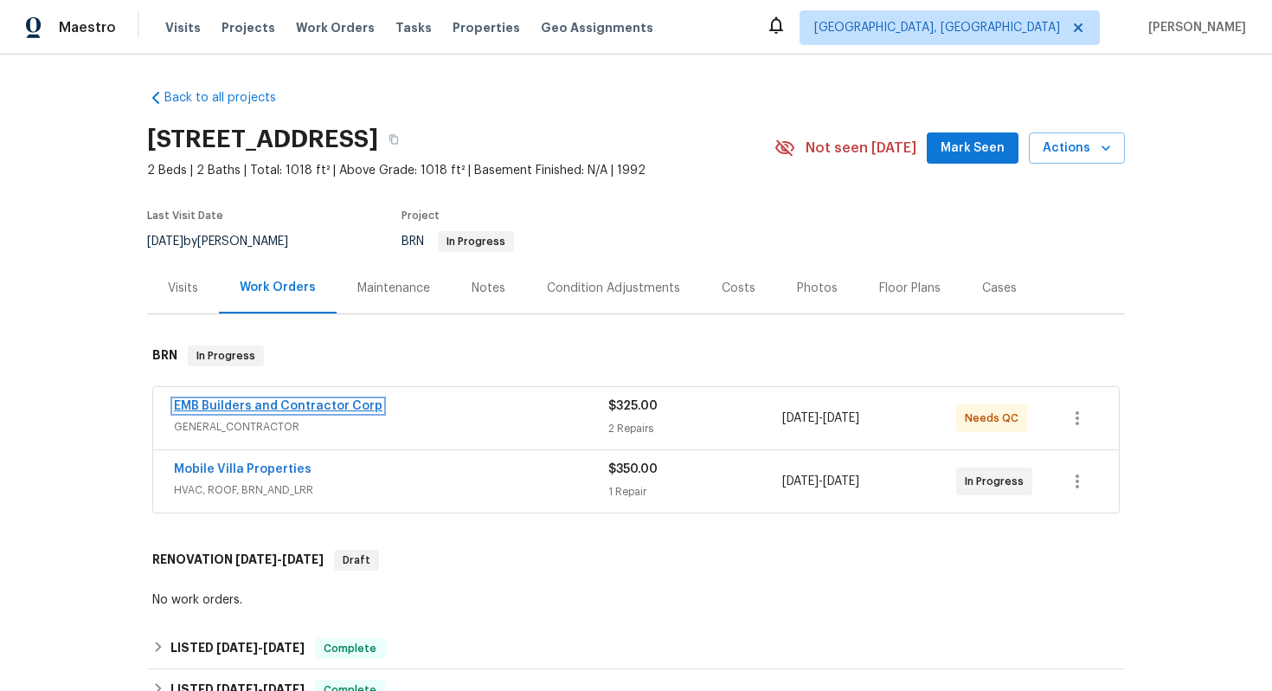
click at [252, 412] on link "EMB Builders and Contractor Corp" at bounding box center [278, 406] width 209 height 12
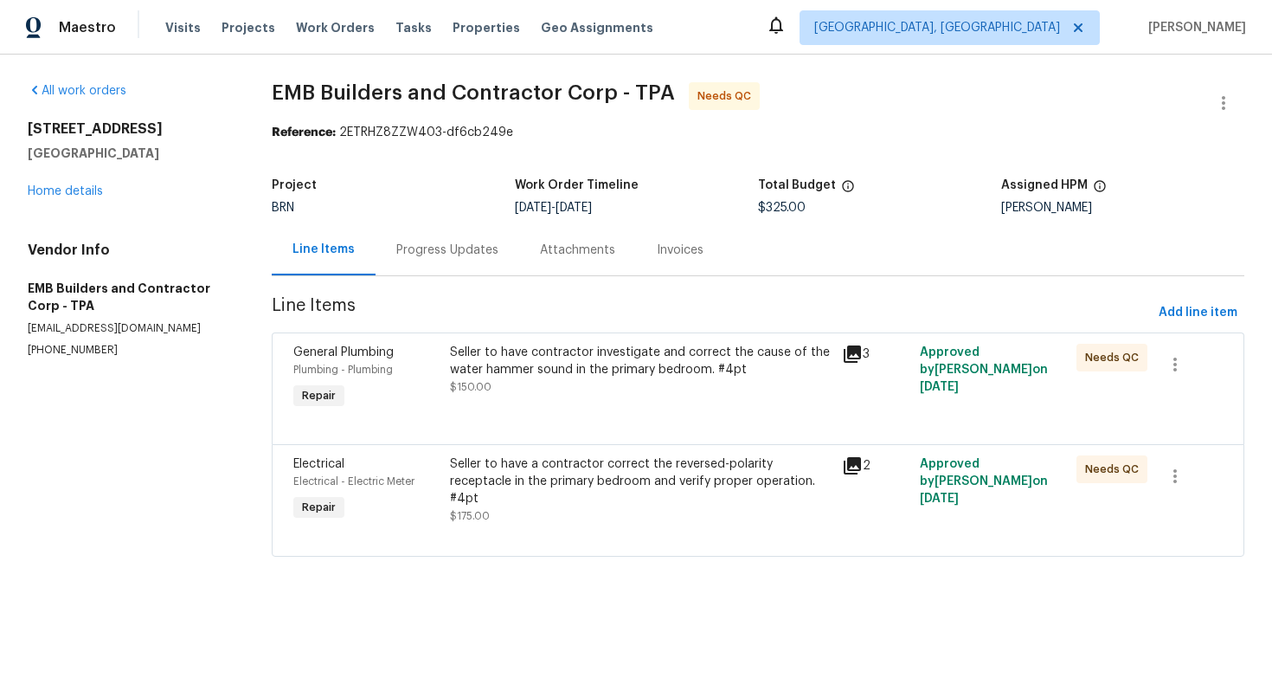
click at [461, 253] on div "Progress Updates" at bounding box center [447, 249] width 102 height 17
